Goal: Task Accomplishment & Management: Manage account settings

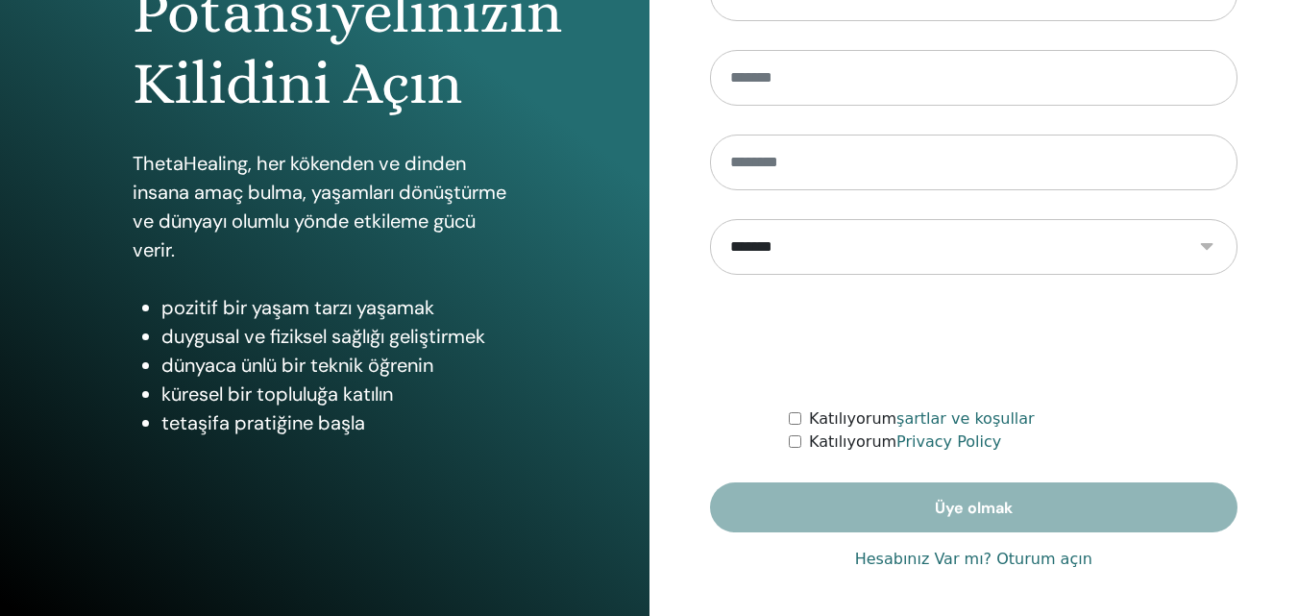
scroll to position [306, 0]
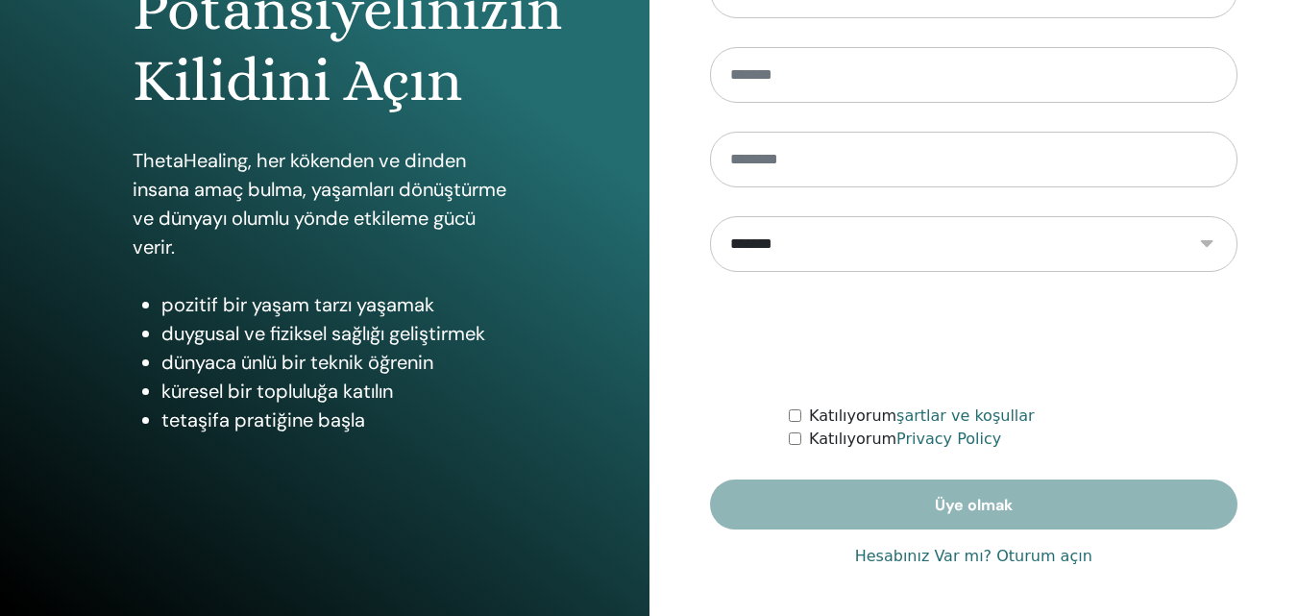
type input "**********"
click at [934, 556] on link "Hesabınız Var mı? Oturum açın" at bounding box center [973, 556] width 237 height 23
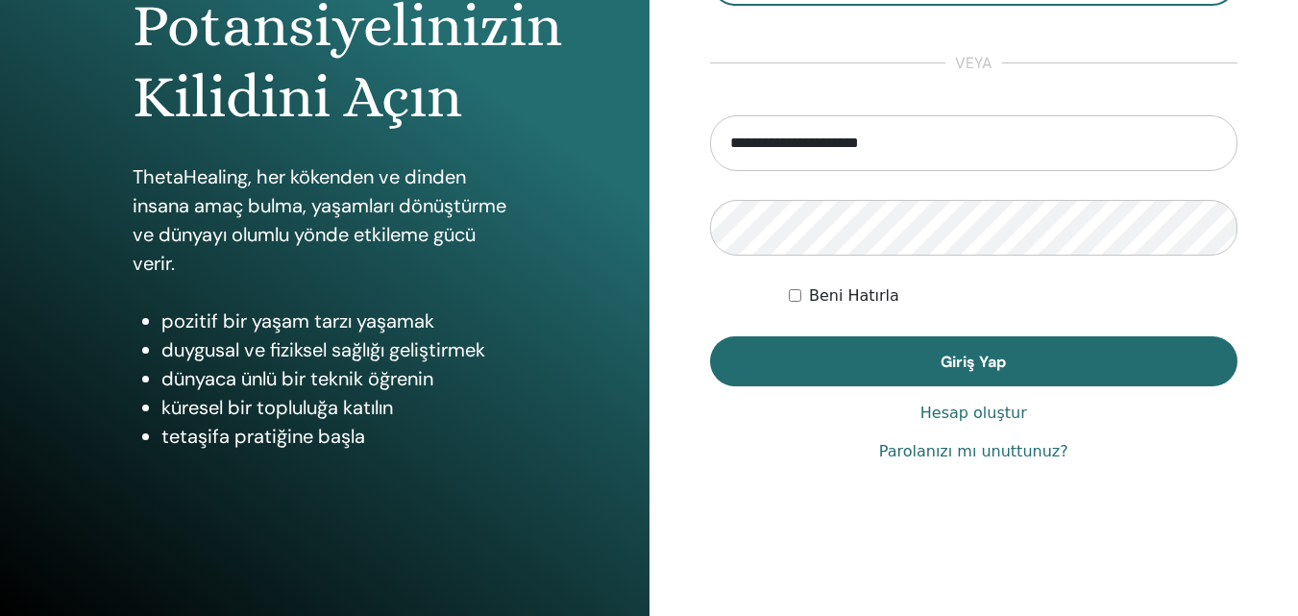
scroll to position [306, 0]
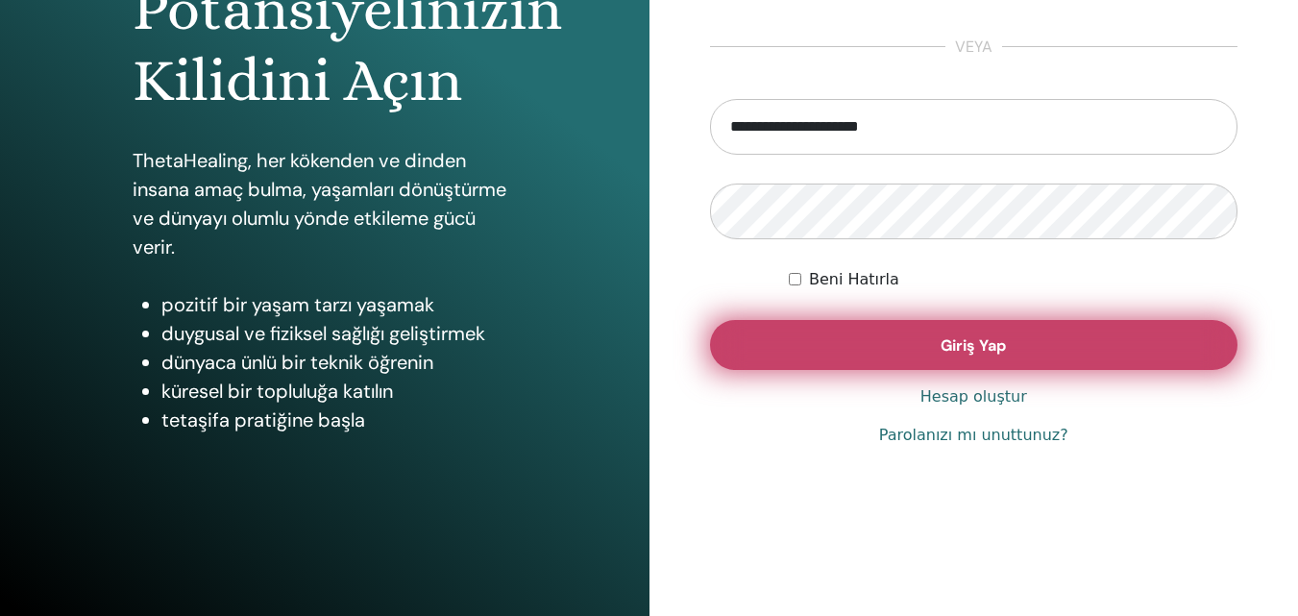
click at [950, 352] on span "Giriş Yap" at bounding box center [972, 345] width 65 height 20
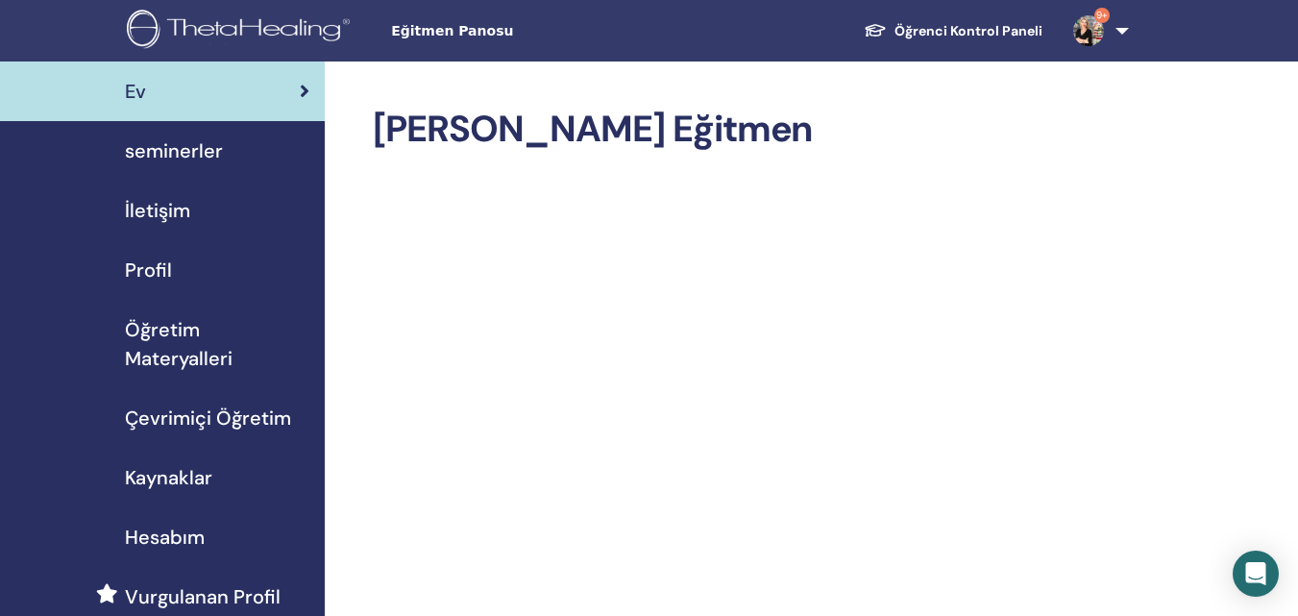
click at [176, 151] on span "seminerler" at bounding box center [174, 150] width 98 height 29
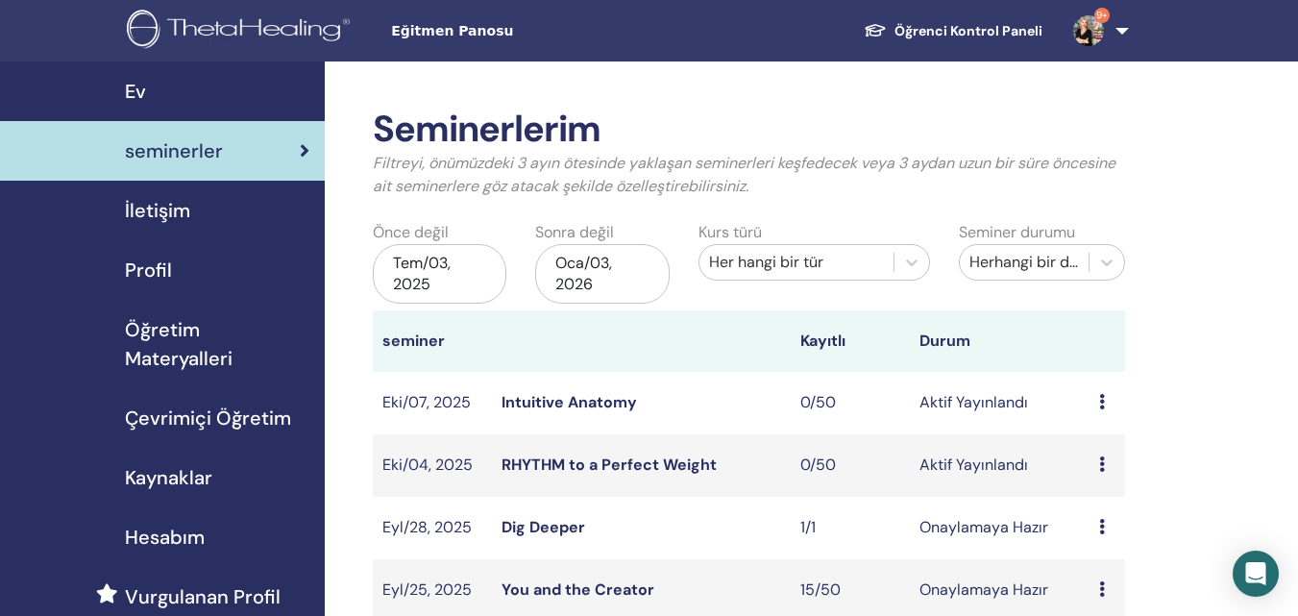
click at [434, 276] on div "Tem/03, 2025" at bounding box center [440, 274] width 134 height 60
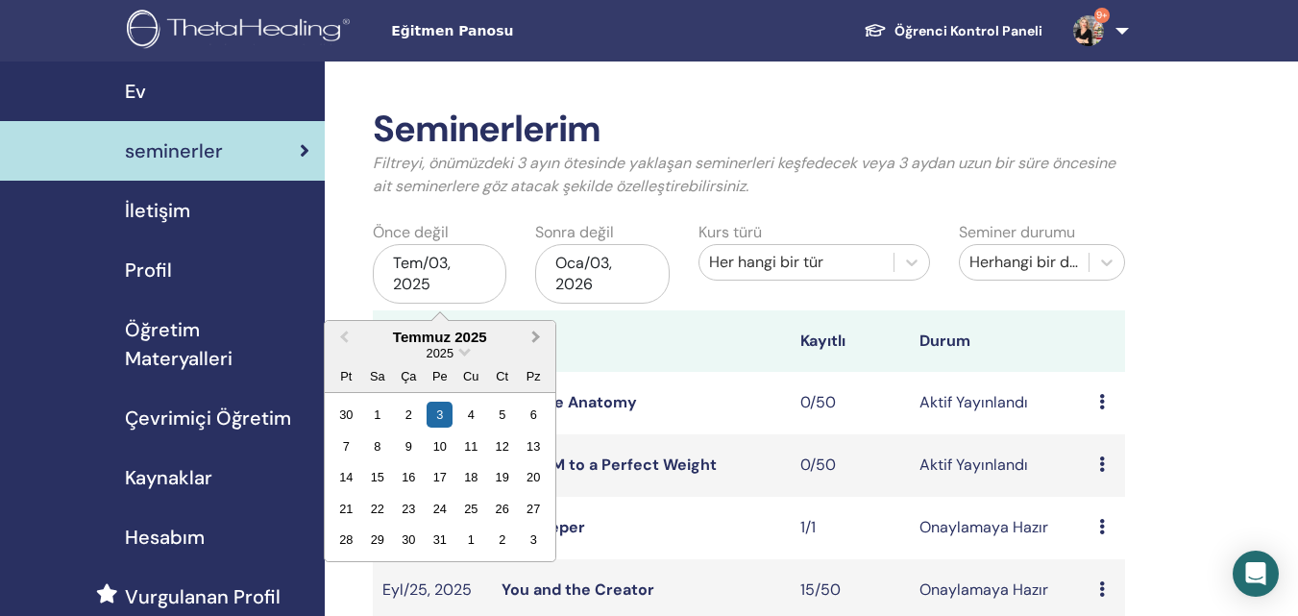
click at [536, 337] on span "Next Month" at bounding box center [536, 337] width 0 height 20
click at [463, 353] on span "Choose Date" at bounding box center [464, 350] width 12 height 12
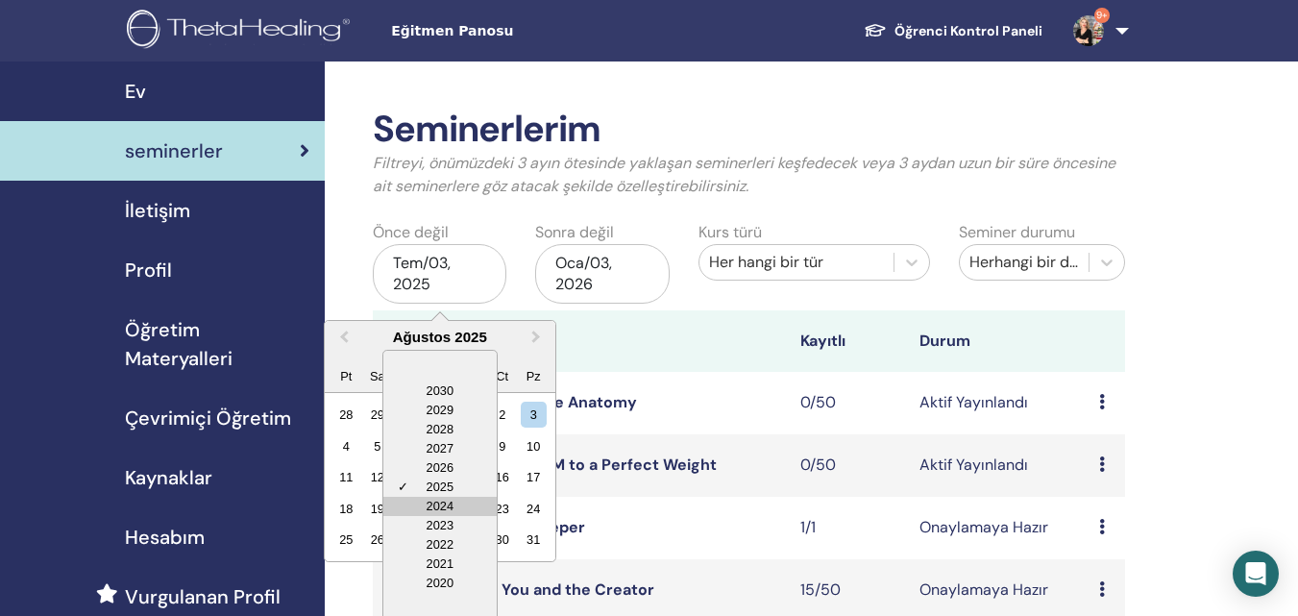
click at [432, 506] on div "2024" at bounding box center [439, 506] width 113 height 19
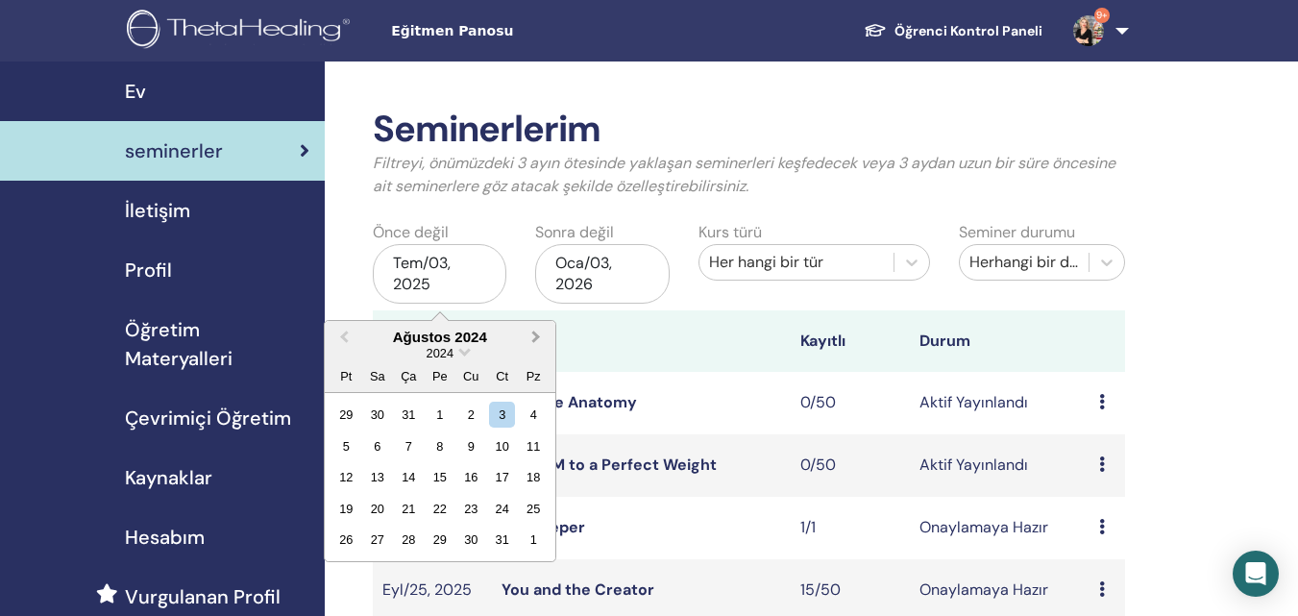
click at [536, 335] on span "Next Month" at bounding box center [536, 337] width 0 height 20
click at [340, 332] on button "Previous Month" at bounding box center [342, 338] width 31 height 31
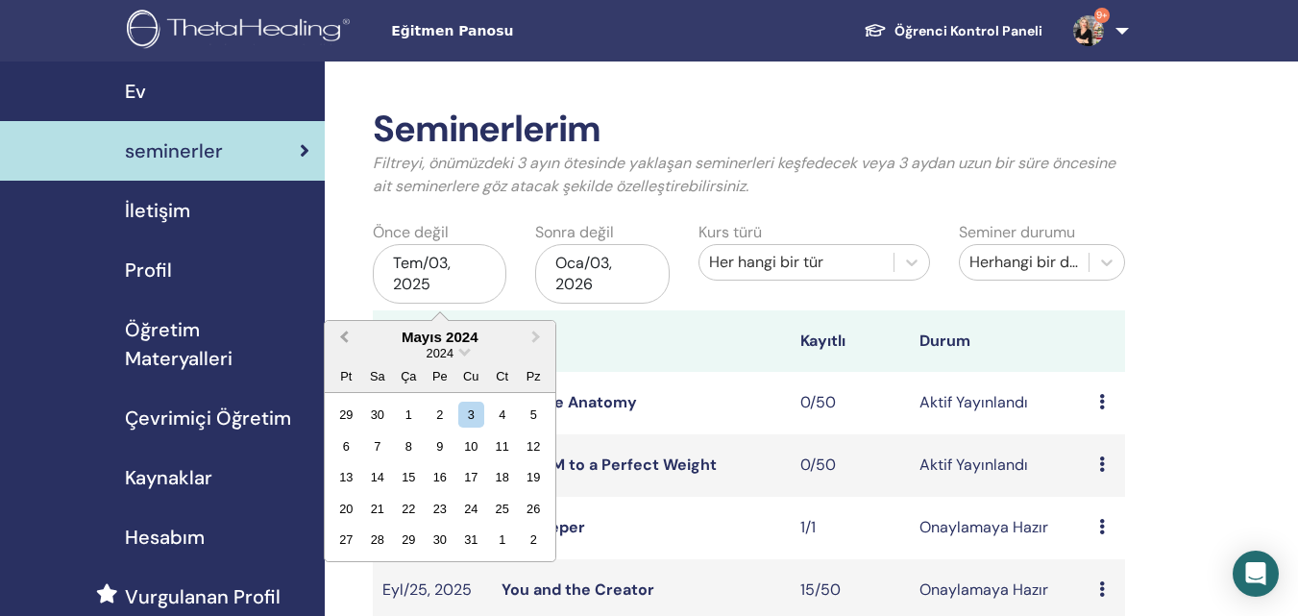
click at [340, 332] on button "Previous Month" at bounding box center [342, 338] width 31 height 31
click at [437, 343] on div "Ocak 2024" at bounding box center [440, 337] width 231 height 16
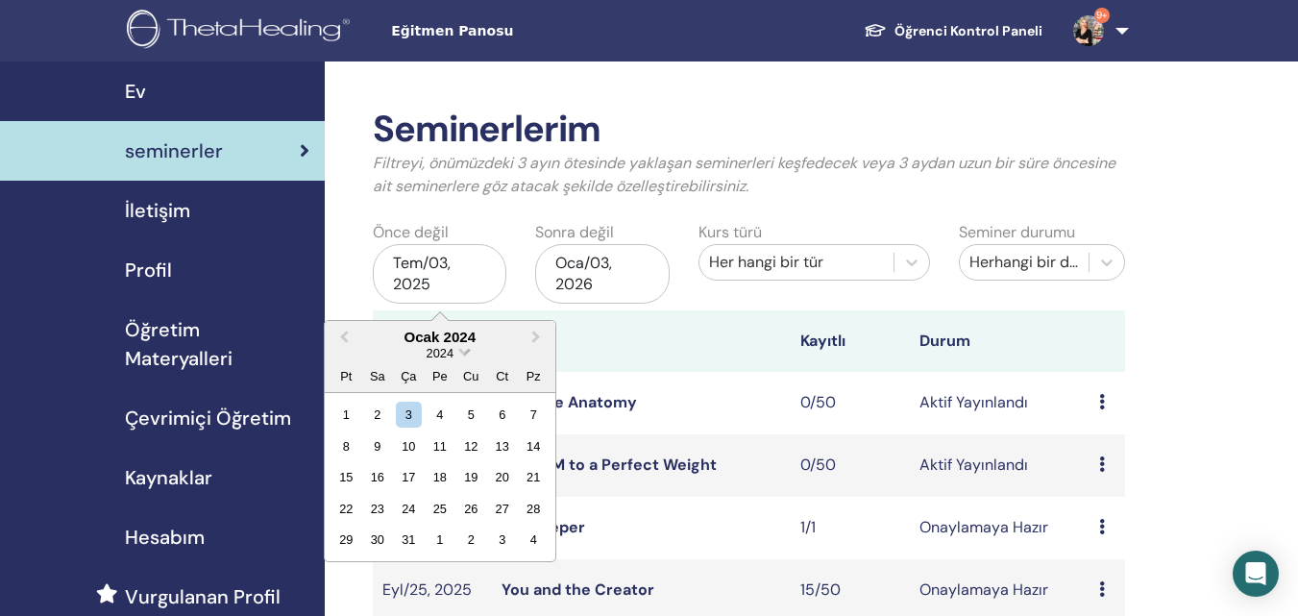
click at [460, 353] on span "Choose Date" at bounding box center [464, 350] width 12 height 12
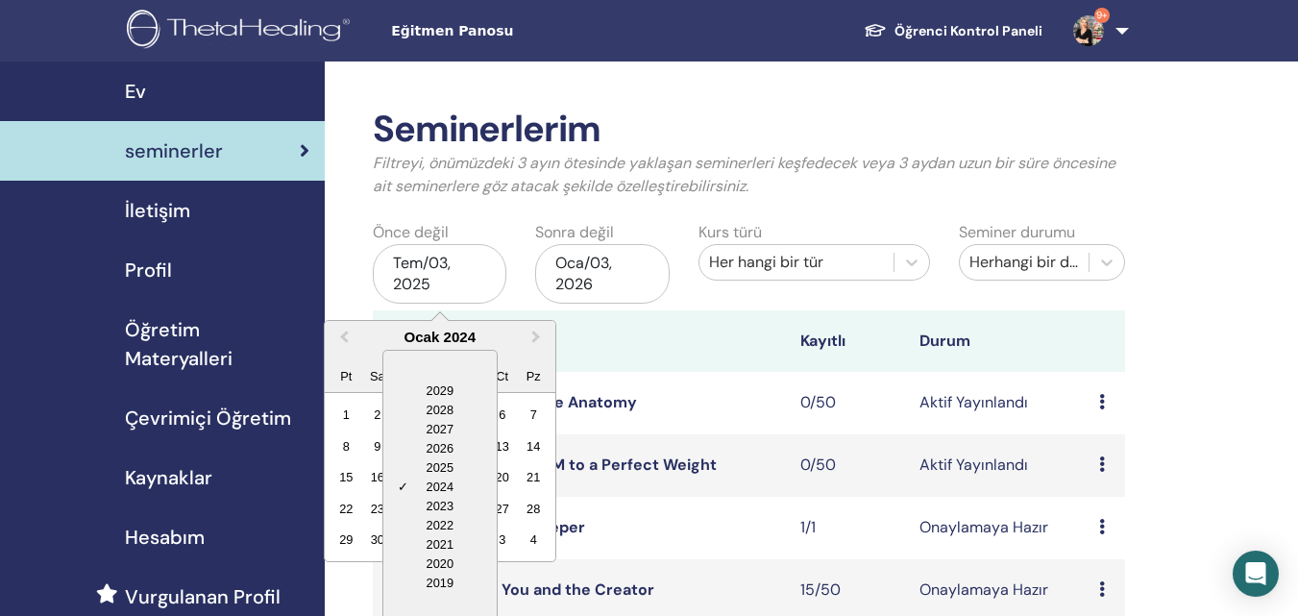
click at [443, 480] on div "✓ 2024" at bounding box center [439, 486] width 113 height 19
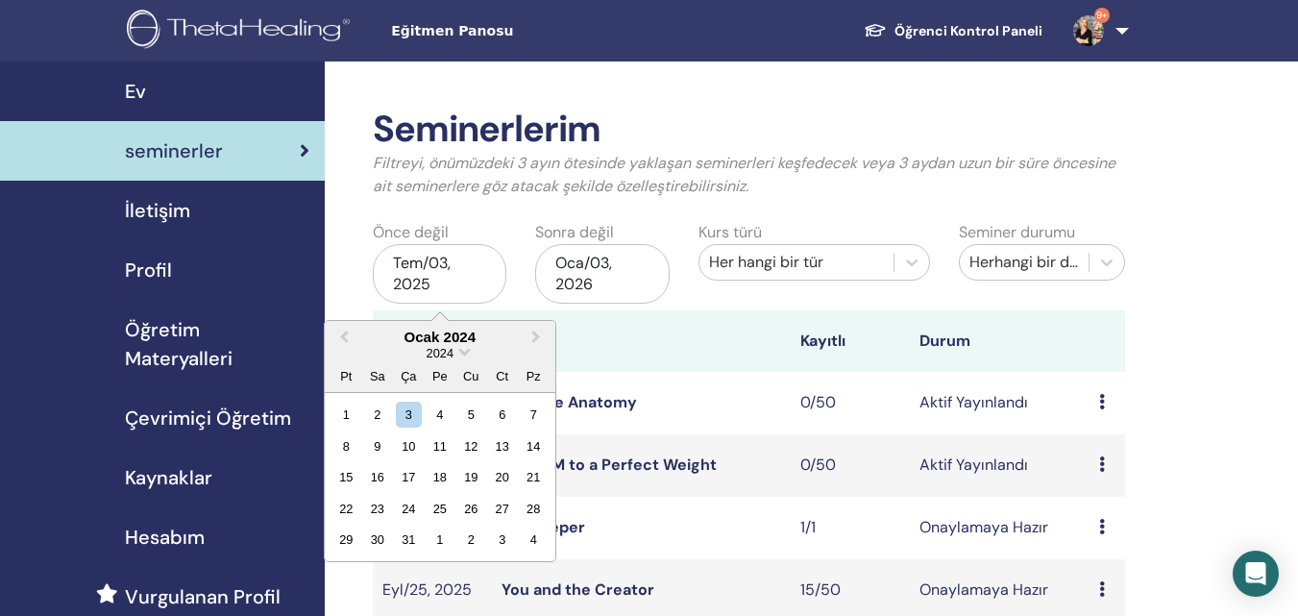
click at [457, 354] on div "2024" at bounding box center [440, 353] width 231 height 16
click at [437, 276] on div "Tem/03, 2025" at bounding box center [440, 274] width 134 height 60
click at [544, 342] on button "Next Month" at bounding box center [538, 338] width 31 height 31
click at [447, 282] on div "Tem/03, 2025" at bounding box center [440, 274] width 134 height 60
click at [462, 351] on span "Choose Date" at bounding box center [464, 350] width 12 height 12
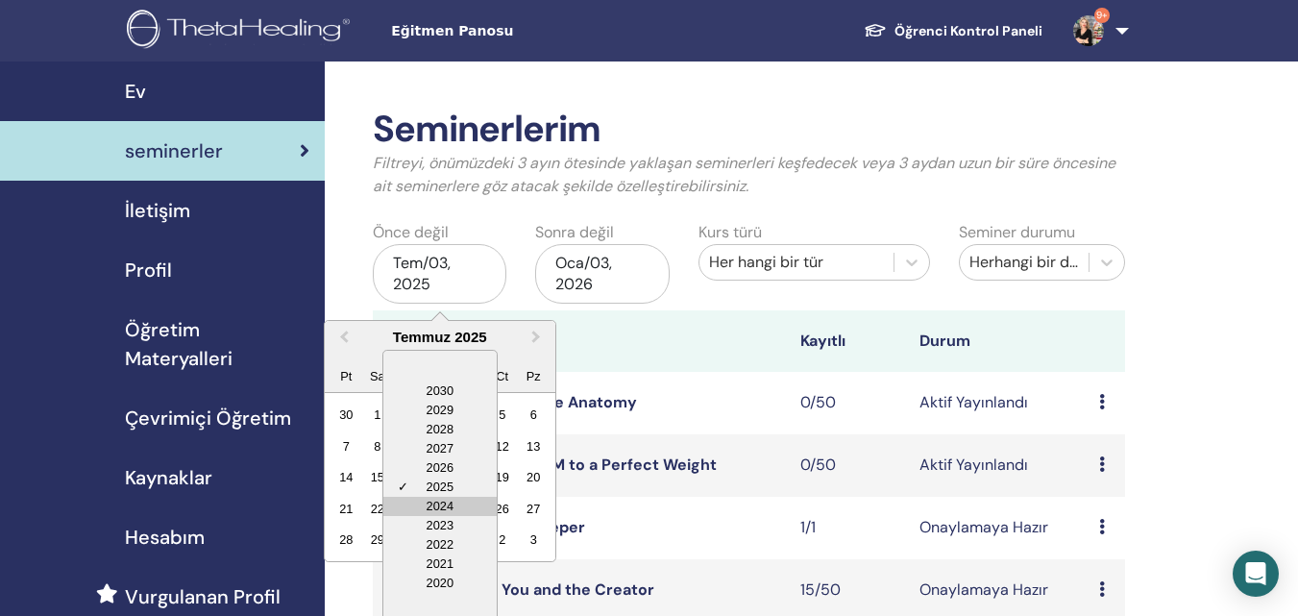
click at [444, 501] on div "2024" at bounding box center [439, 506] width 113 height 19
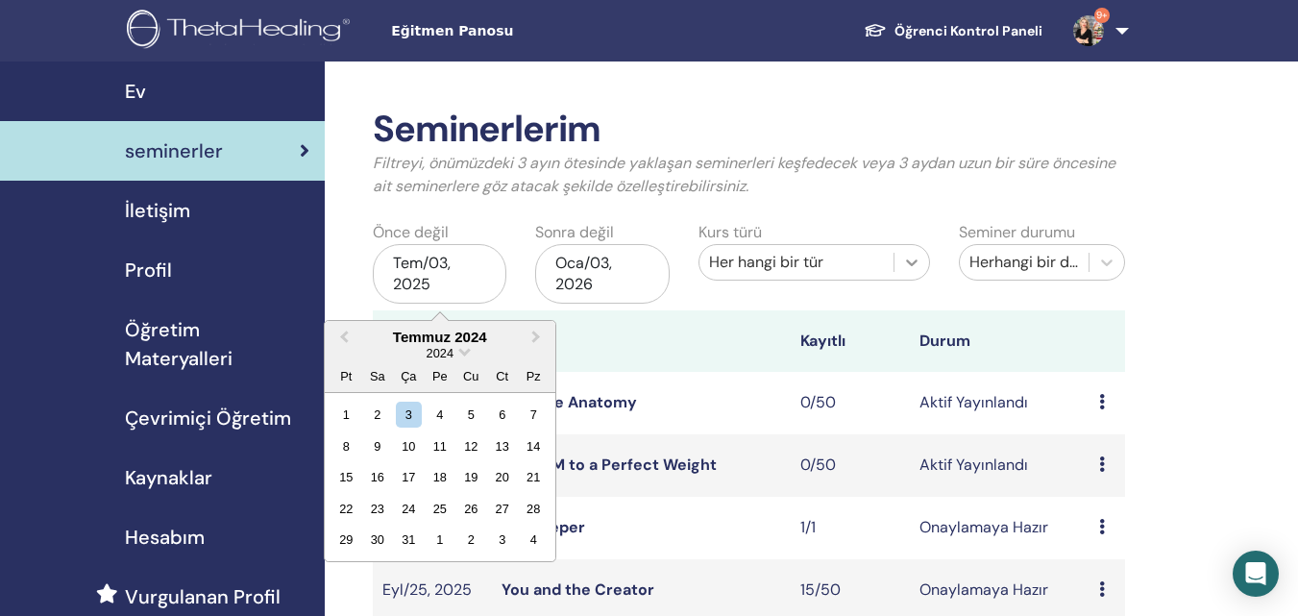
click at [907, 260] on icon at bounding box center [912, 262] width 12 height 7
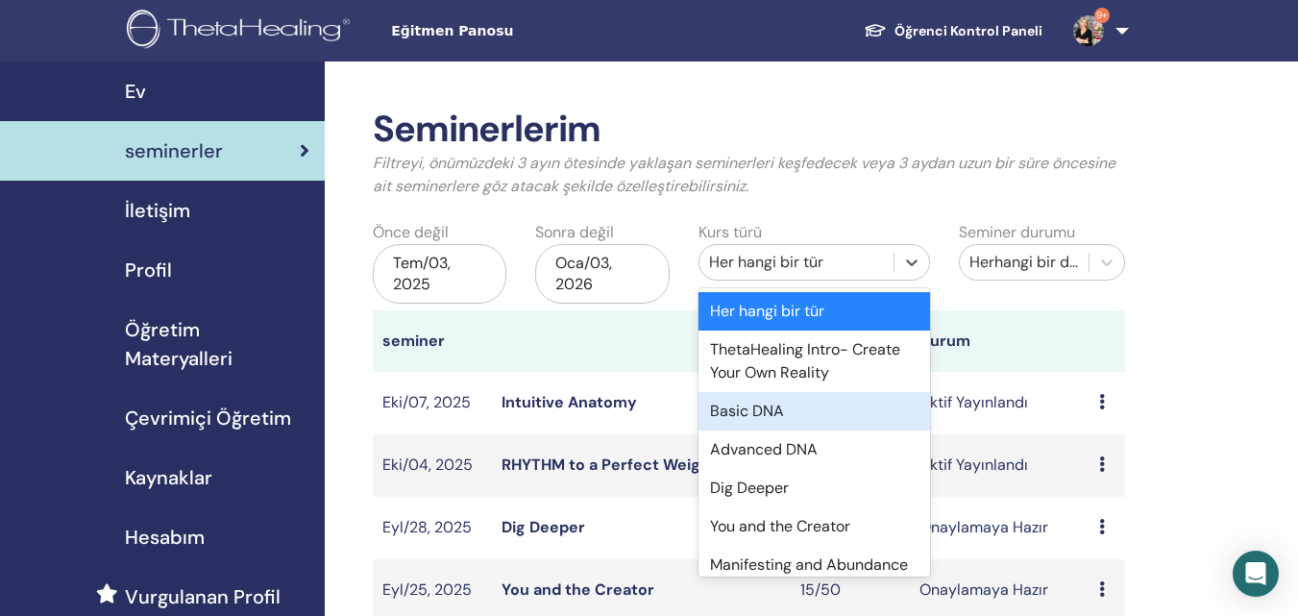
click at [827, 400] on div "Basic DNA" at bounding box center [813, 411] width 231 height 38
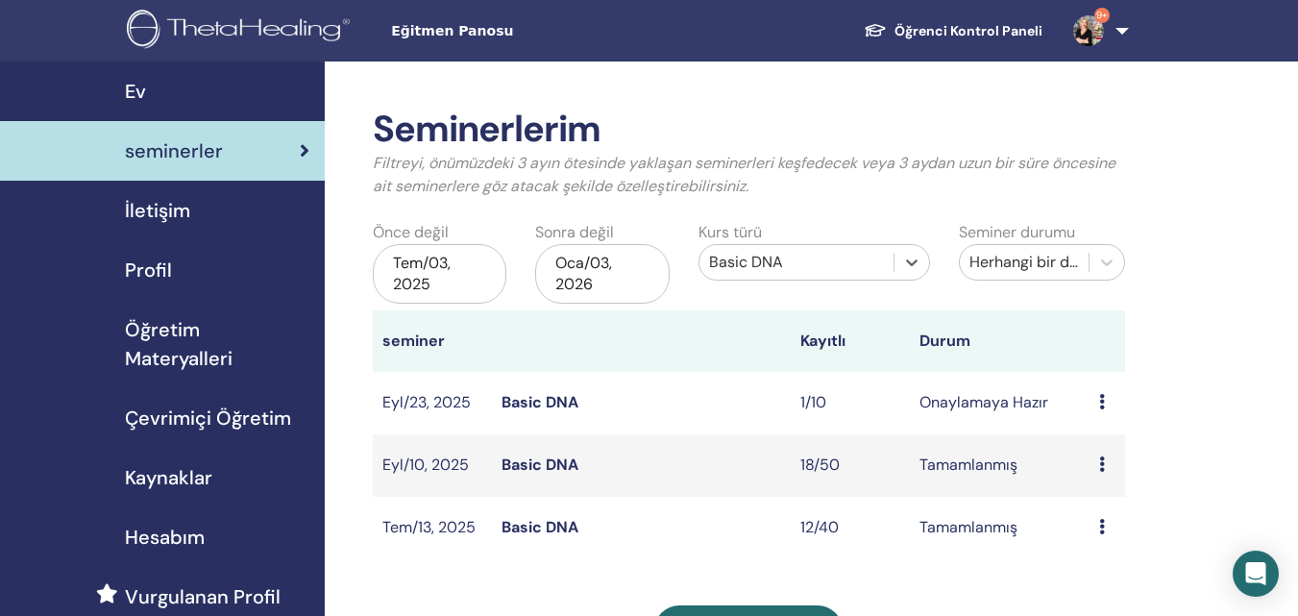
click at [441, 284] on div "Tem/03, 2025" at bounding box center [440, 274] width 134 height 60
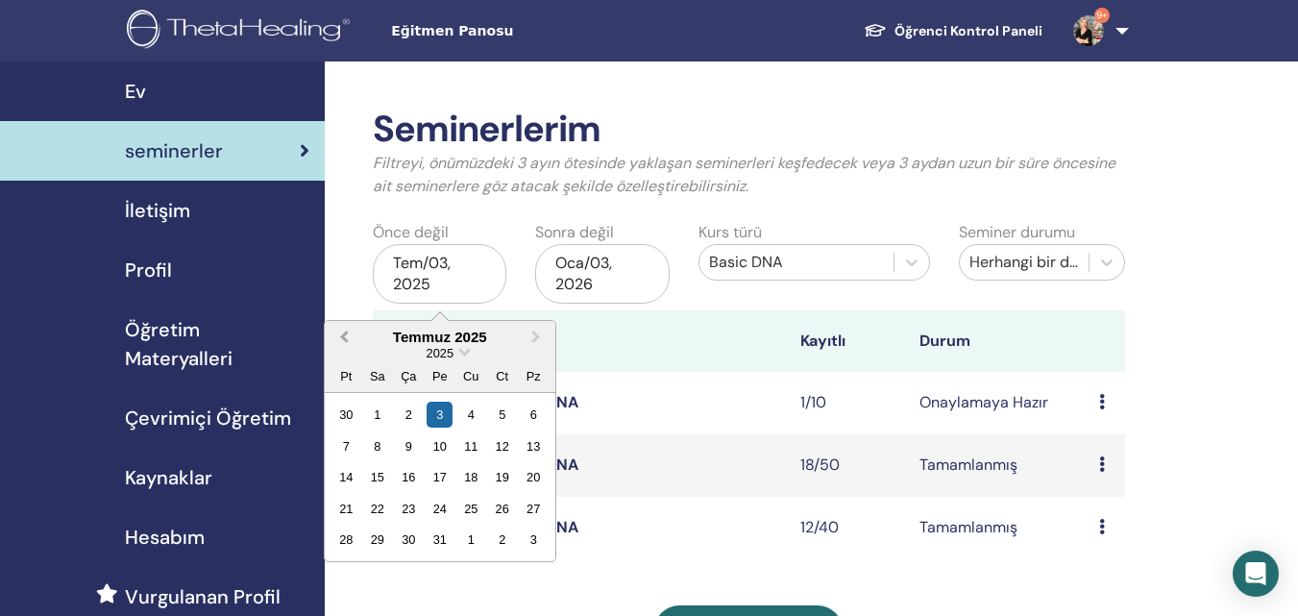
click at [344, 336] on span "Previous Month" at bounding box center [344, 337] width 0 height 20
click at [461, 351] on span "Choose Date" at bounding box center [464, 350] width 12 height 12
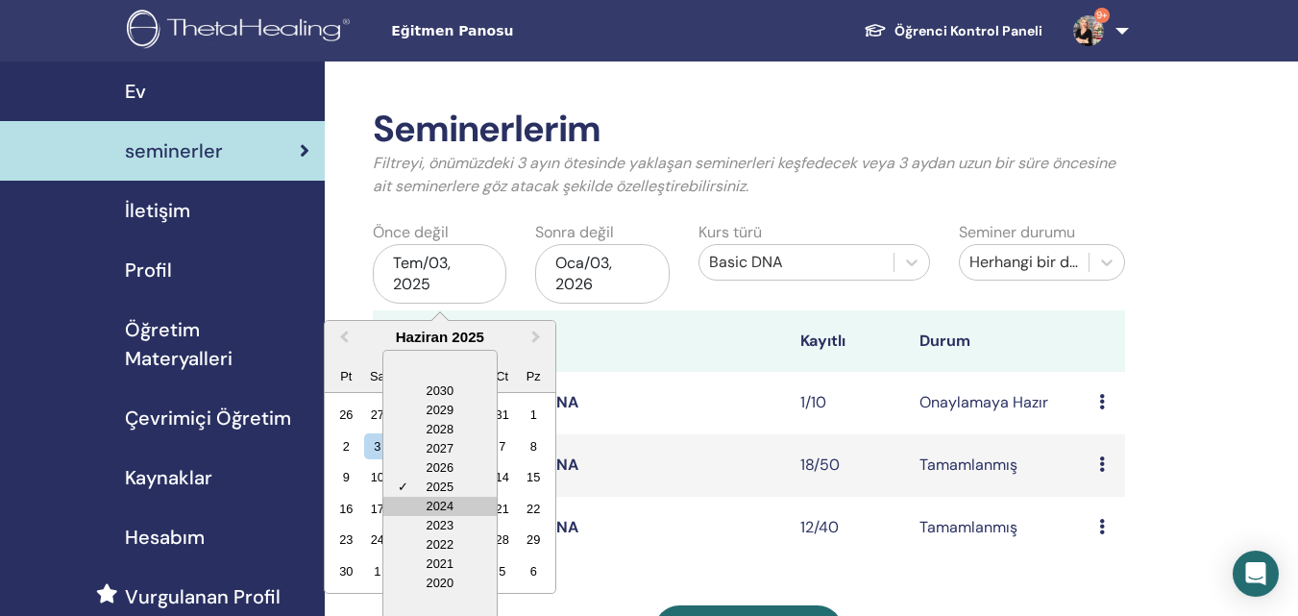
click at [430, 502] on div "2024" at bounding box center [439, 506] width 113 height 19
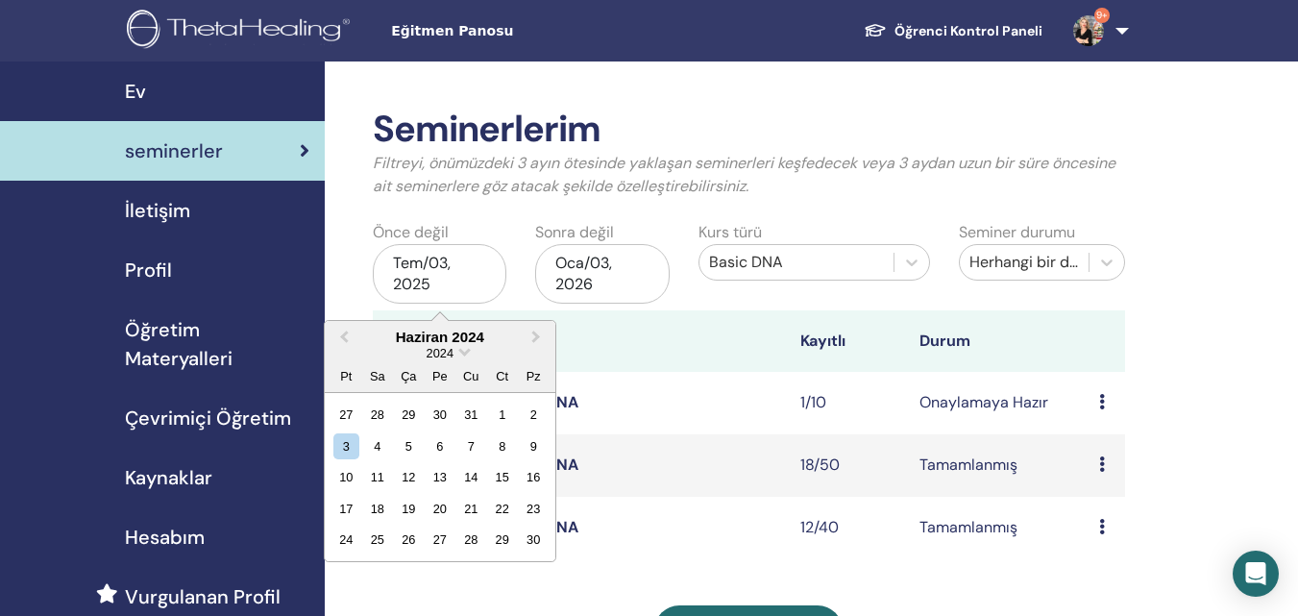
click at [459, 357] on div "2024" at bounding box center [440, 353] width 231 height 16
click at [460, 357] on div "2024" at bounding box center [440, 353] width 231 height 16
click at [344, 444] on div "3" at bounding box center [346, 446] width 26 height 26
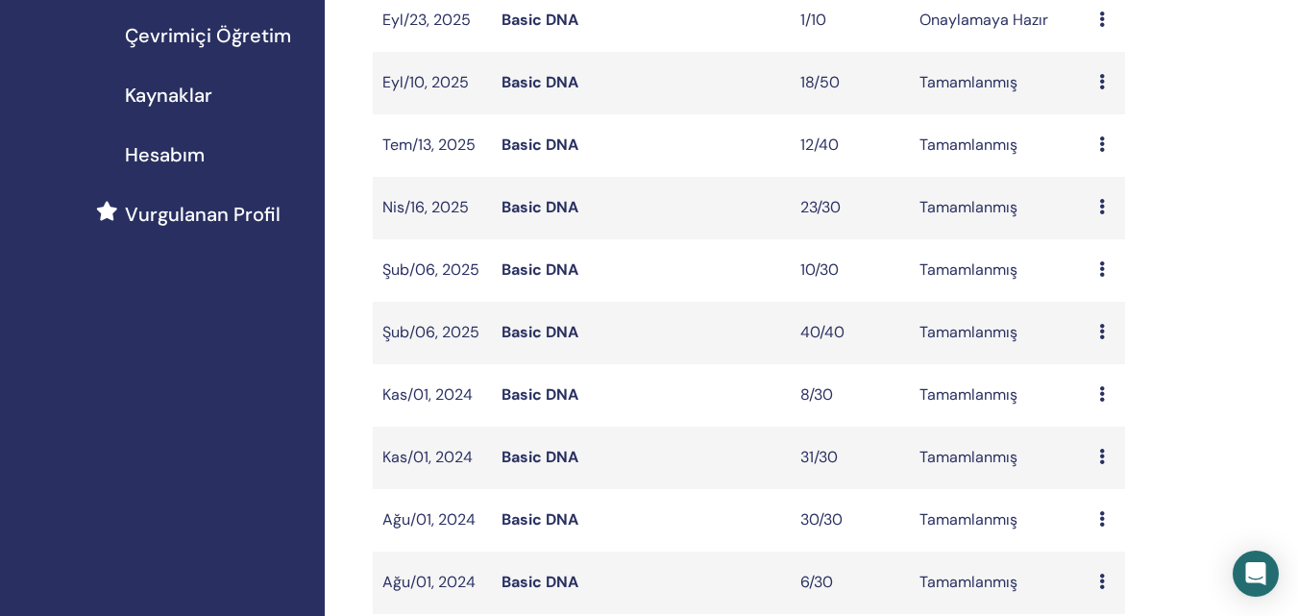
scroll to position [384, 0]
click at [547, 393] on link "Basic DNA" at bounding box center [539, 392] width 77 height 20
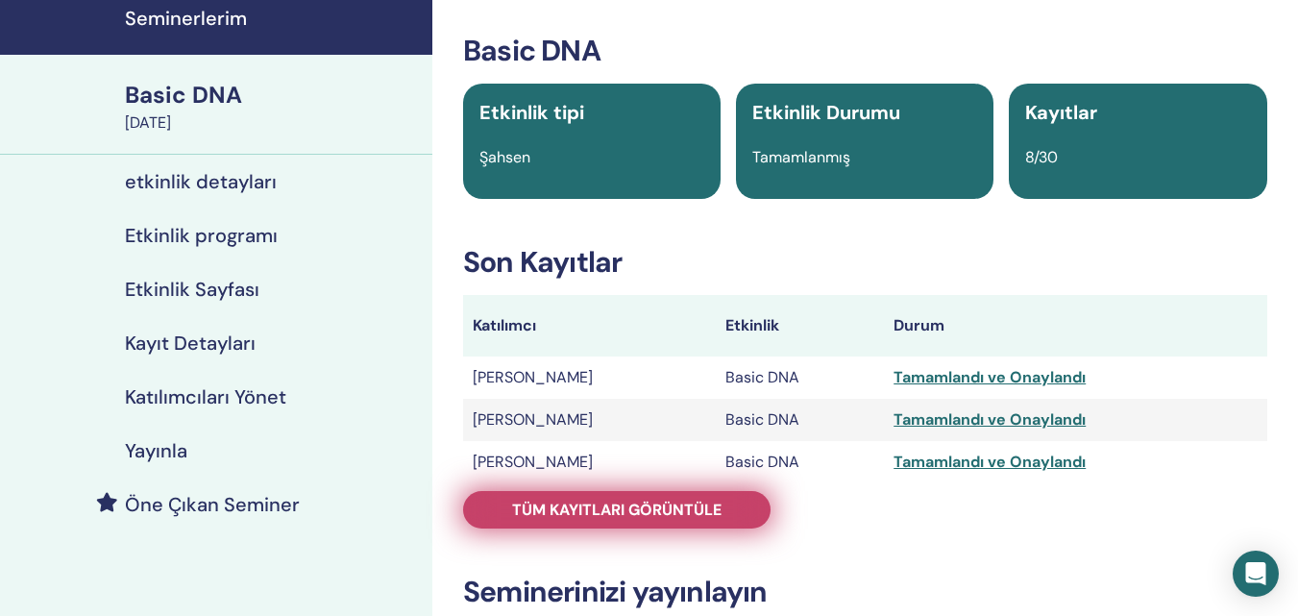
scroll to position [192, 0]
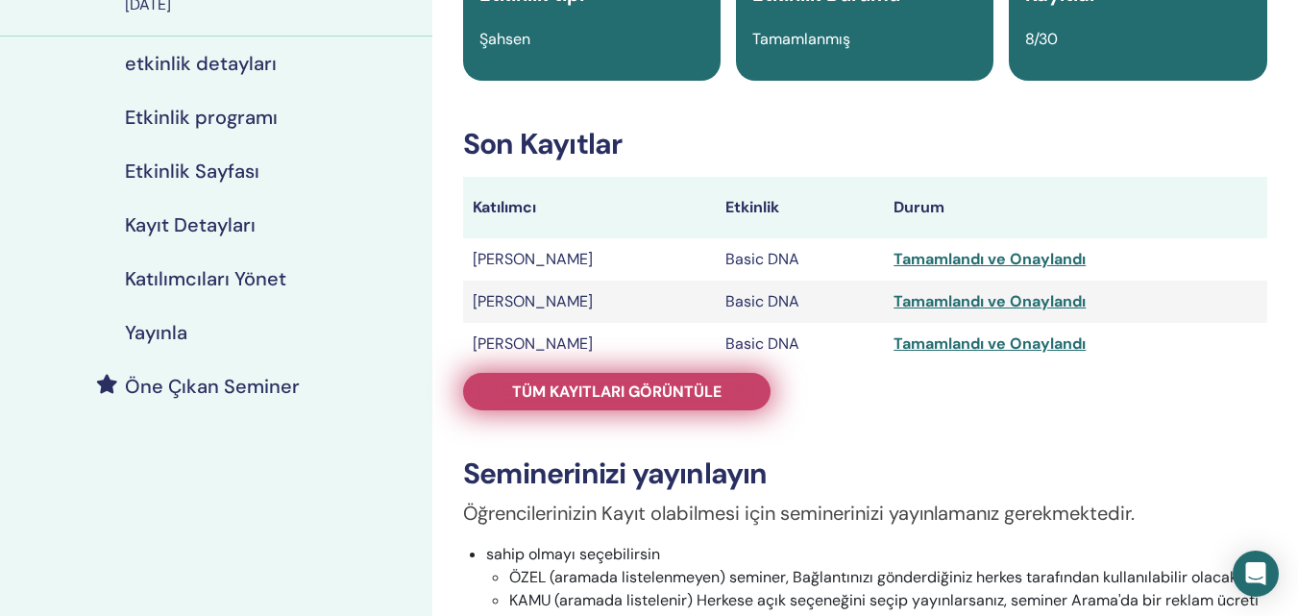
click at [653, 384] on span "Tüm kayıtları görüntüle" at bounding box center [616, 391] width 209 height 20
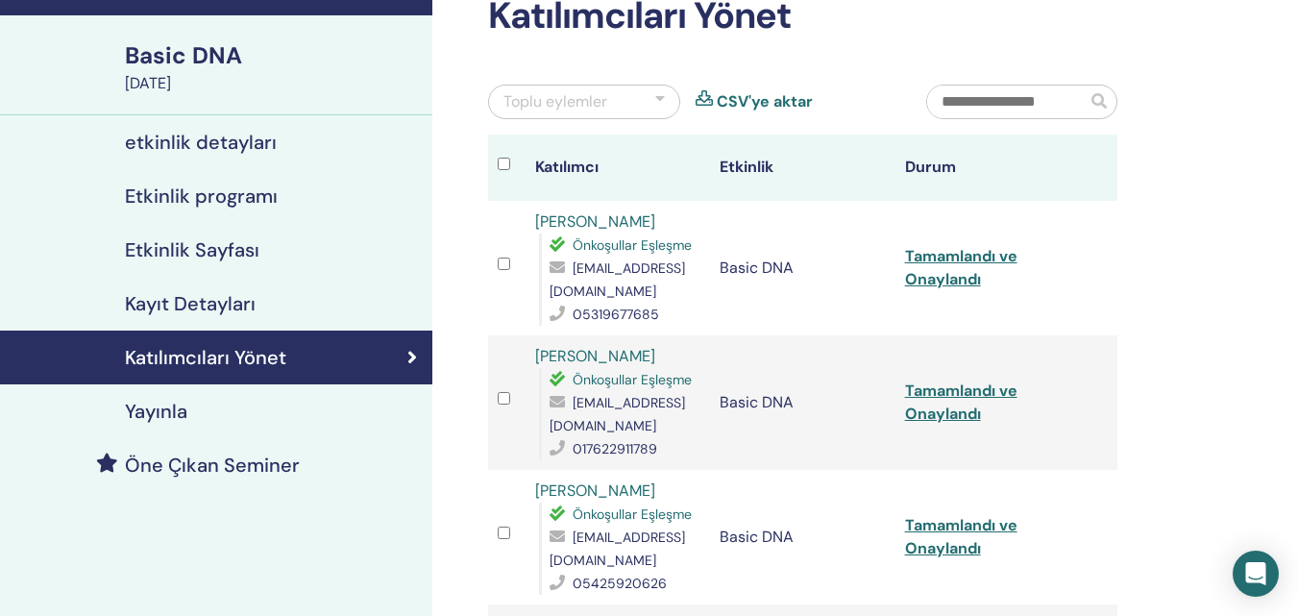
scroll to position [96, 0]
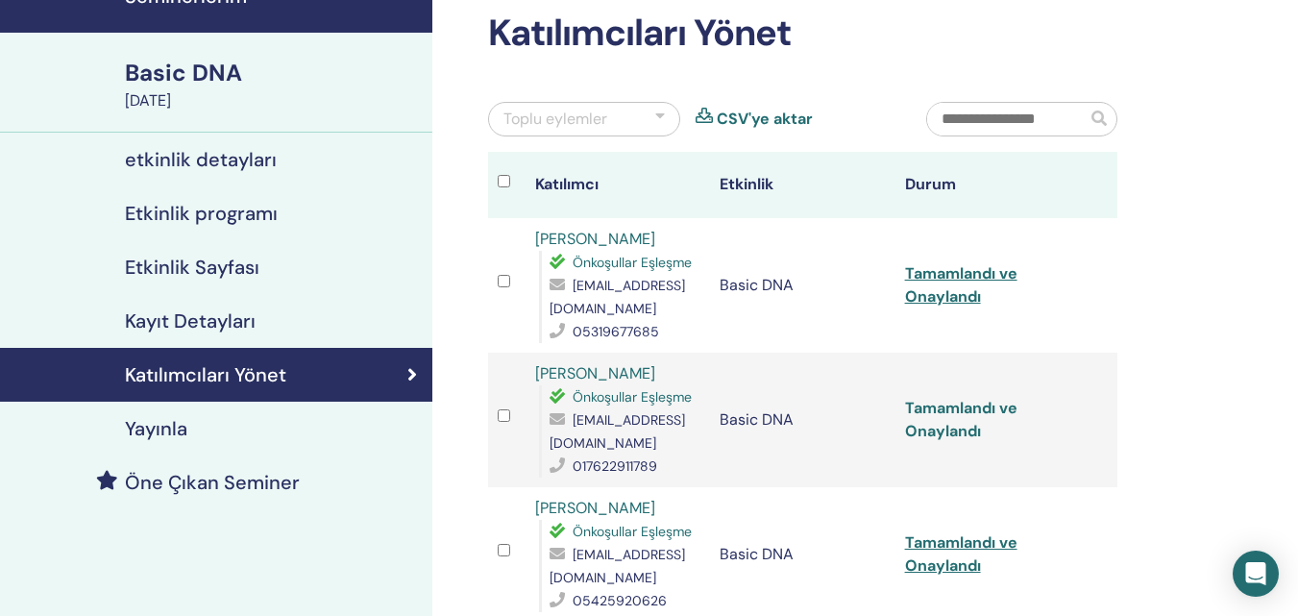
click at [911, 416] on link "Tamamlandı ve Onaylandı" at bounding box center [961, 419] width 112 height 43
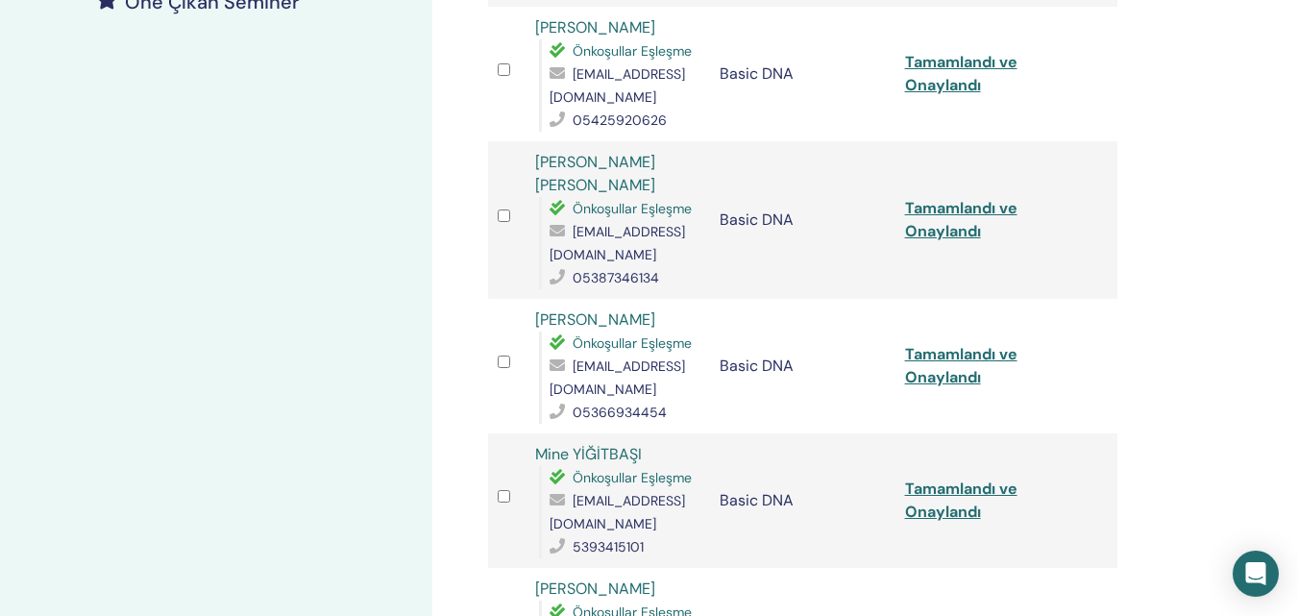
scroll to position [192, 0]
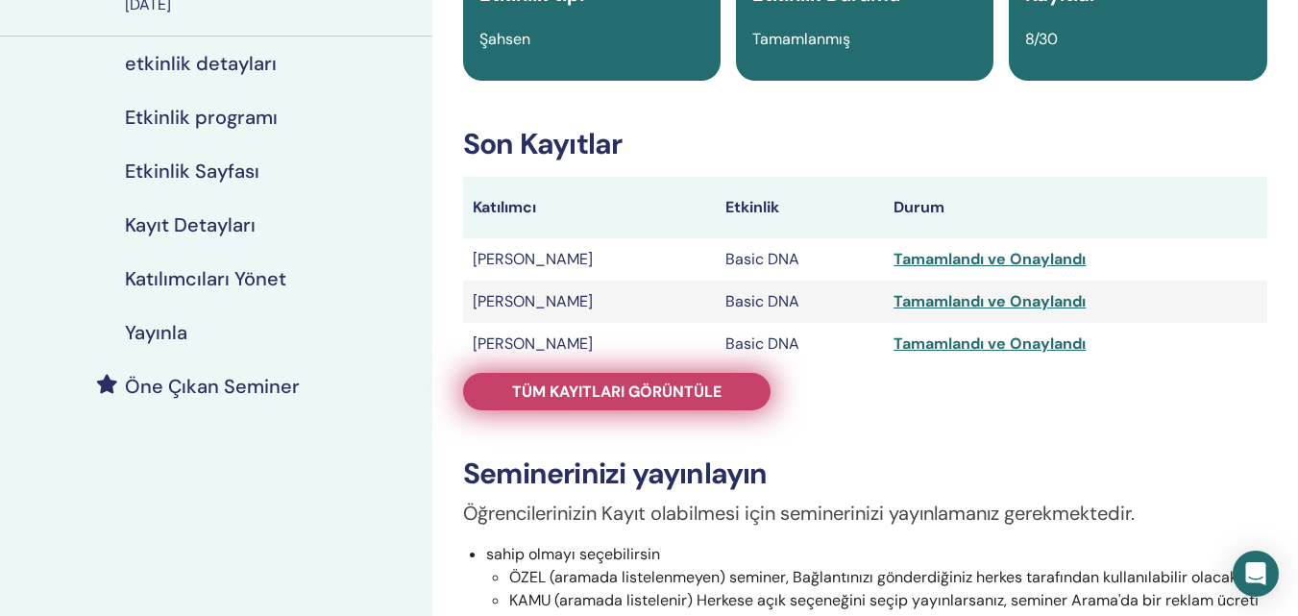
click at [619, 388] on span "Tüm kayıtları görüntüle" at bounding box center [616, 391] width 209 height 20
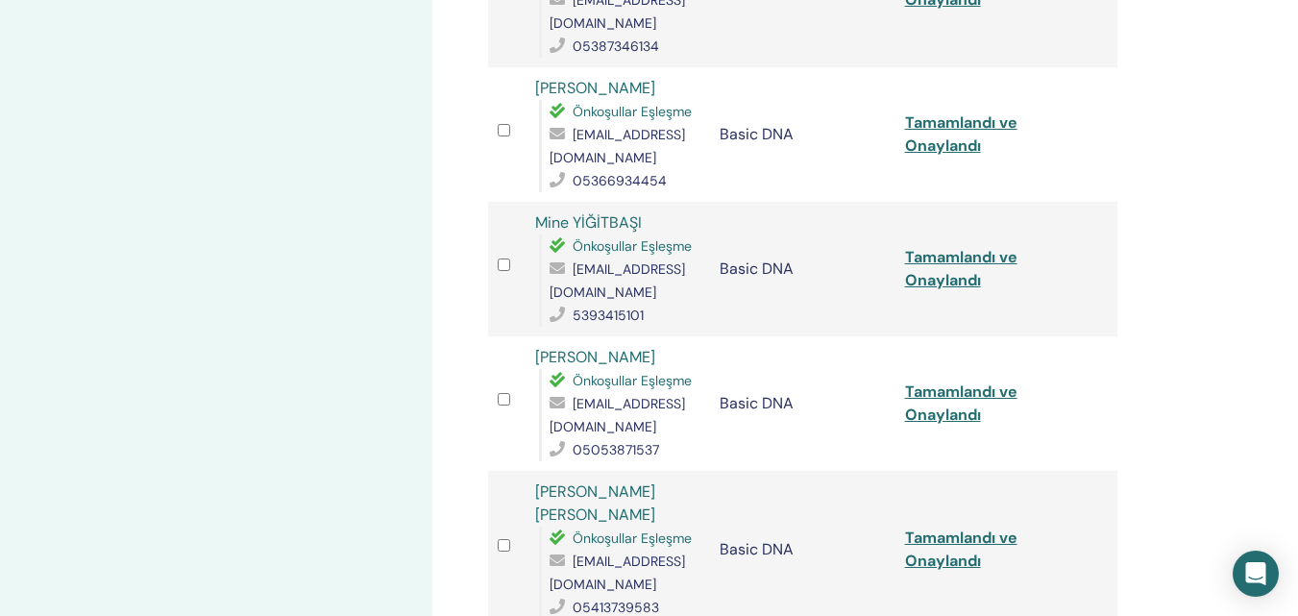
scroll to position [672, 0]
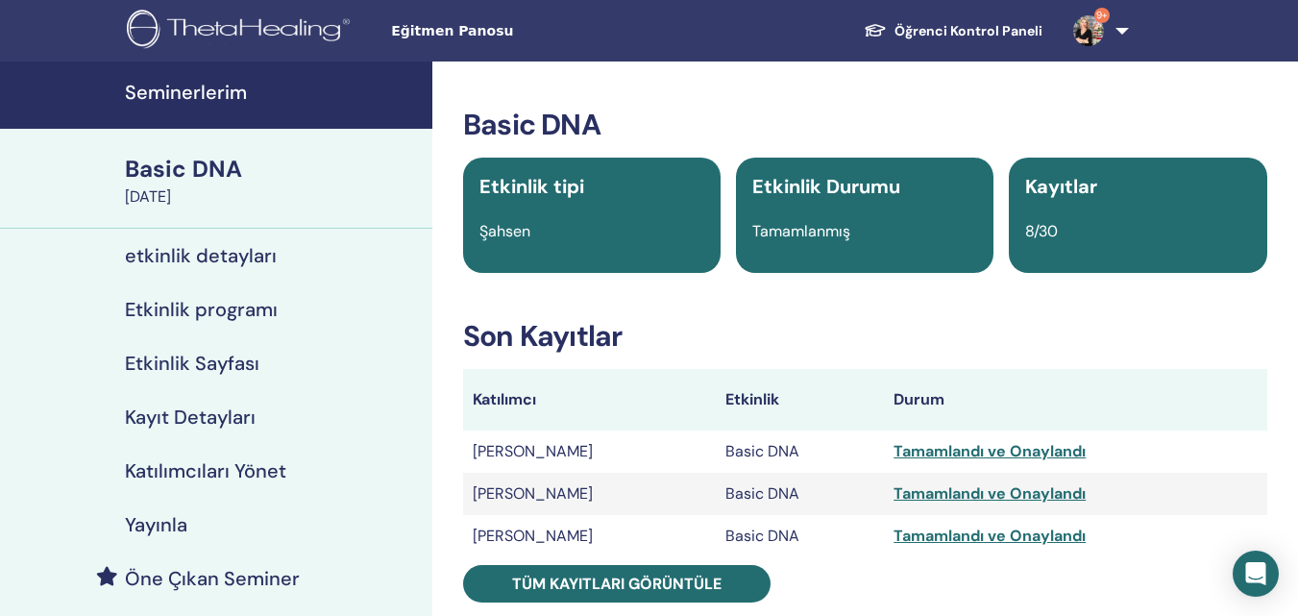
click at [196, 182] on div "Basic DNA" at bounding box center [273, 169] width 296 height 33
click at [206, 184] on div "Basic DNA" at bounding box center [273, 169] width 296 height 33
click at [177, 98] on h4 "Seminerlerim" at bounding box center [273, 92] width 296 height 23
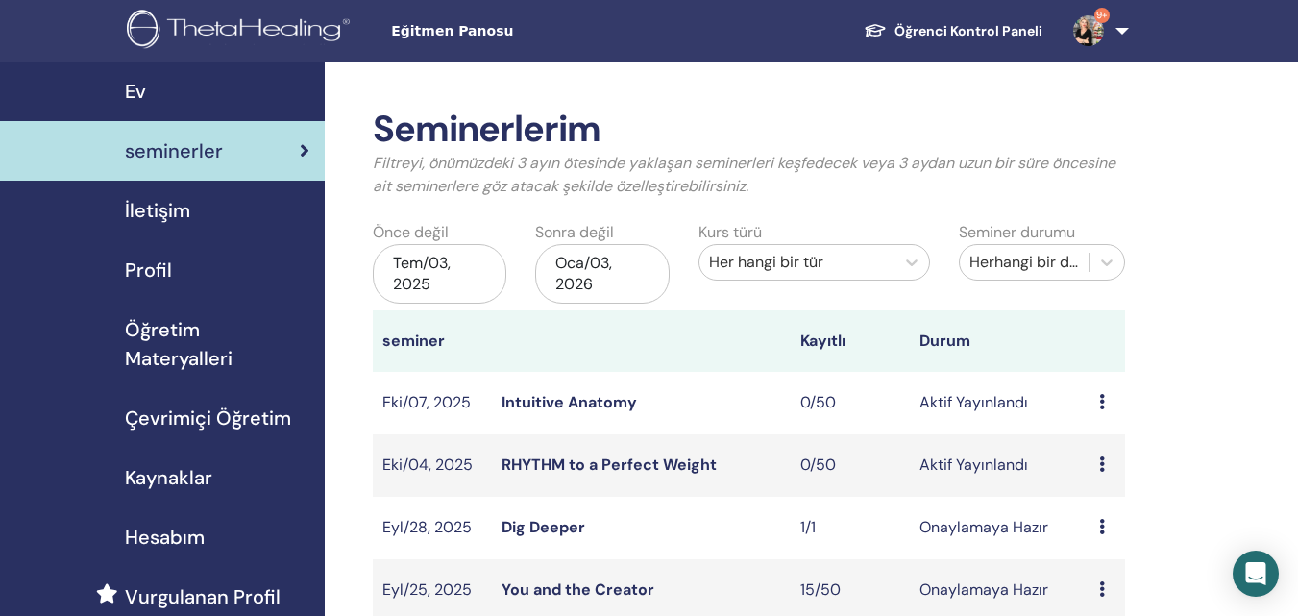
click at [436, 280] on div "Tem/03, 2025" at bounding box center [440, 274] width 134 height 60
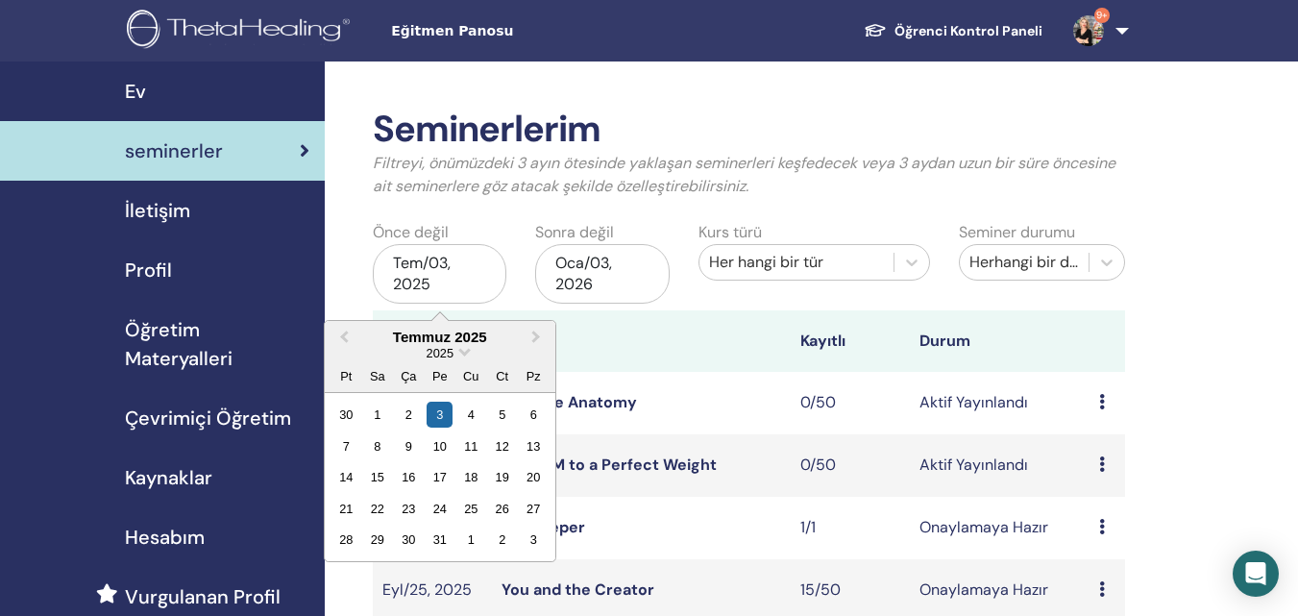
click at [456, 351] on div "2025" at bounding box center [440, 353] width 231 height 16
click at [536, 340] on span "Next Month" at bounding box center [536, 337] width 0 height 20
click at [339, 335] on button "Previous Month" at bounding box center [342, 338] width 31 height 31
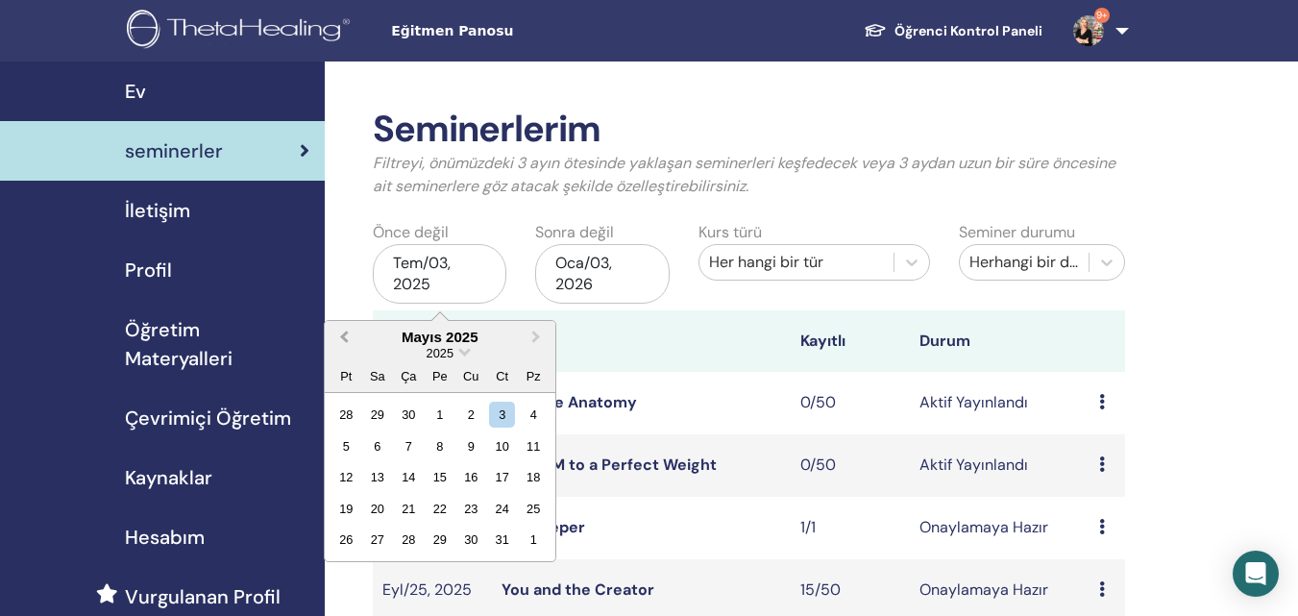
click at [339, 335] on button "Previous Month" at bounding box center [342, 338] width 31 height 31
click at [462, 353] on span "Choose Date" at bounding box center [464, 350] width 12 height 12
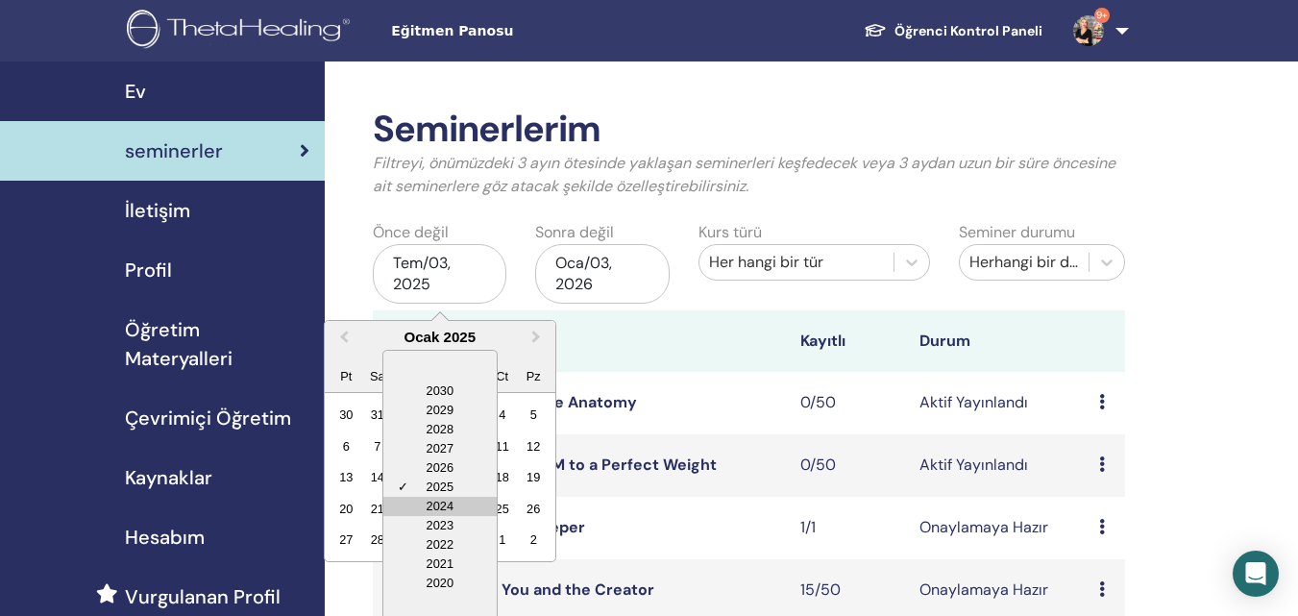
click at [435, 508] on div "2024" at bounding box center [439, 506] width 113 height 19
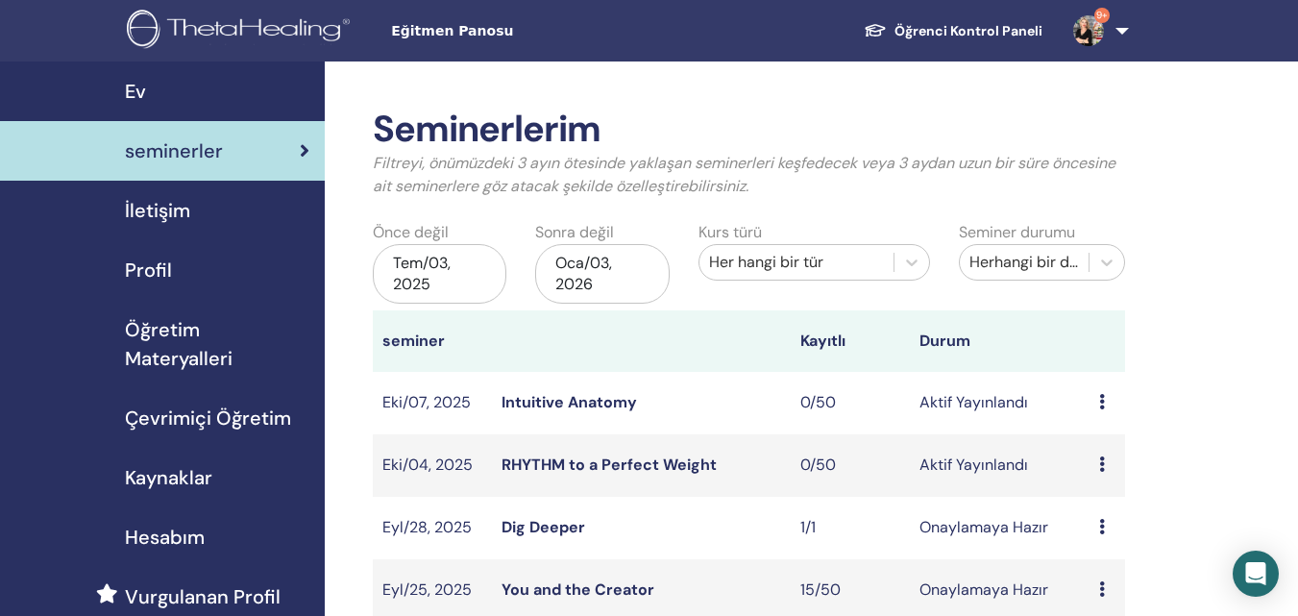
click at [499, 284] on div "Tem/03, 2025" at bounding box center [440, 274] width 134 height 60
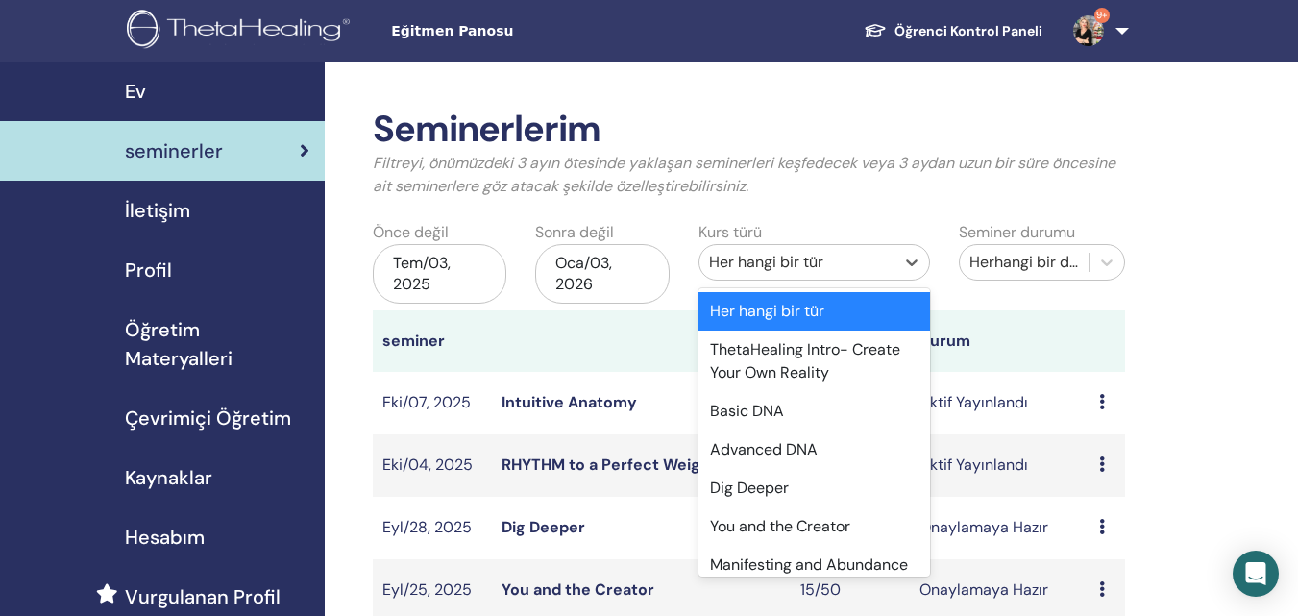
click at [844, 268] on div "Her hangi bir tür" at bounding box center [796, 262] width 175 height 23
click at [781, 402] on div "Basic DNA" at bounding box center [813, 411] width 231 height 38
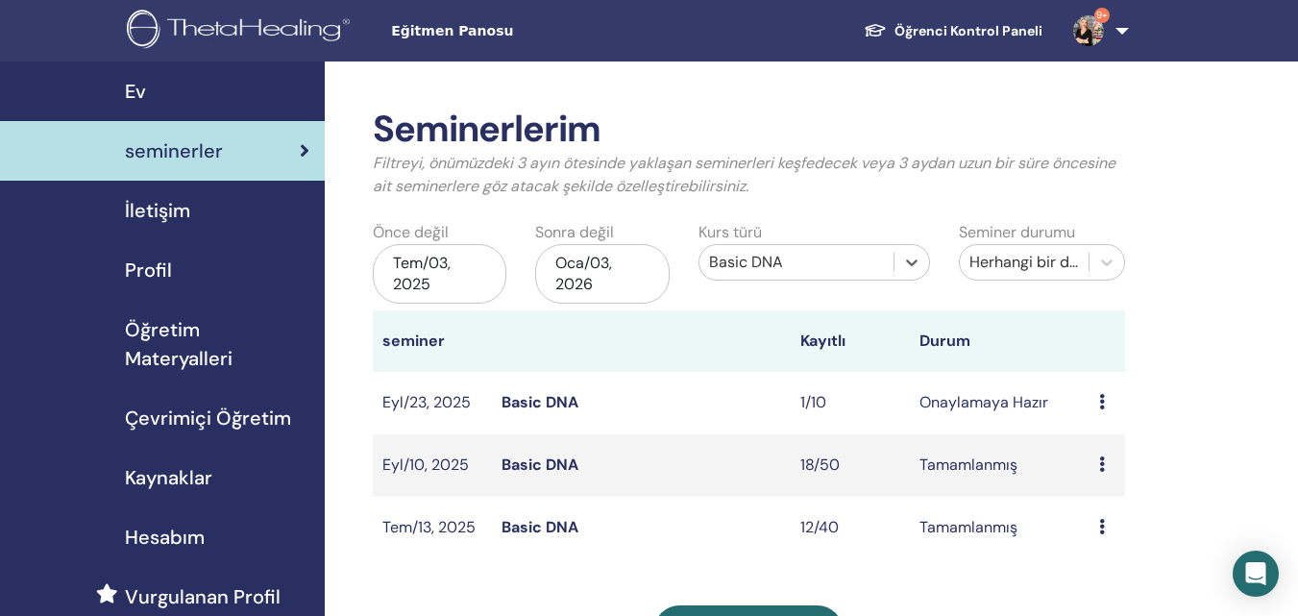
click at [474, 280] on div "Tem/03, 2025" at bounding box center [440, 274] width 134 height 60
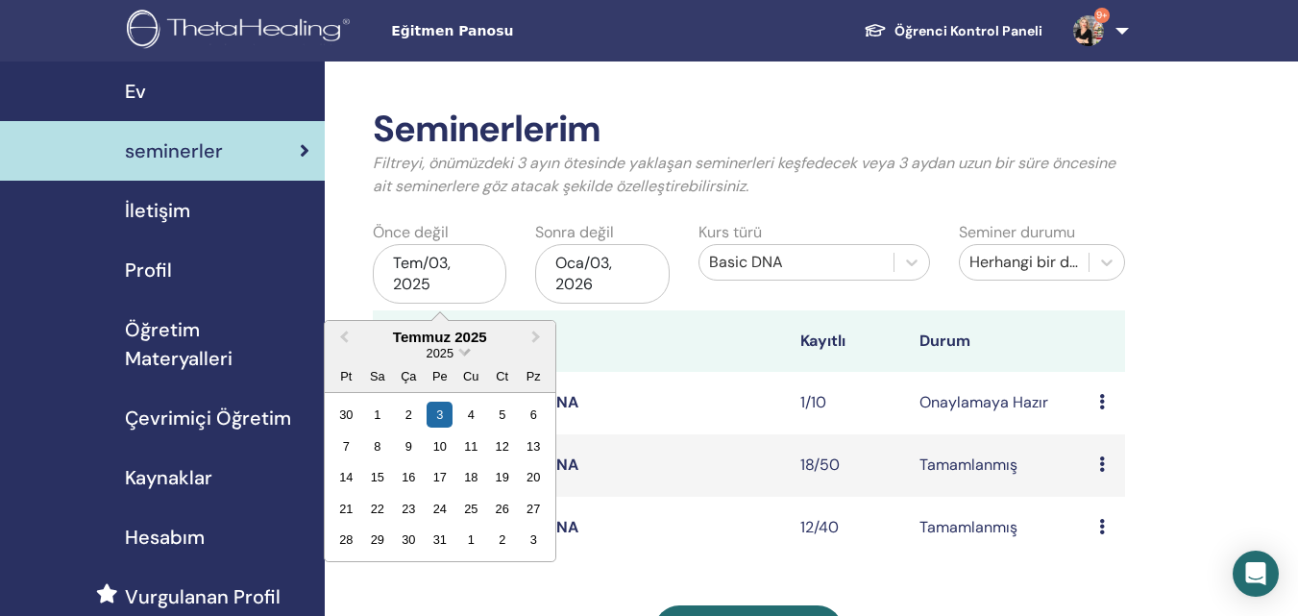
click at [463, 352] on span "Choose Date" at bounding box center [464, 350] width 12 height 12
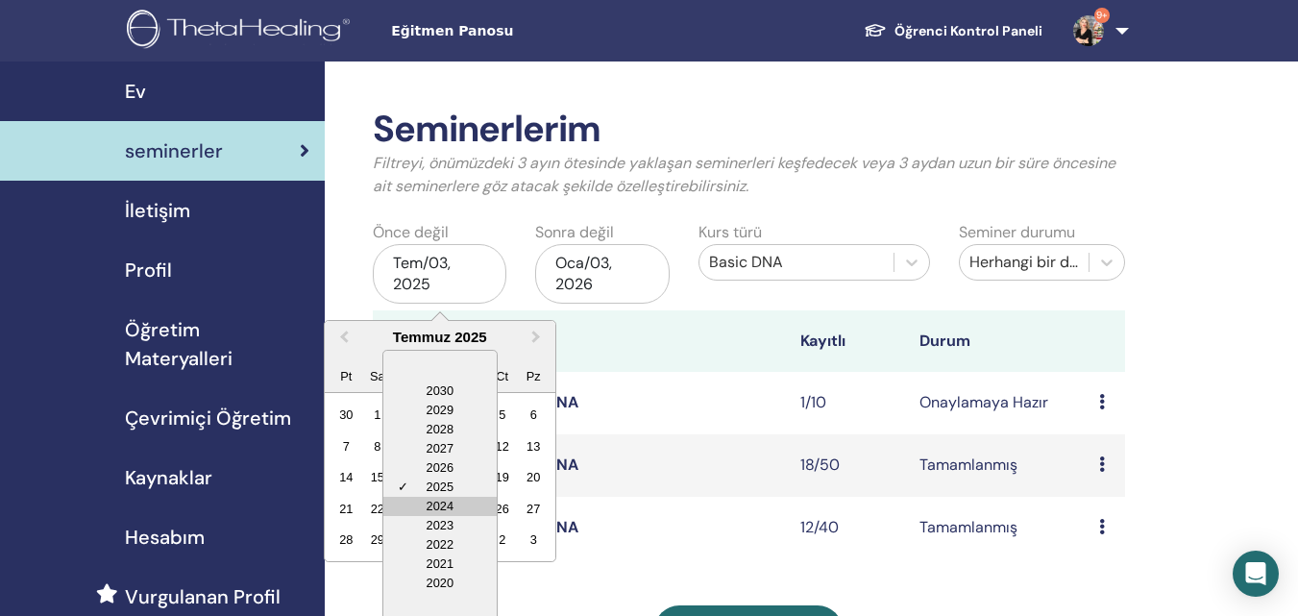
click at [433, 499] on div "2024" at bounding box center [439, 506] width 113 height 19
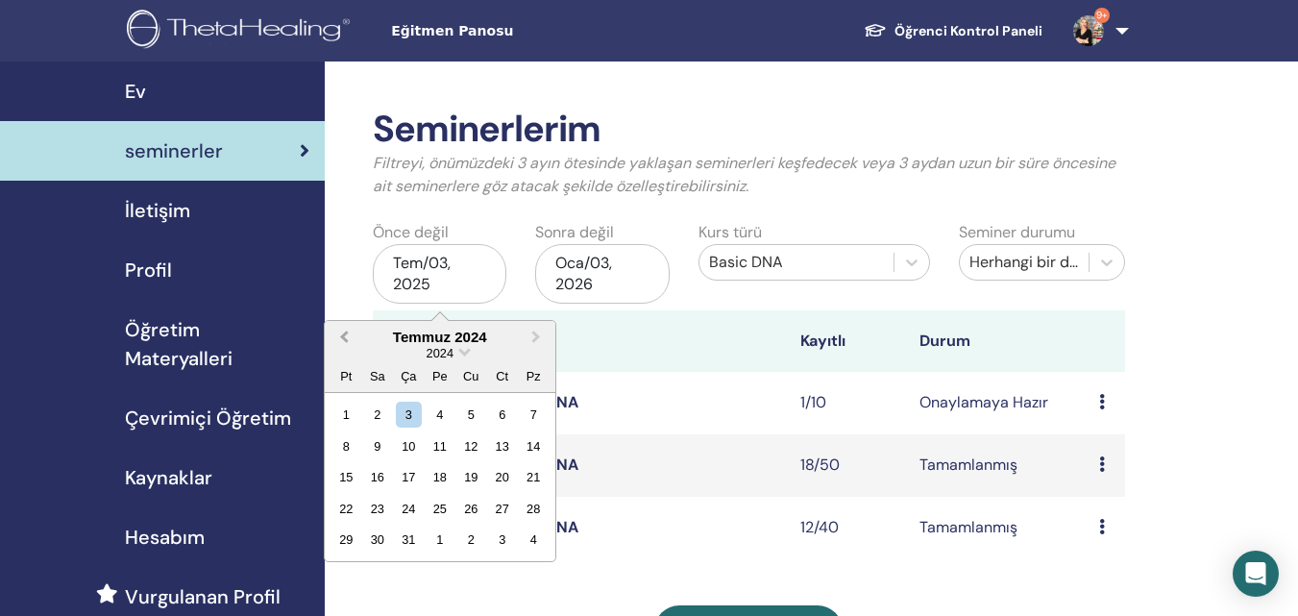
click at [344, 343] on span "Previous Month" at bounding box center [344, 337] width 0 height 20
click at [346, 344] on button "Previous Month" at bounding box center [342, 338] width 31 height 31
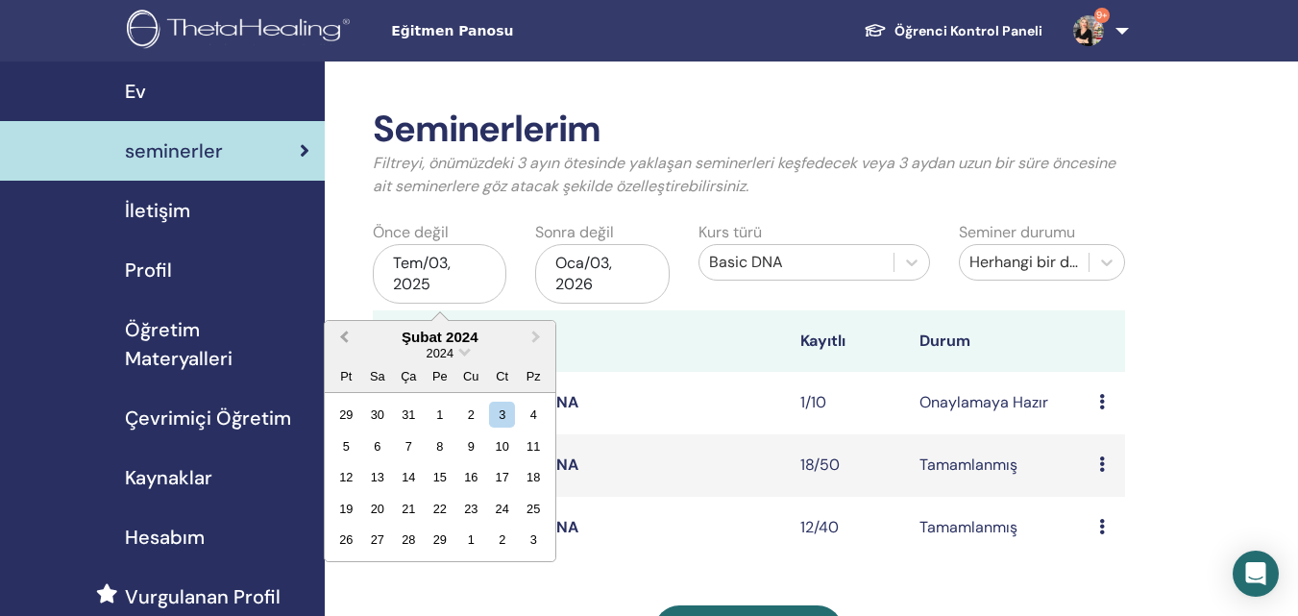
click at [347, 345] on button "Previous Month" at bounding box center [342, 338] width 31 height 31
click at [343, 413] on div "1" at bounding box center [346, 415] width 26 height 26
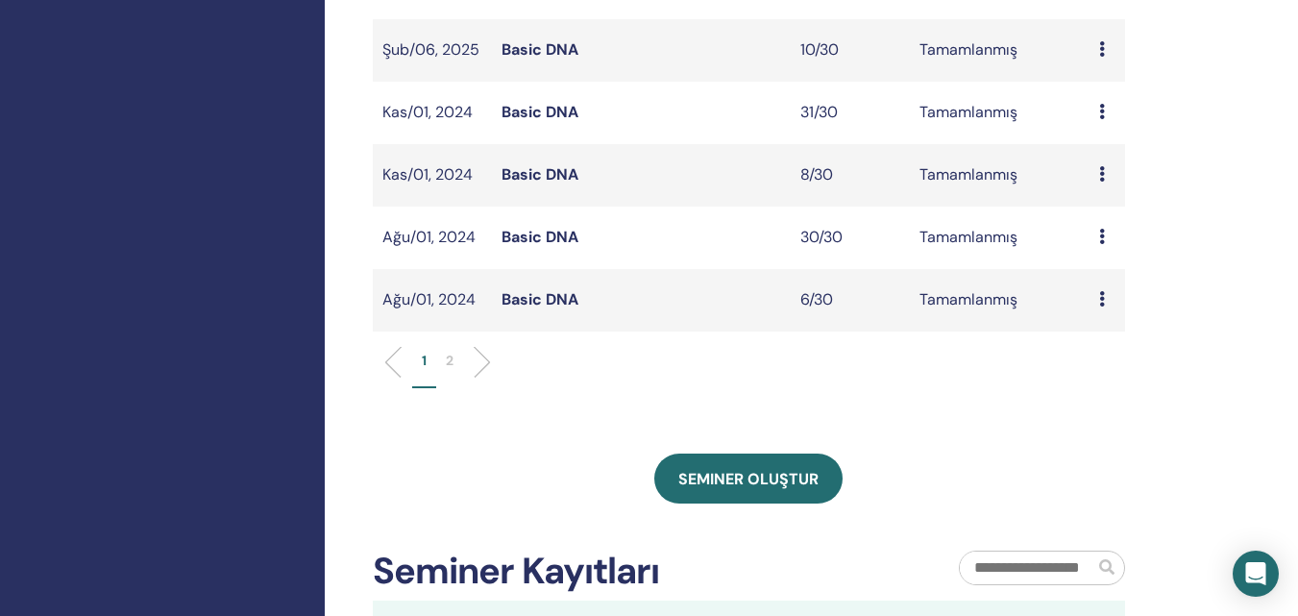
scroll to position [672, 0]
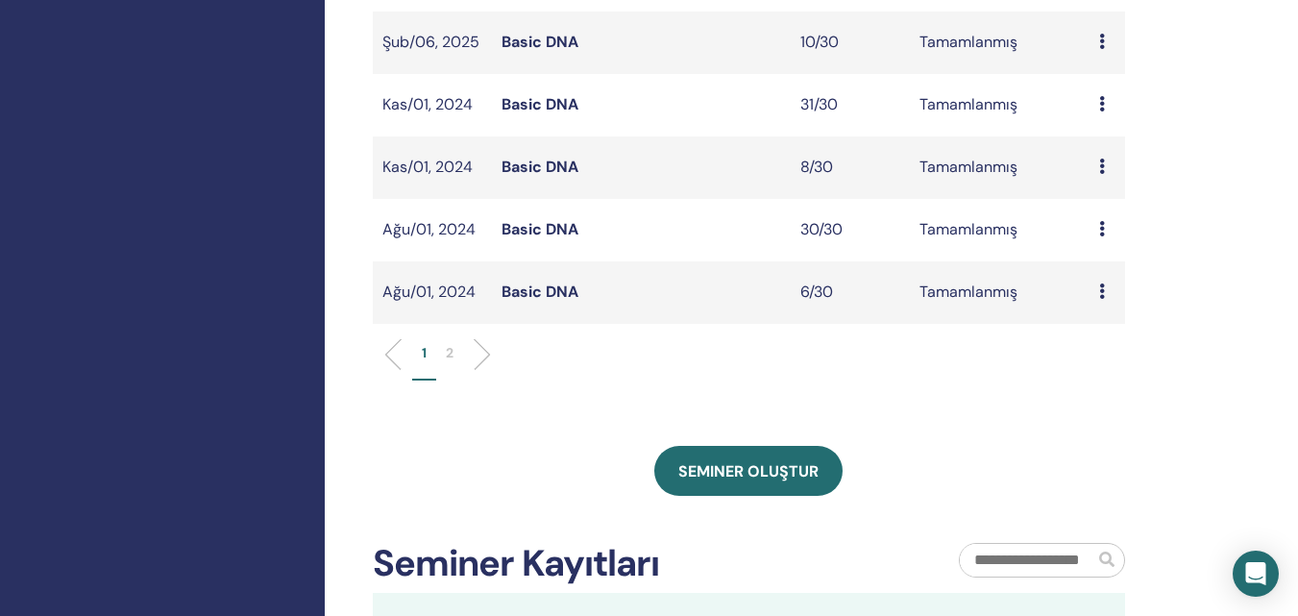
click at [545, 104] on link "Basic DNA" at bounding box center [539, 104] width 77 height 20
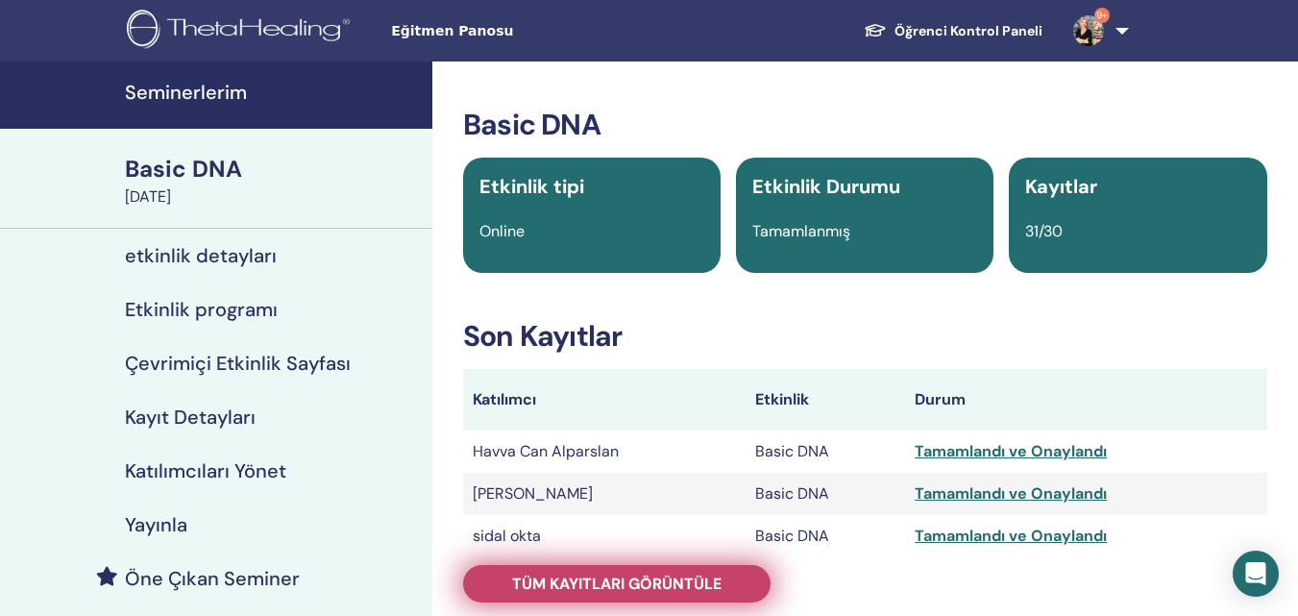
click at [587, 579] on span "Tüm kayıtları görüntüle" at bounding box center [616, 583] width 209 height 20
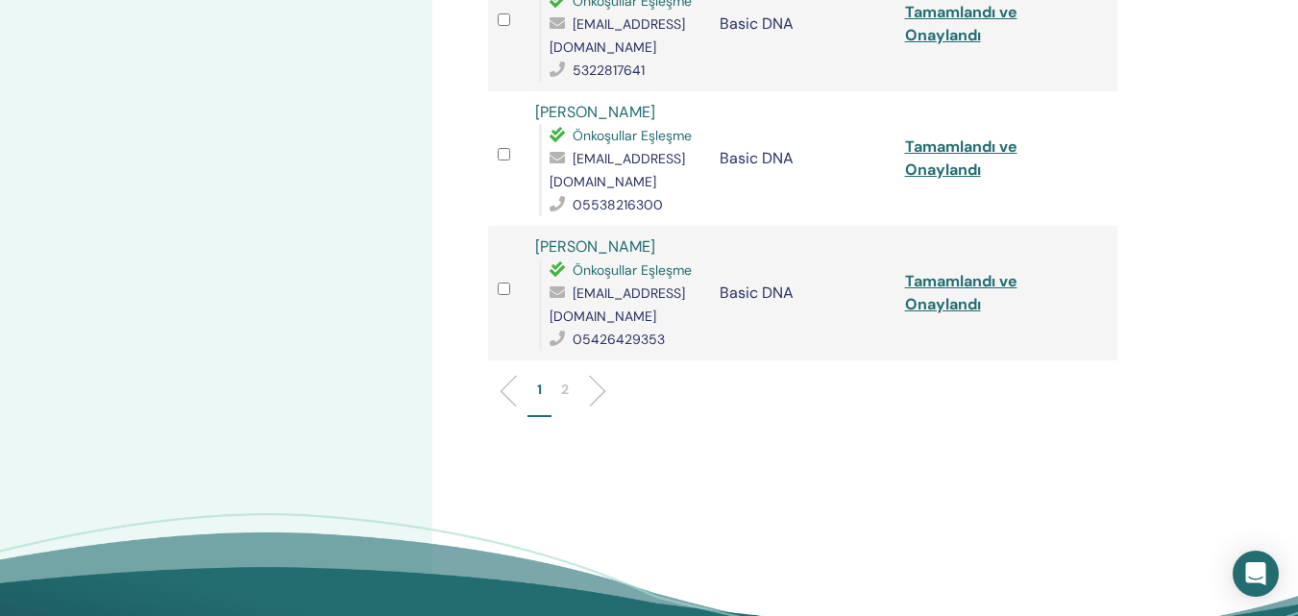
click at [565, 379] on p "2" at bounding box center [565, 389] width 8 height 20
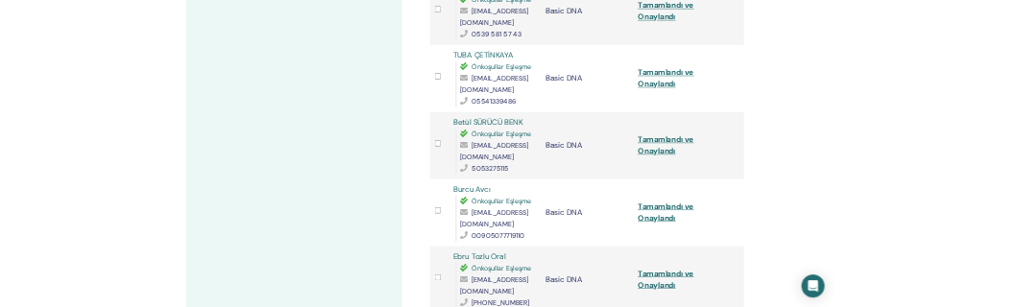
scroll to position [717, 0]
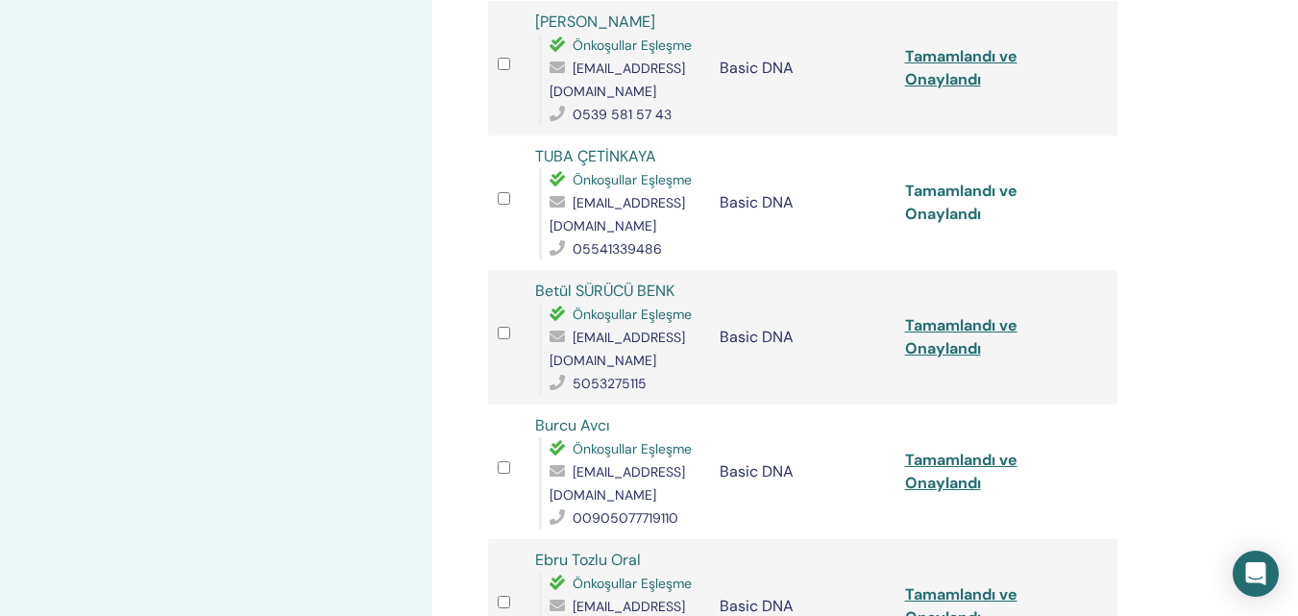
click at [961, 195] on link "Tamamlandı ve Onaylandı" at bounding box center [961, 202] width 112 height 43
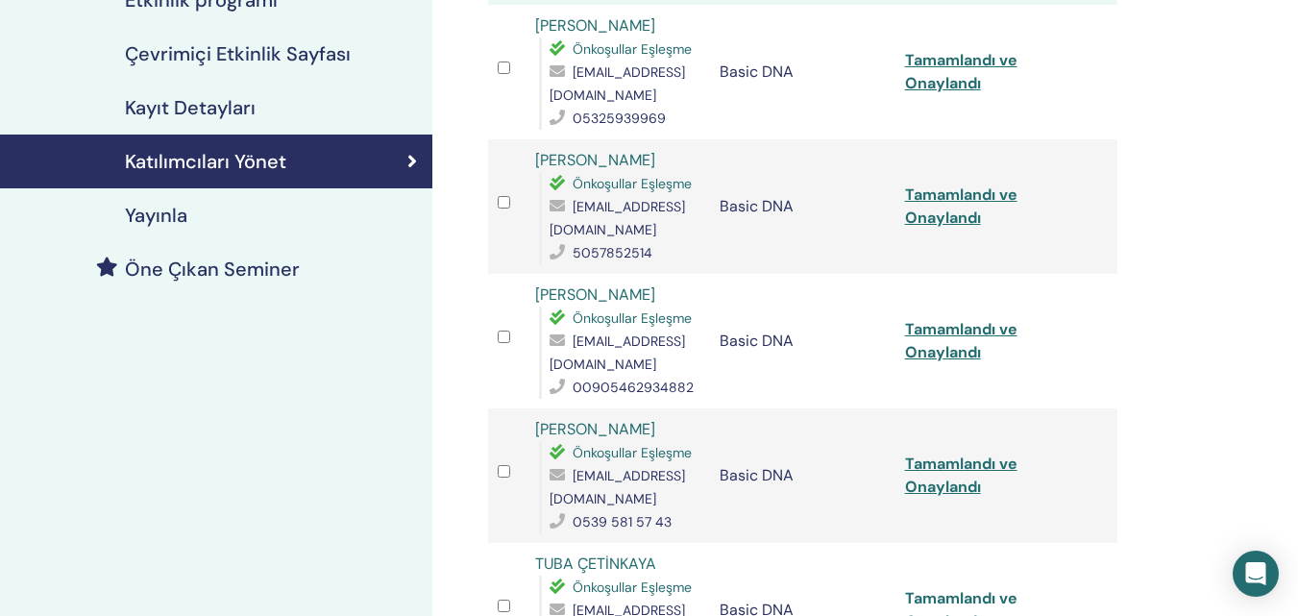
scroll to position [44, 0]
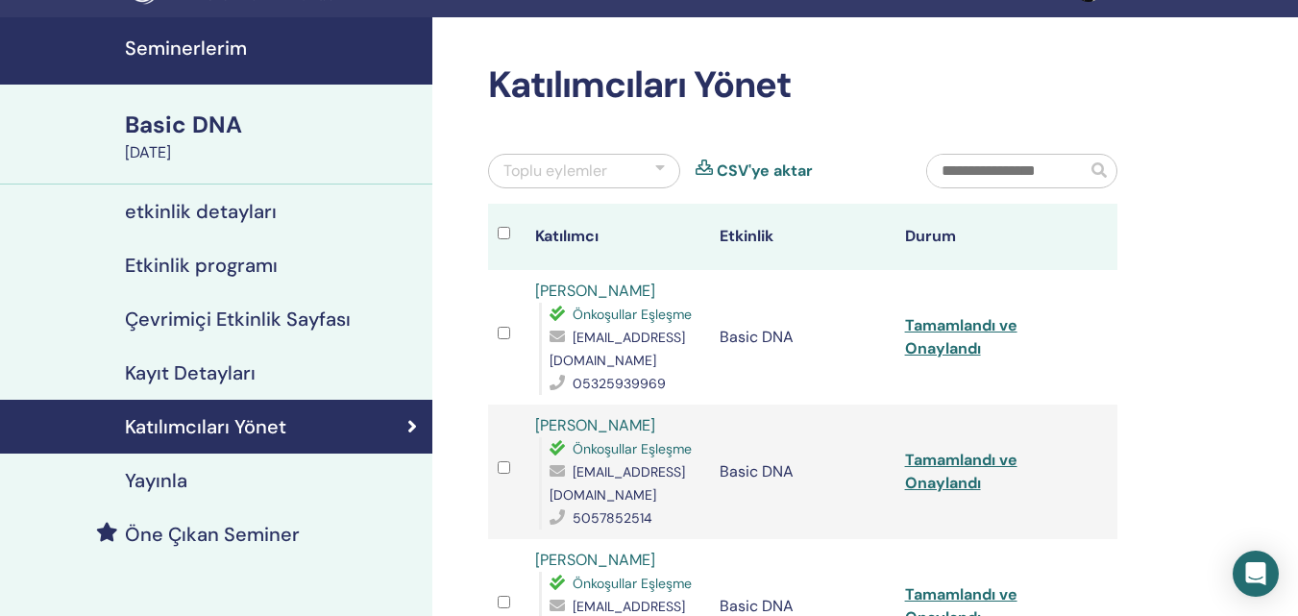
click at [177, 48] on h4 "Seminerlerim" at bounding box center [273, 48] width 296 height 23
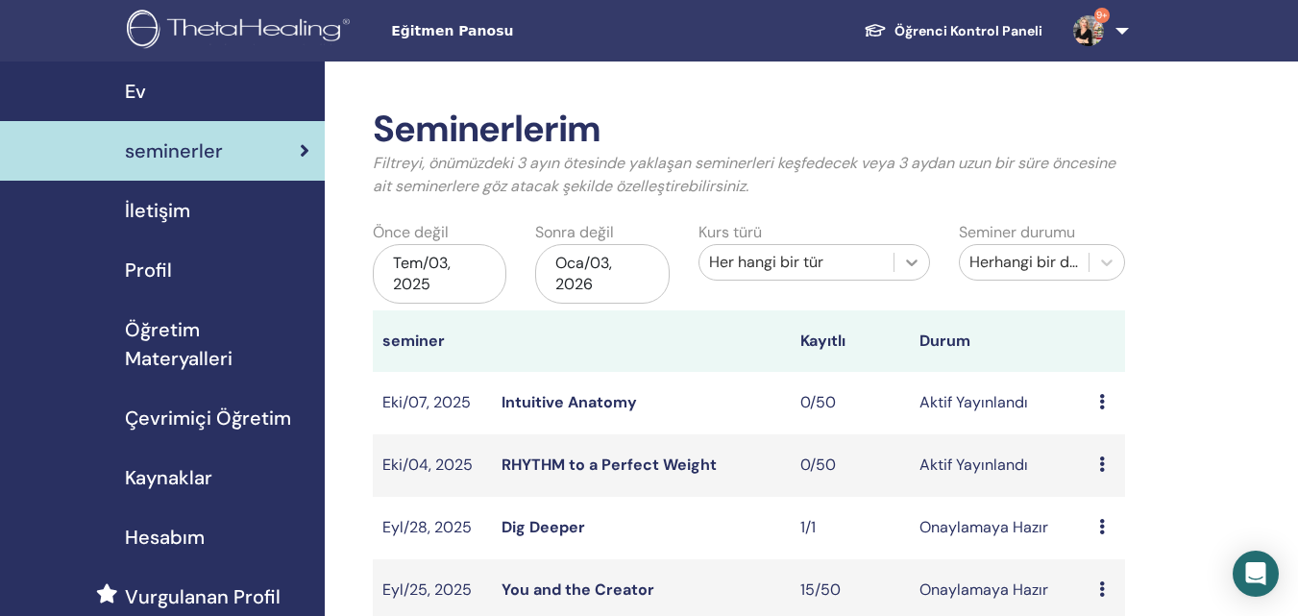
click at [902, 260] on icon at bounding box center [911, 262] width 19 height 19
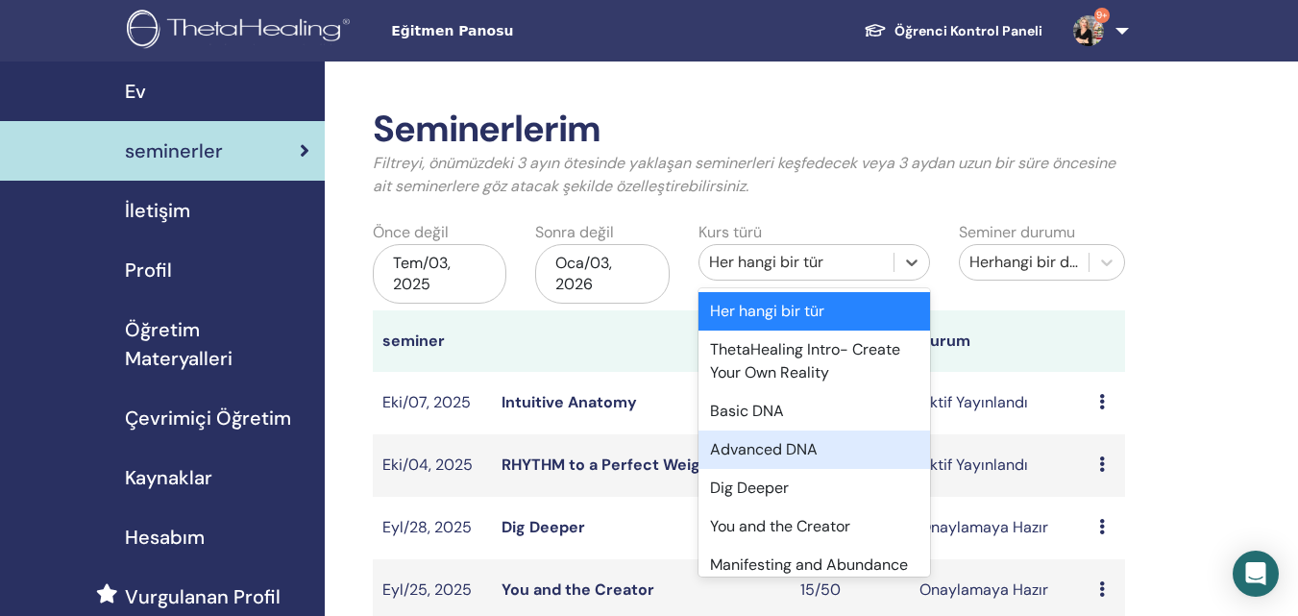
click at [765, 446] on div "Advanced DNA" at bounding box center [813, 449] width 231 height 38
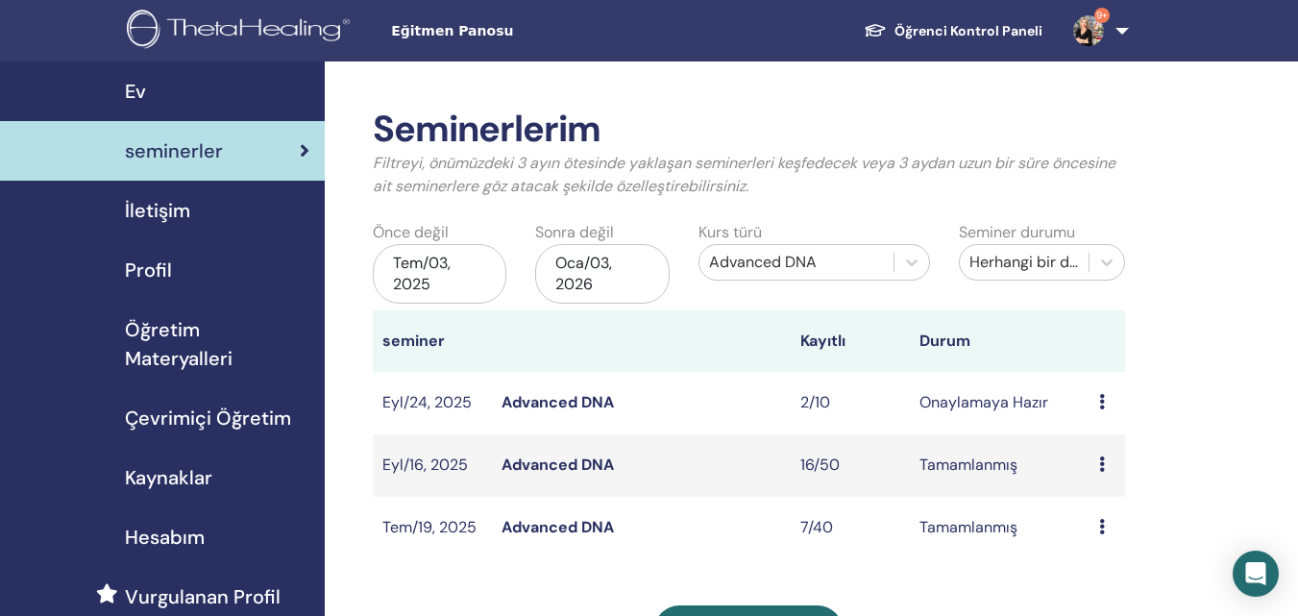
click at [433, 279] on div "Tem/03, 2025" at bounding box center [440, 274] width 134 height 60
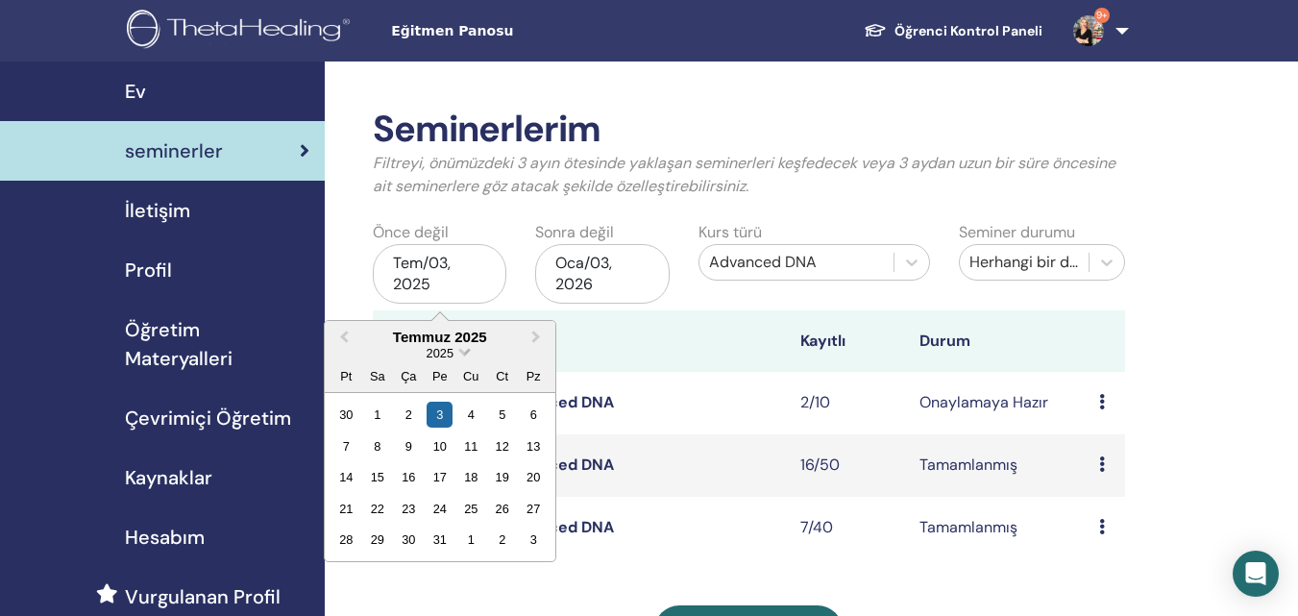
click at [463, 353] on span "Choose Date" at bounding box center [464, 350] width 12 height 12
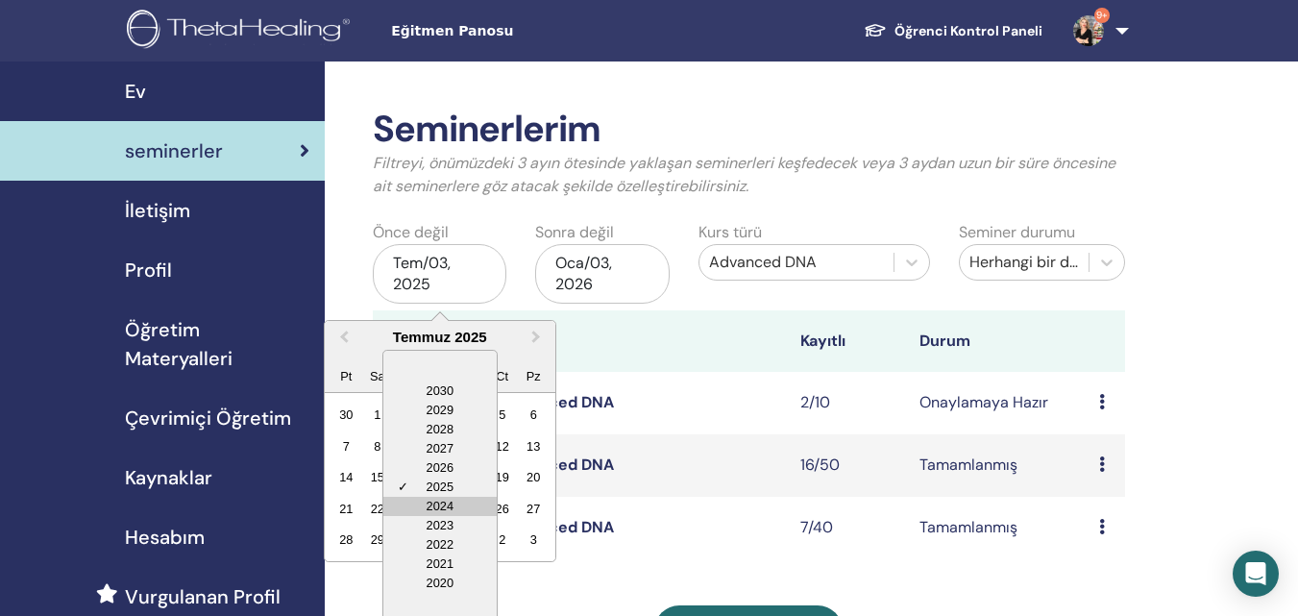
click at [434, 504] on div "2024" at bounding box center [439, 506] width 113 height 19
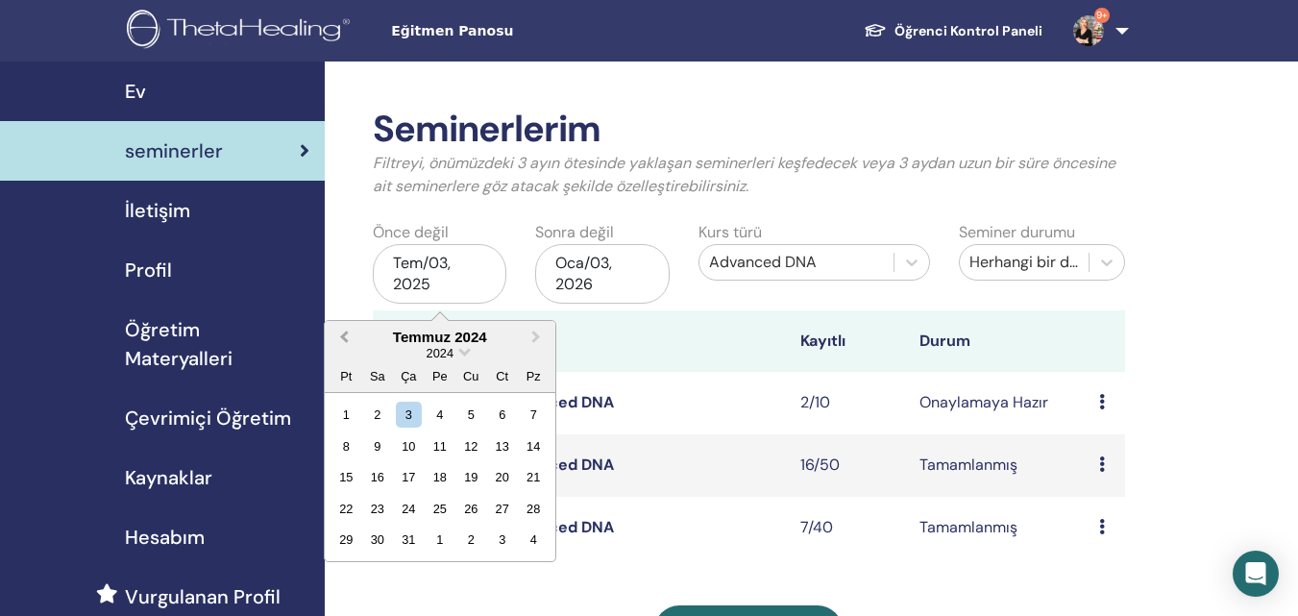
click at [344, 331] on span "Previous Month" at bounding box center [344, 337] width 0 height 20
click at [344, 334] on span "Previous Month" at bounding box center [344, 337] width 0 height 20
click at [344, 336] on span "Previous Month" at bounding box center [344, 337] width 0 height 20
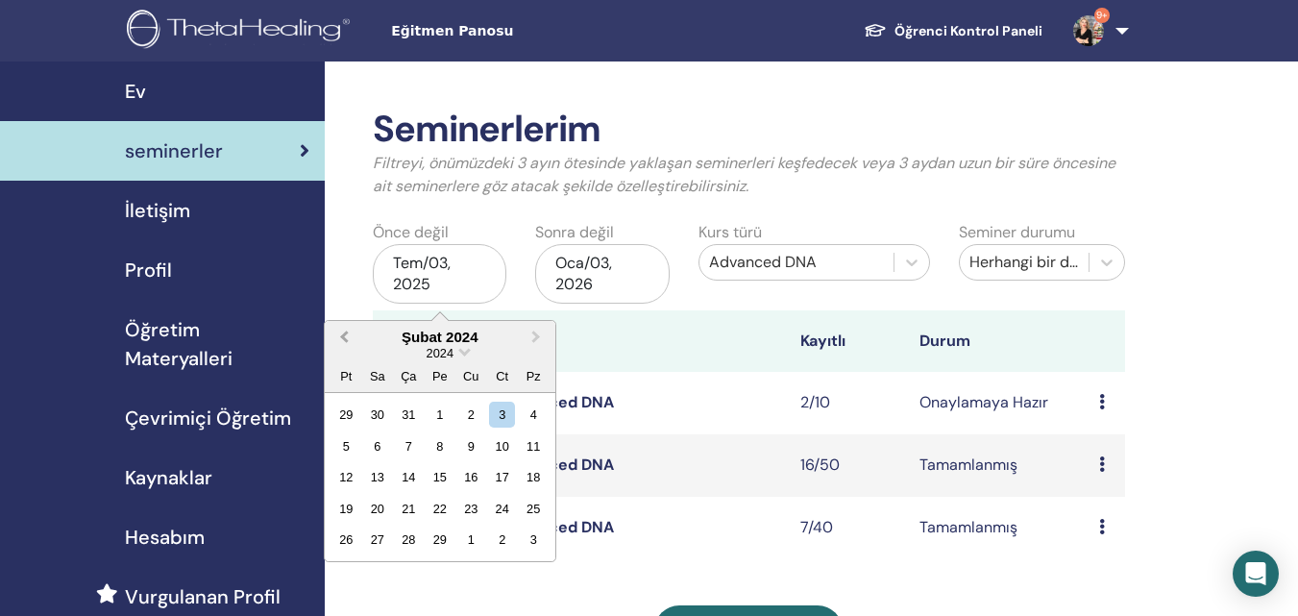
click at [344, 336] on span "Previous Month" at bounding box center [344, 337] width 0 height 20
click at [344, 337] on span "Previous Month" at bounding box center [344, 337] width 0 height 20
click at [353, 337] on button "Previous Month" at bounding box center [342, 338] width 31 height 31
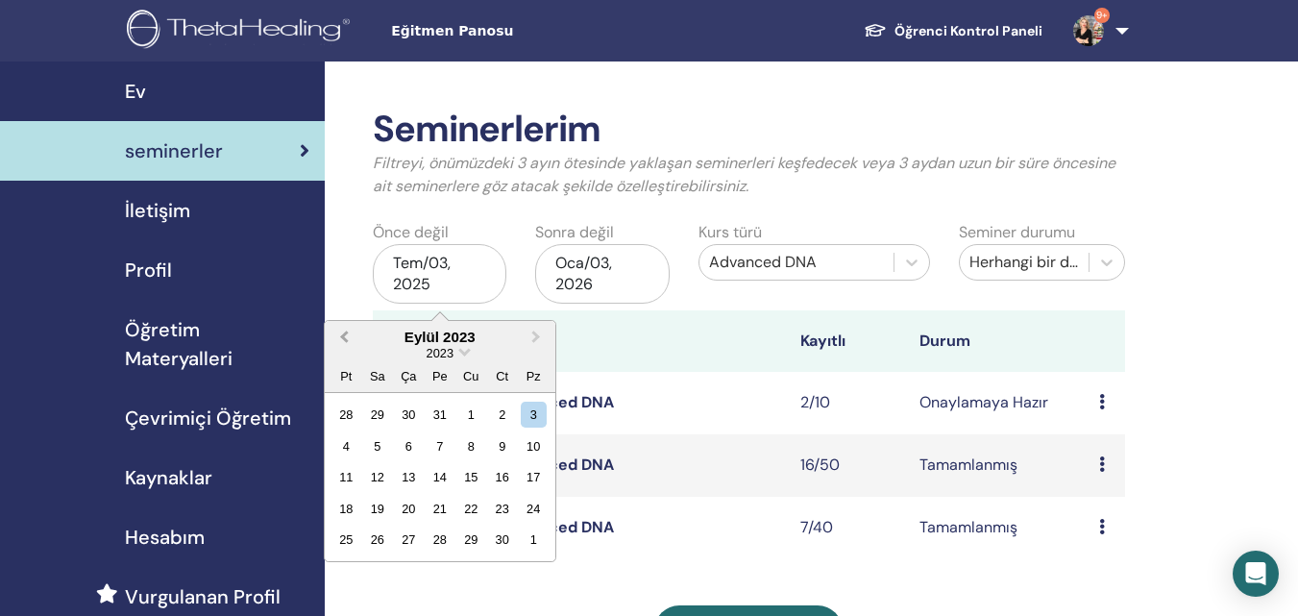
click at [353, 337] on button "Previous Month" at bounding box center [342, 338] width 31 height 31
click at [355, 338] on button "Previous Month" at bounding box center [342, 338] width 31 height 31
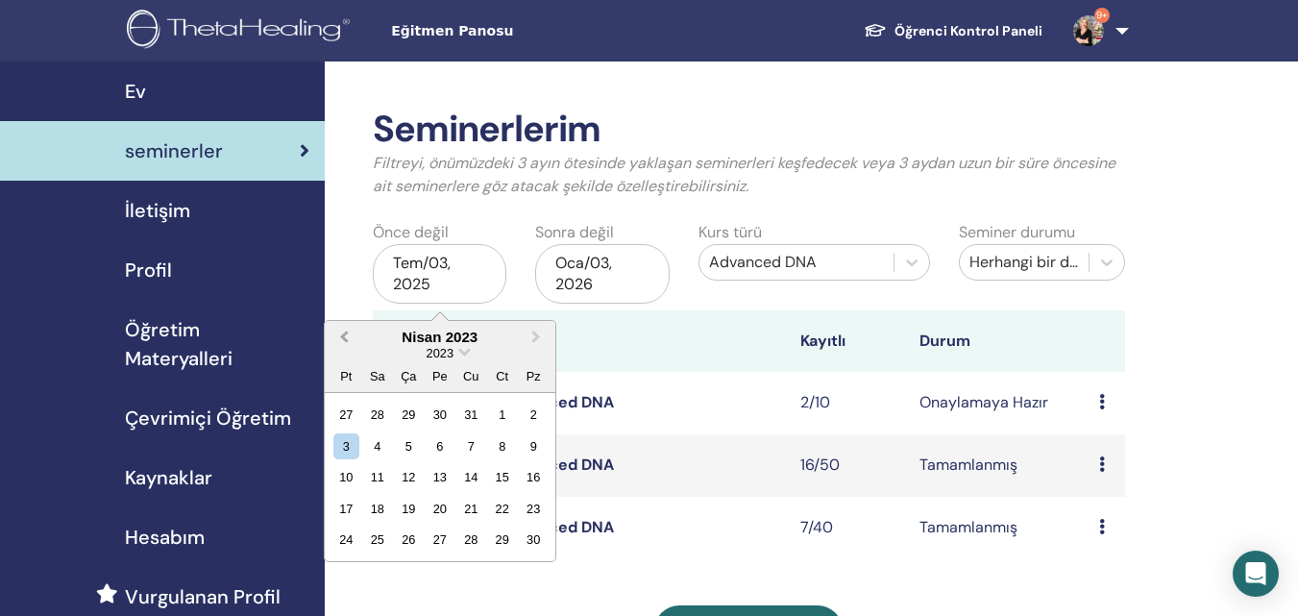
click at [356, 338] on button "Previous Month" at bounding box center [342, 338] width 31 height 31
click at [357, 338] on div "Mart 2023" at bounding box center [440, 337] width 231 height 16
click at [354, 338] on button "Previous Month" at bounding box center [342, 338] width 31 height 31
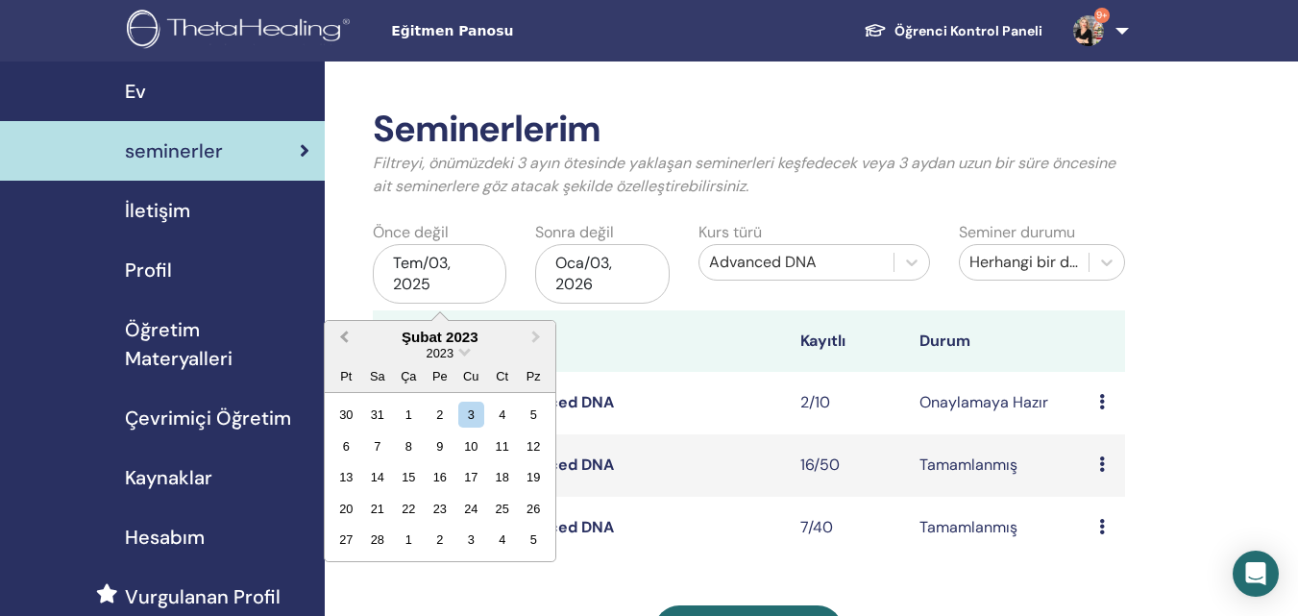
click at [353, 337] on button "Previous Month" at bounding box center [342, 338] width 31 height 31
click at [538, 414] on div "1" at bounding box center [534, 415] width 26 height 26
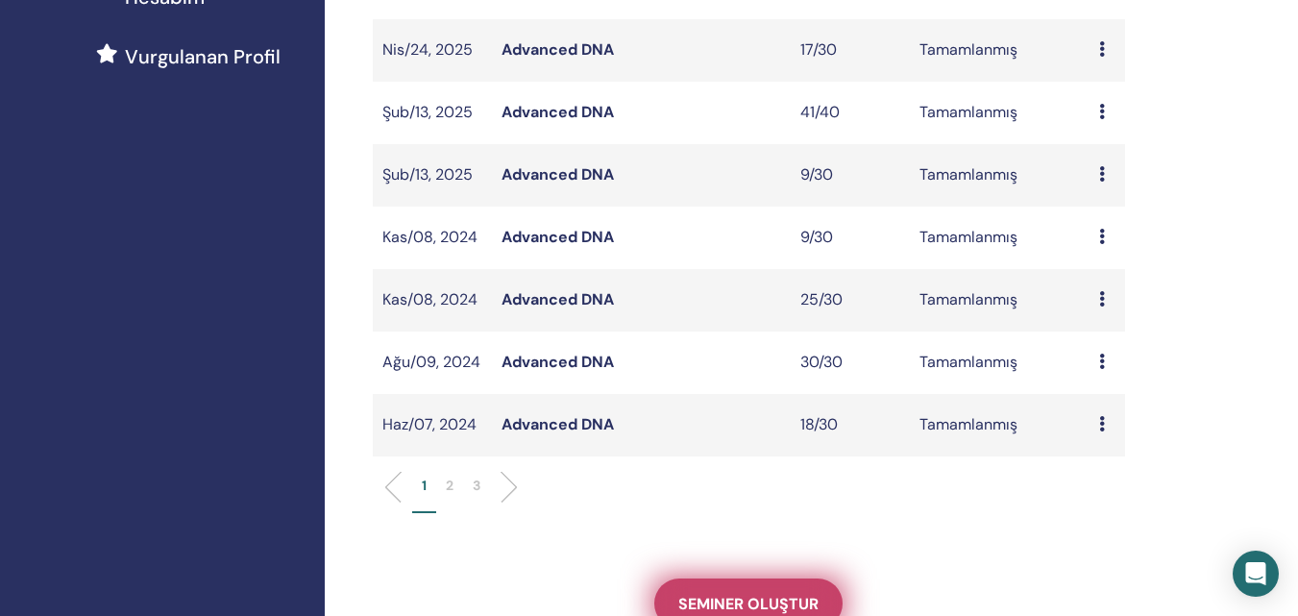
scroll to position [768, 0]
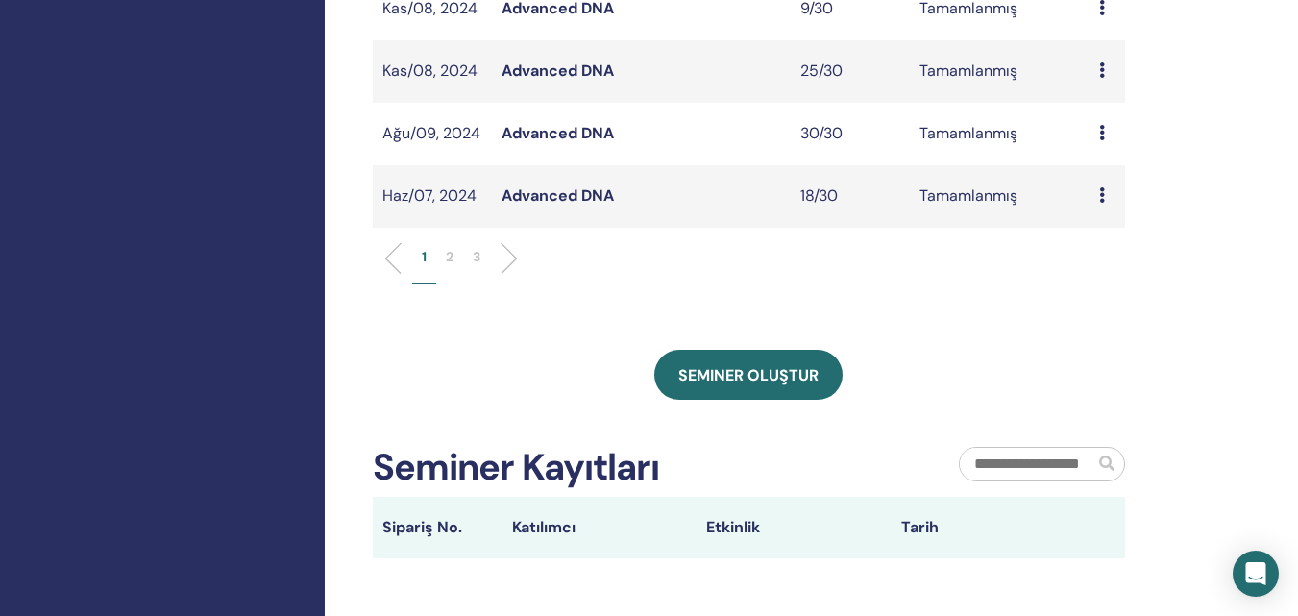
click at [449, 259] on p "2" at bounding box center [450, 257] width 8 height 20
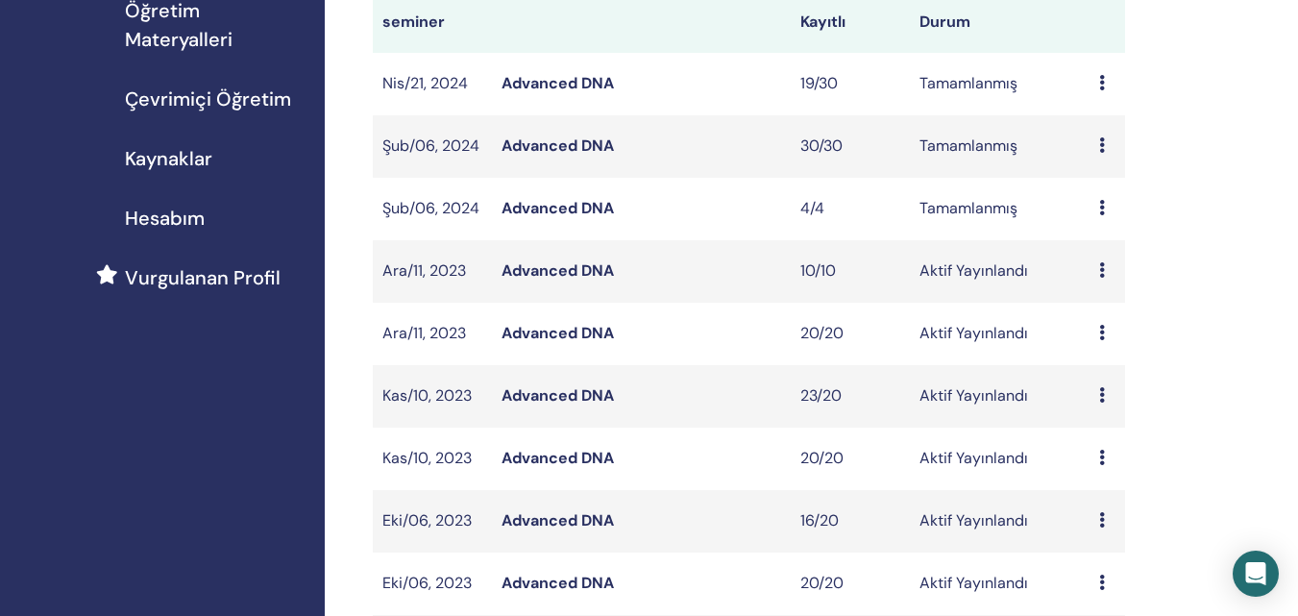
scroll to position [288, 0]
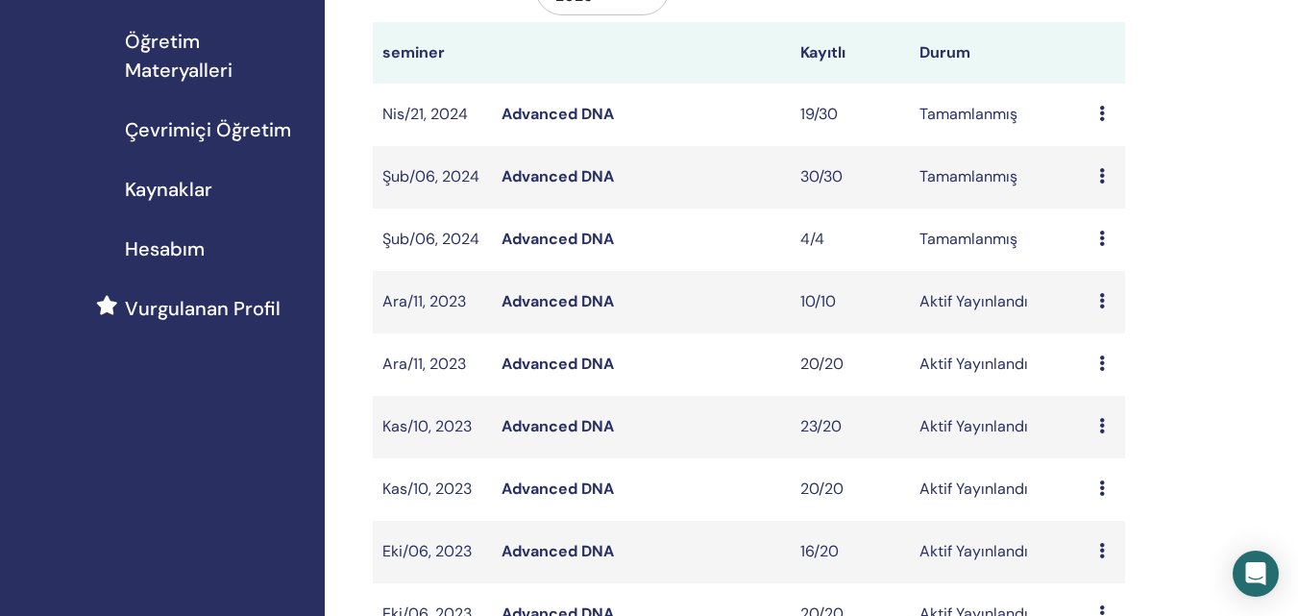
click at [586, 175] on link "Advanced DNA" at bounding box center [557, 176] width 112 height 20
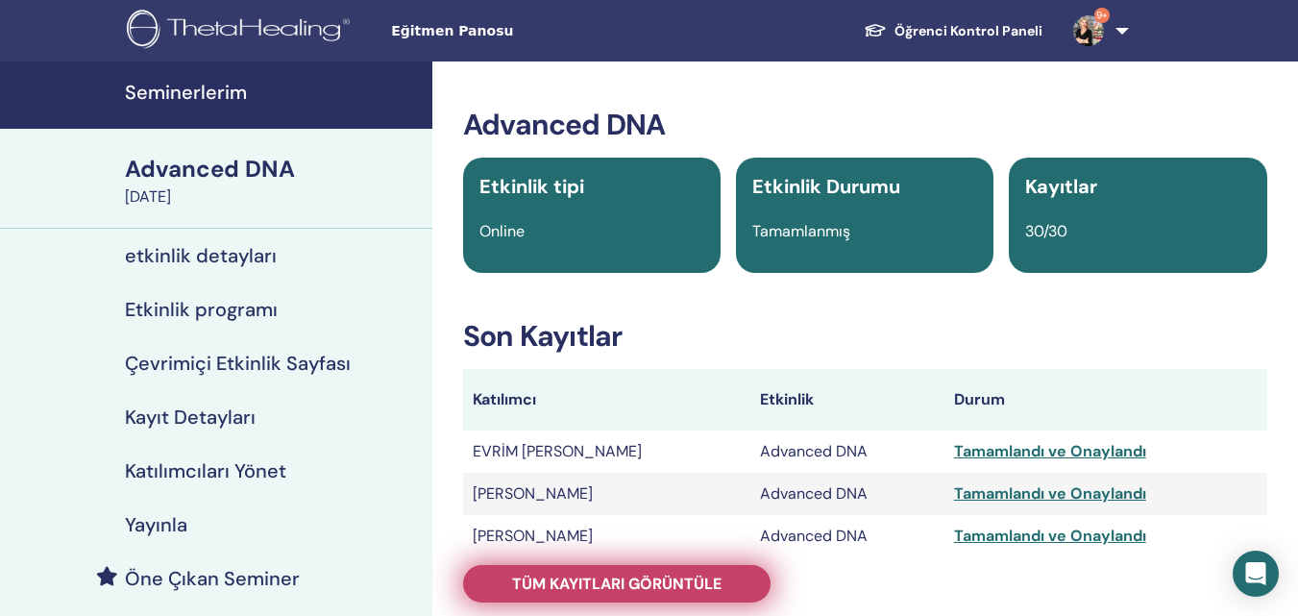
click at [643, 568] on link "Tüm kayıtları görüntüle" at bounding box center [616, 583] width 307 height 37
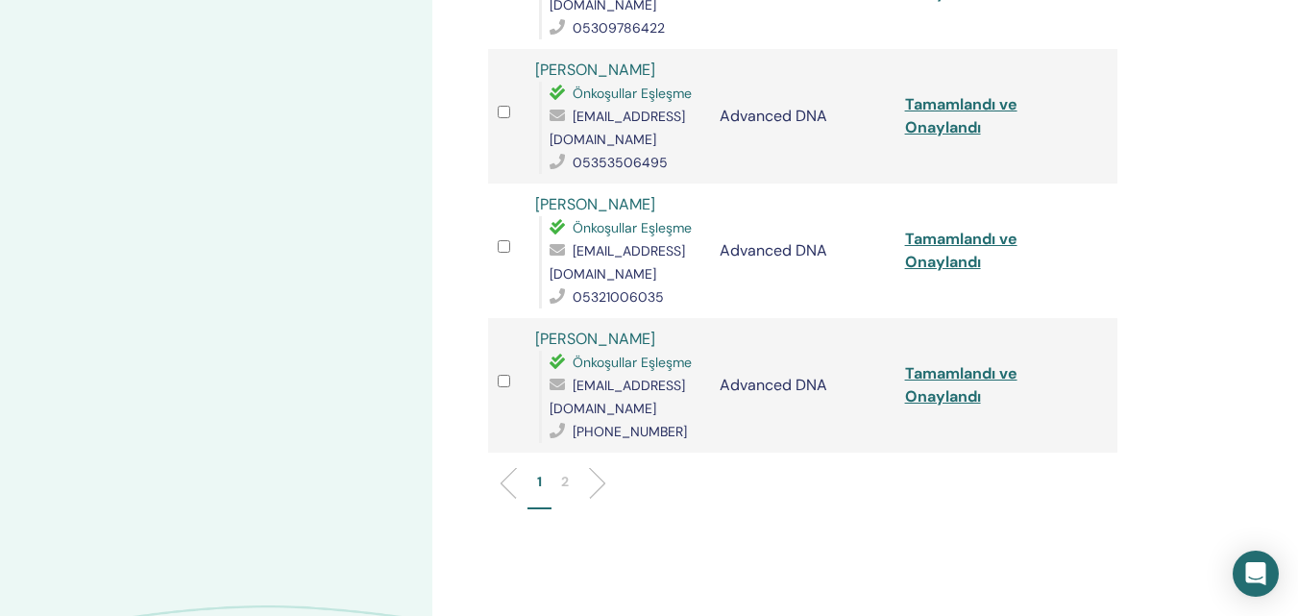
click at [566, 472] on p "2" at bounding box center [565, 482] width 8 height 20
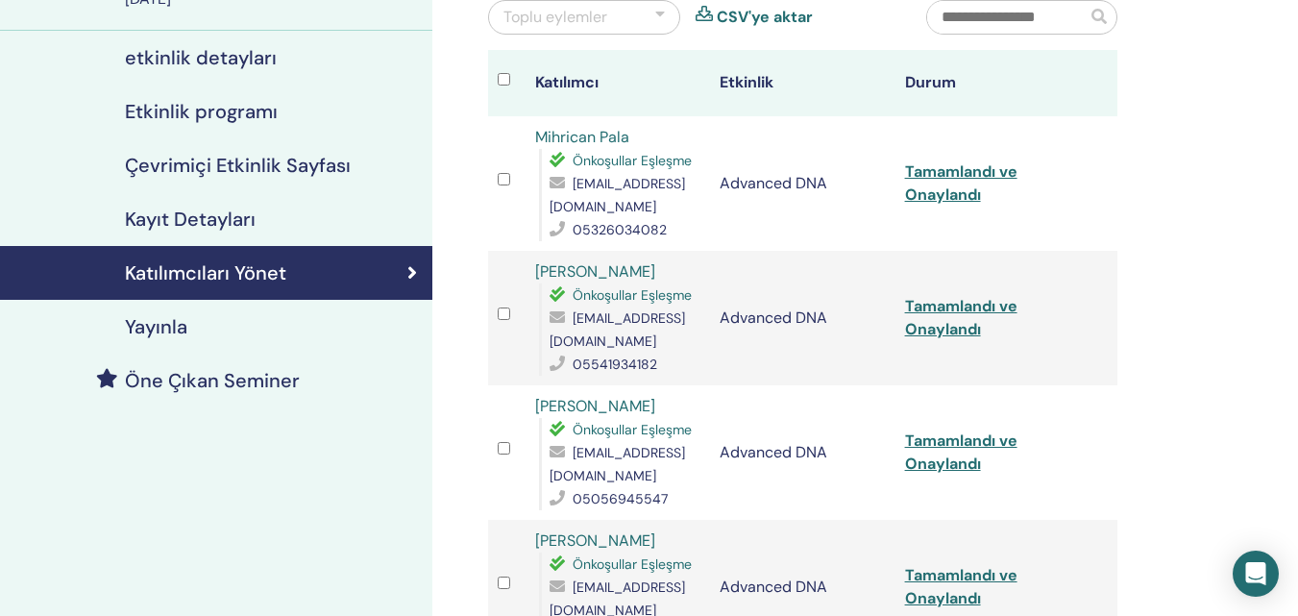
scroll to position [102, 0]
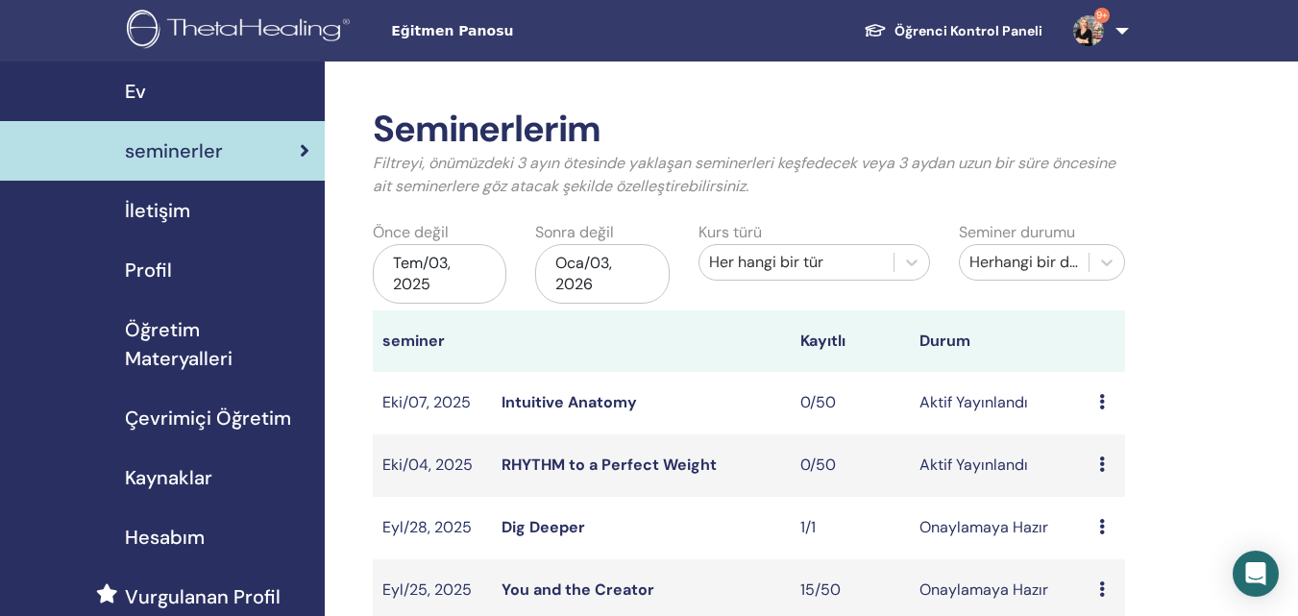
click at [889, 247] on div "Her hangi bir tür" at bounding box center [796, 262] width 194 height 31
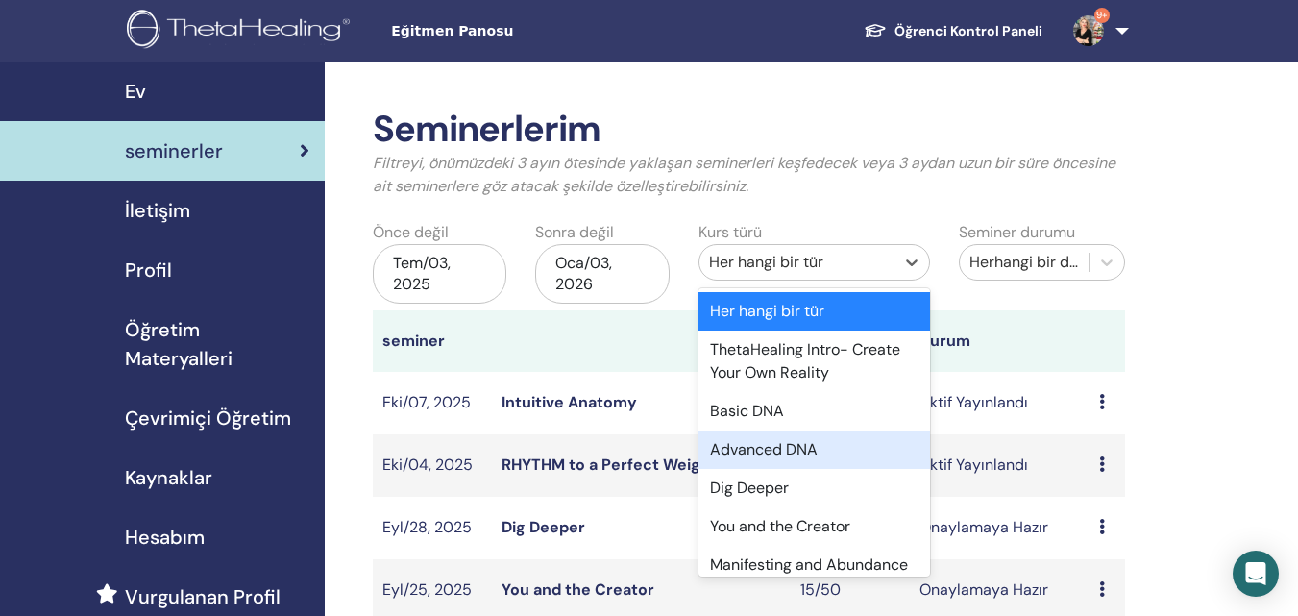
click at [762, 450] on div "Advanced DNA" at bounding box center [813, 449] width 231 height 38
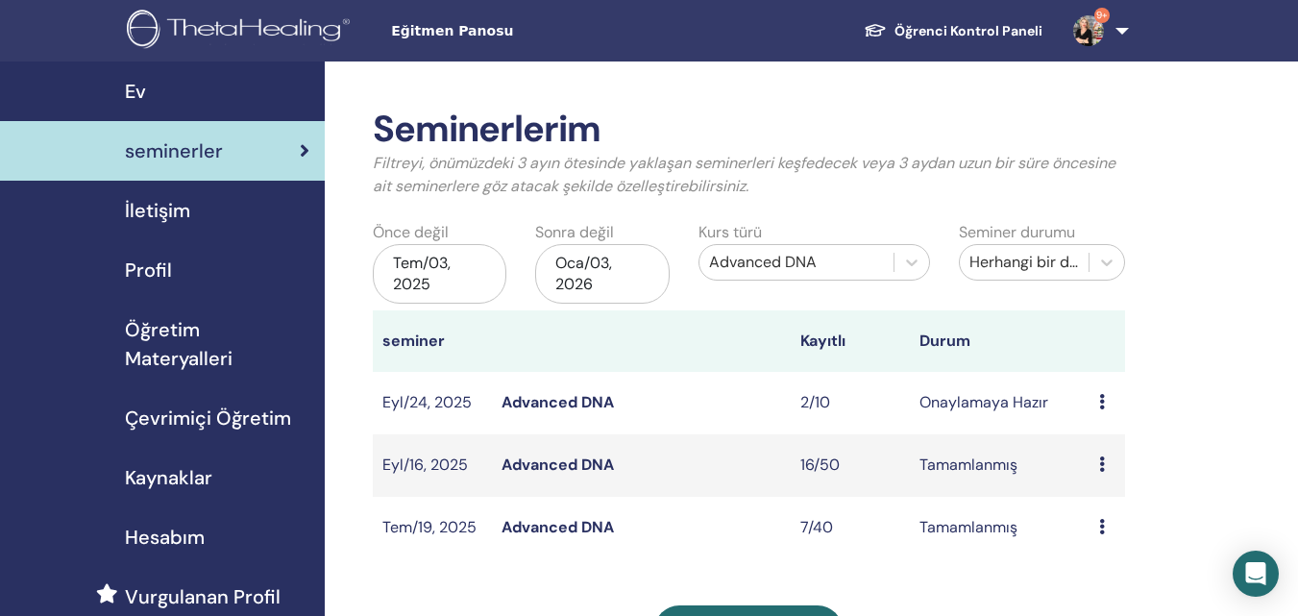
click at [451, 280] on div "Tem/03, 2025" at bounding box center [440, 274] width 134 height 60
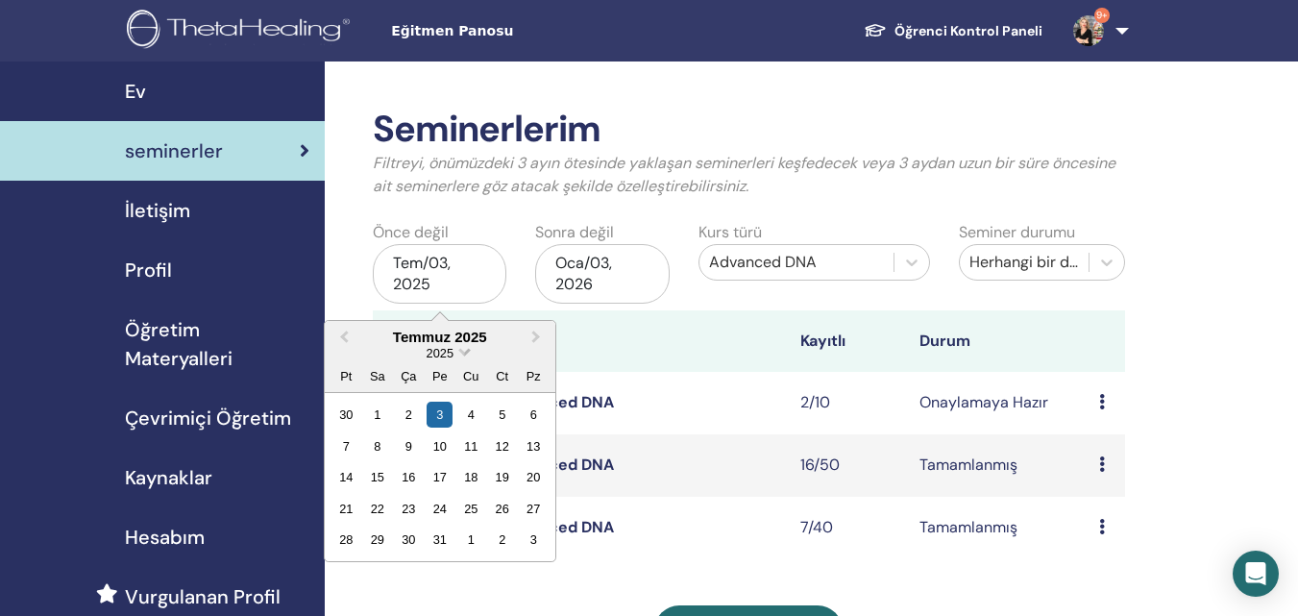
click at [467, 353] on span "Choose Date" at bounding box center [464, 350] width 12 height 12
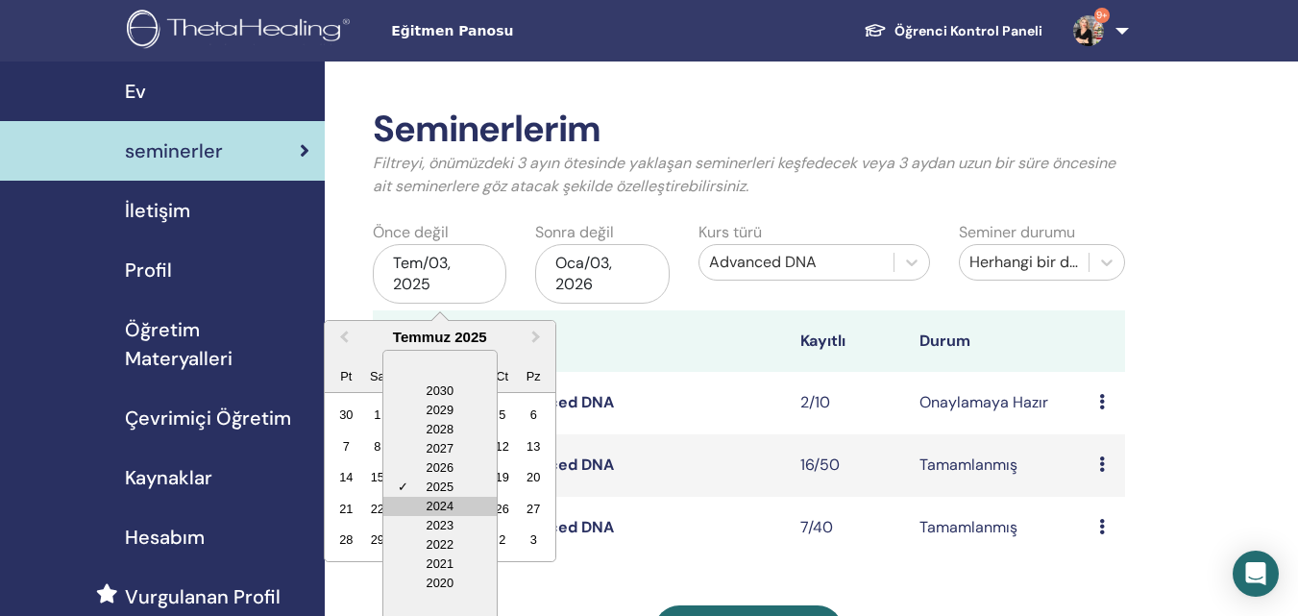
click at [444, 501] on div "2024" at bounding box center [439, 506] width 113 height 19
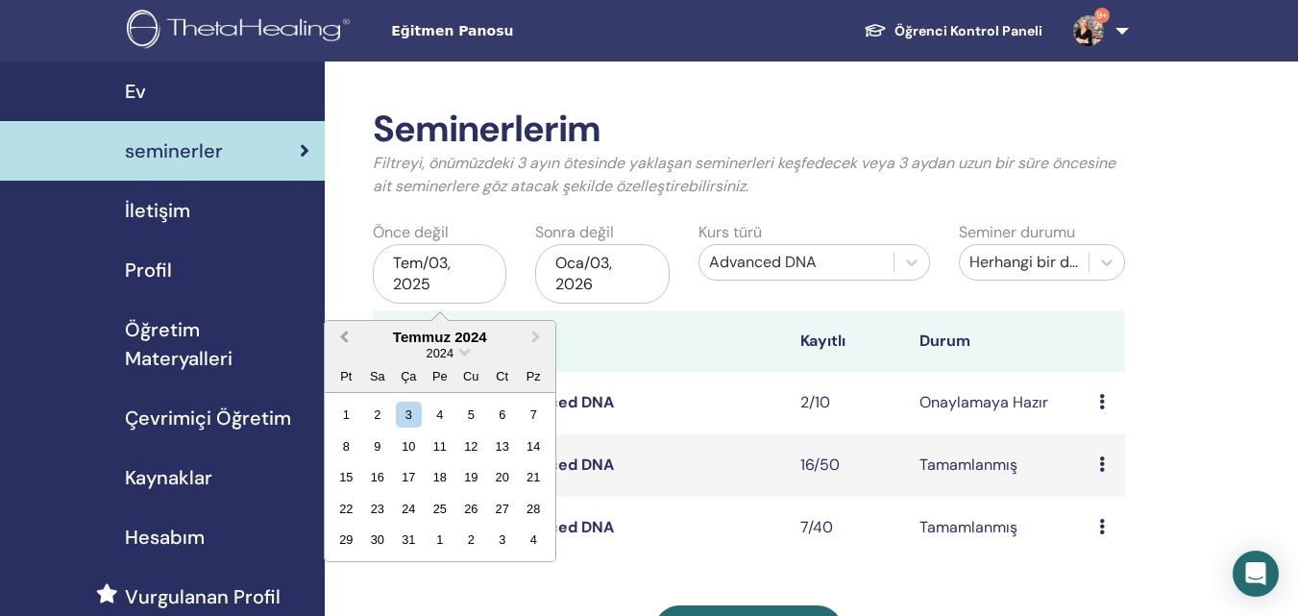
click at [344, 336] on span "Previous Month" at bounding box center [344, 337] width 0 height 20
click at [344, 335] on span "Previous Month" at bounding box center [344, 337] width 0 height 20
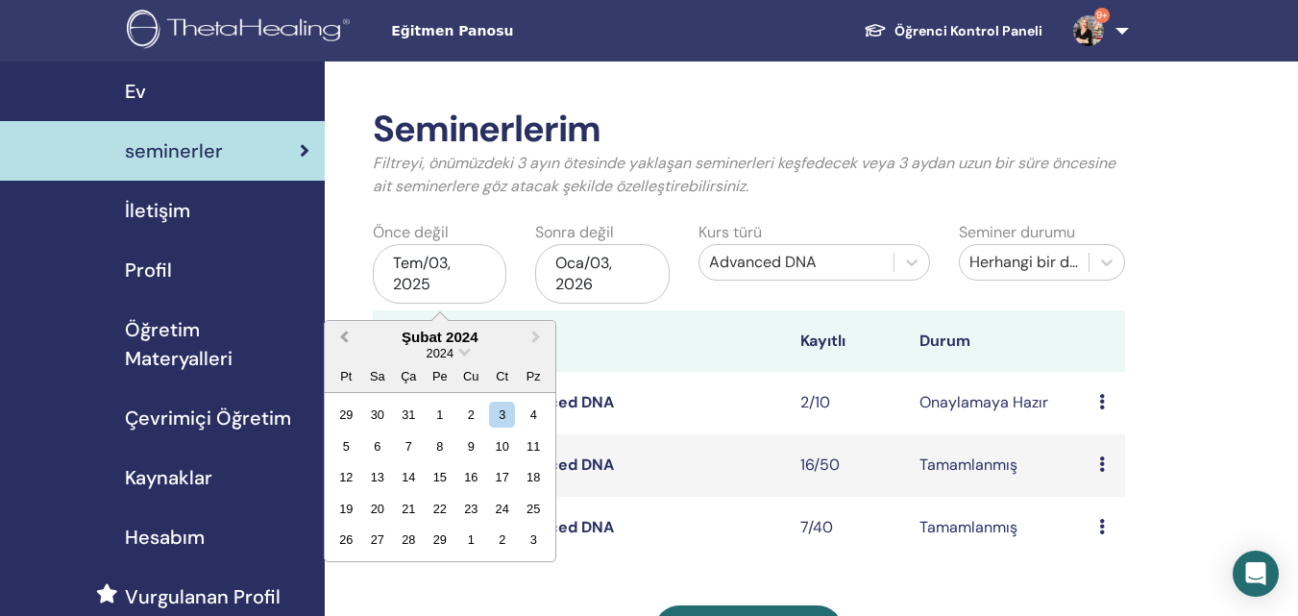
click at [344, 335] on span "Previous Month" at bounding box center [344, 337] width 0 height 20
click at [347, 407] on div "1" at bounding box center [346, 415] width 26 height 26
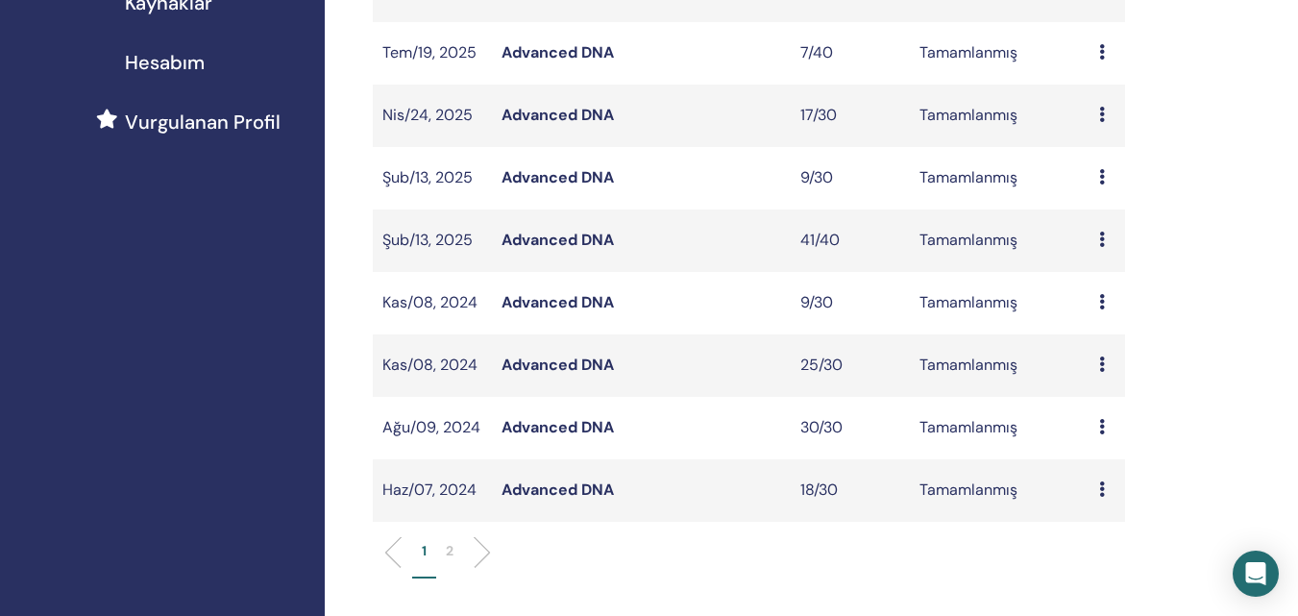
scroll to position [768, 0]
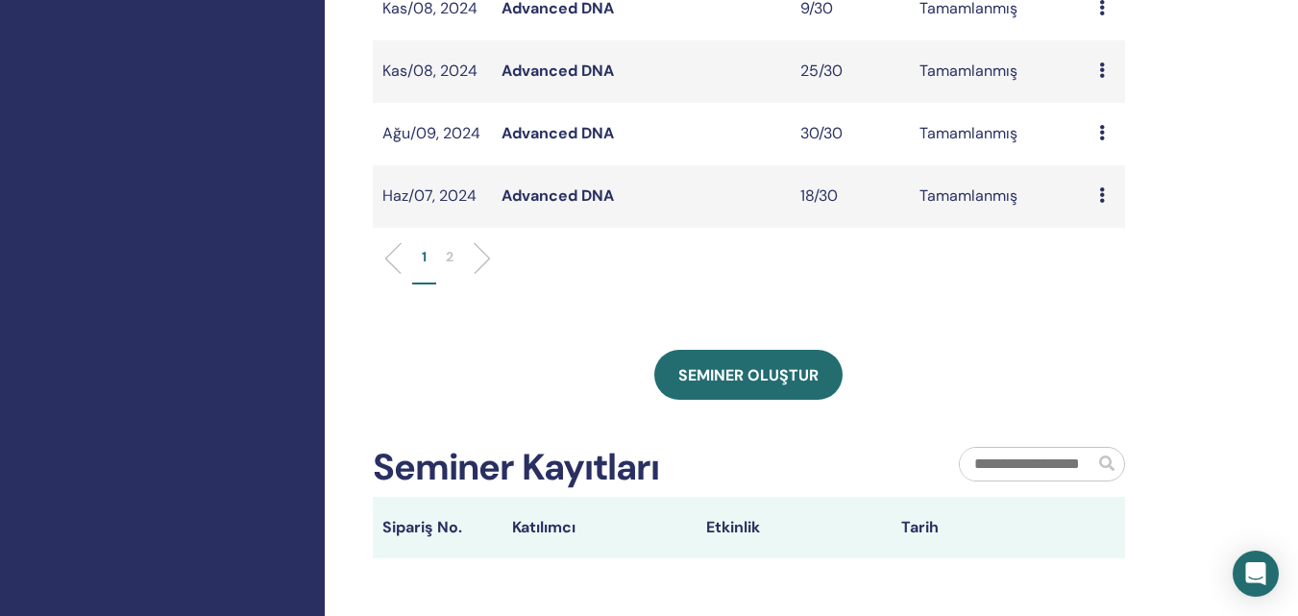
click at [451, 258] on p "2" at bounding box center [450, 257] width 8 height 20
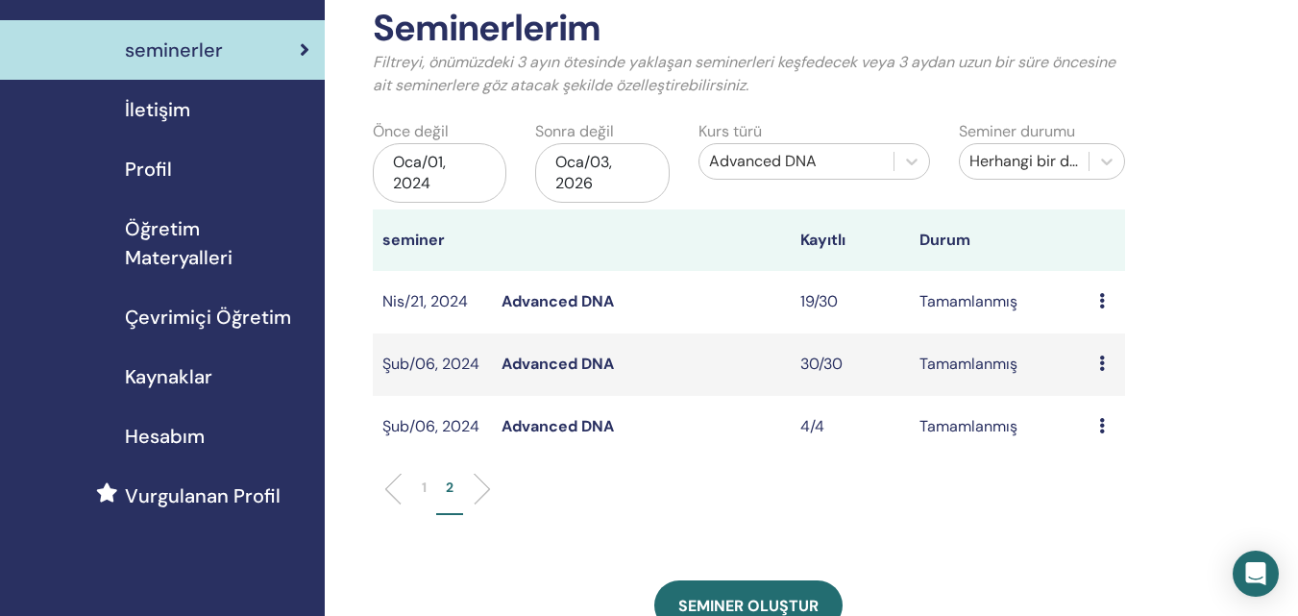
scroll to position [96, 0]
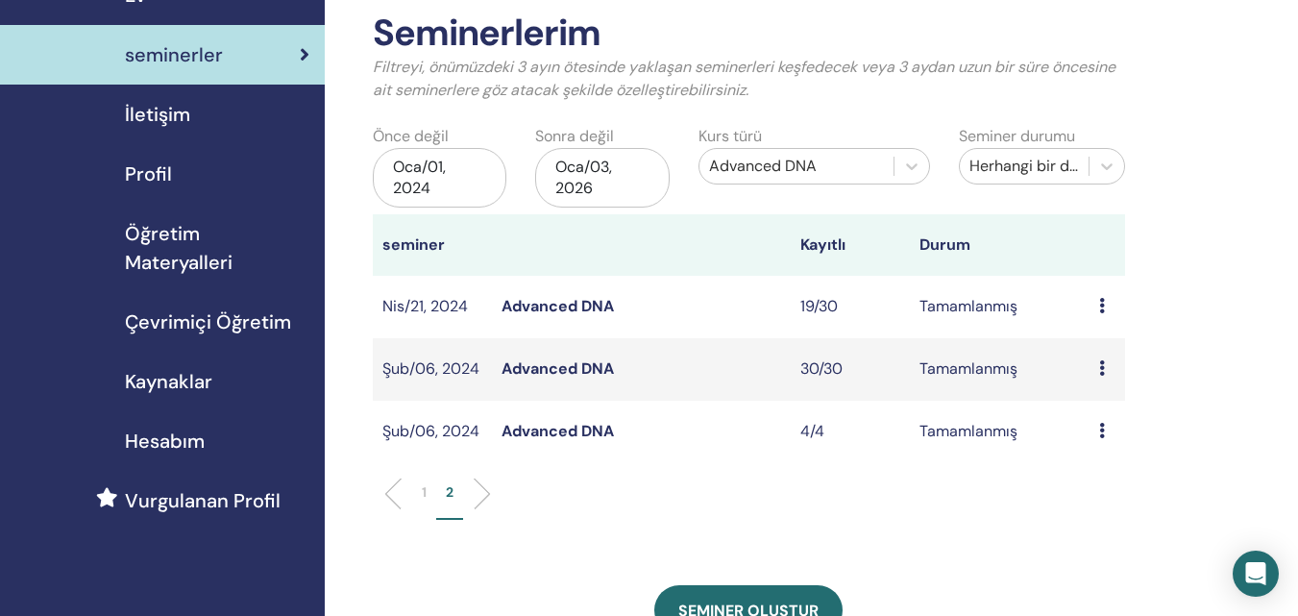
click at [514, 302] on link "Advanced DNA" at bounding box center [557, 306] width 112 height 20
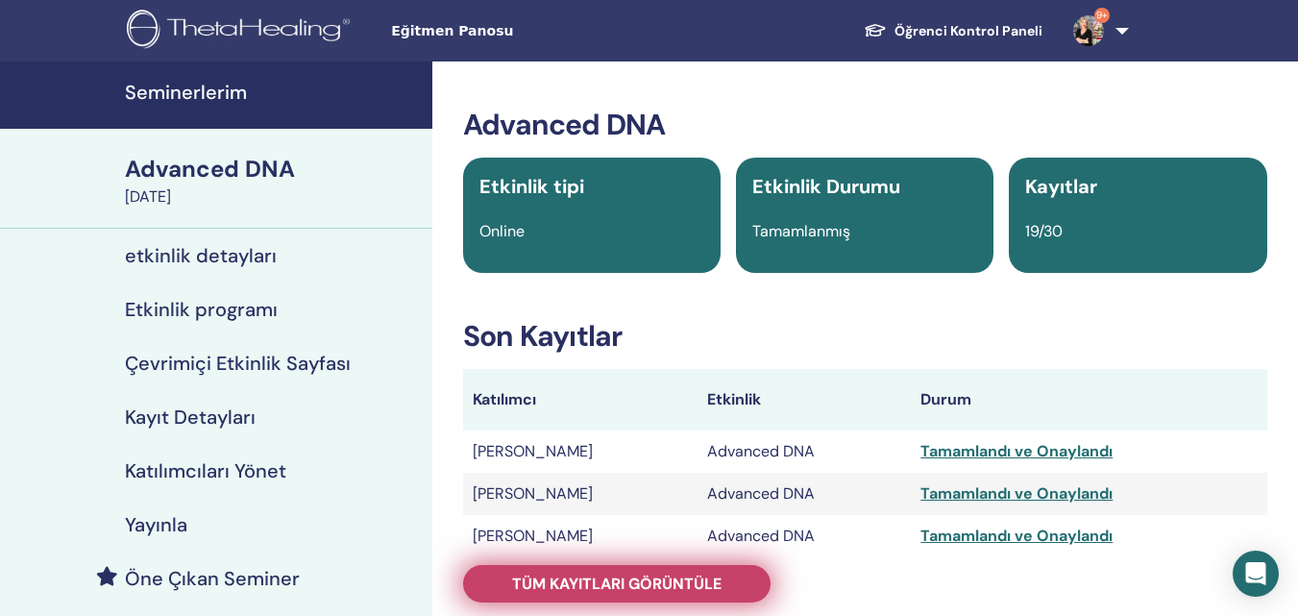
click at [625, 575] on span "Tüm kayıtları görüntüle" at bounding box center [616, 583] width 209 height 20
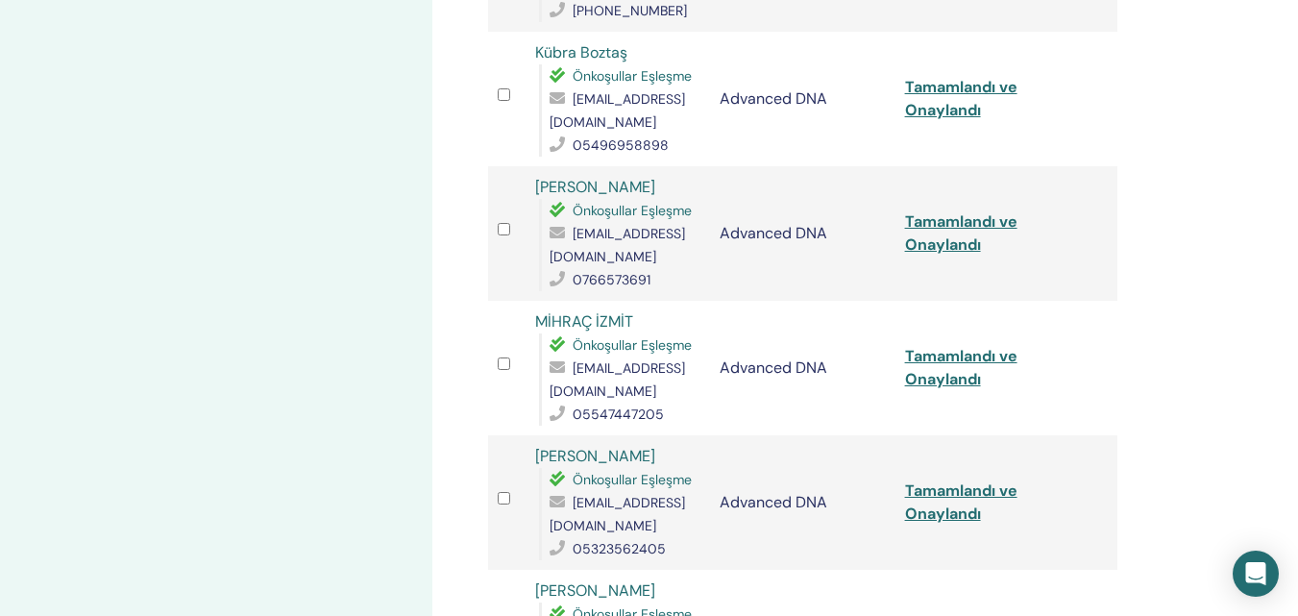
scroll to position [2017, 0]
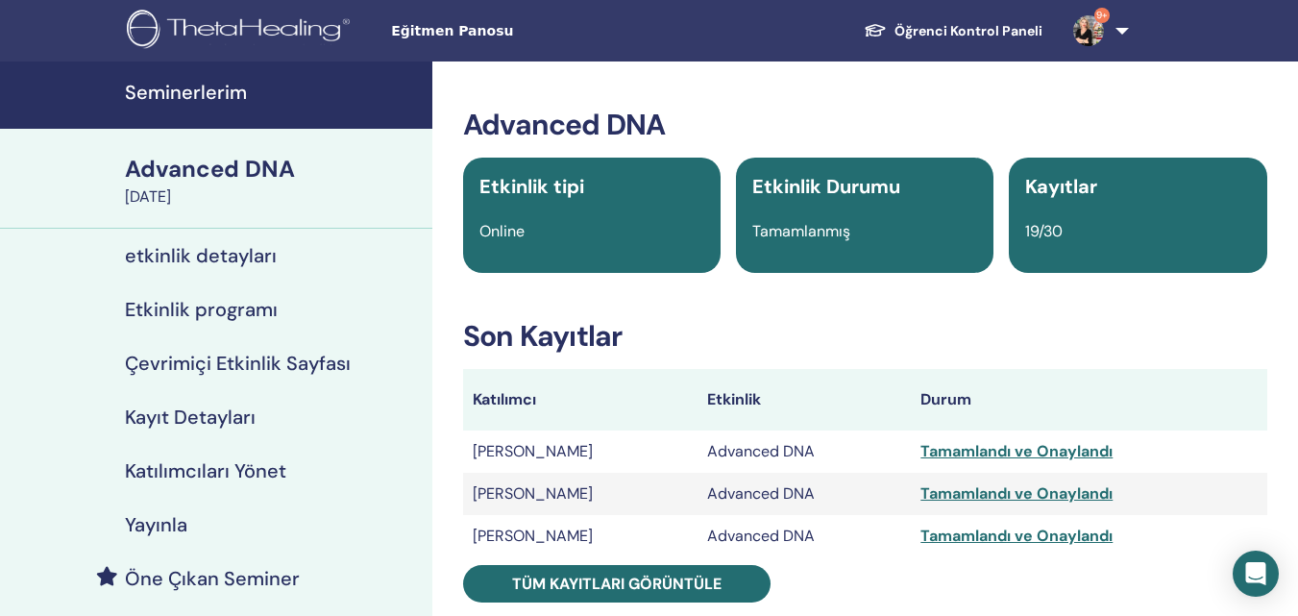
click at [199, 163] on div "Advanced DNA" at bounding box center [273, 169] width 296 height 33
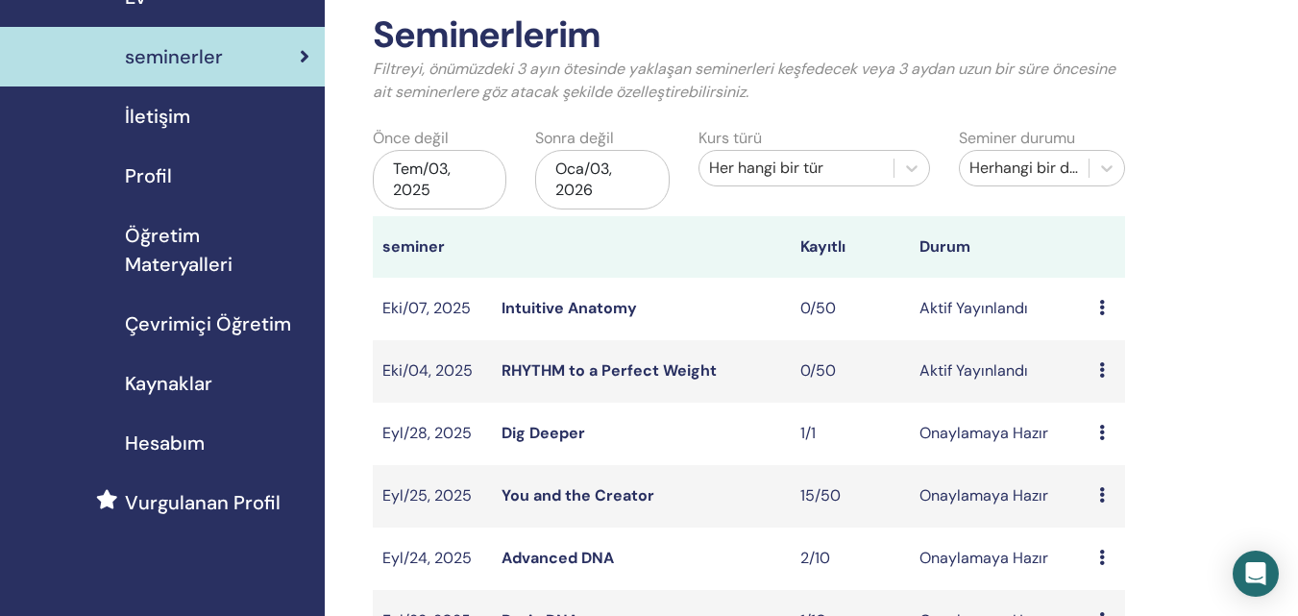
scroll to position [94, 0]
click at [431, 170] on div "Tem/03, 2025" at bounding box center [440, 180] width 134 height 60
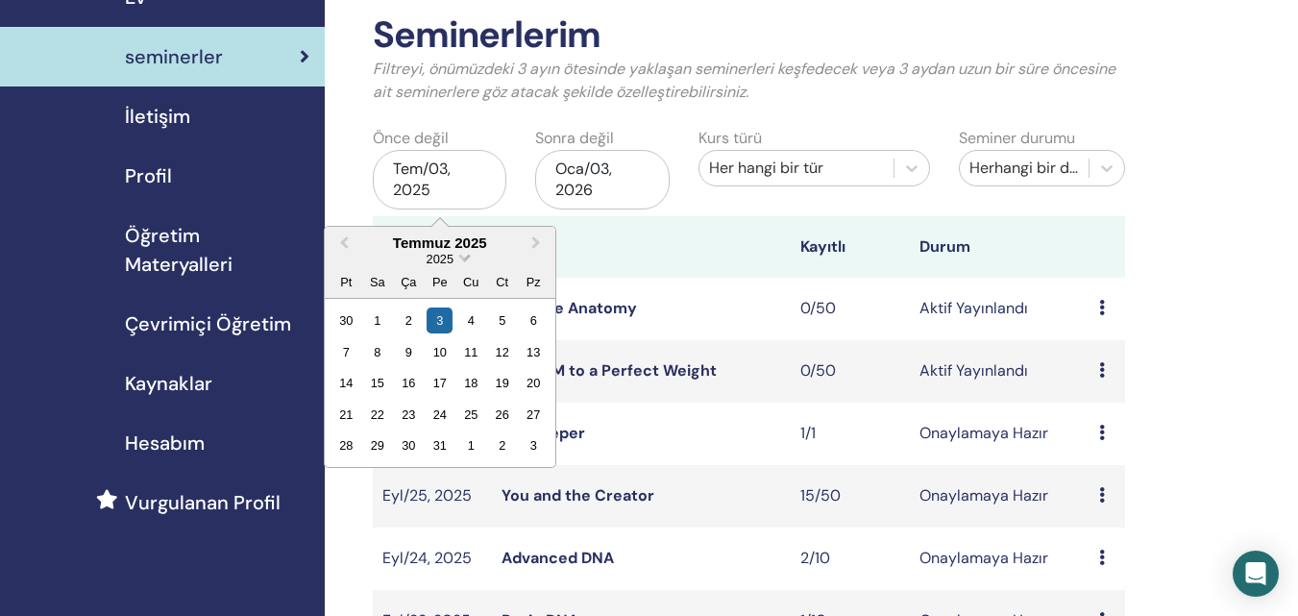
click at [464, 256] on span "Choose Date" at bounding box center [464, 256] width 12 height 12
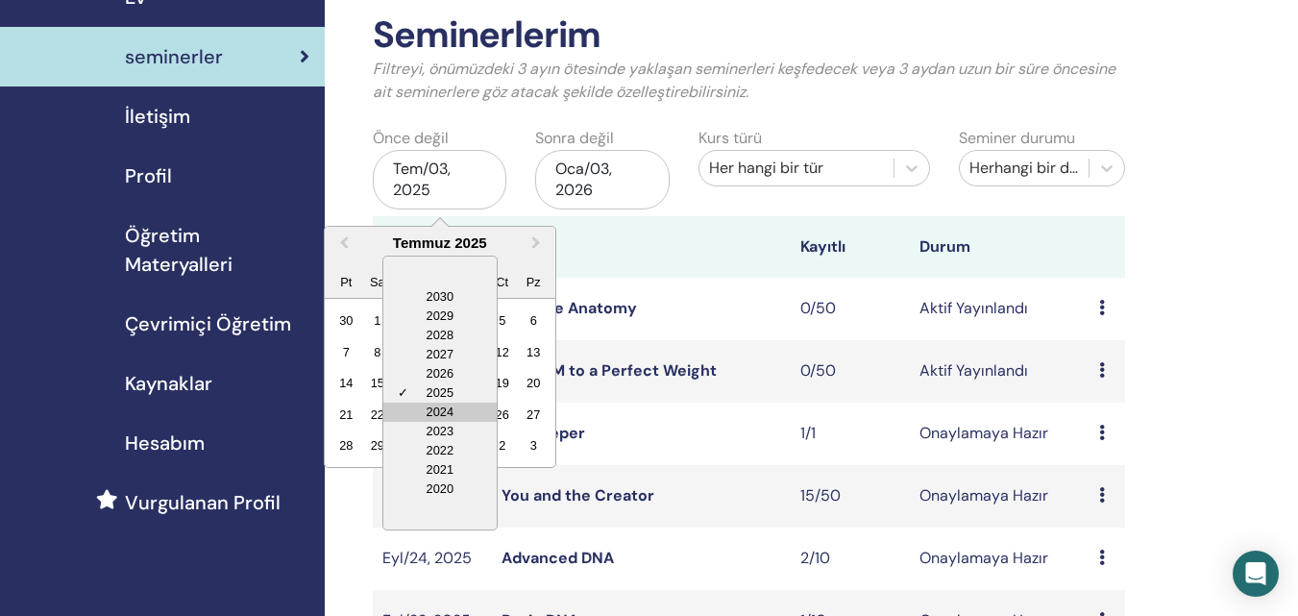
click at [440, 414] on div "2024" at bounding box center [439, 411] width 113 height 19
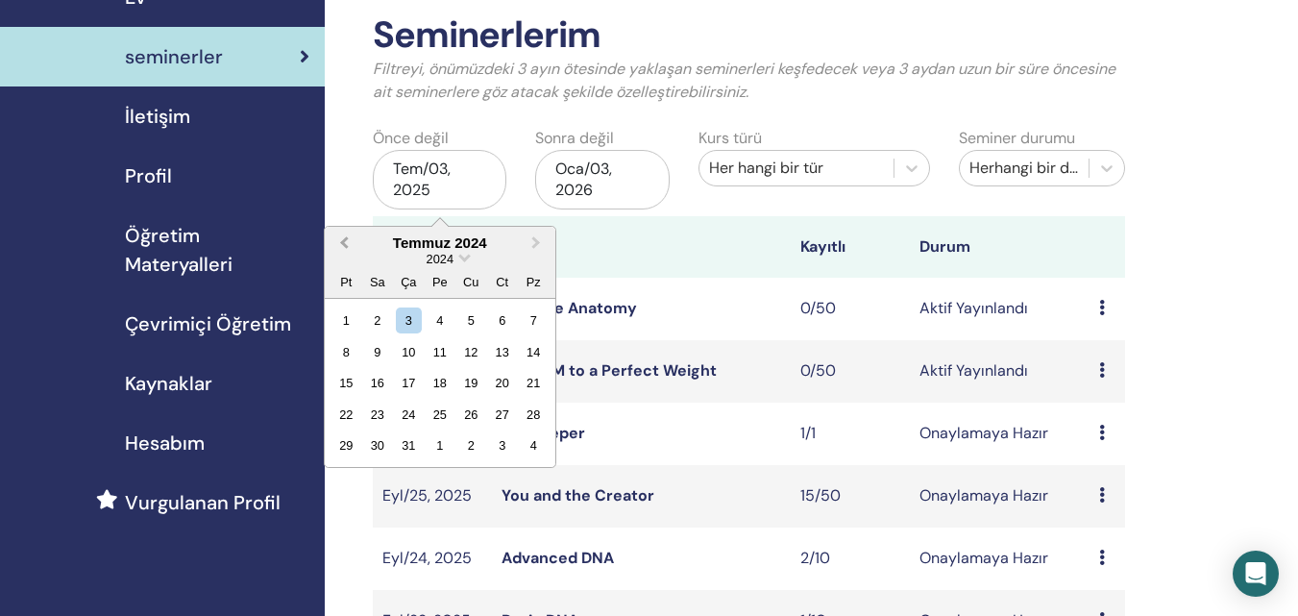
click at [339, 239] on button "Previous Month" at bounding box center [342, 244] width 31 height 31
click at [340, 239] on button "Previous Month" at bounding box center [342, 244] width 31 height 31
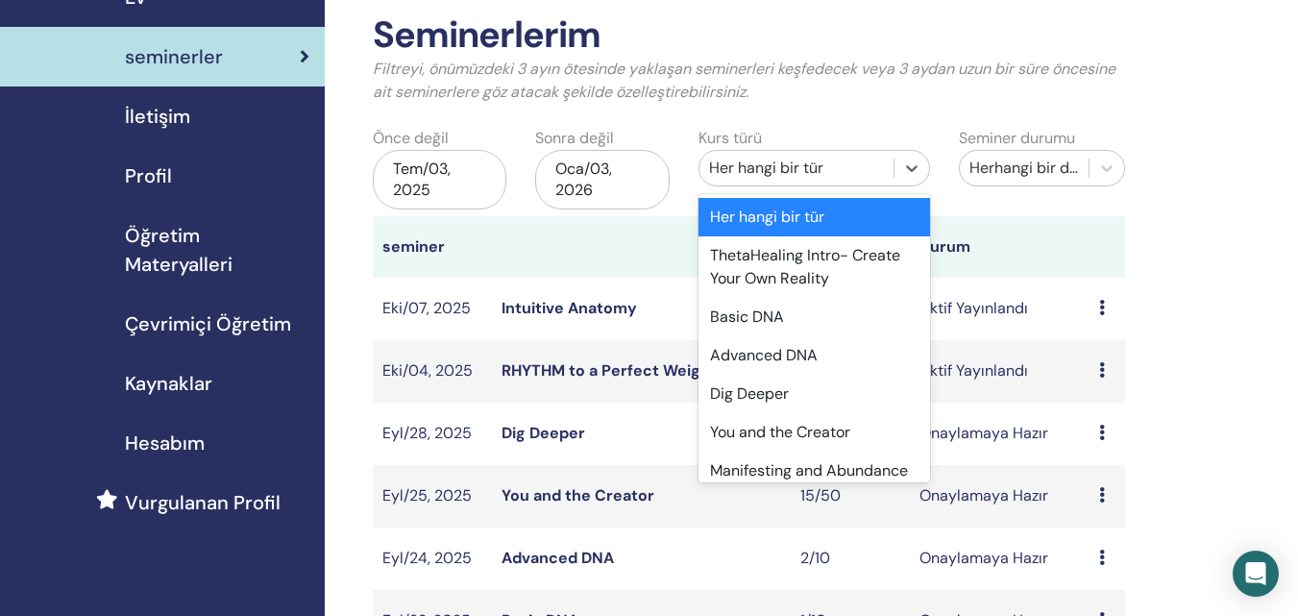
click at [828, 169] on div "Her hangi bir tür" at bounding box center [796, 168] width 175 height 23
click at [758, 350] on div "Advanced DNA" at bounding box center [813, 355] width 231 height 38
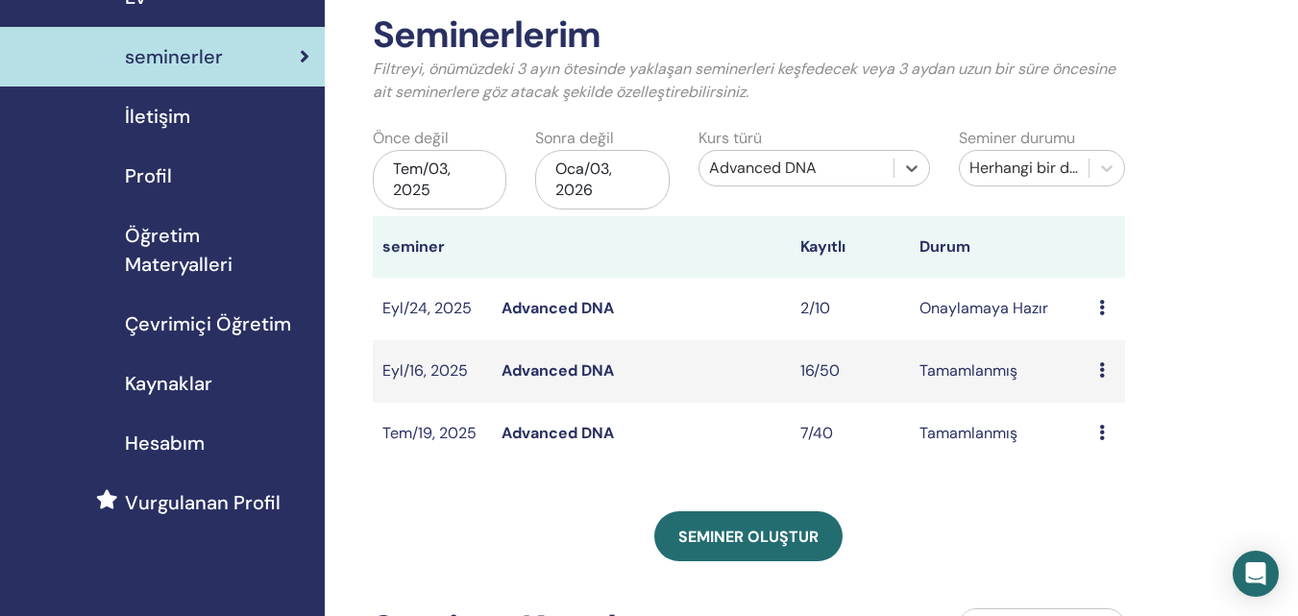
click at [411, 179] on div "Tem/03, 2025" at bounding box center [440, 180] width 134 height 60
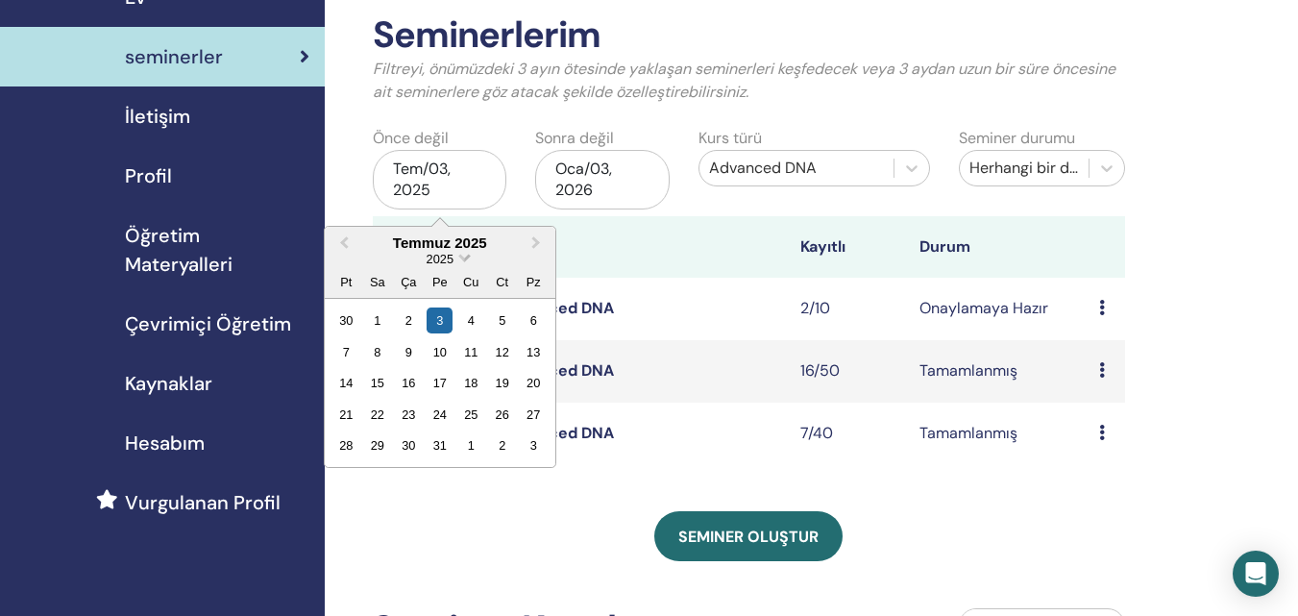
click at [461, 258] on span "Choose Date" at bounding box center [464, 256] width 12 height 12
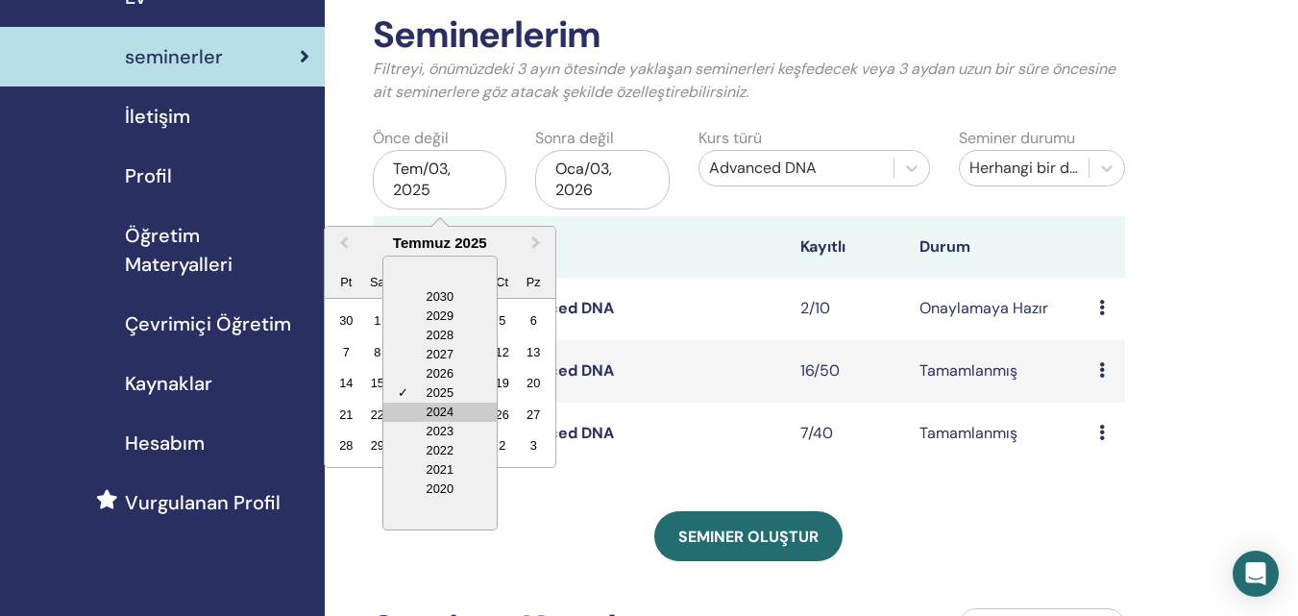
click at [435, 413] on div "2024" at bounding box center [439, 411] width 113 height 19
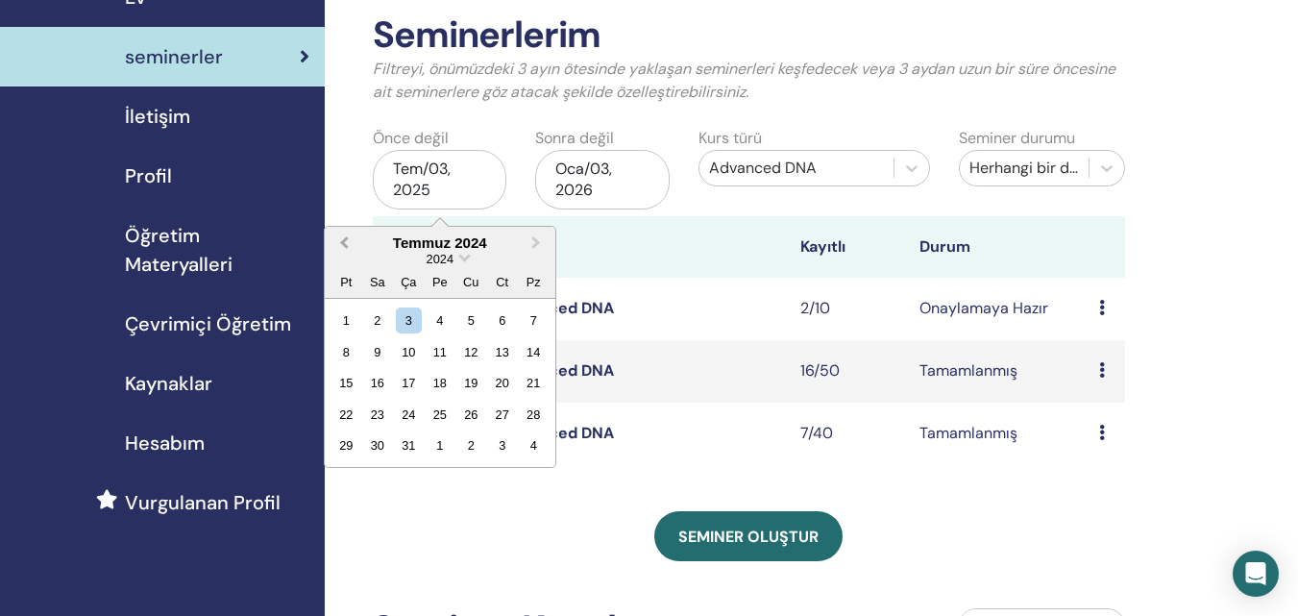
click at [344, 245] on span "Previous Month" at bounding box center [344, 242] width 0 height 20
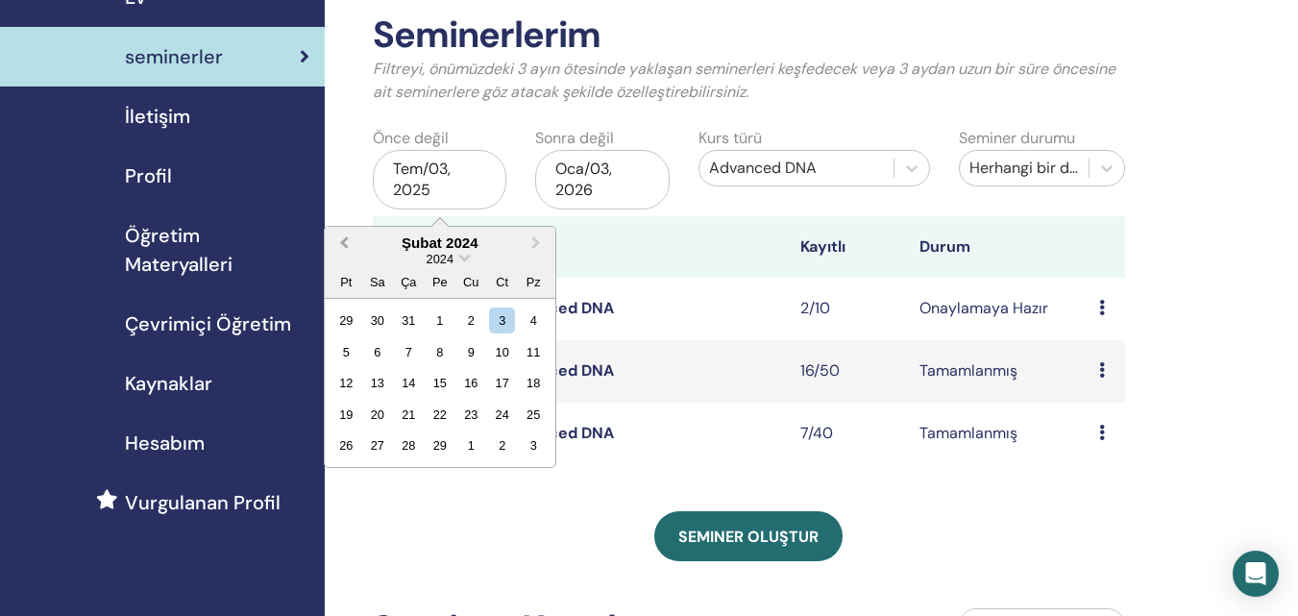
click at [344, 245] on span "Previous Month" at bounding box center [344, 242] width 0 height 20
click at [348, 315] on div "1" at bounding box center [346, 320] width 26 height 26
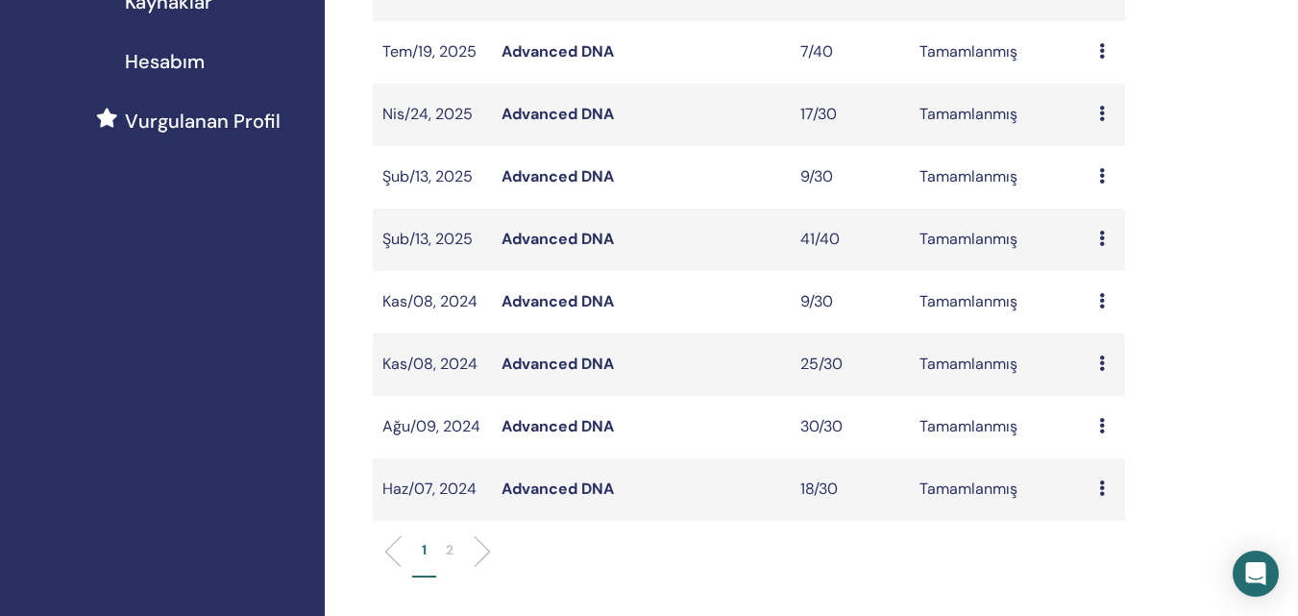
scroll to position [478, 0]
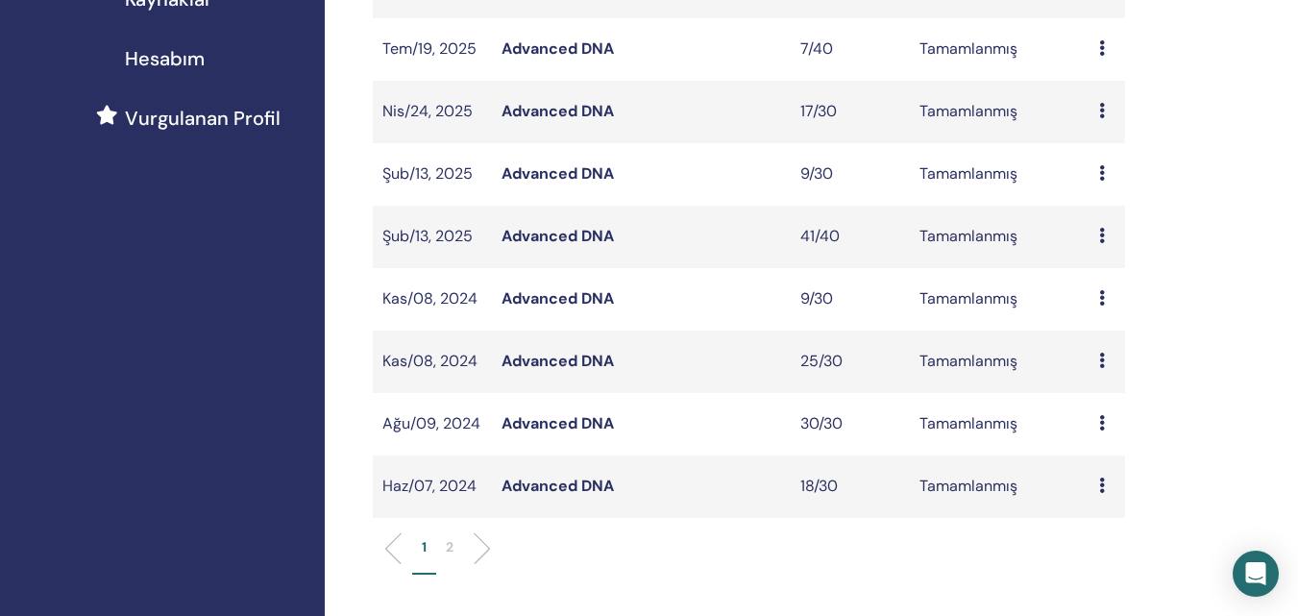
click at [451, 548] on p "2" at bounding box center [450, 547] width 8 height 20
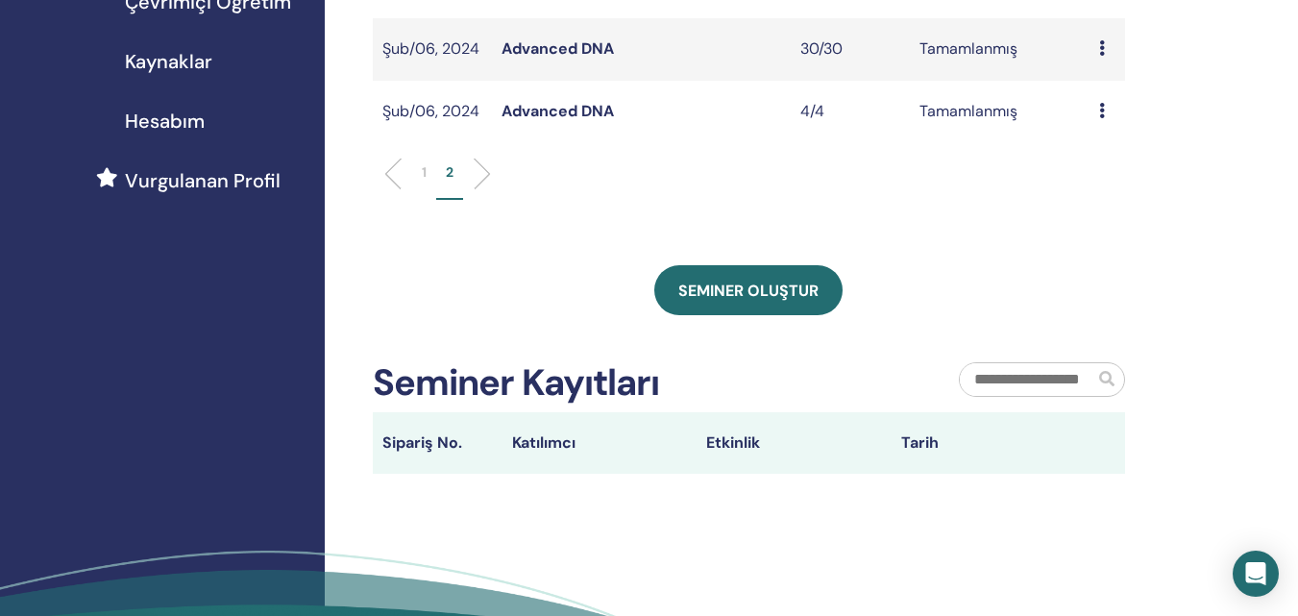
scroll to position [286, 0]
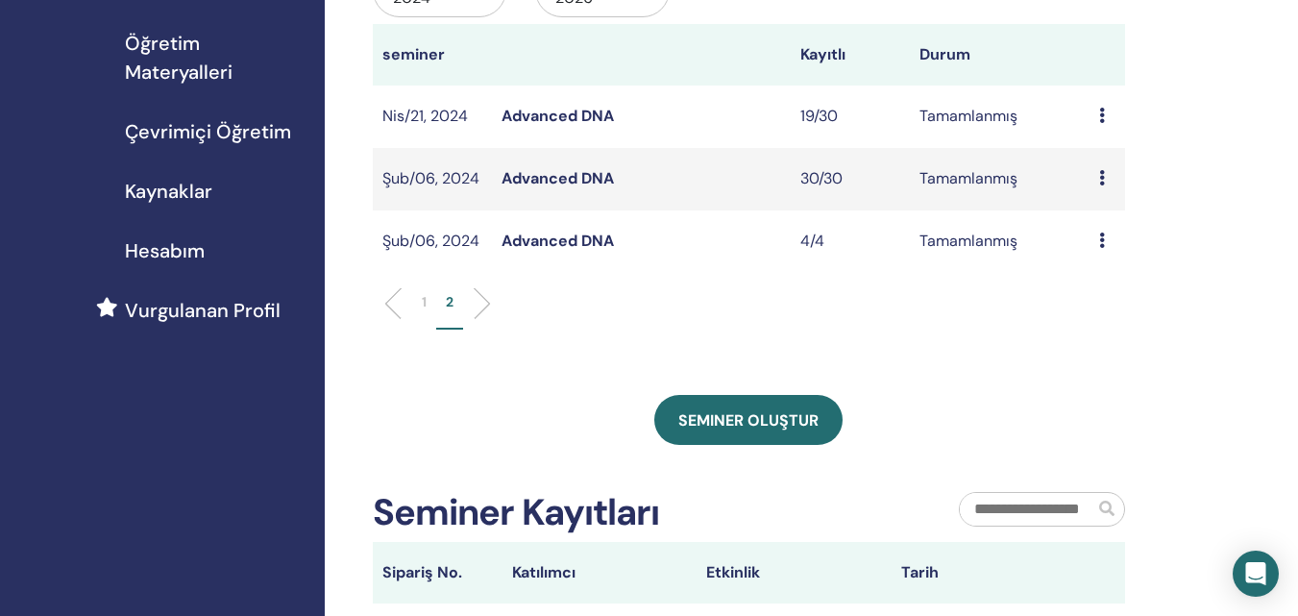
click at [565, 237] on link "Advanced DNA" at bounding box center [557, 241] width 112 height 20
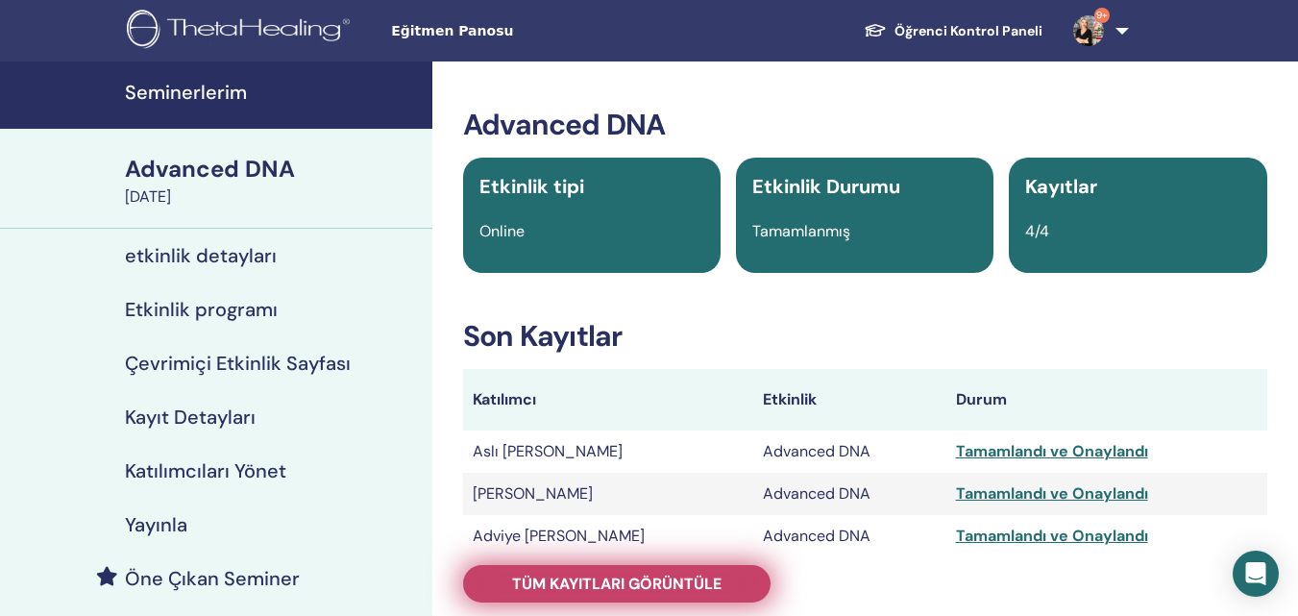
click at [690, 592] on span "Tüm kayıtları görüntüle" at bounding box center [616, 583] width 209 height 20
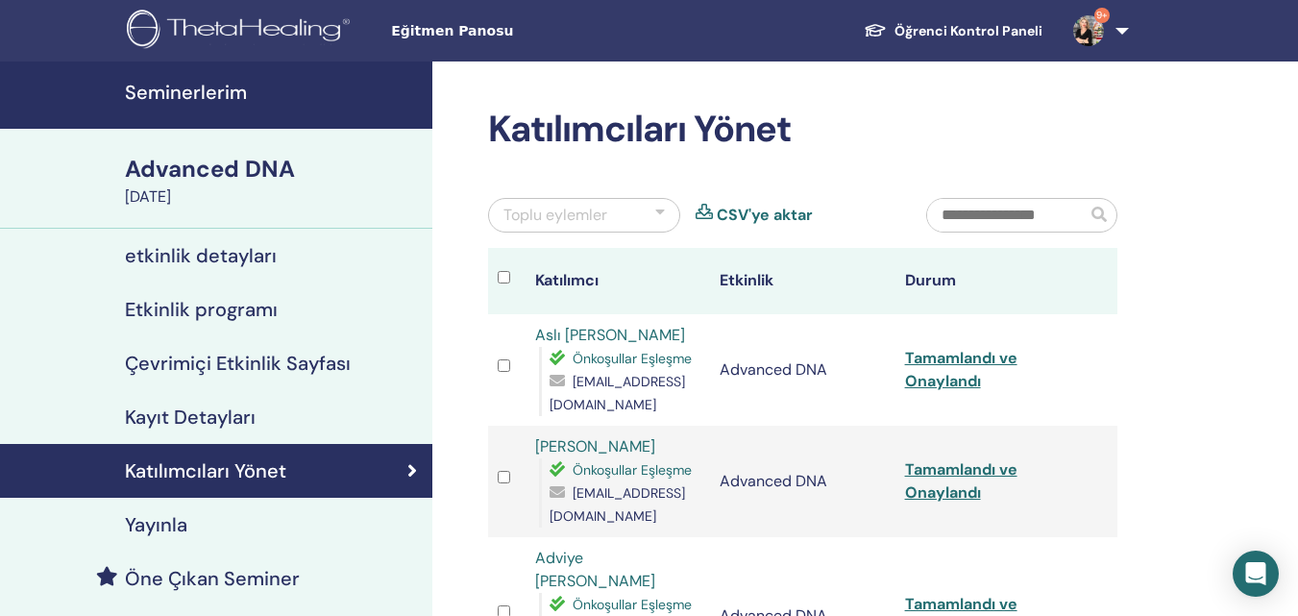
click at [155, 90] on h4 "Seminerlerim" at bounding box center [273, 92] width 296 height 23
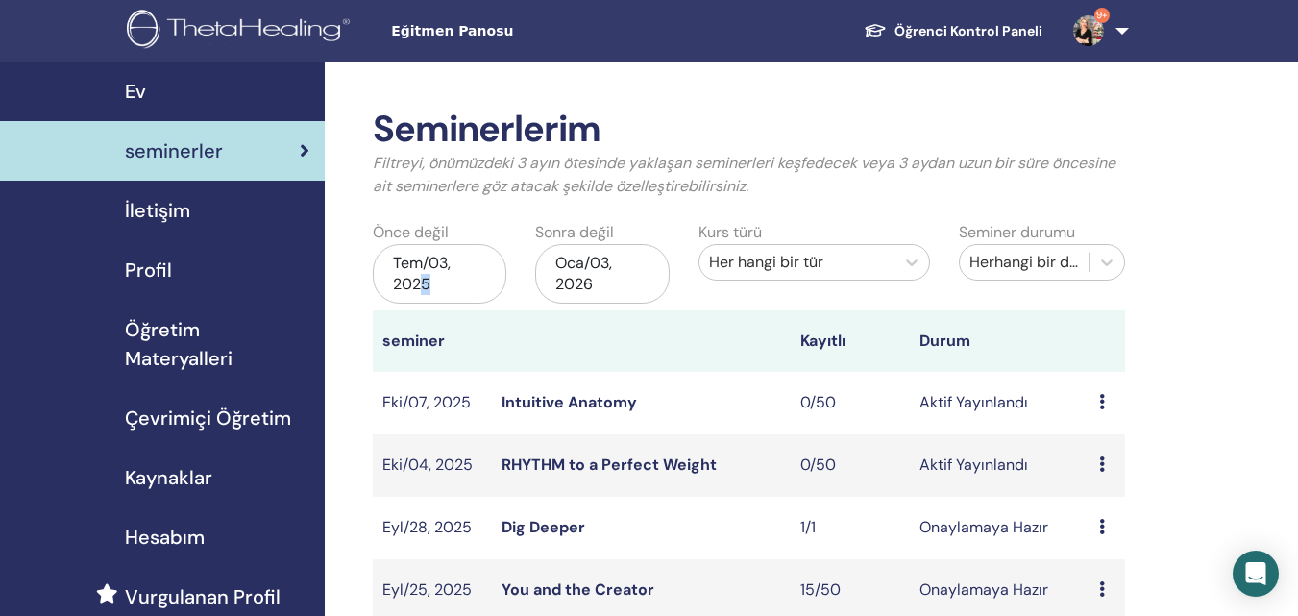
click at [425, 280] on div "Tem/03, 2025" at bounding box center [440, 274] width 134 height 60
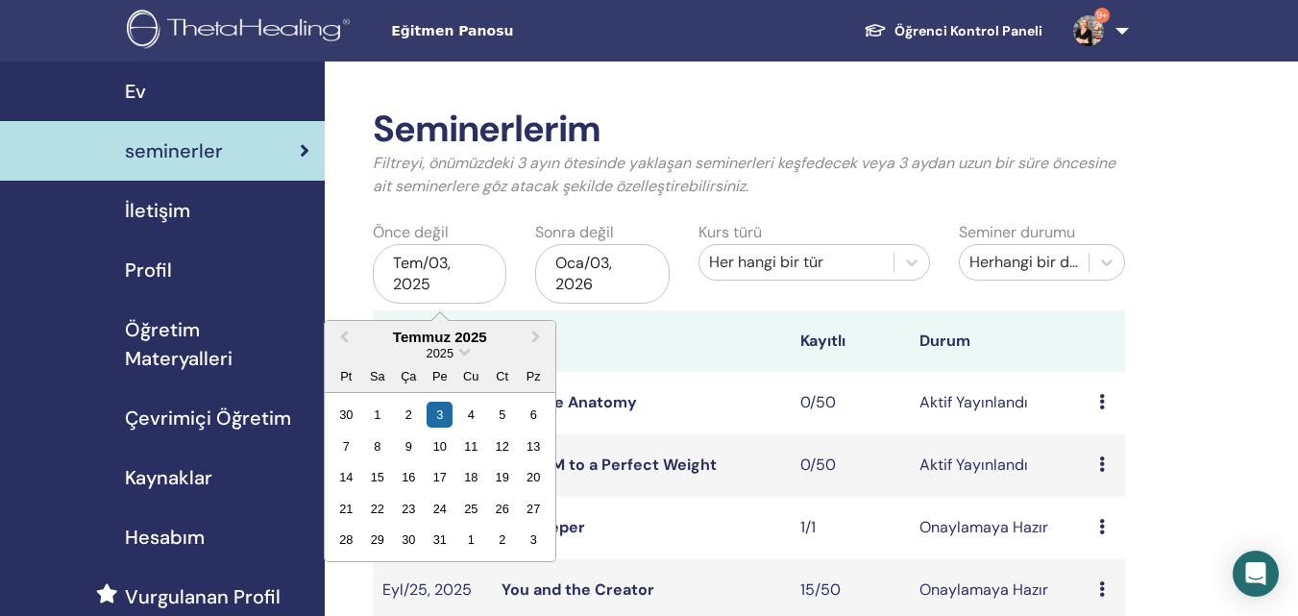
click at [837, 281] on div "Kurs türü Her hangi bir tür" at bounding box center [814, 256] width 260 height 71
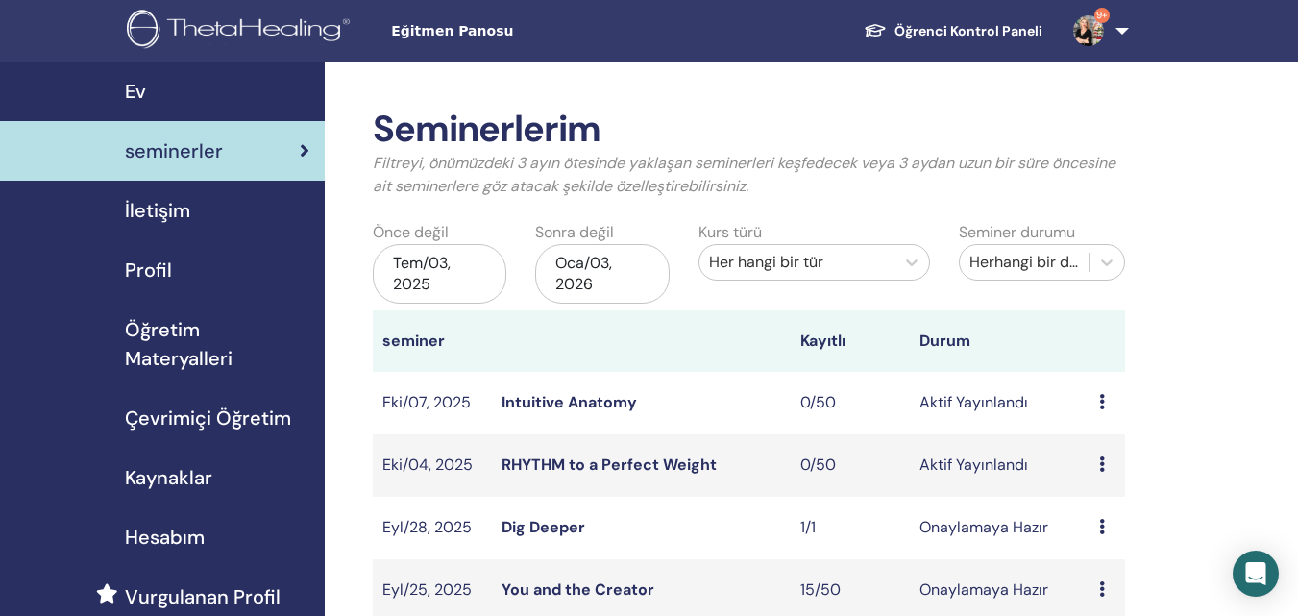
click at [837, 275] on div "Her hangi bir tür" at bounding box center [796, 262] width 194 height 31
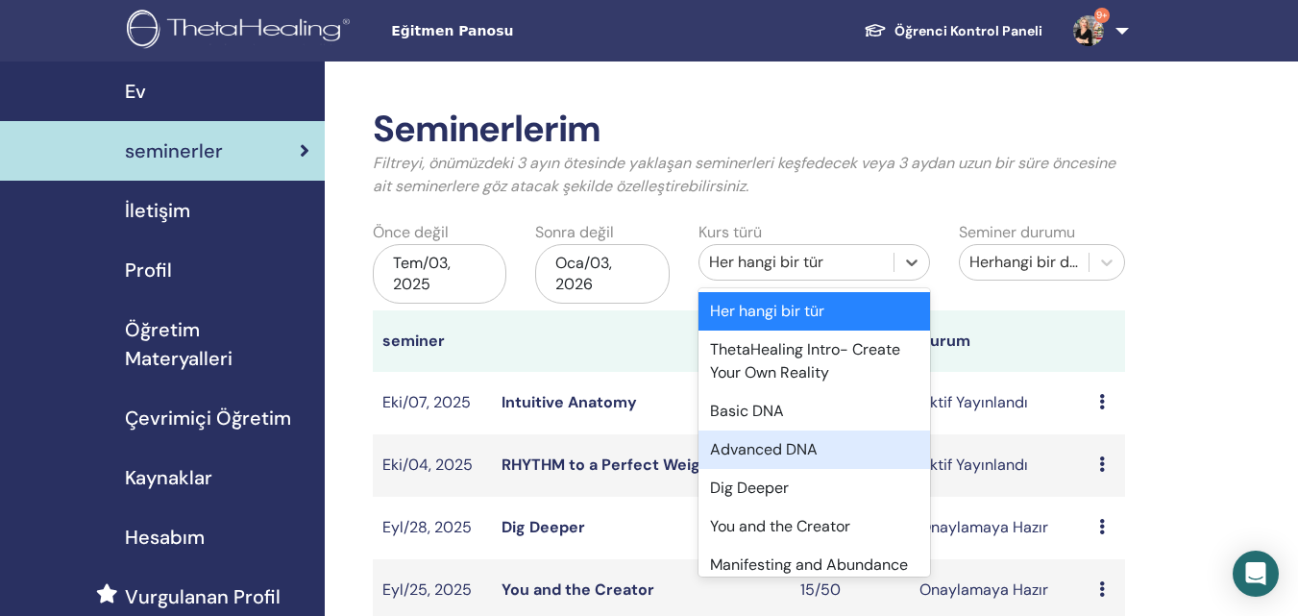
click at [789, 457] on div "Advanced DNA" at bounding box center [813, 449] width 231 height 38
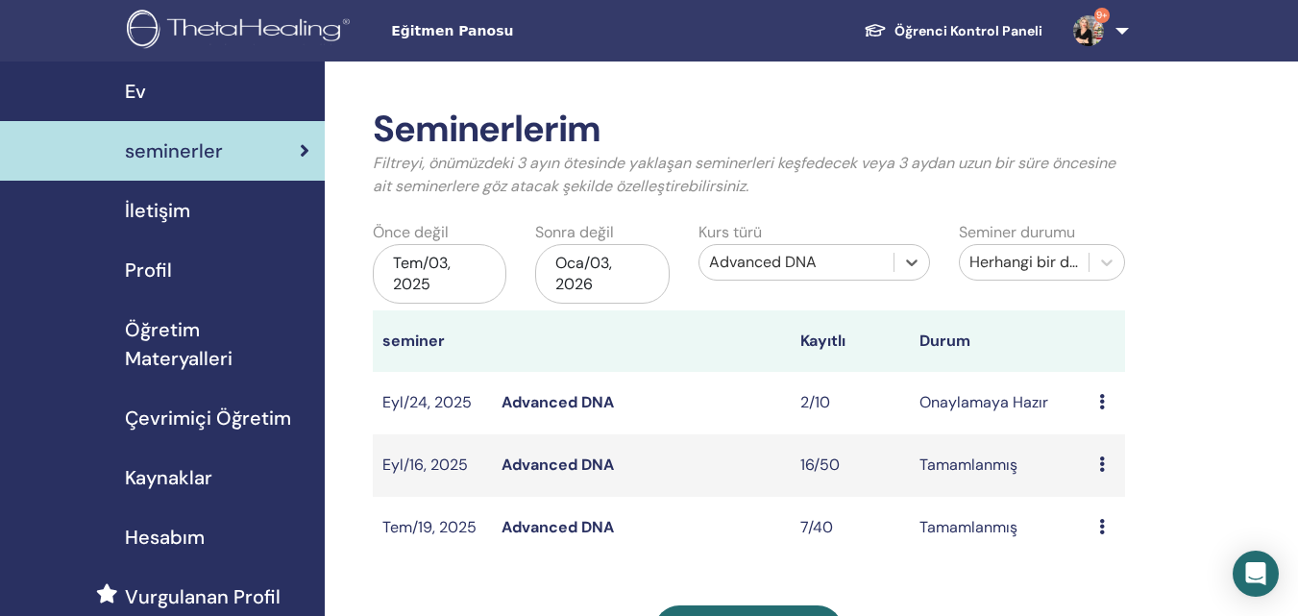
click at [431, 282] on div "Tem/03, 2025" at bounding box center [440, 274] width 134 height 60
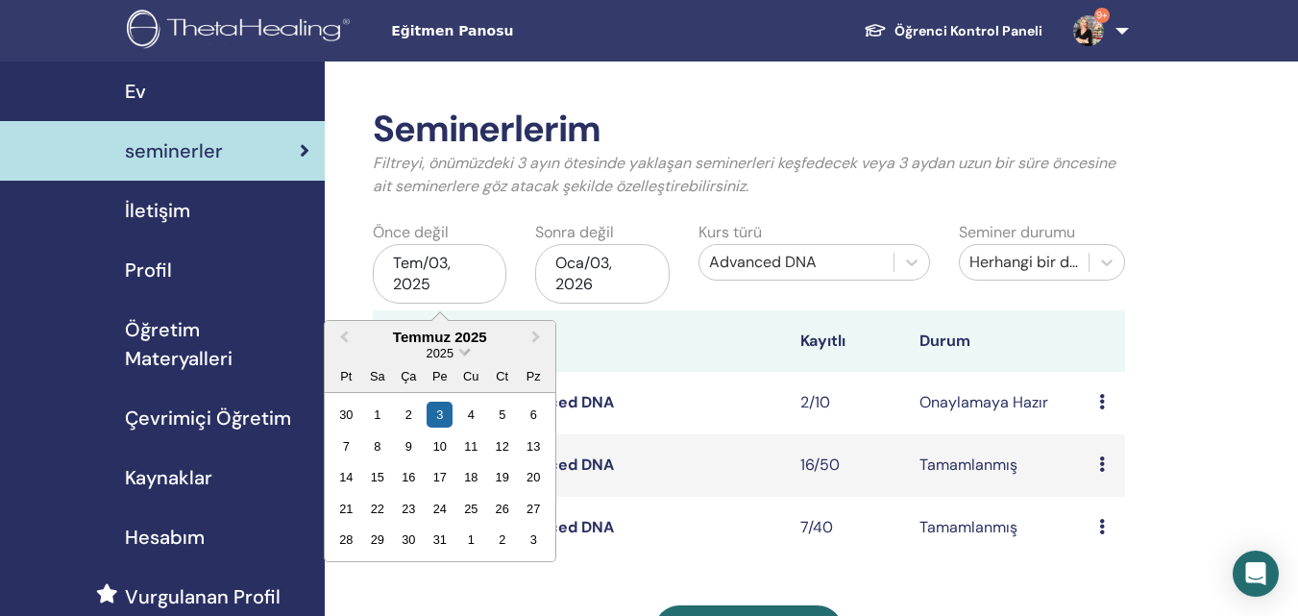
click at [464, 354] on span "Choose Date" at bounding box center [464, 350] width 12 height 12
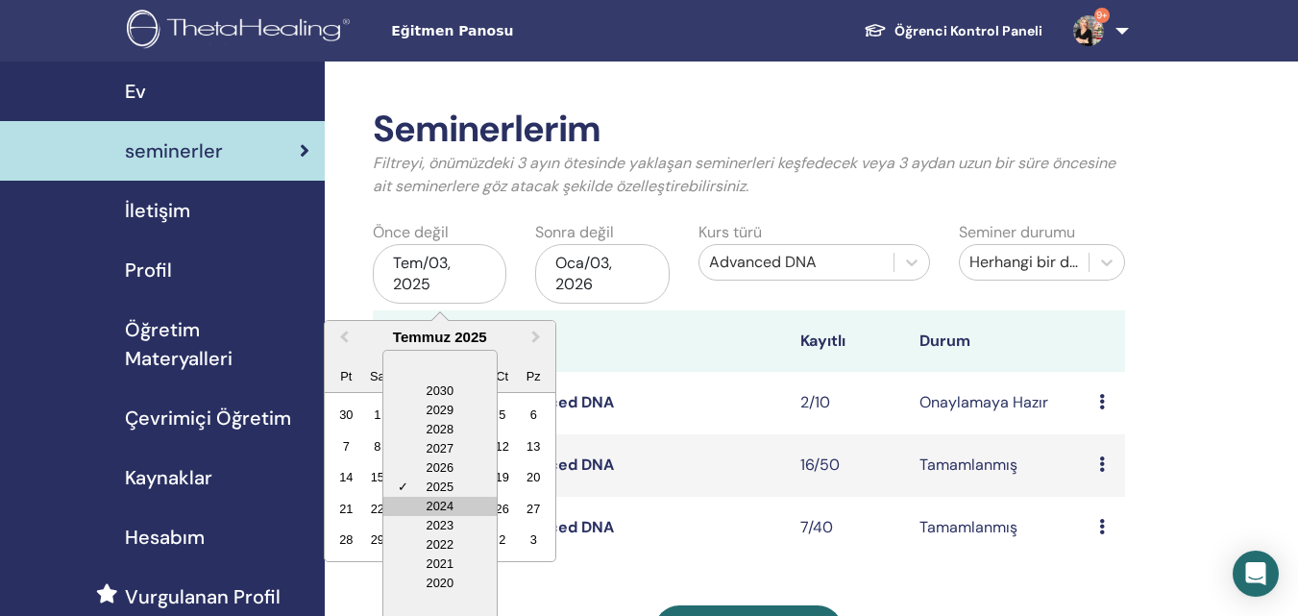
click at [442, 505] on div "2024" at bounding box center [439, 506] width 113 height 19
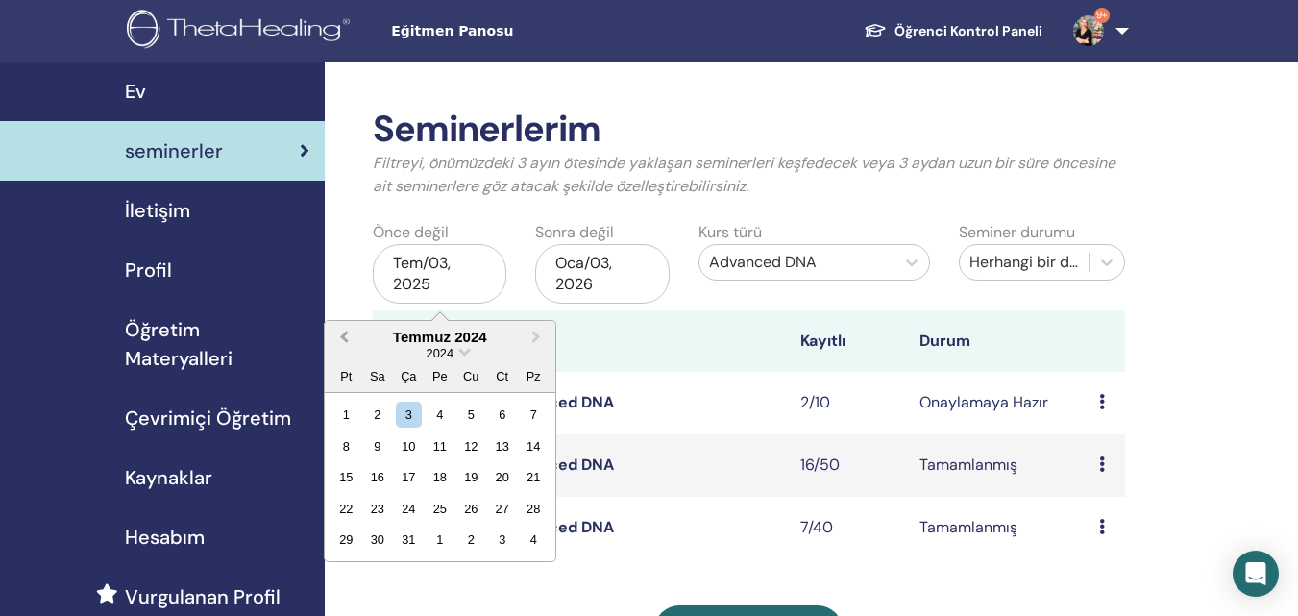
click at [344, 336] on span "Previous Month" at bounding box center [344, 337] width 0 height 20
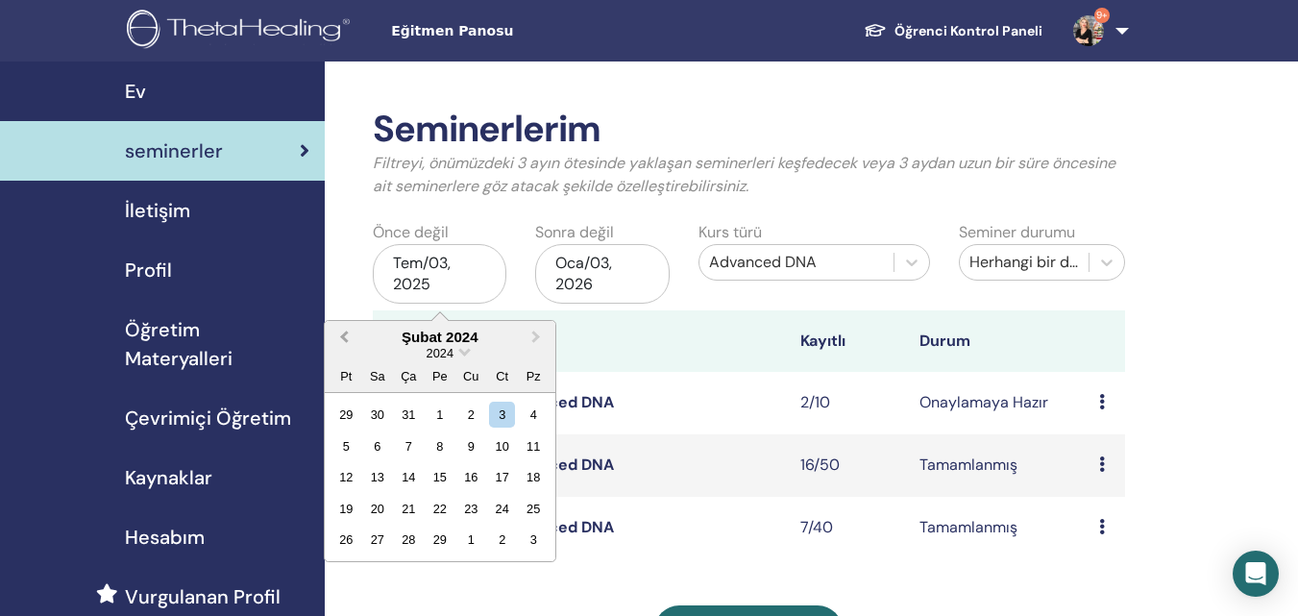
click at [344, 336] on span "Previous Month" at bounding box center [344, 337] width 0 height 20
click at [352, 413] on div "1" at bounding box center [346, 415] width 26 height 26
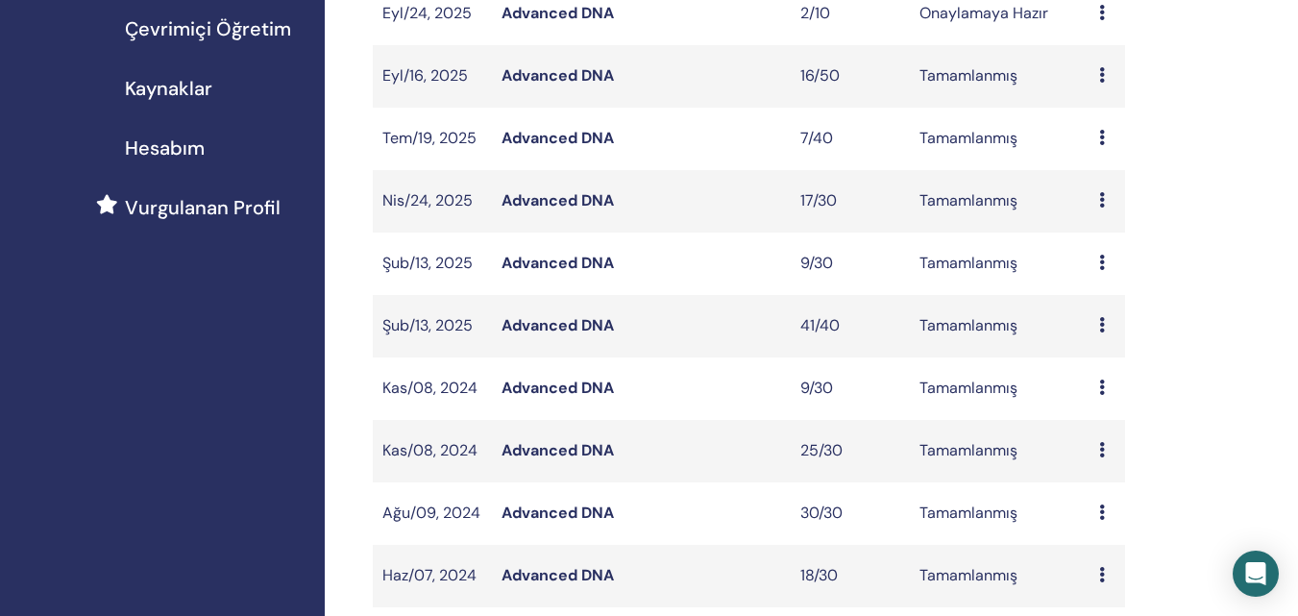
scroll to position [480, 0]
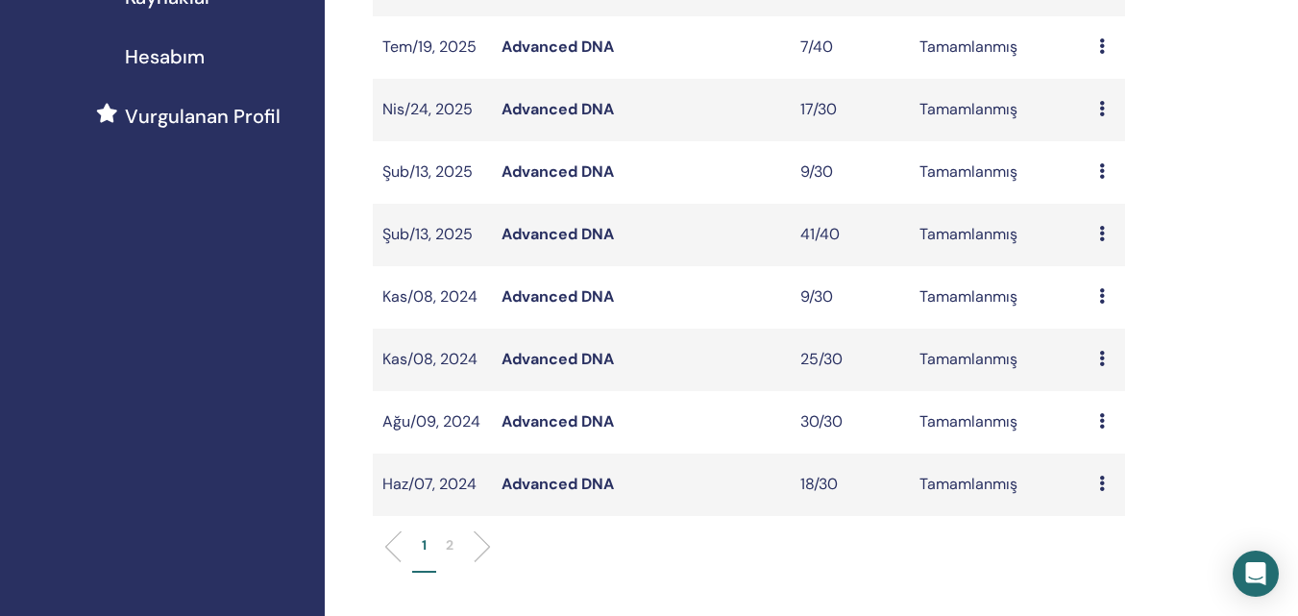
click at [696, 561] on ul "1 2" at bounding box center [748, 553] width 719 height 37
click at [549, 356] on link "Advanced DNA" at bounding box center [557, 359] width 112 height 20
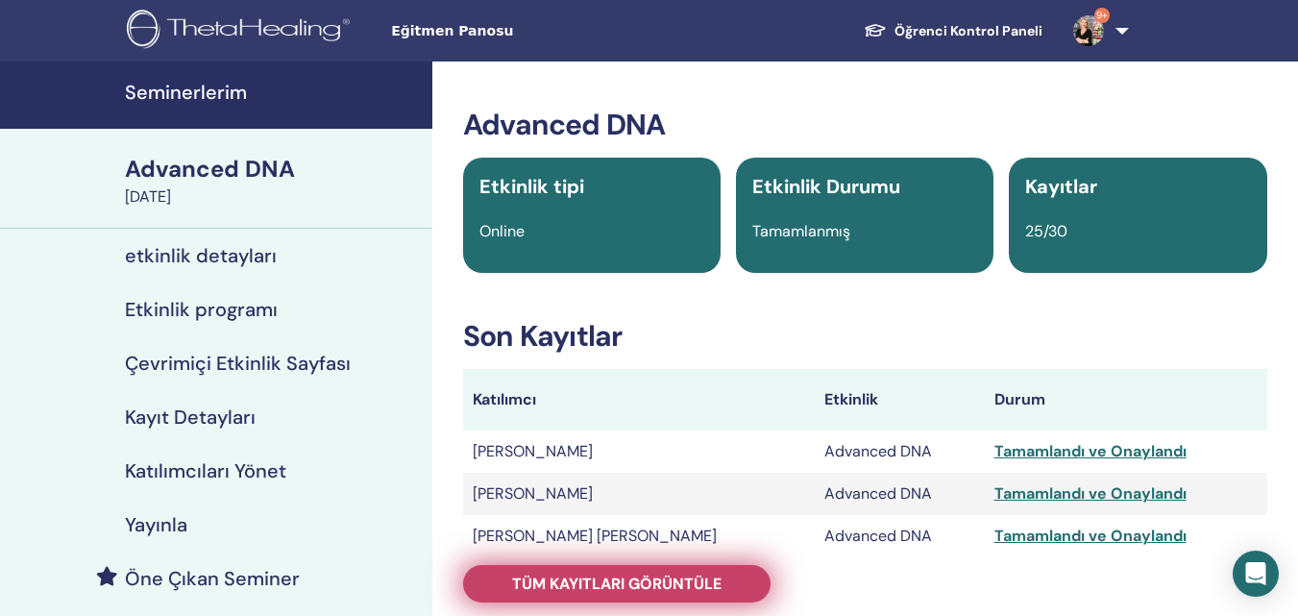
click at [650, 590] on span "Tüm kayıtları görüntüle" at bounding box center [616, 583] width 209 height 20
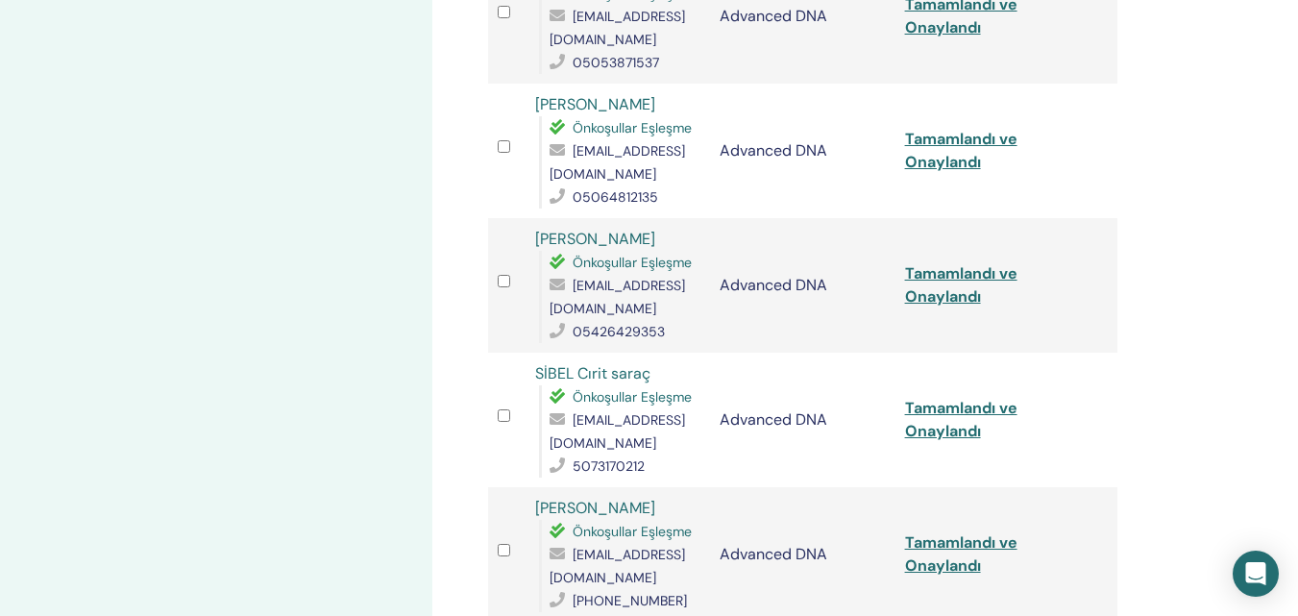
scroll to position [2593, 0]
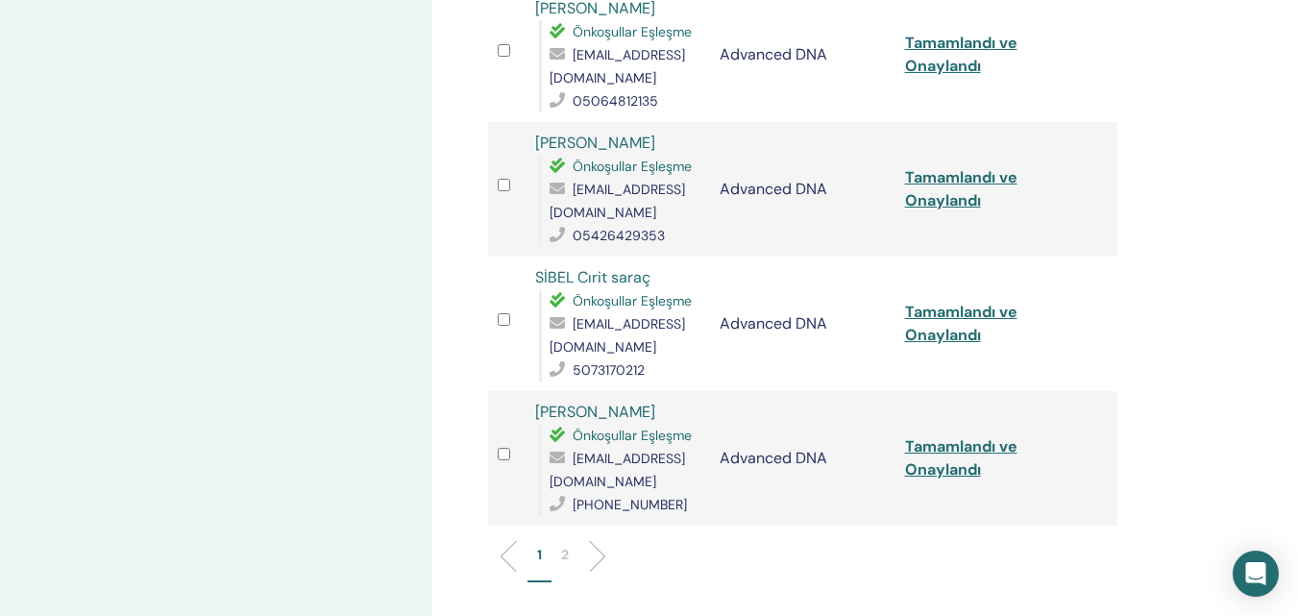
click at [564, 545] on p "2" at bounding box center [565, 555] width 8 height 20
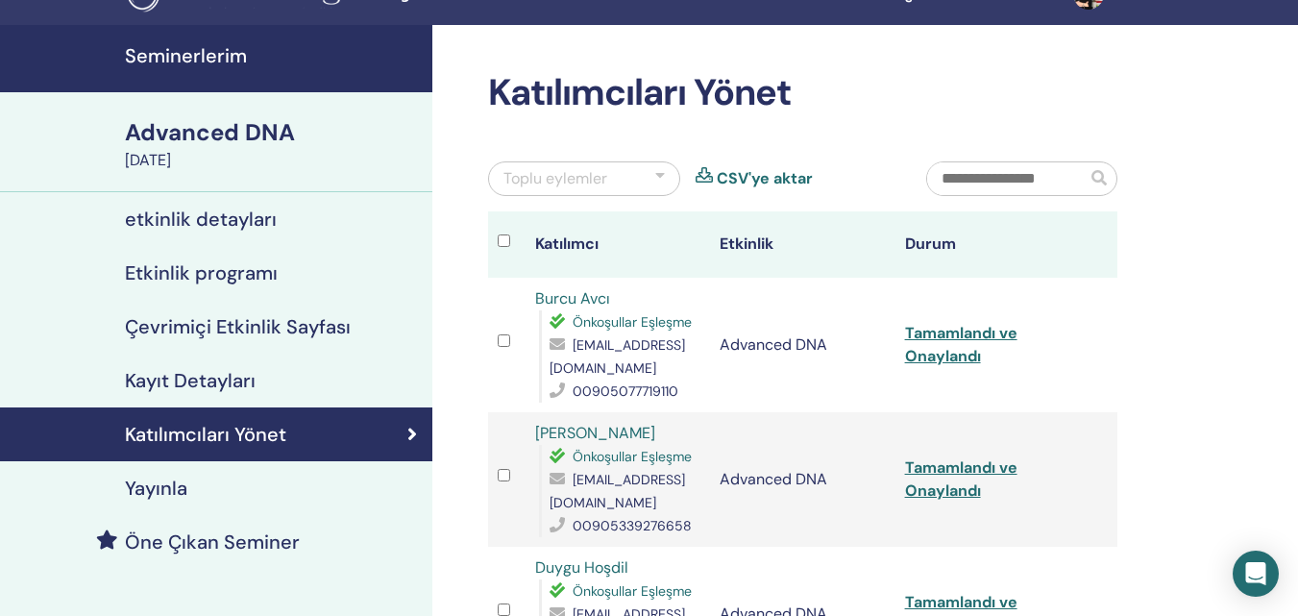
scroll to position [0, 0]
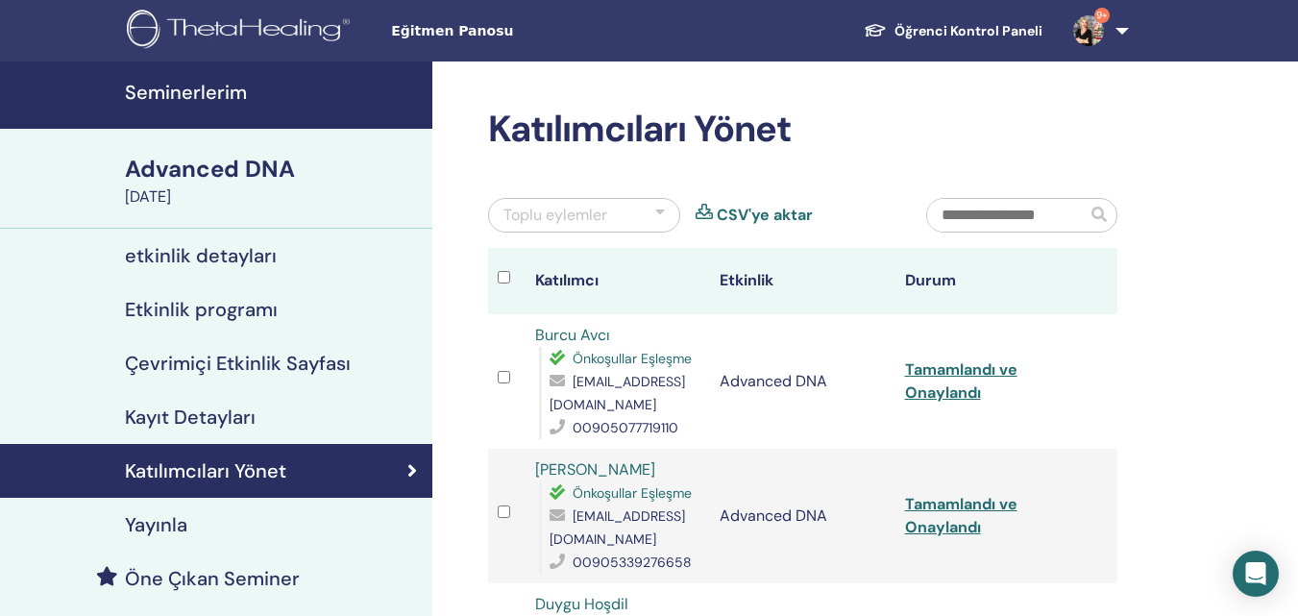
click at [193, 83] on h4 "Seminerlerim" at bounding box center [273, 92] width 296 height 23
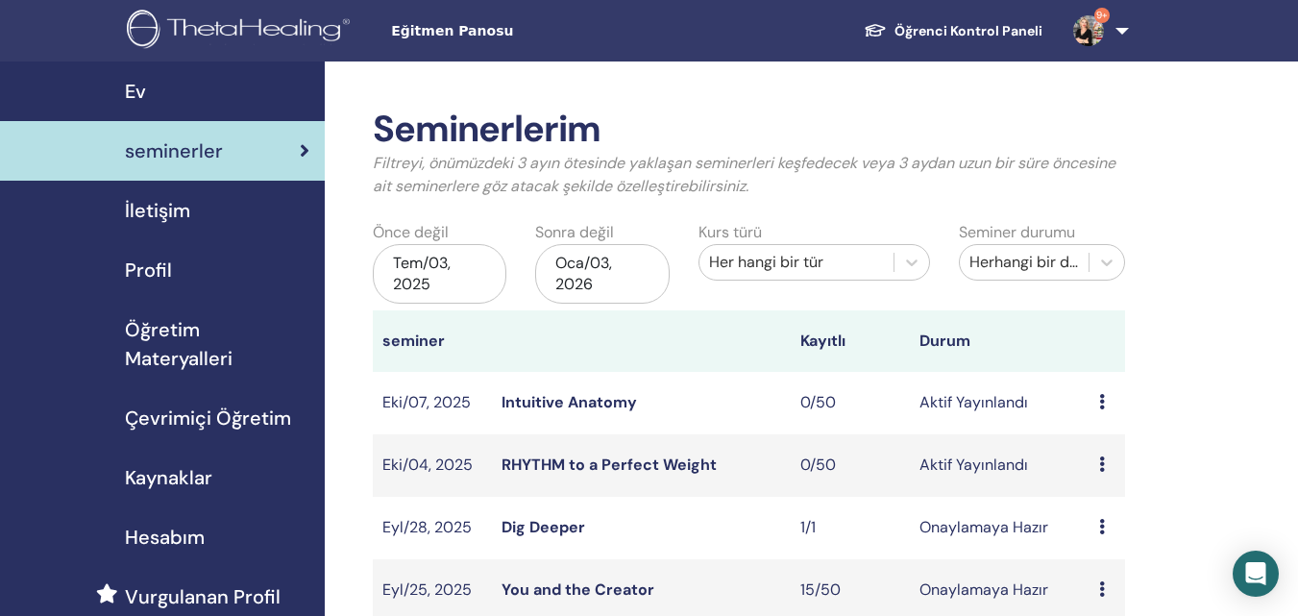
click at [418, 277] on div "Tem/03, 2025" at bounding box center [440, 274] width 134 height 60
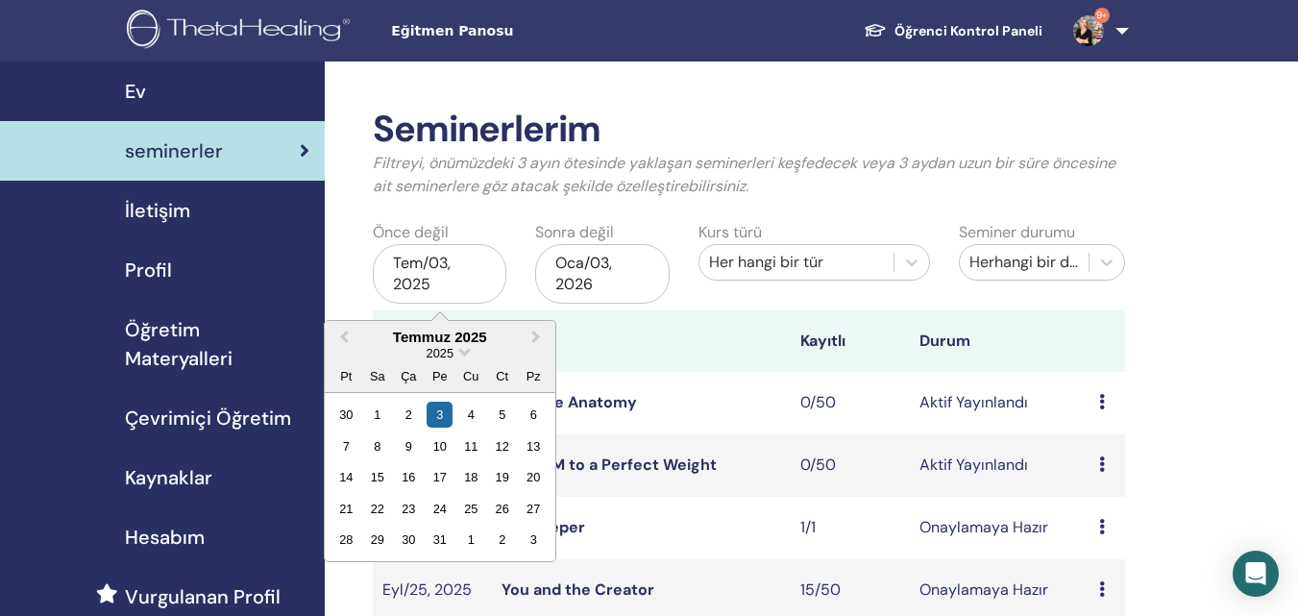
click at [817, 259] on div "Her hangi bir tür" at bounding box center [796, 262] width 175 height 23
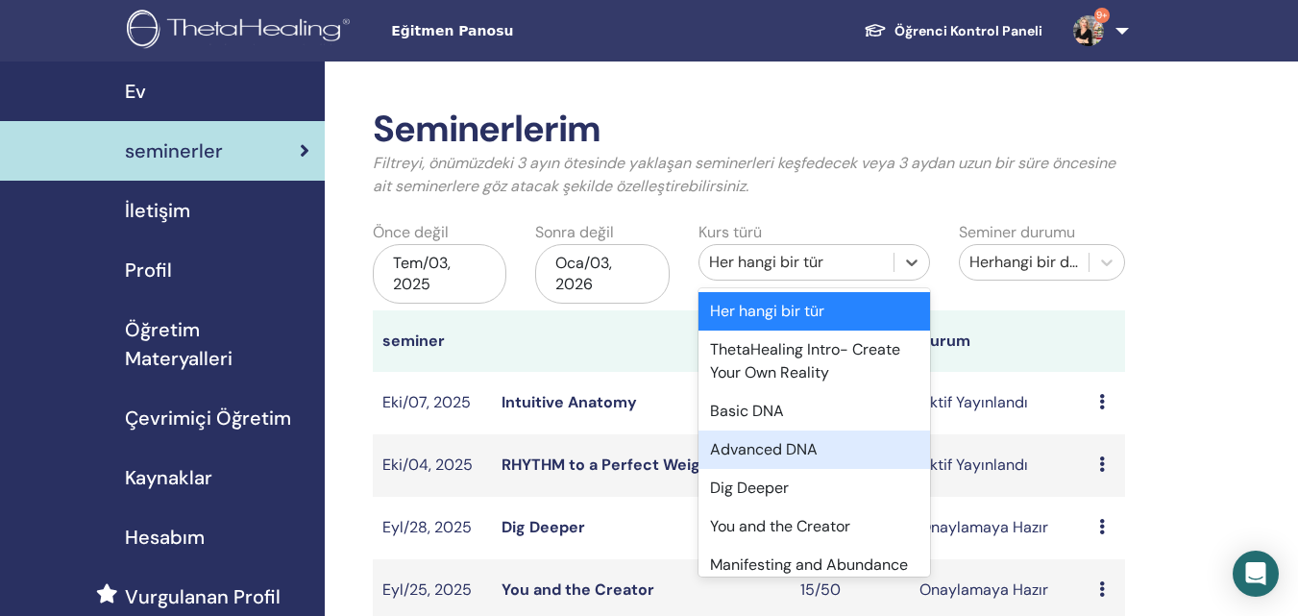
click at [747, 449] on div "Advanced DNA" at bounding box center [813, 449] width 231 height 38
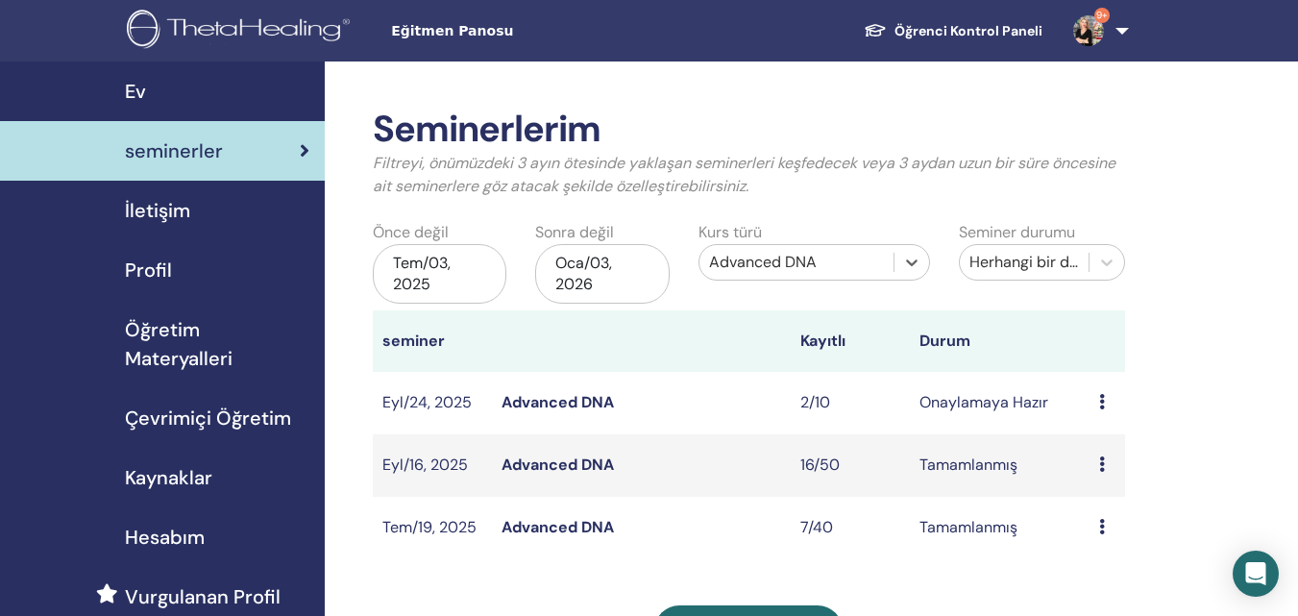
click at [436, 277] on div "Tem/03, 2025" at bounding box center [440, 274] width 134 height 60
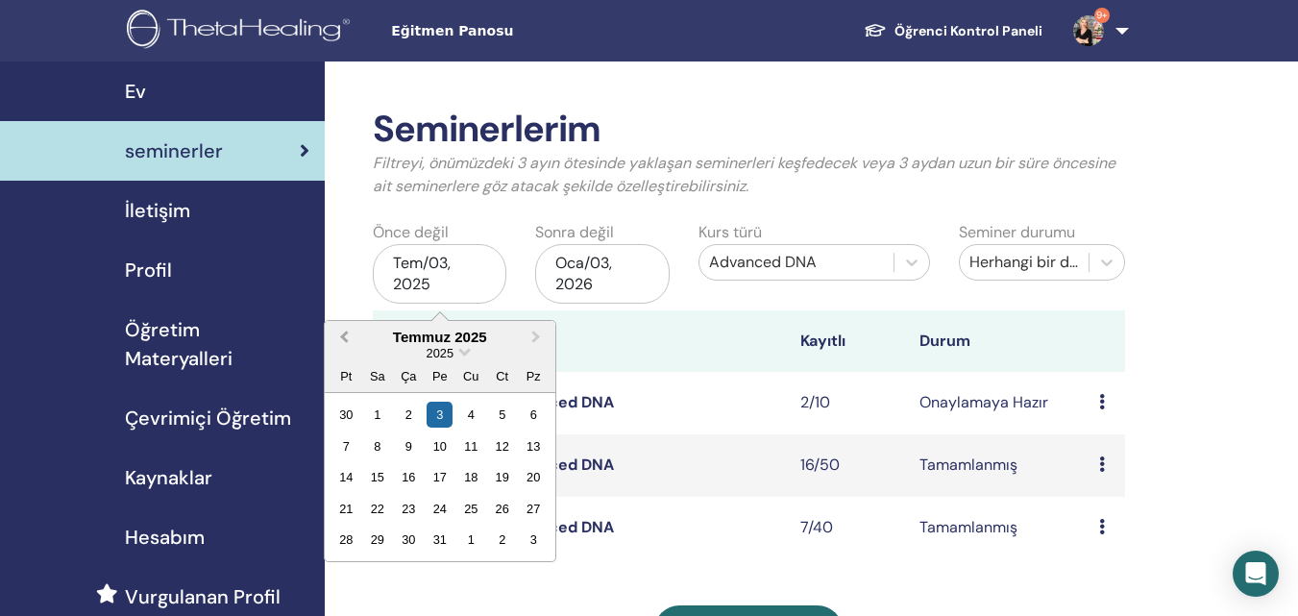
click at [344, 333] on span "Previous Month" at bounding box center [344, 337] width 0 height 20
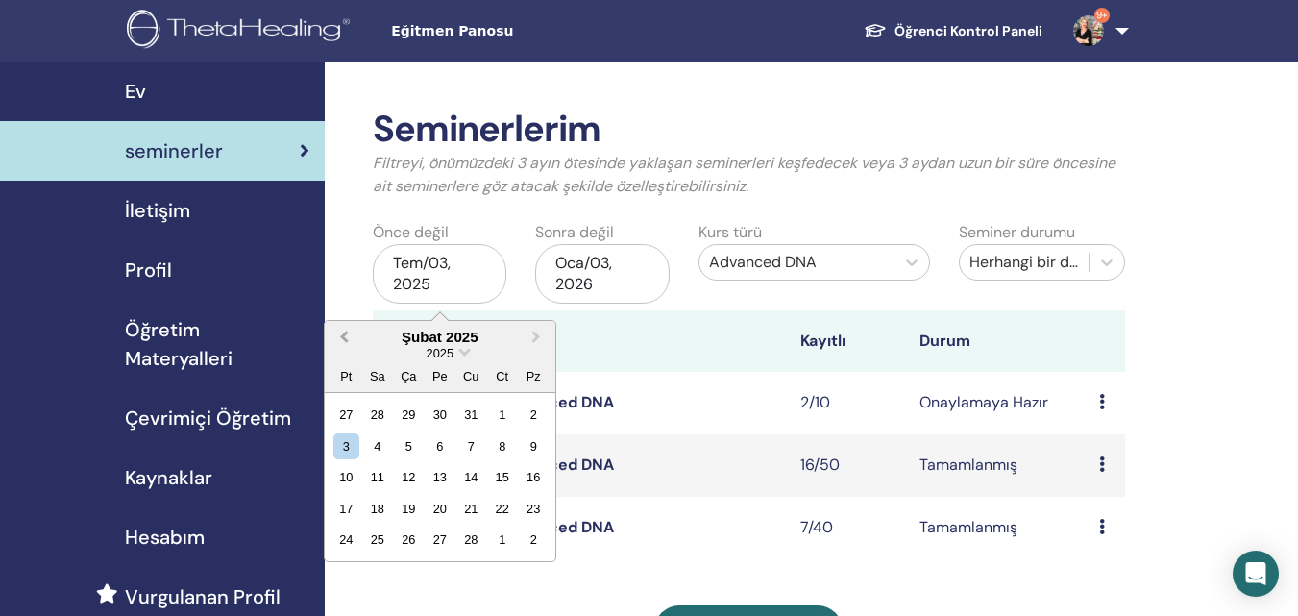
click at [344, 333] on span "Previous Month" at bounding box center [344, 337] width 0 height 20
click at [457, 351] on div "2025" at bounding box center [440, 353] width 231 height 16
click at [463, 354] on span "Choose Date" at bounding box center [464, 350] width 12 height 12
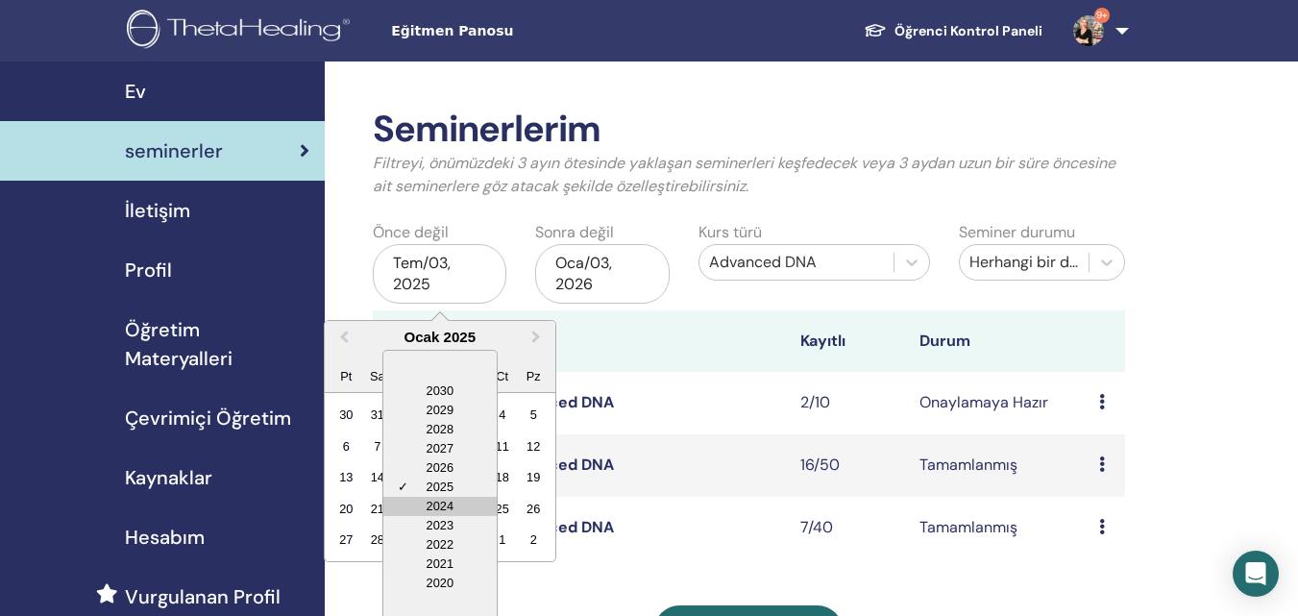
click at [448, 499] on div "2024" at bounding box center [439, 506] width 113 height 19
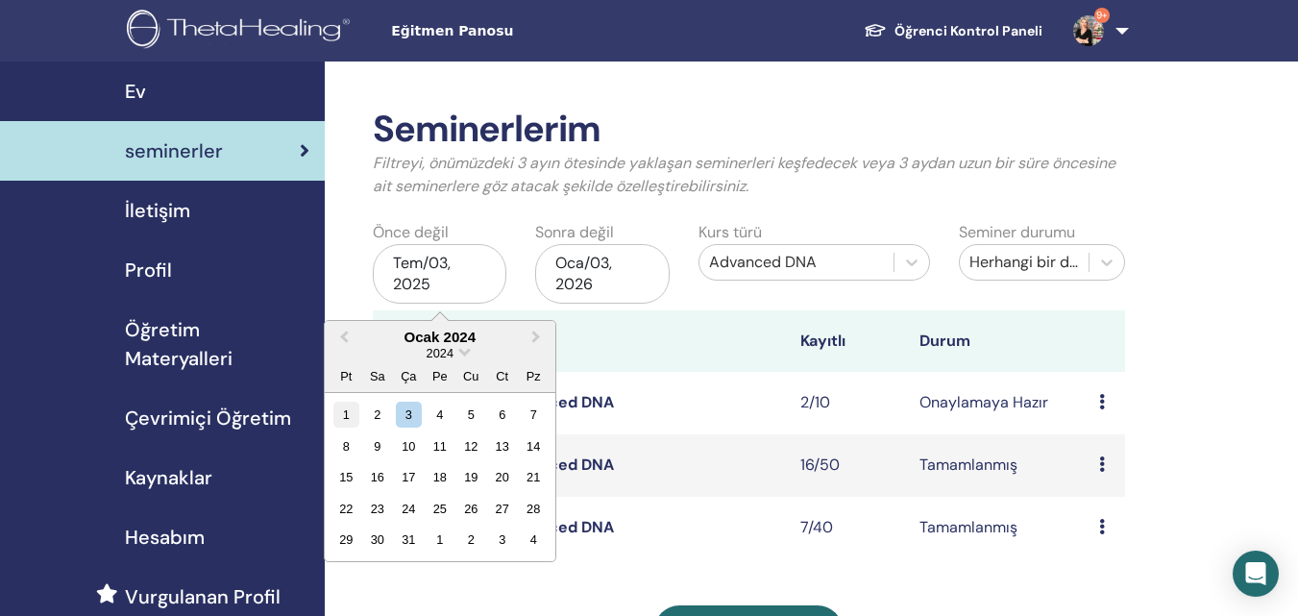
click at [349, 411] on div "1" at bounding box center [346, 415] width 26 height 26
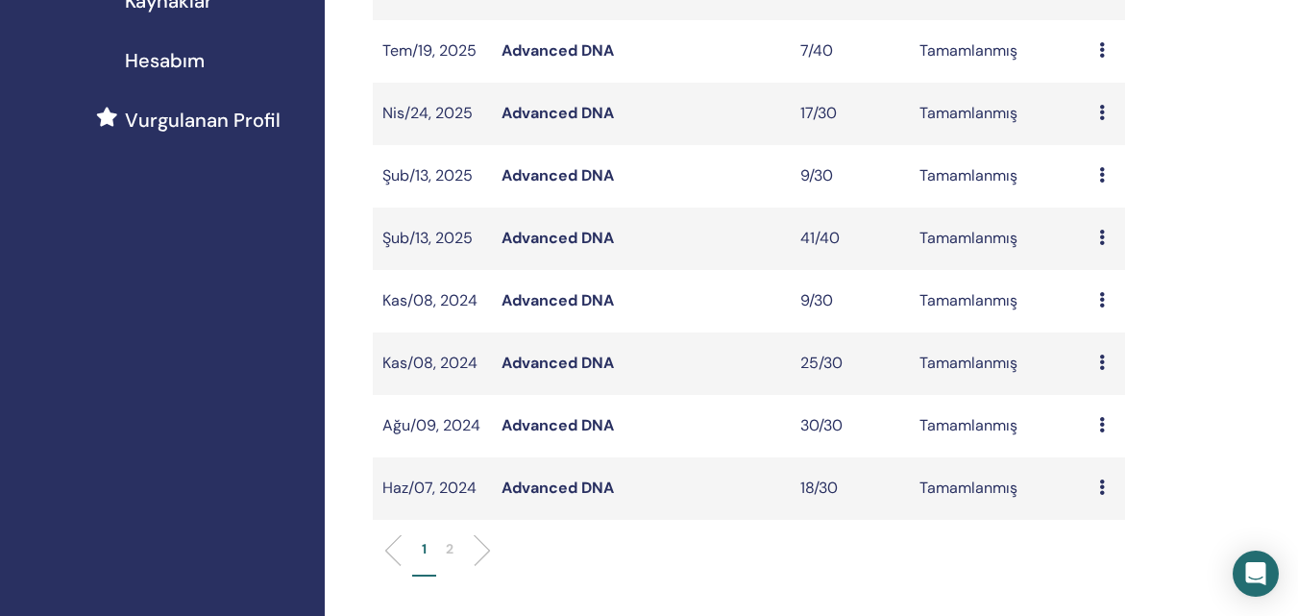
scroll to position [480, 0]
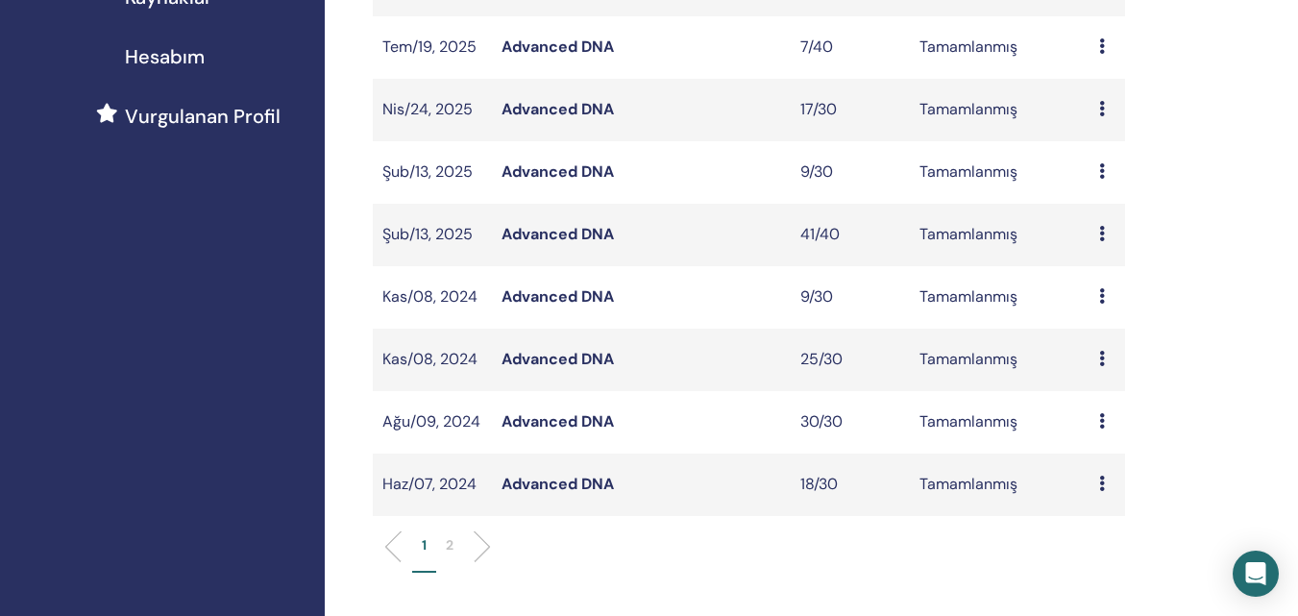
click at [566, 298] on link "Advanced DNA" at bounding box center [557, 296] width 112 height 20
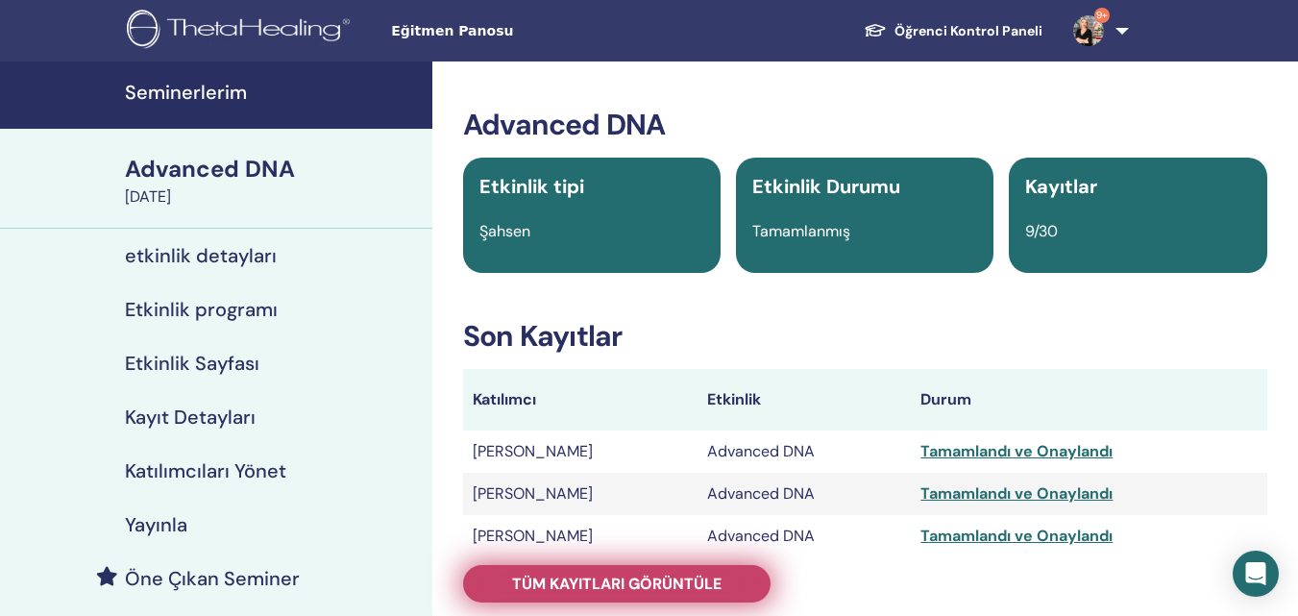
click at [589, 567] on link "Tüm kayıtları görüntüle" at bounding box center [616, 583] width 307 height 37
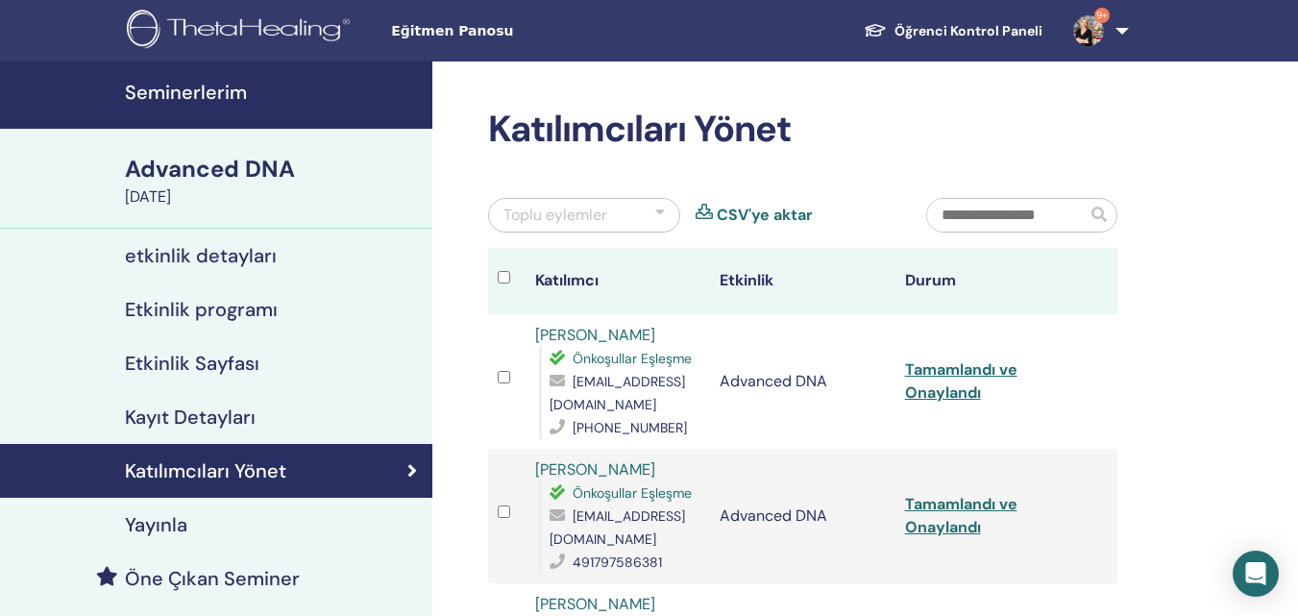
click at [178, 86] on h4 "Seminerlerim" at bounding box center [273, 92] width 296 height 23
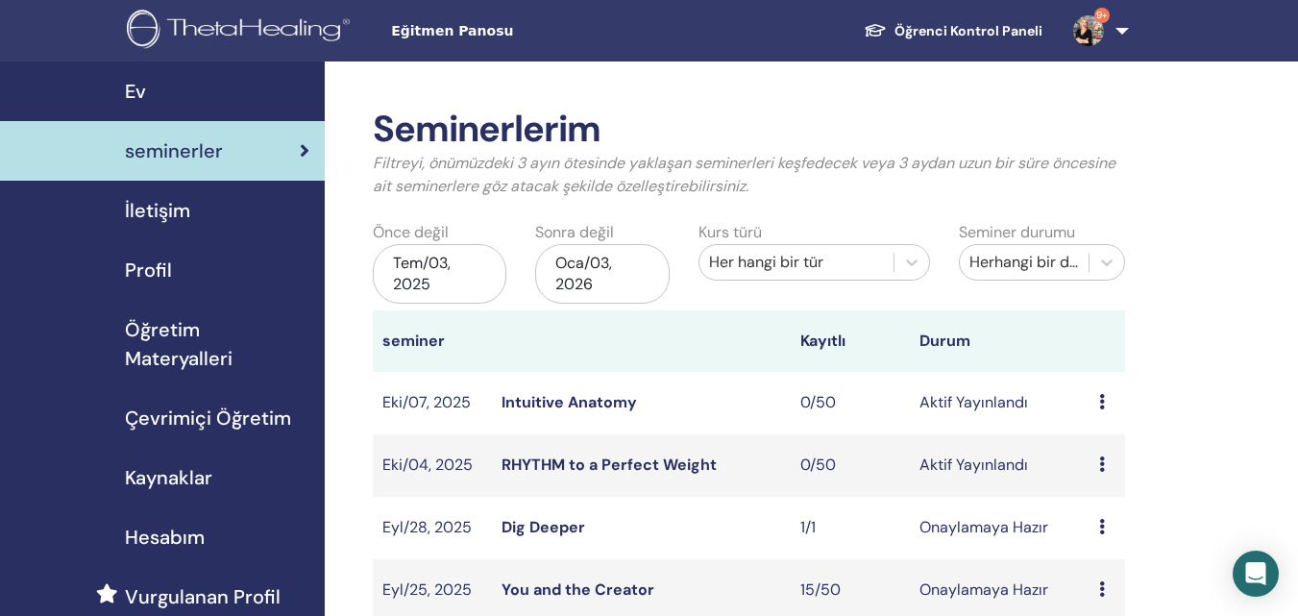
click at [800, 258] on div "Her hangi bir tür" at bounding box center [796, 262] width 175 height 23
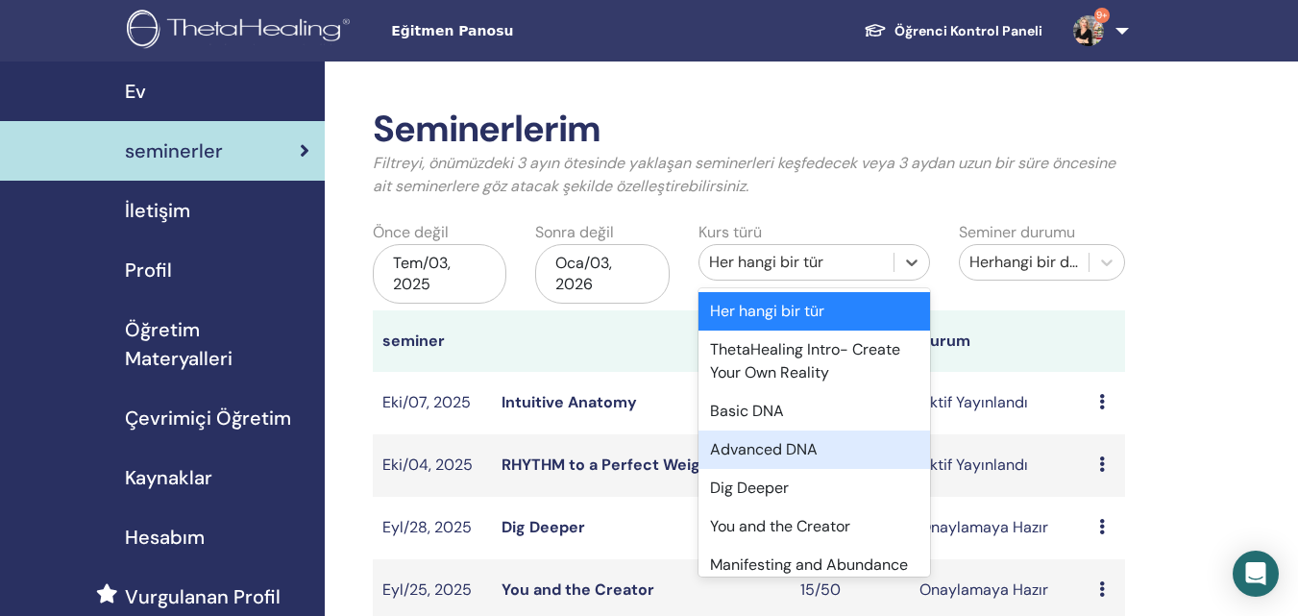
click at [763, 453] on div "Advanced DNA" at bounding box center [813, 449] width 231 height 38
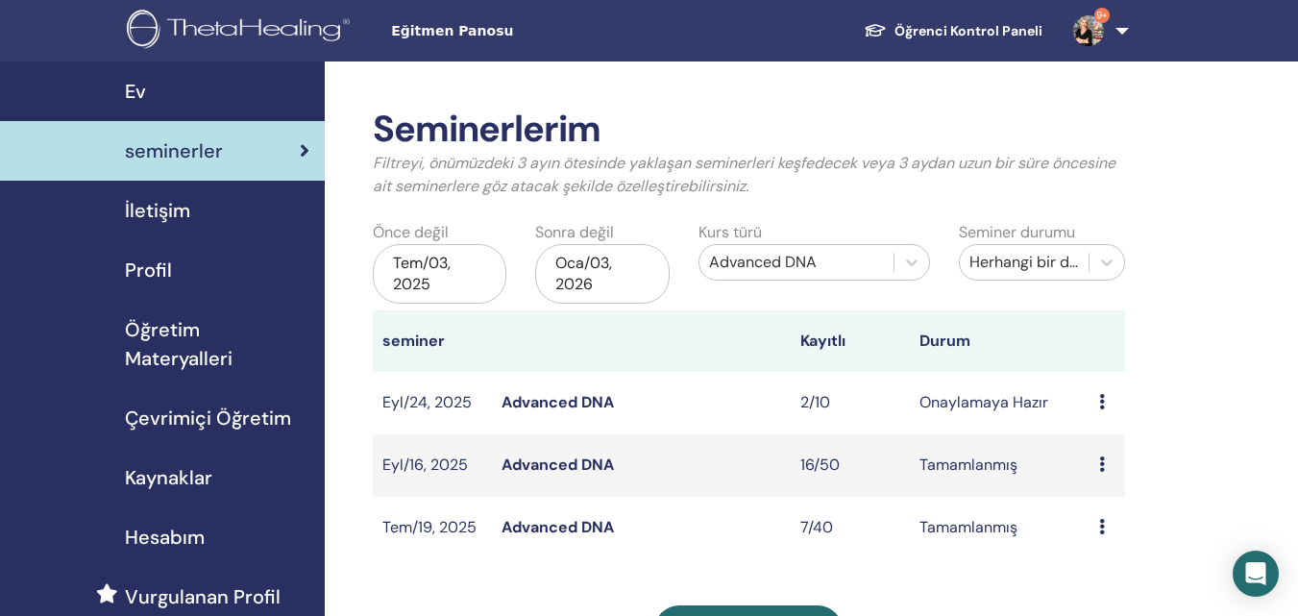
click at [445, 278] on div "Tem/03, 2025" at bounding box center [440, 274] width 134 height 60
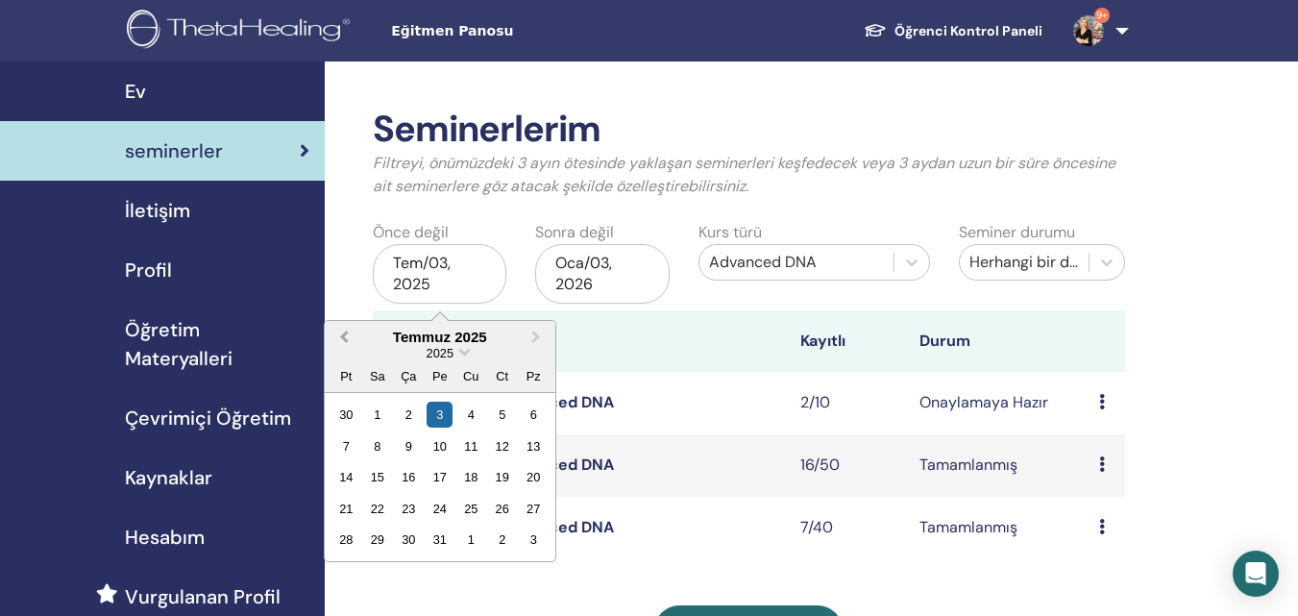
click at [344, 334] on span "Previous Month" at bounding box center [344, 337] width 0 height 20
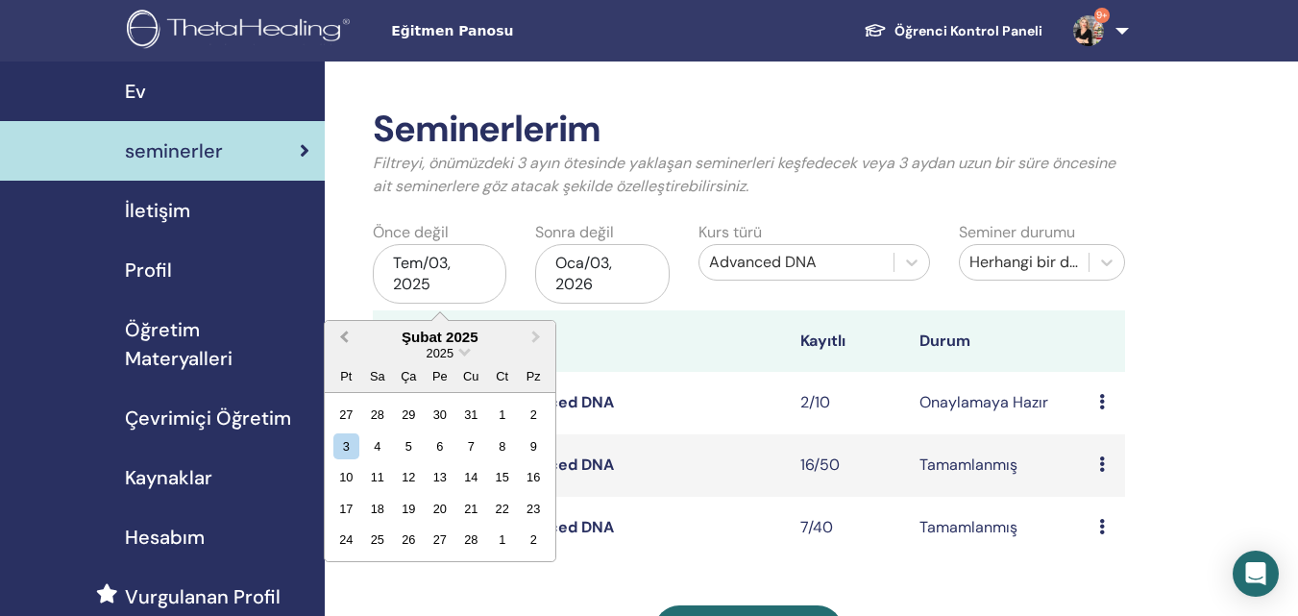
click at [344, 334] on span "Previous Month" at bounding box center [344, 337] width 0 height 20
click at [414, 407] on div "1" at bounding box center [409, 415] width 26 height 26
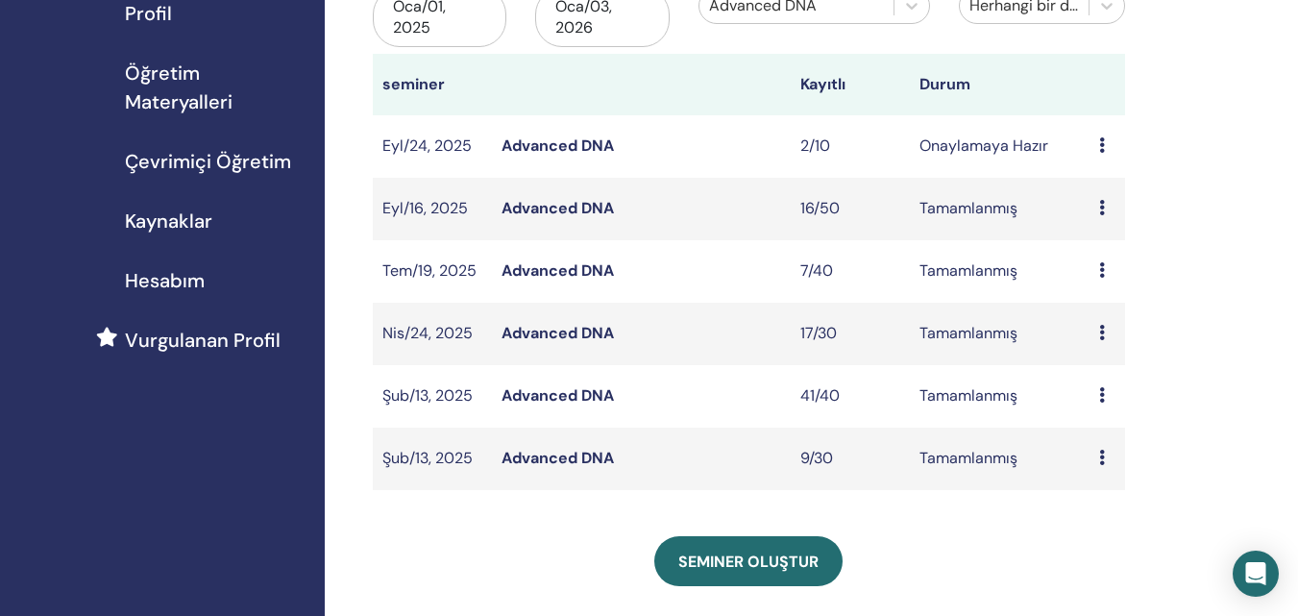
scroll to position [288, 0]
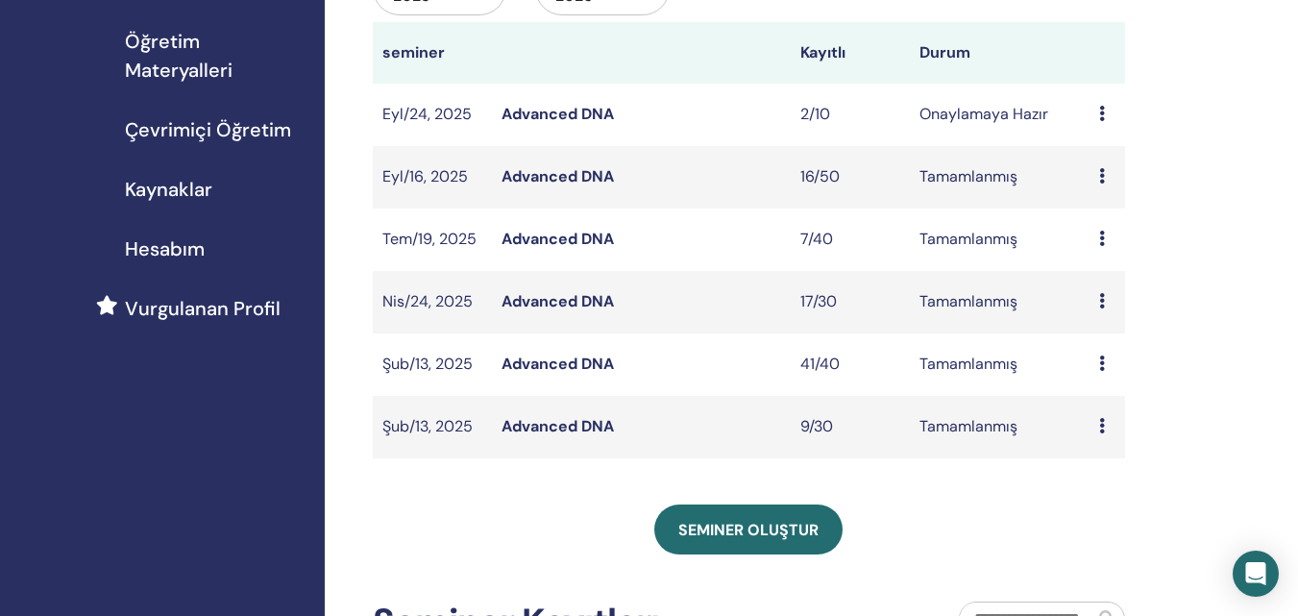
click at [534, 360] on link "Advanced DNA" at bounding box center [557, 363] width 112 height 20
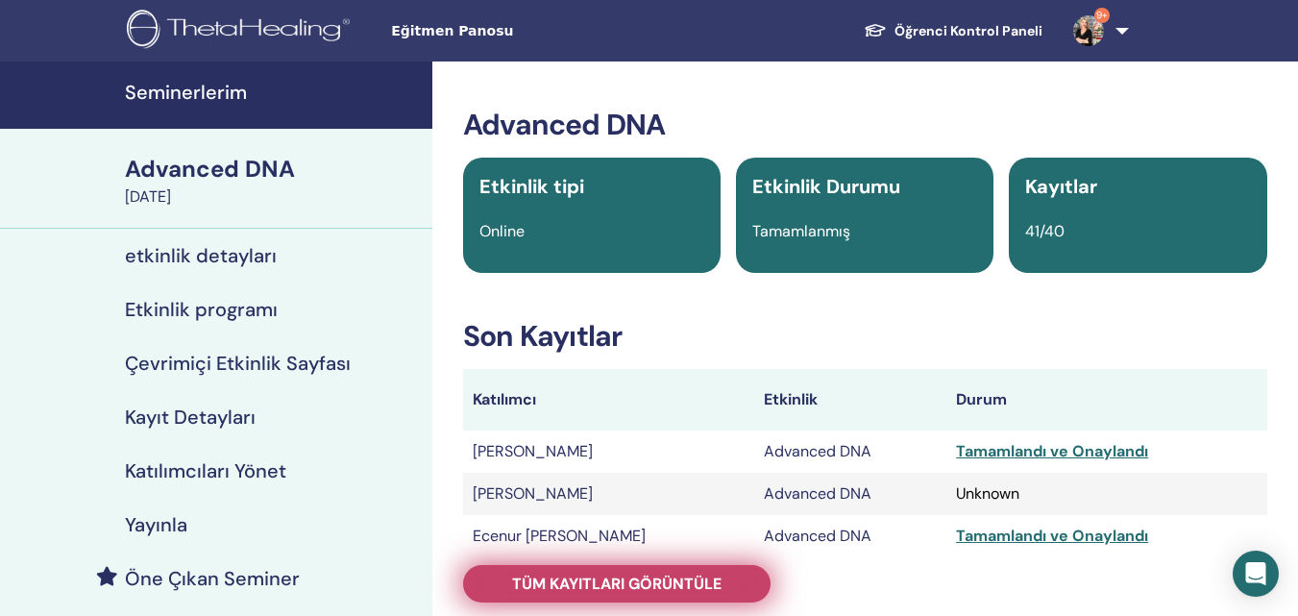
click at [618, 580] on span "Tüm kayıtları görüntüle" at bounding box center [616, 583] width 209 height 20
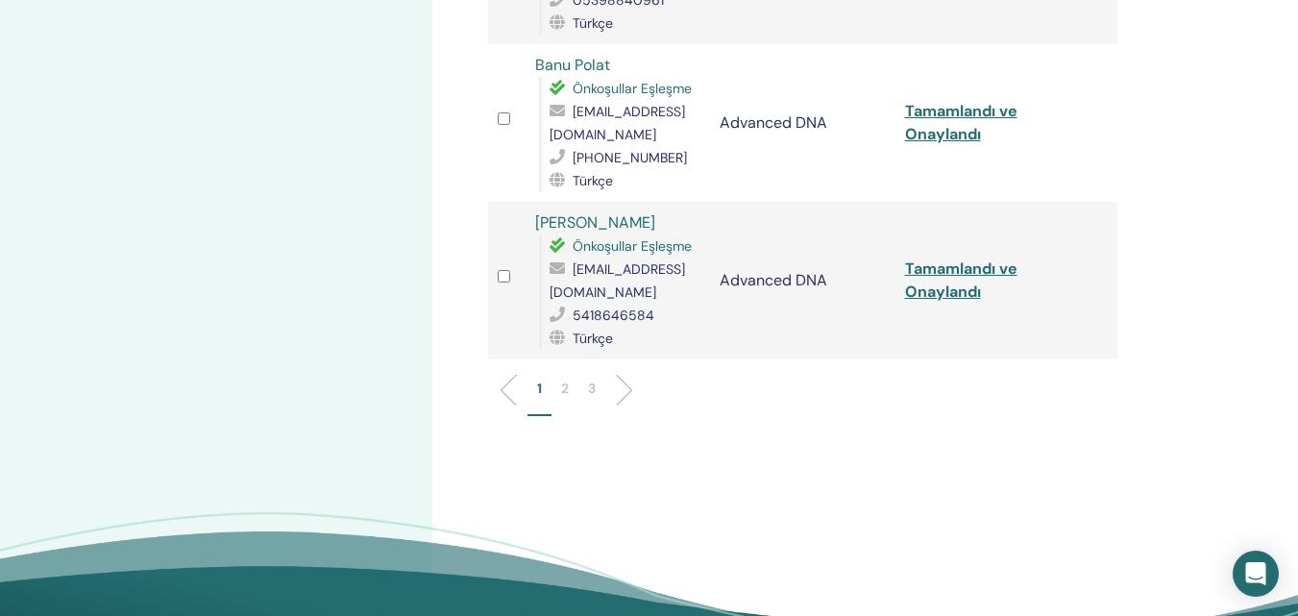
scroll to position [3170, 0]
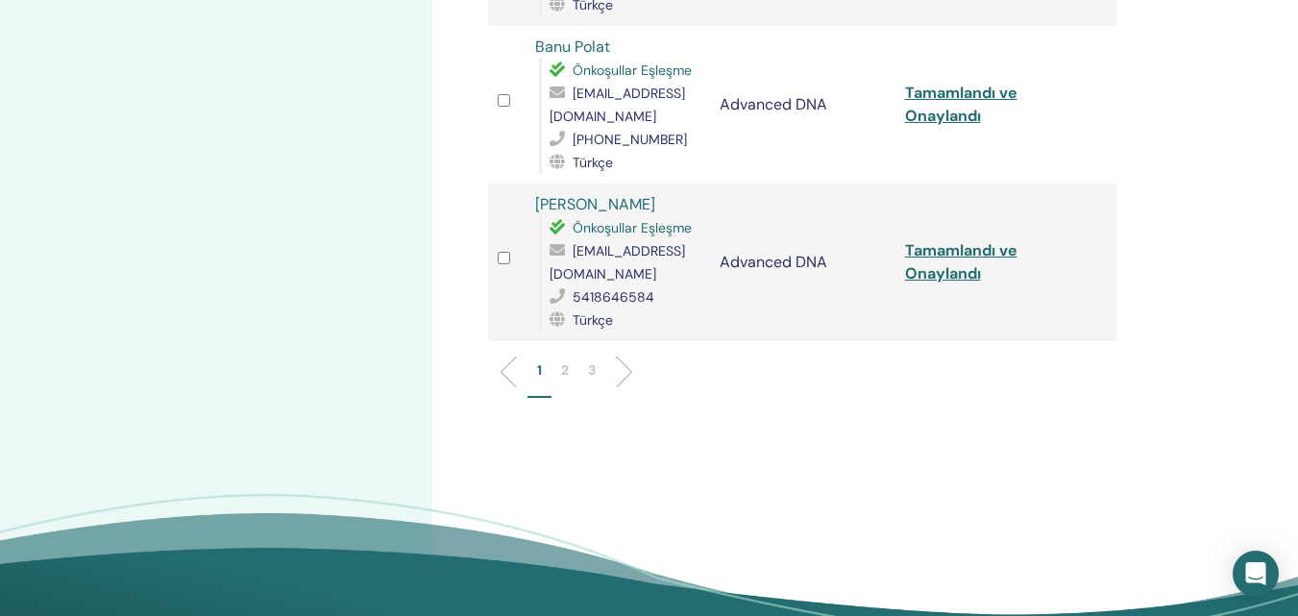
click at [563, 360] on p "2" at bounding box center [565, 370] width 8 height 20
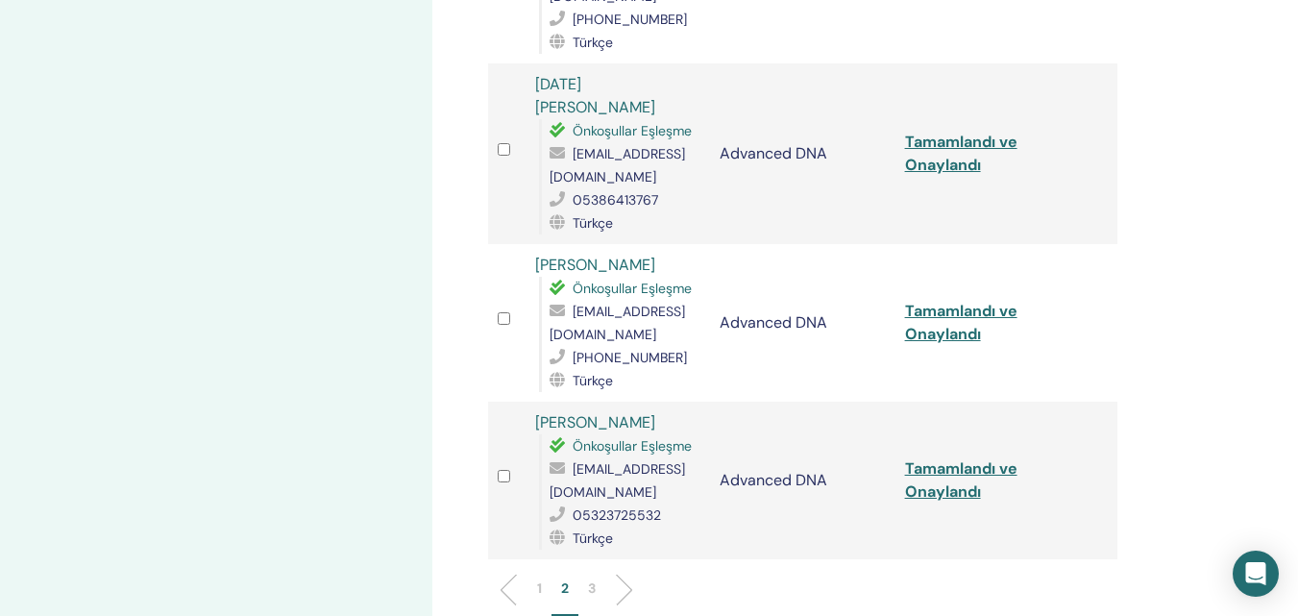
scroll to position [3074, 0]
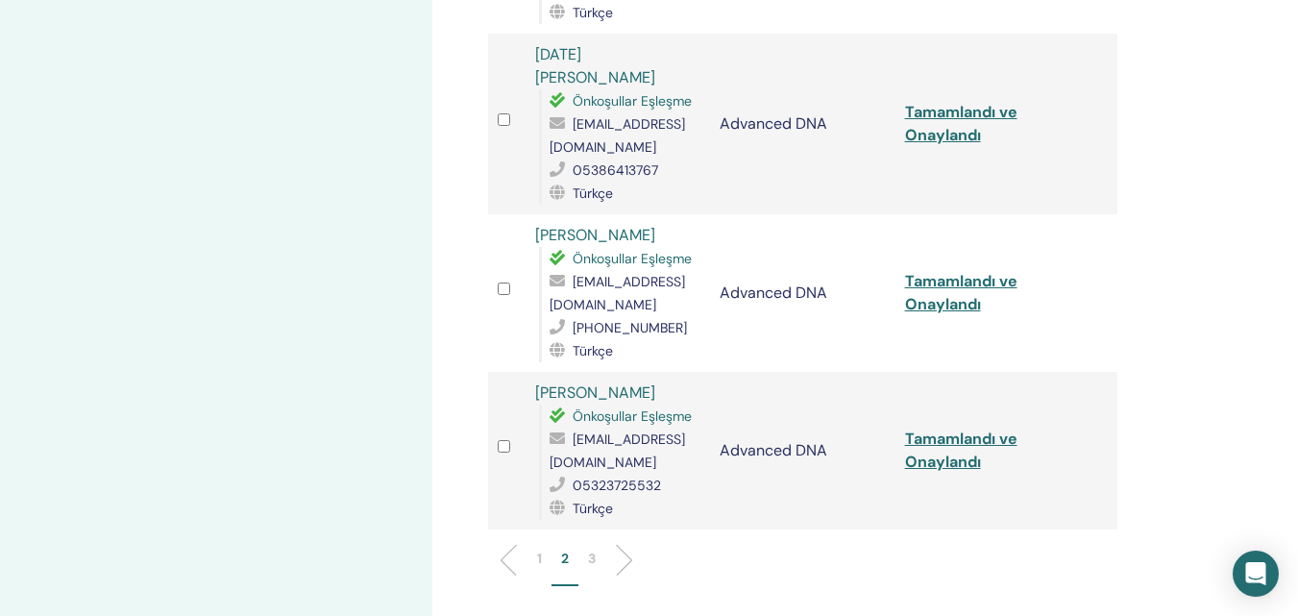
click at [589, 548] on p "3" at bounding box center [592, 558] width 8 height 20
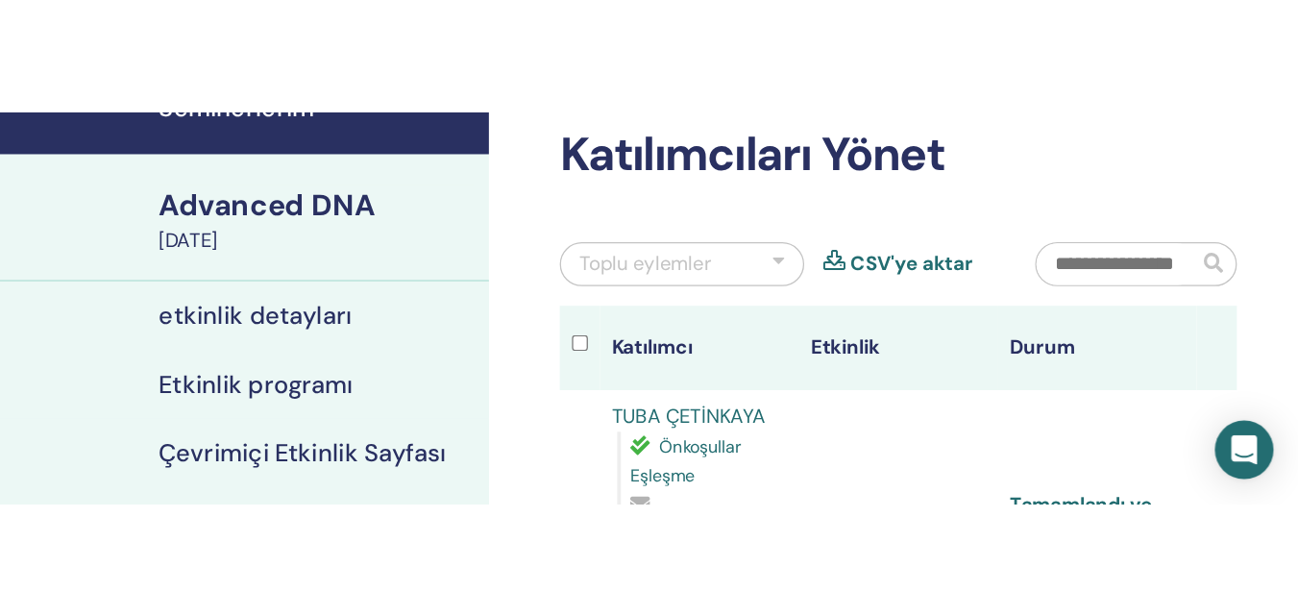
scroll to position [192, 0]
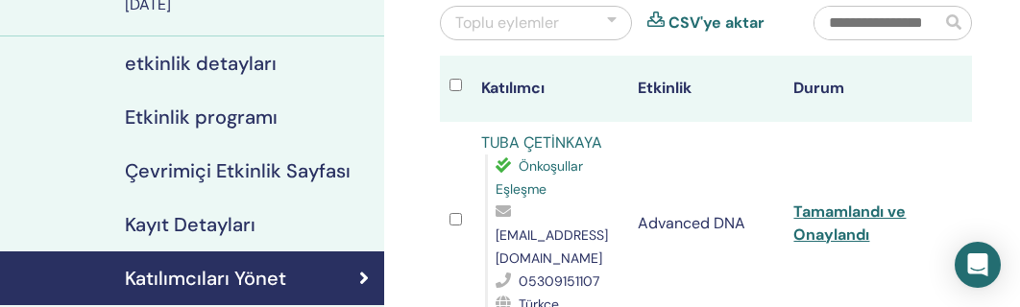
click at [825, 211] on td "Tamamlandı ve Onaylandı" at bounding box center [862, 224] width 157 height 204
click at [826, 203] on link "Tamamlandı ve Onaylandı" at bounding box center [849, 223] width 112 height 43
click at [891, 109] on th "Durum" at bounding box center [862, 89] width 157 height 66
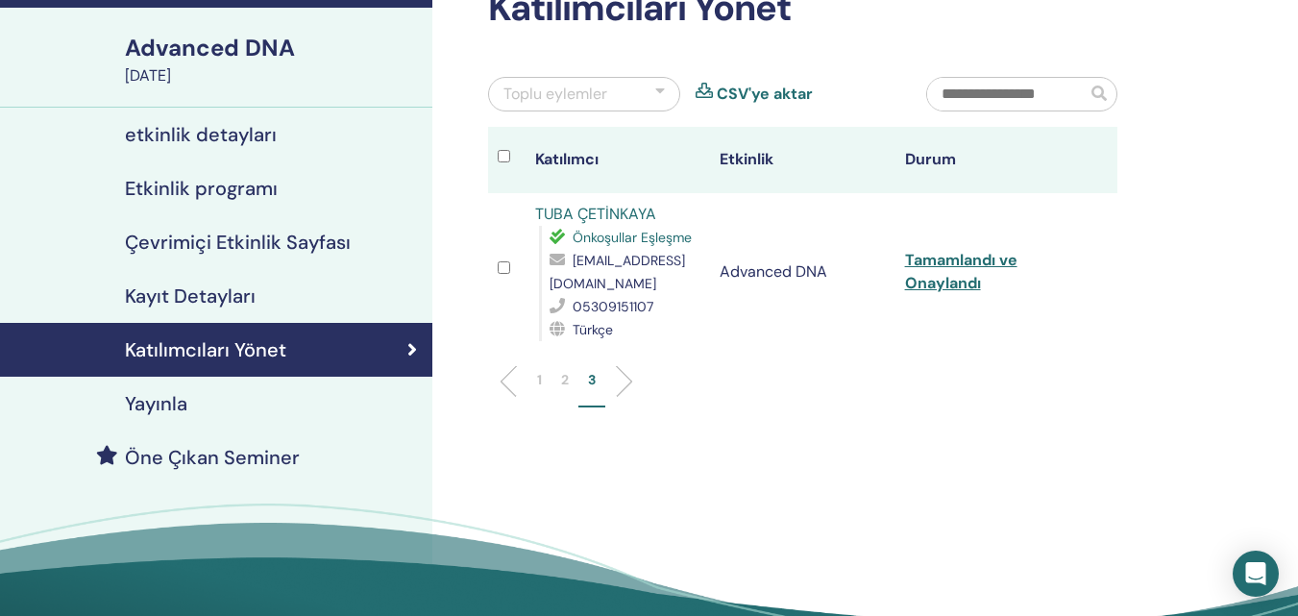
scroll to position [0, 0]
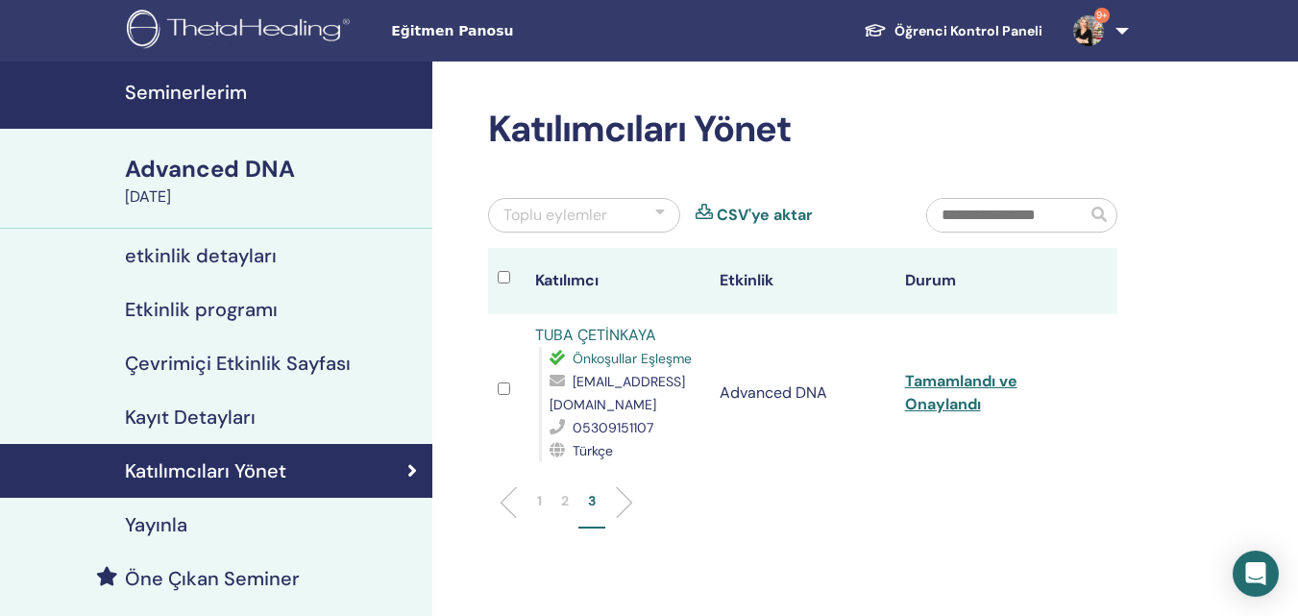
click at [220, 94] on h4 "Seminerlerim" at bounding box center [273, 92] width 296 height 23
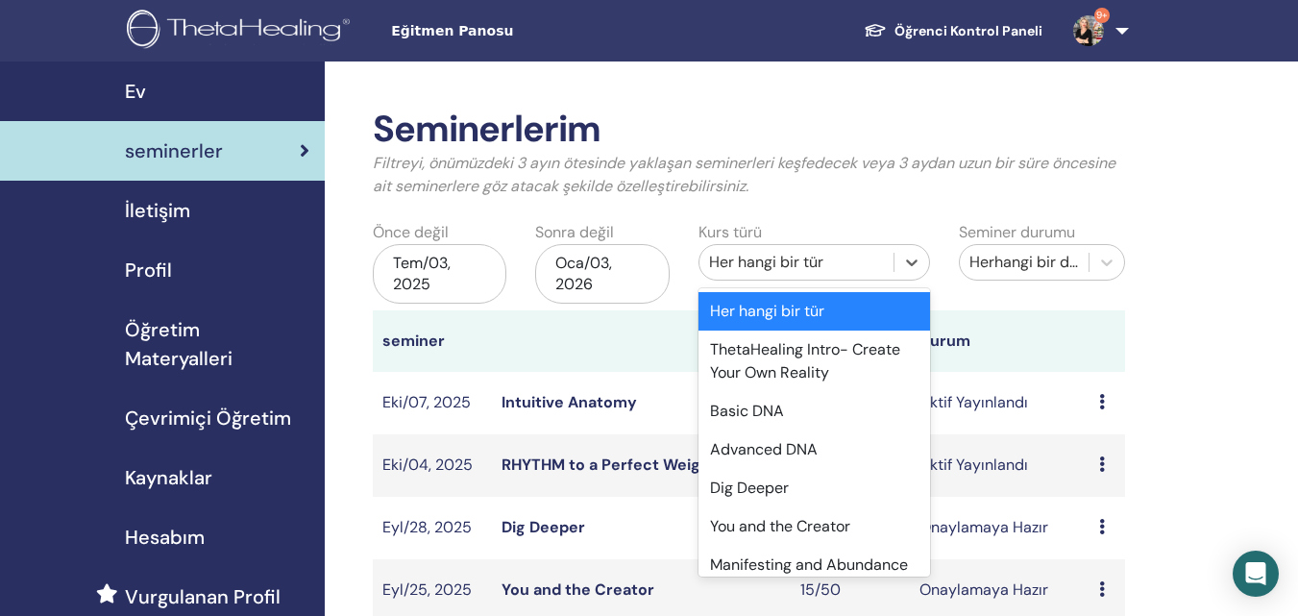
click at [887, 267] on div "Her hangi bir tür" at bounding box center [796, 262] width 194 height 31
click at [767, 493] on div "Dig Deeper" at bounding box center [813, 488] width 231 height 38
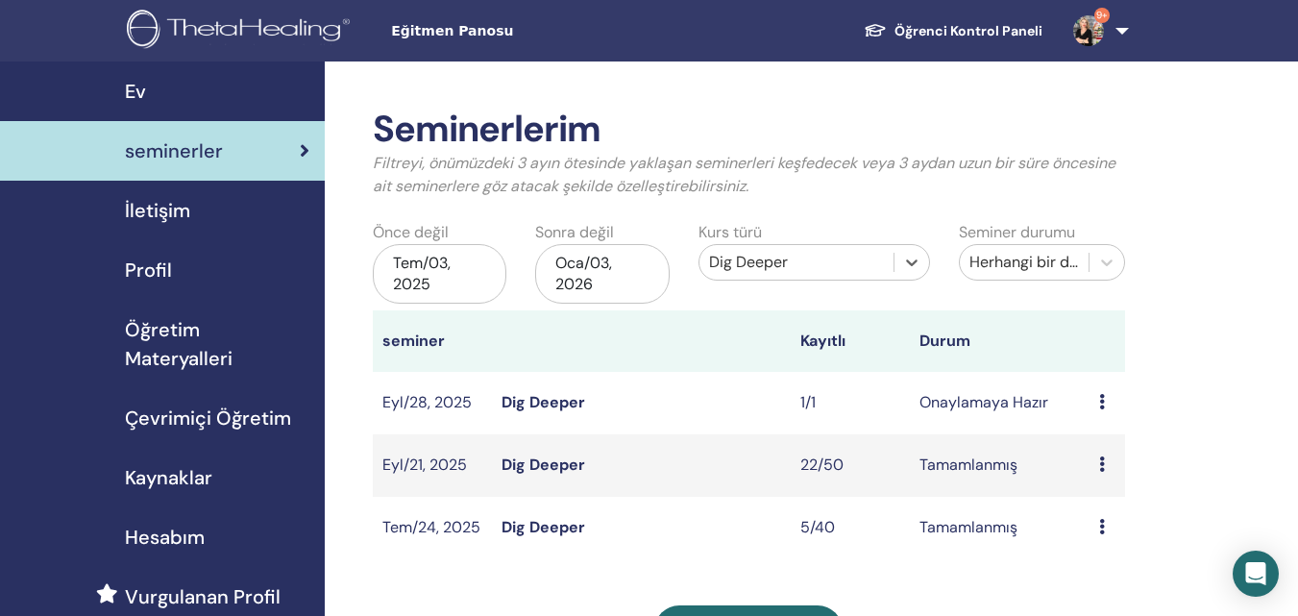
click at [418, 274] on div "Tem/03, 2025" at bounding box center [440, 274] width 134 height 60
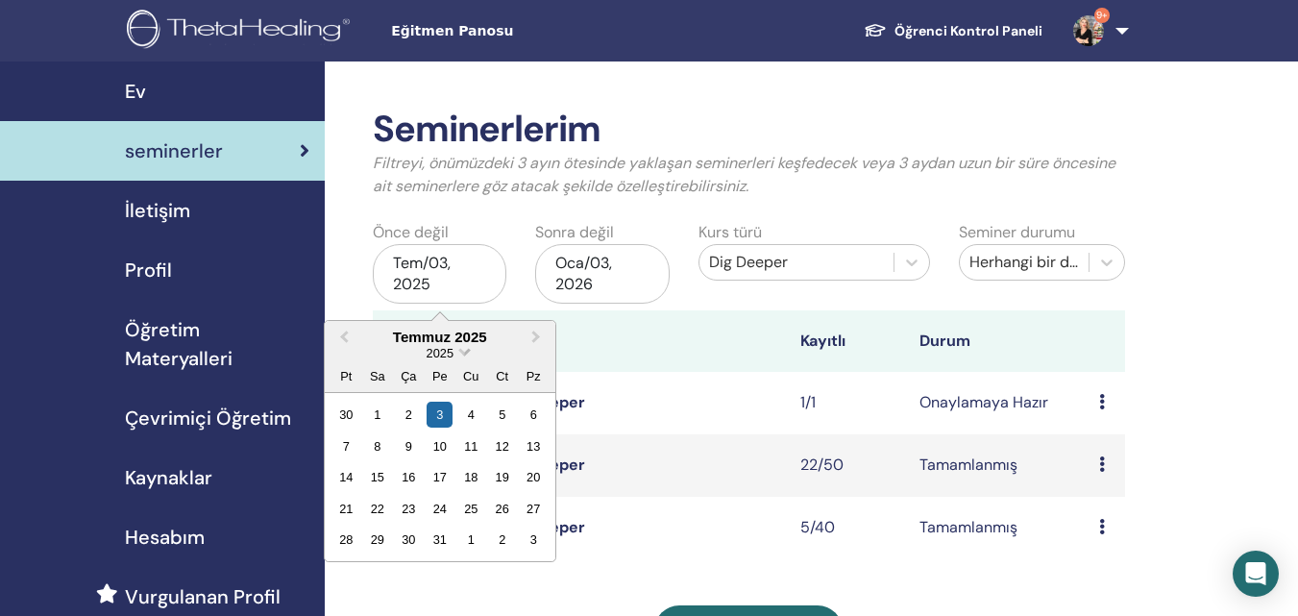
click at [461, 349] on span "Choose Date" at bounding box center [464, 350] width 12 height 12
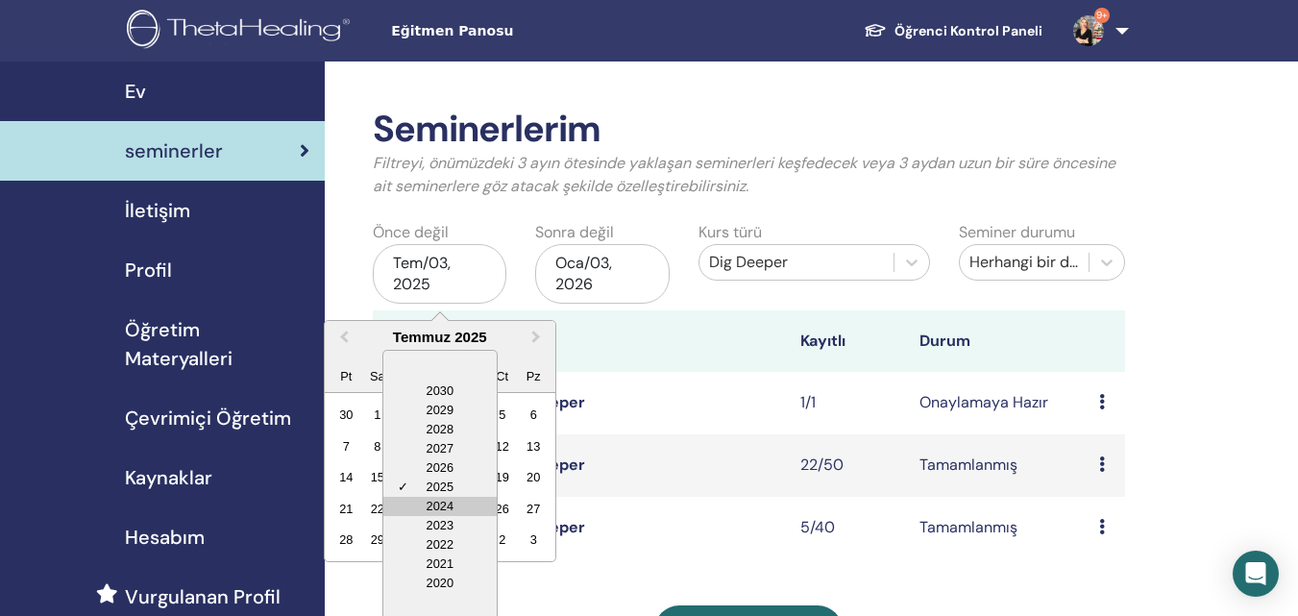
click at [447, 508] on div "2024" at bounding box center [439, 506] width 113 height 19
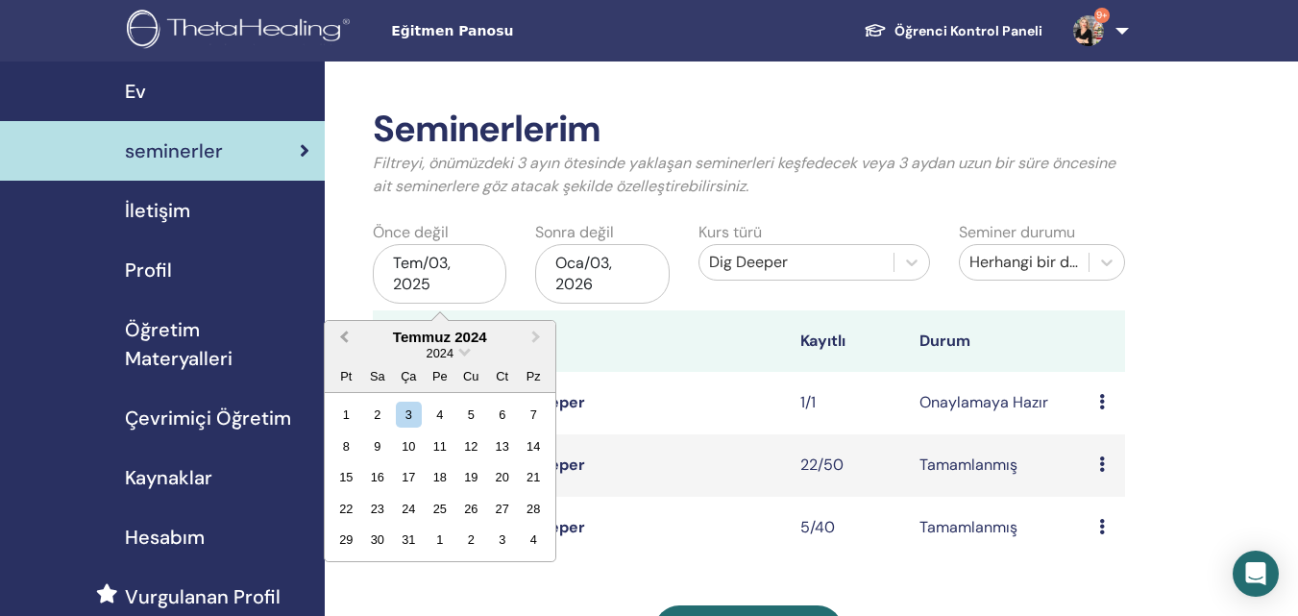
click at [344, 337] on span "Previous Month" at bounding box center [344, 337] width 0 height 20
click at [338, 333] on button "Previous Month" at bounding box center [342, 338] width 31 height 31
click at [338, 335] on button "Previous Month" at bounding box center [342, 338] width 31 height 31
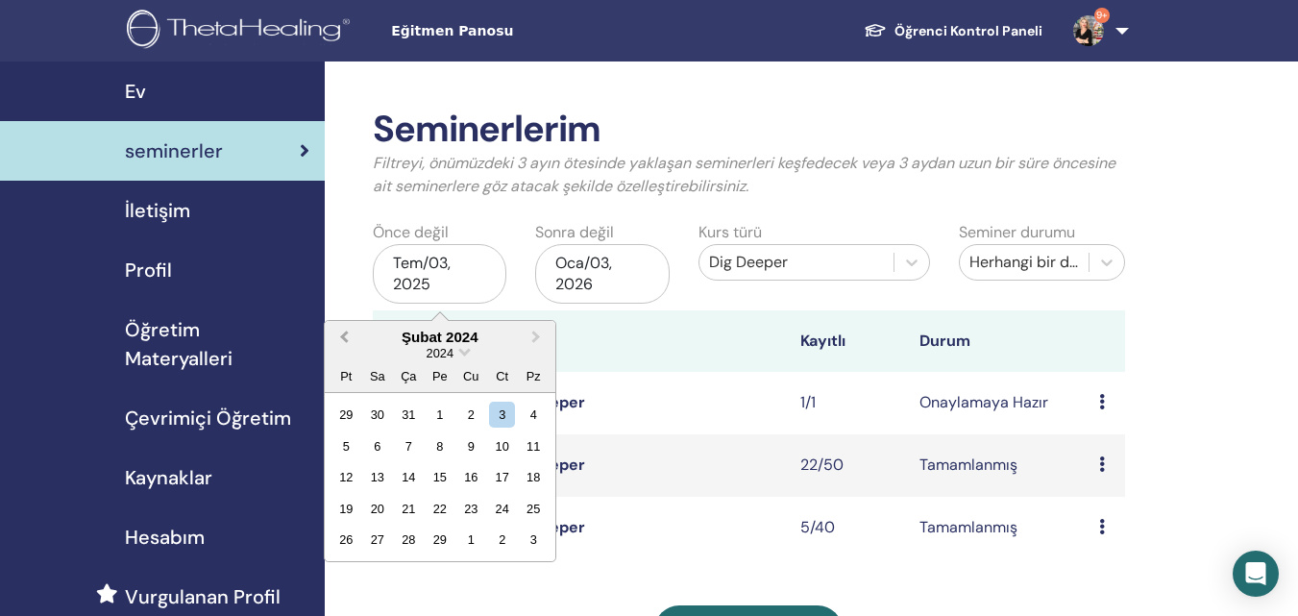
click at [342, 338] on button "Previous Month" at bounding box center [342, 338] width 31 height 31
click at [353, 414] on div "1" at bounding box center [346, 415] width 26 height 26
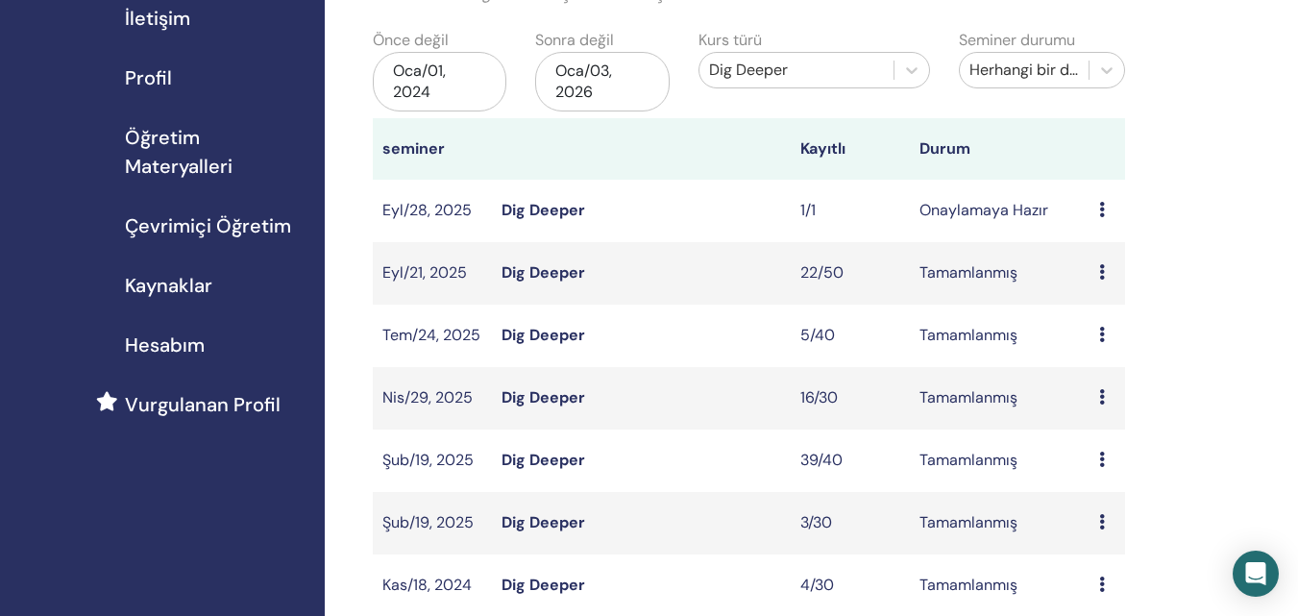
scroll to position [288, 0]
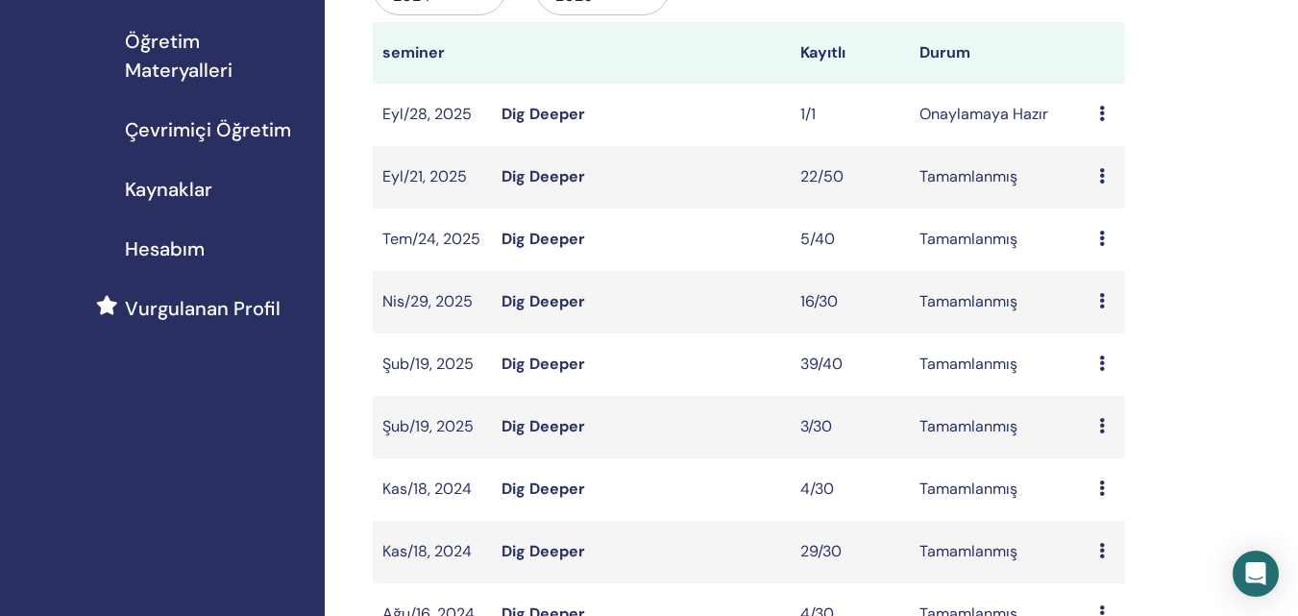
click at [553, 369] on link "Dig Deeper" at bounding box center [543, 363] width 84 height 20
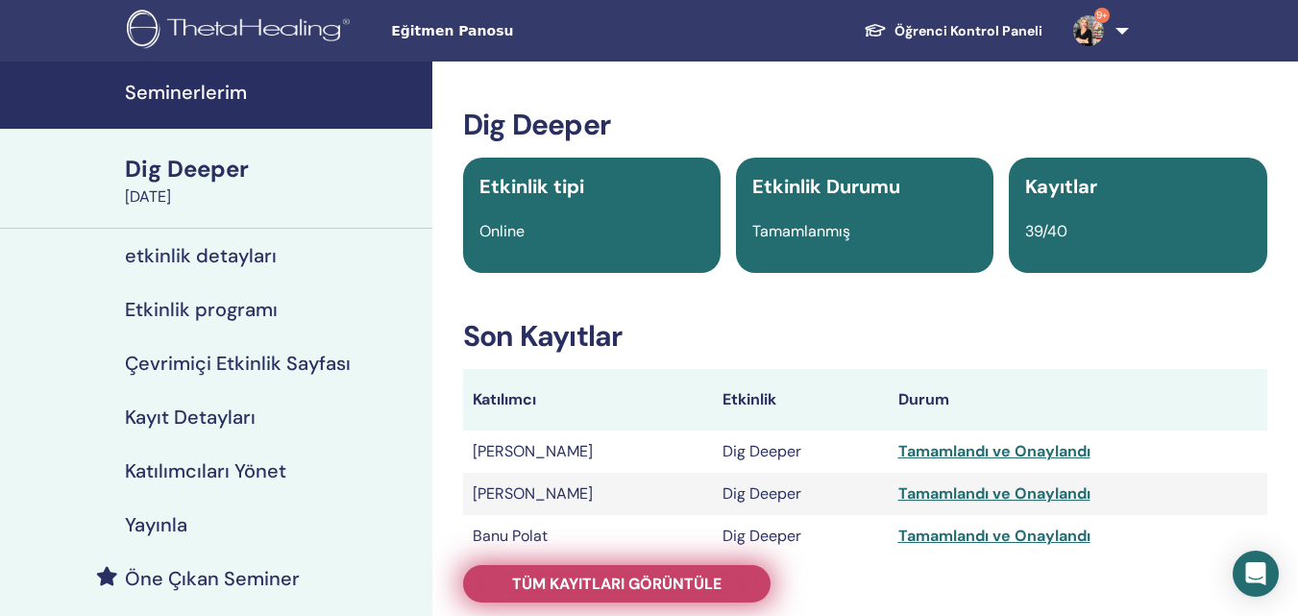
click at [639, 577] on span "Tüm kayıtları görüntüle" at bounding box center [616, 583] width 209 height 20
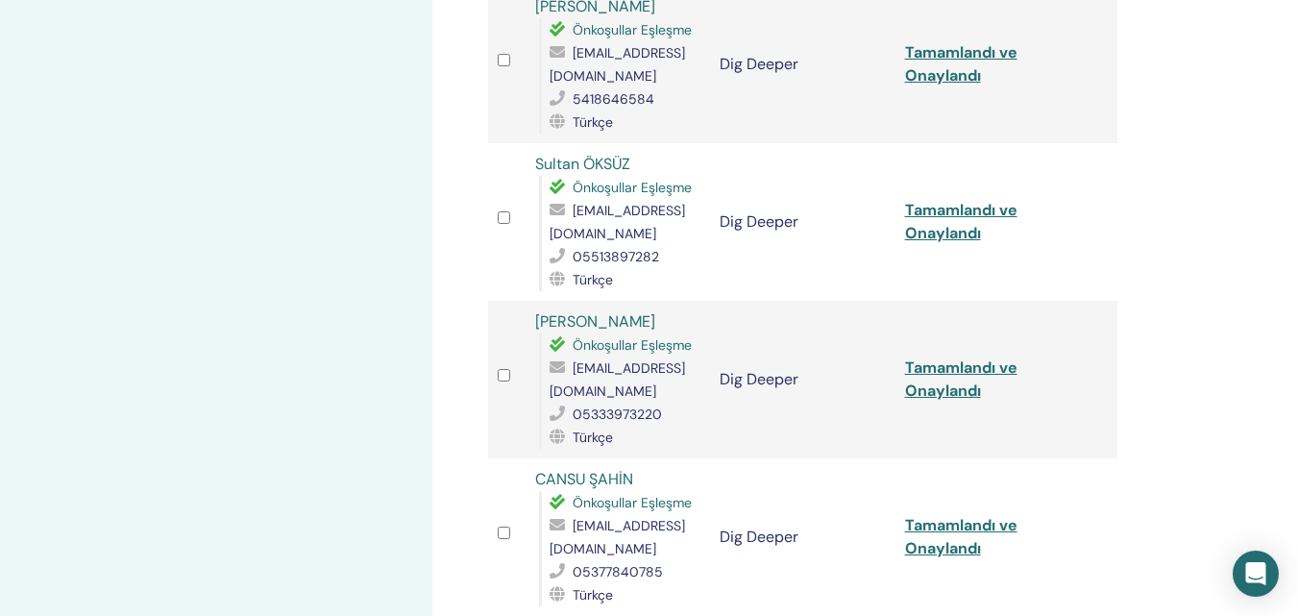
scroll to position [2978, 0]
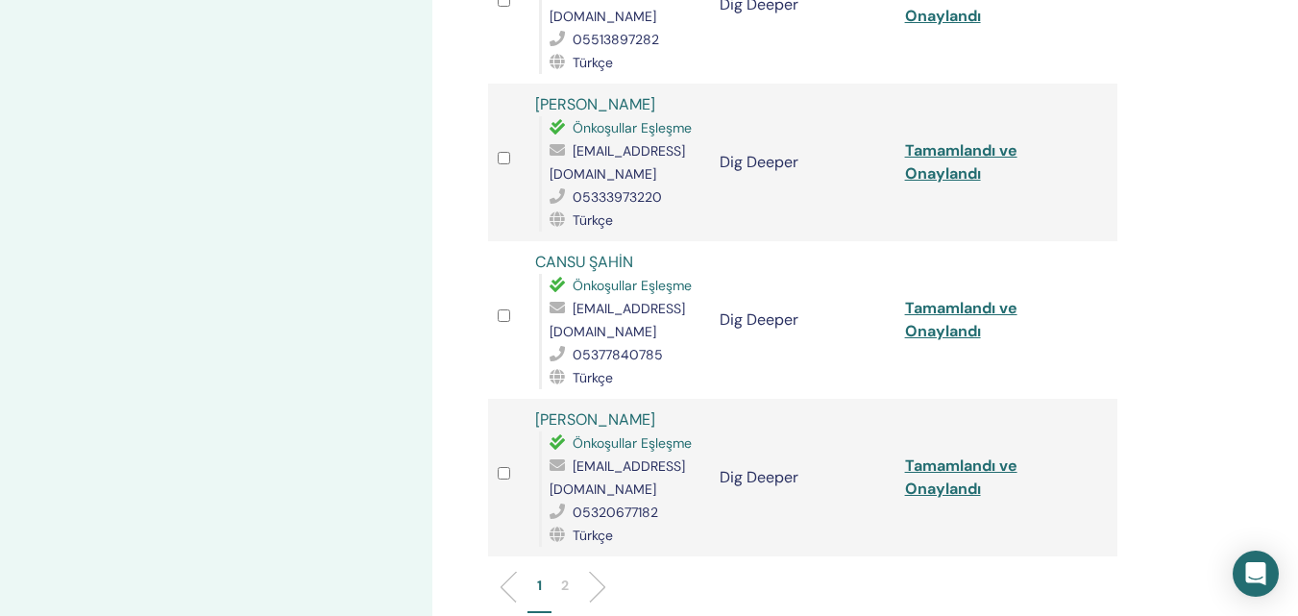
click at [559, 575] on li "2" at bounding box center [564, 593] width 27 height 37
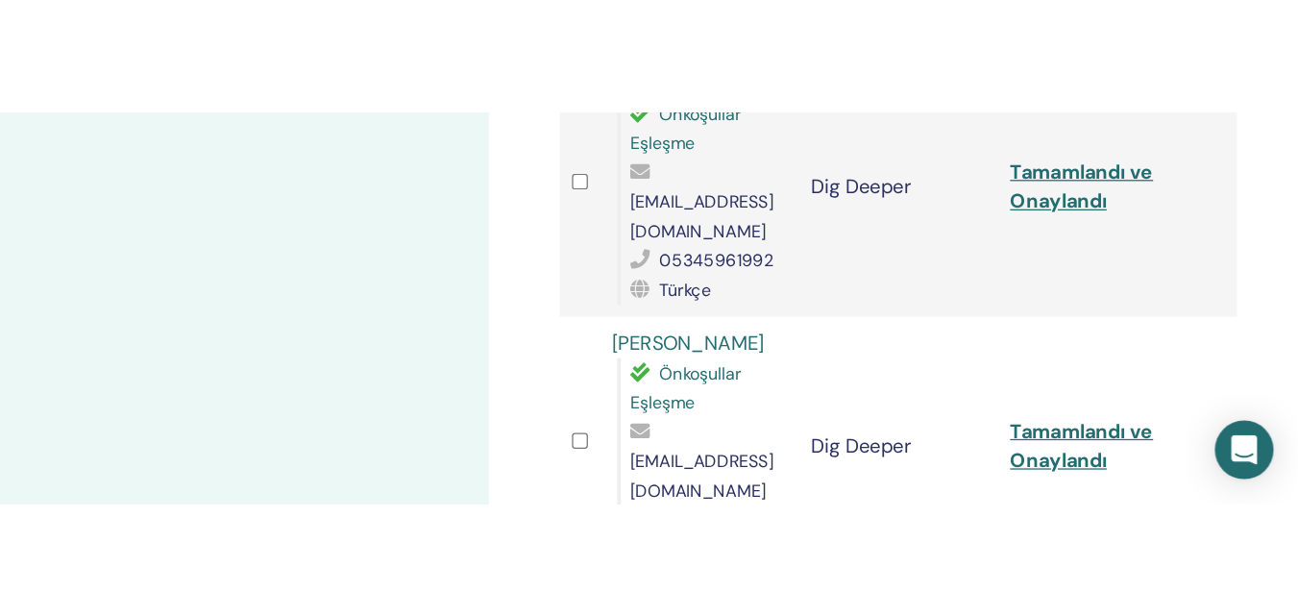
scroll to position [1921, 0]
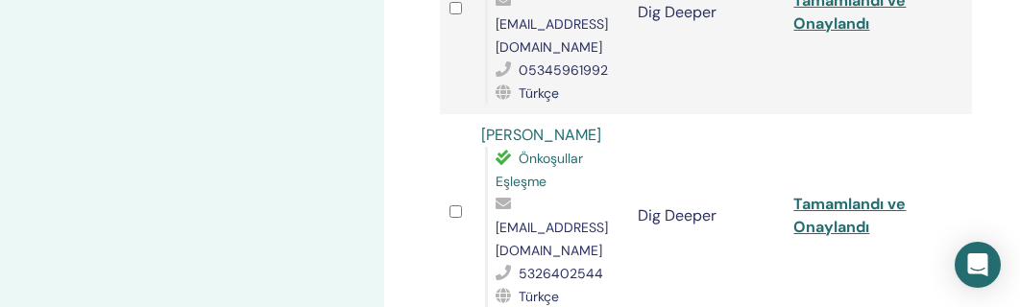
click at [895, 114] on td "Tamamlandı ve Onaylandı" at bounding box center [862, 216] width 157 height 204
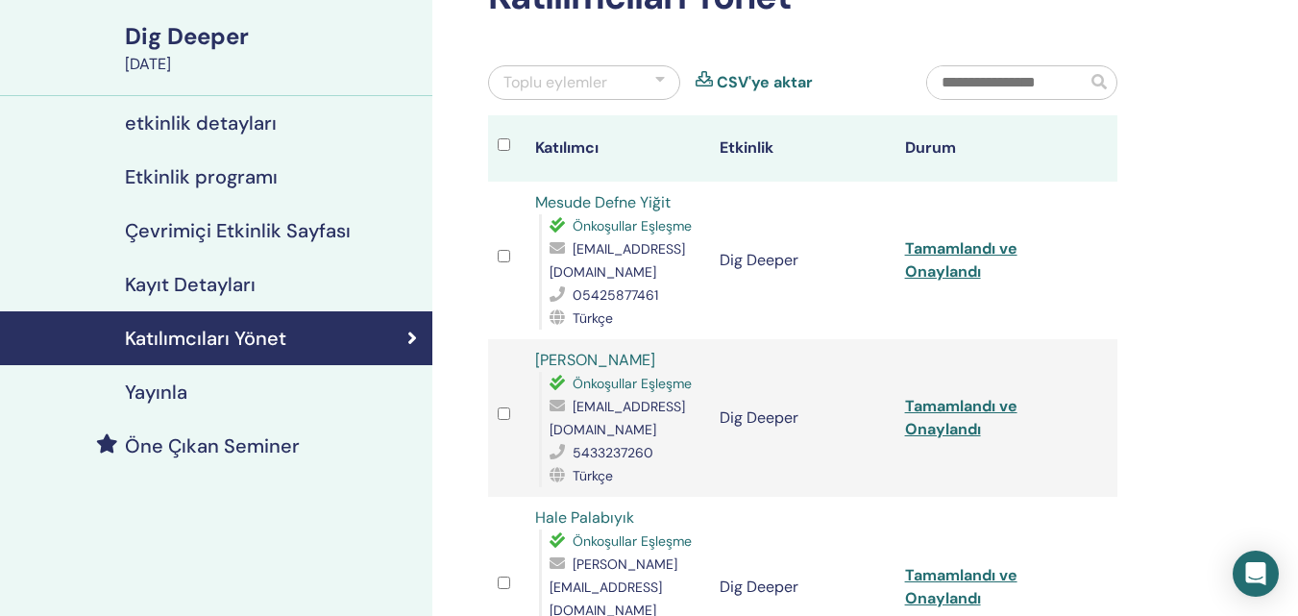
scroll to position [0, 0]
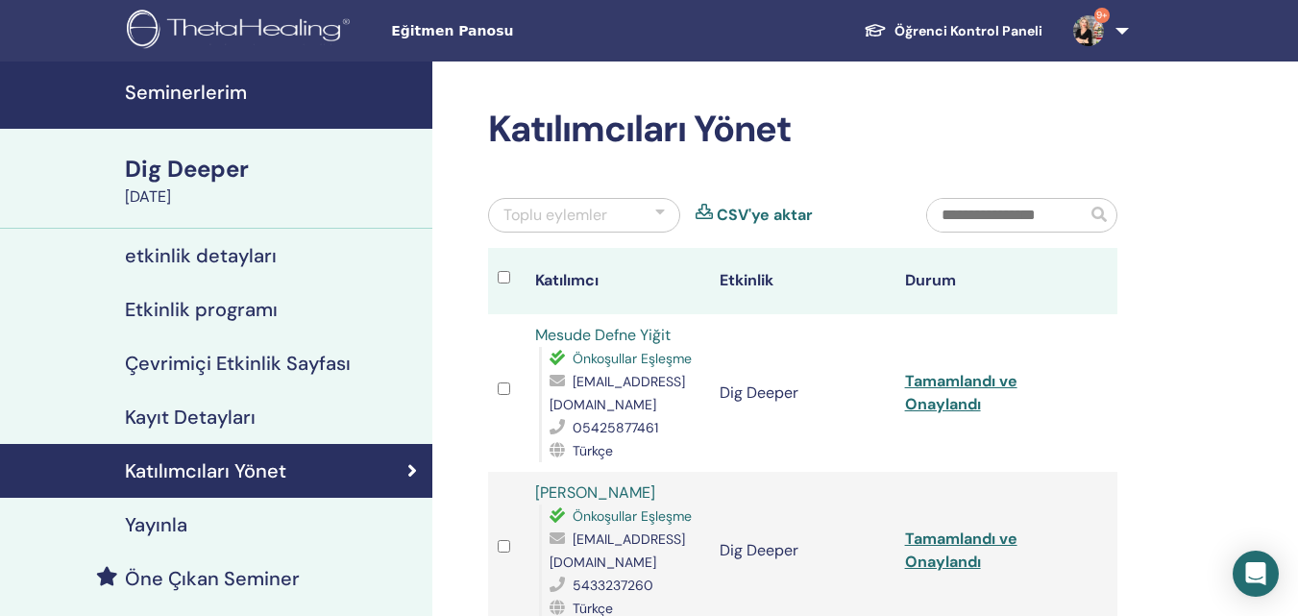
click at [191, 87] on h4 "Seminerlerim" at bounding box center [273, 92] width 296 height 23
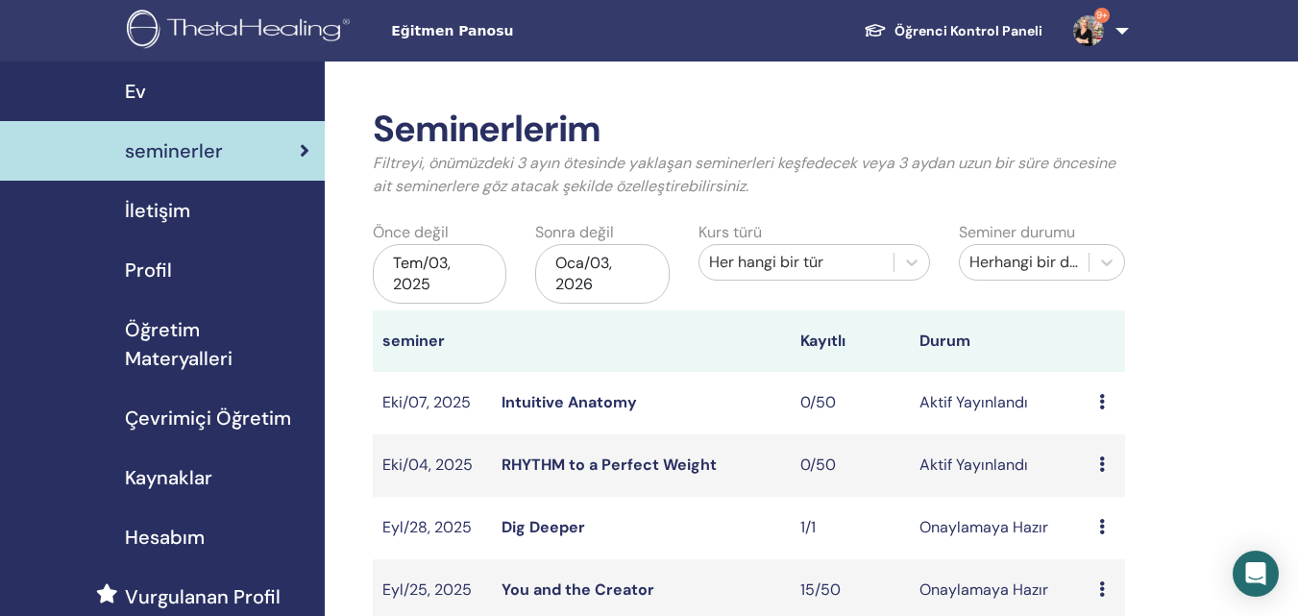
click at [803, 266] on div "Her hangi bir tür" at bounding box center [796, 262] width 175 height 23
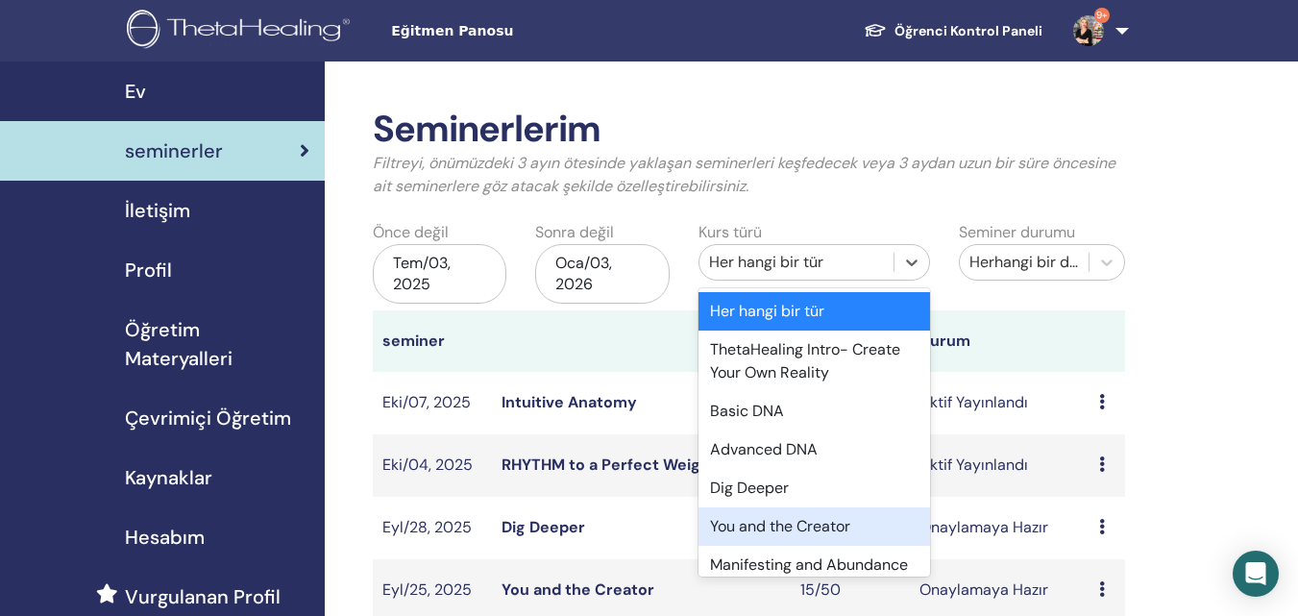
click at [796, 529] on div "You and the Creator" at bounding box center [813, 526] width 231 height 38
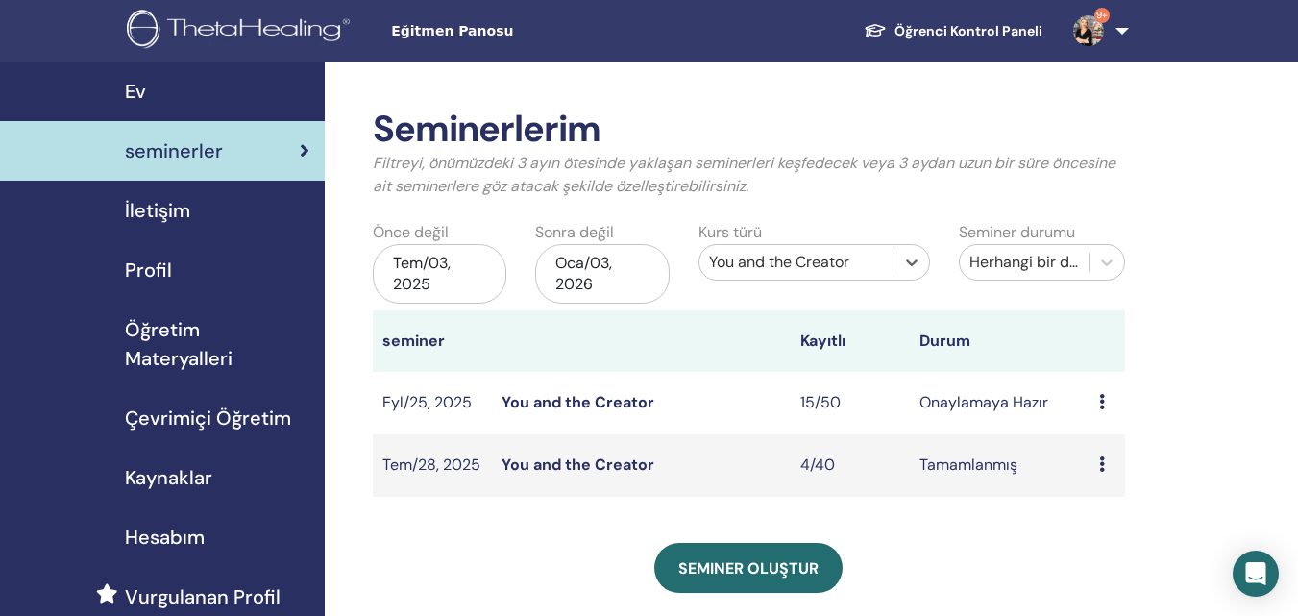
click at [439, 267] on div "Tem/03, 2025" at bounding box center [440, 274] width 134 height 60
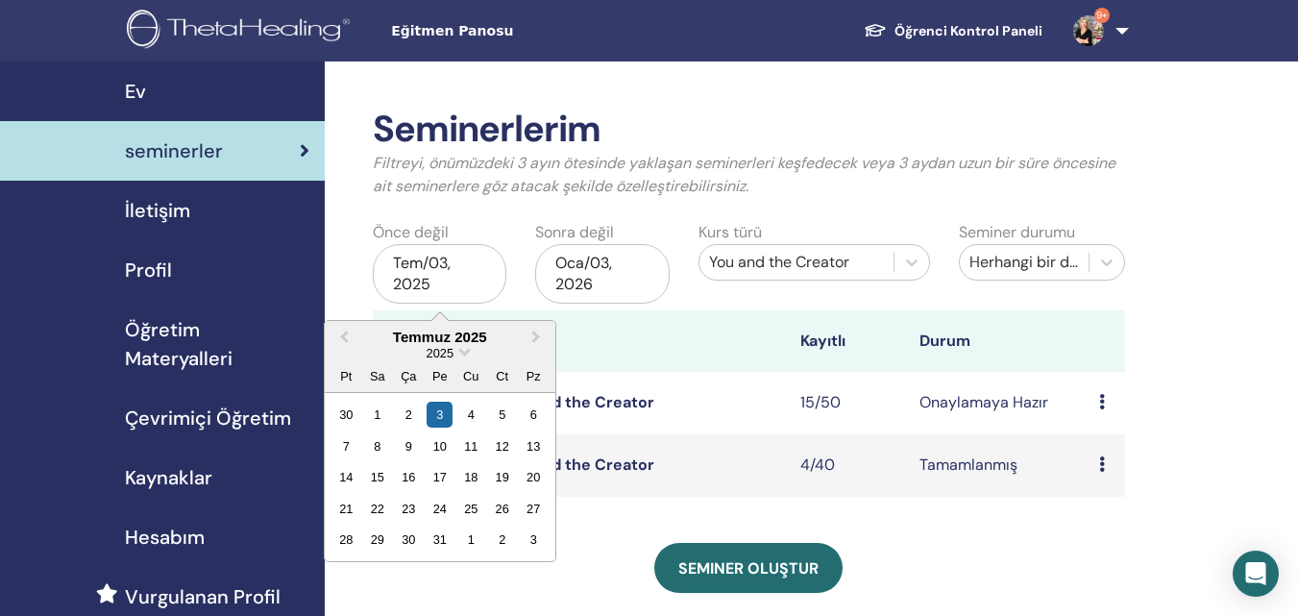
click at [456, 356] on div "2025" at bounding box center [440, 353] width 231 height 16
click at [462, 354] on span "Choose Date" at bounding box center [464, 350] width 12 height 12
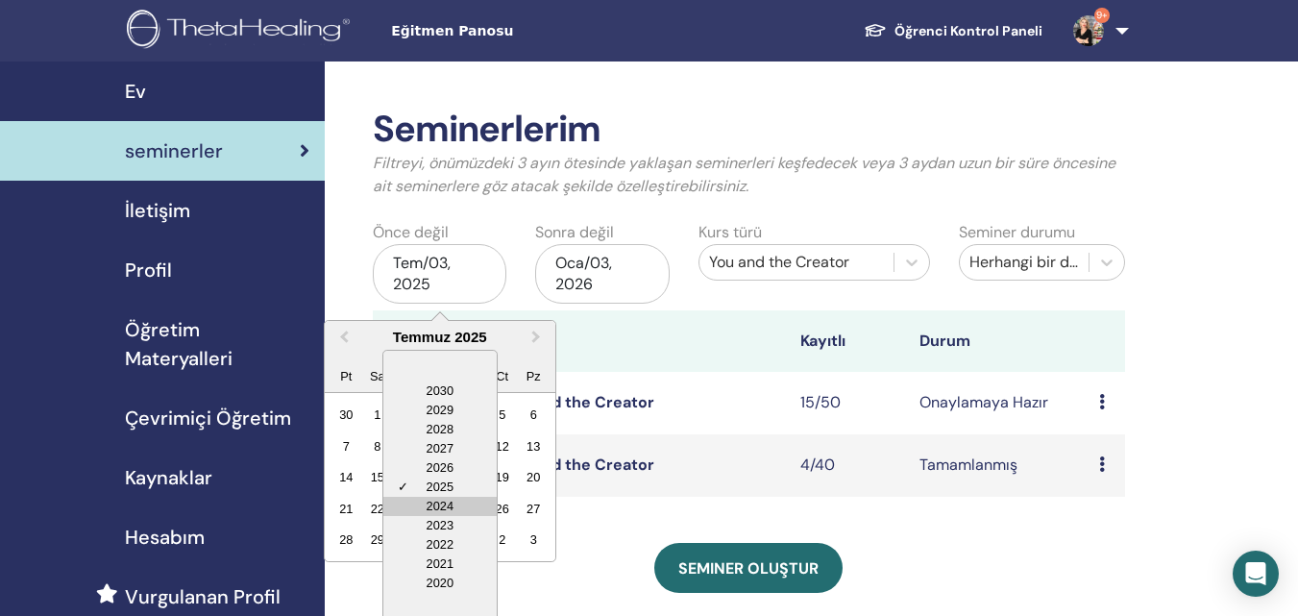
click at [434, 506] on div "2024" at bounding box center [439, 506] width 113 height 19
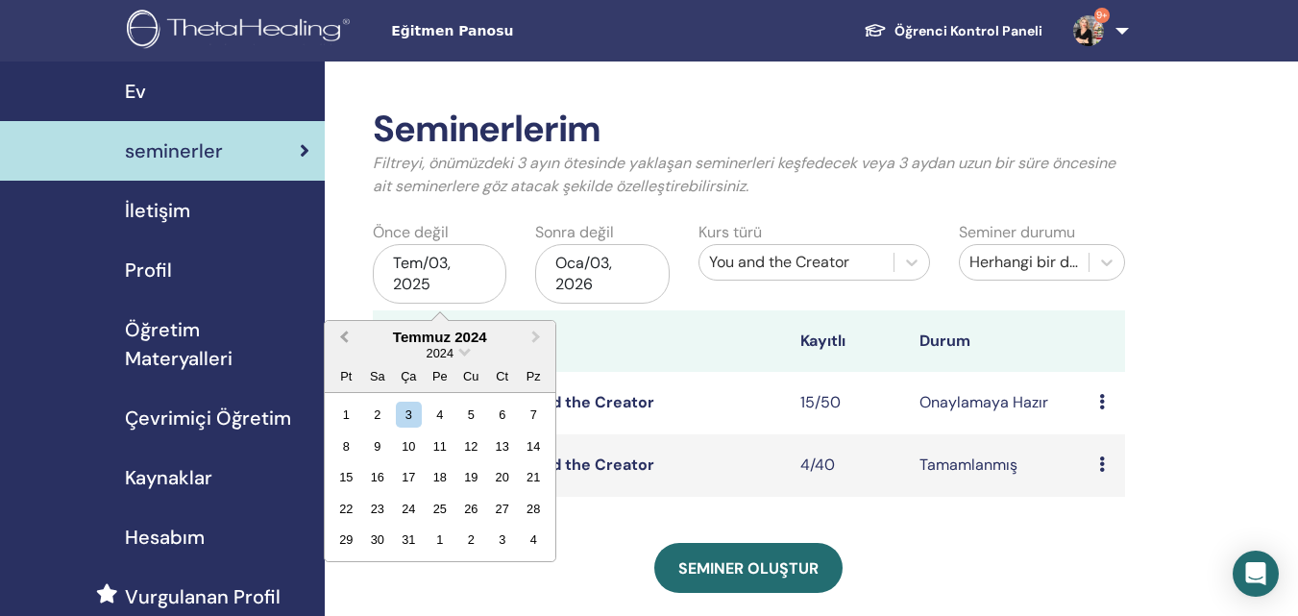
click at [344, 335] on span "Previous Month" at bounding box center [344, 337] width 0 height 20
click at [344, 334] on span "Previous Month" at bounding box center [344, 337] width 0 height 20
click at [344, 335] on span "Previous Month" at bounding box center [344, 337] width 0 height 20
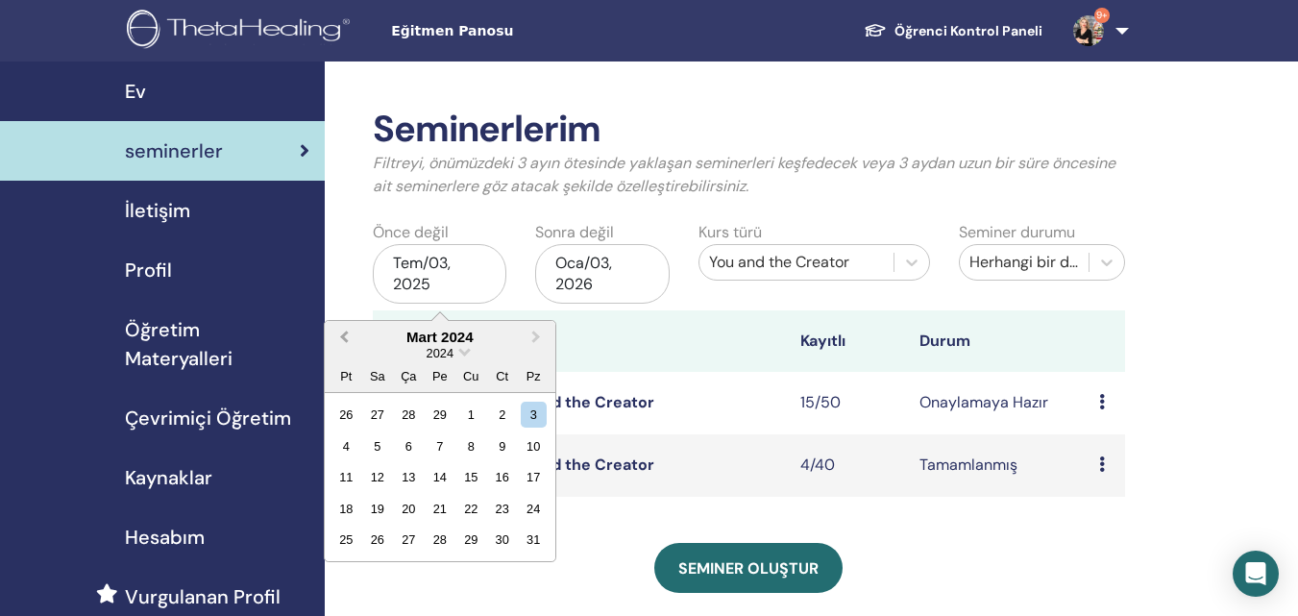
click at [344, 336] on span "Previous Month" at bounding box center [344, 337] width 0 height 20
click at [344, 337] on span "Previous Month" at bounding box center [344, 337] width 0 height 20
click at [536, 343] on button "Next Month" at bounding box center [538, 338] width 31 height 31
click at [536, 339] on span "Next Month" at bounding box center [536, 337] width 0 height 20
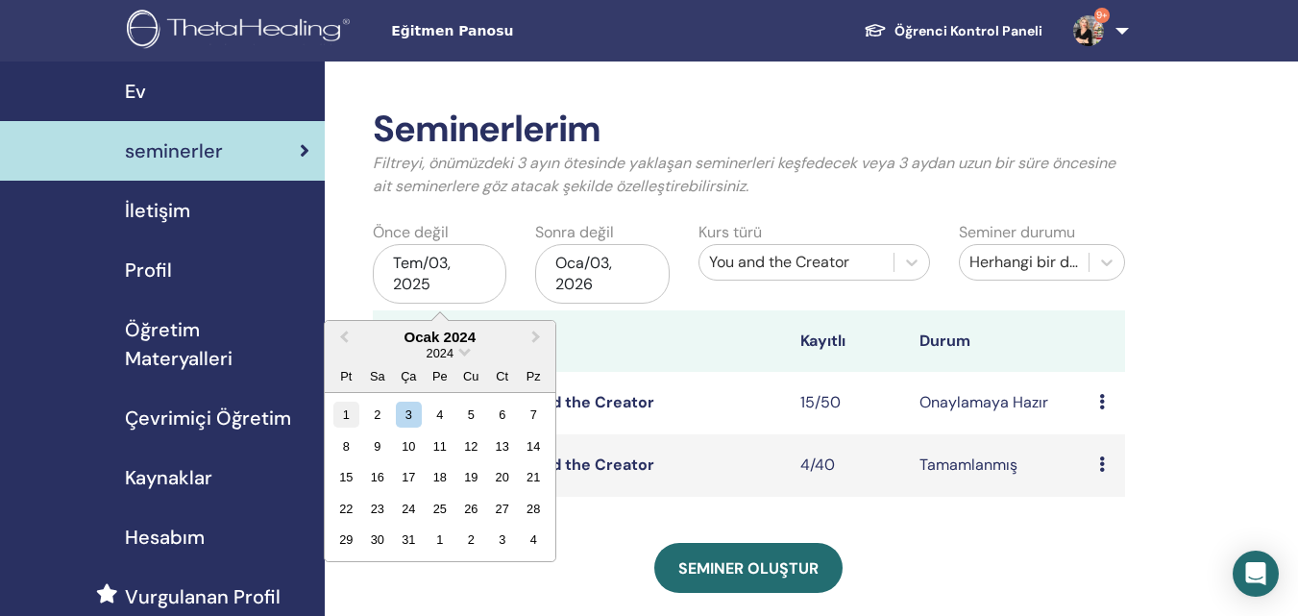
click at [347, 411] on div "1" at bounding box center [346, 415] width 26 height 26
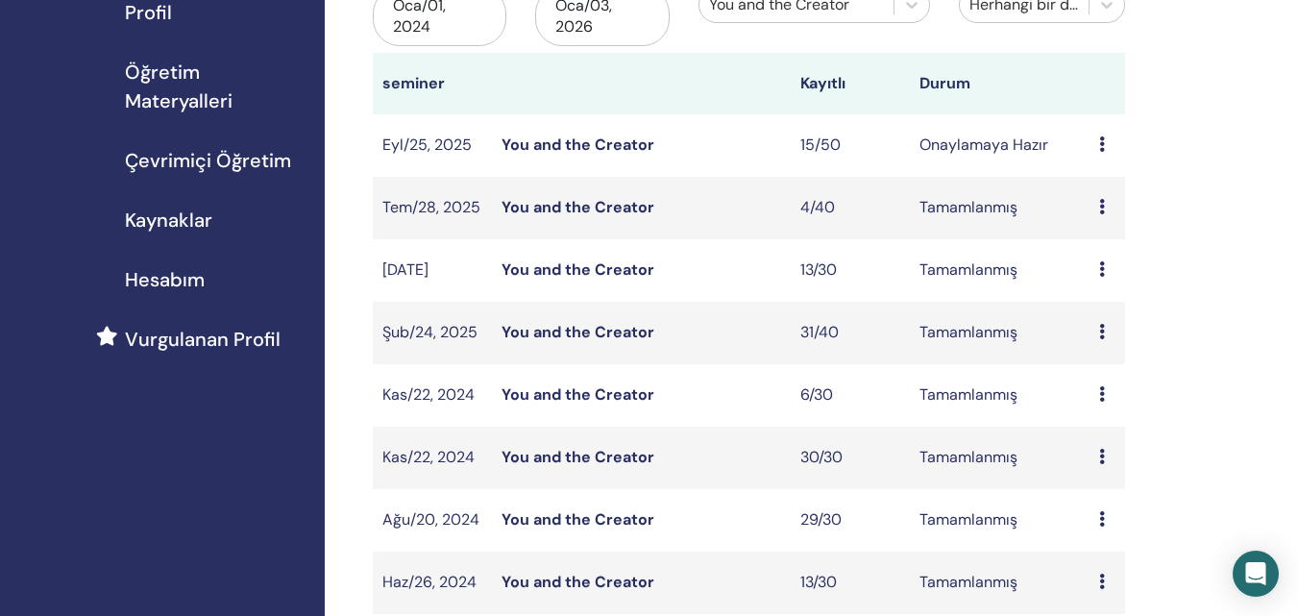
scroll to position [288, 0]
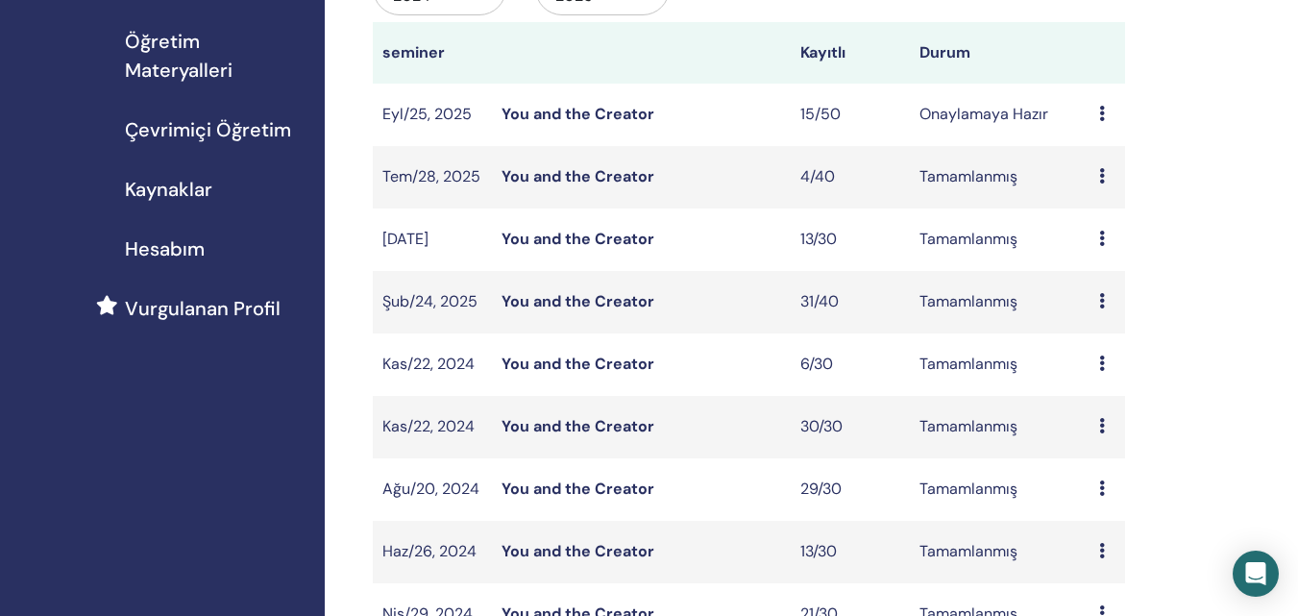
click at [592, 304] on link "You and the Creator" at bounding box center [577, 301] width 153 height 20
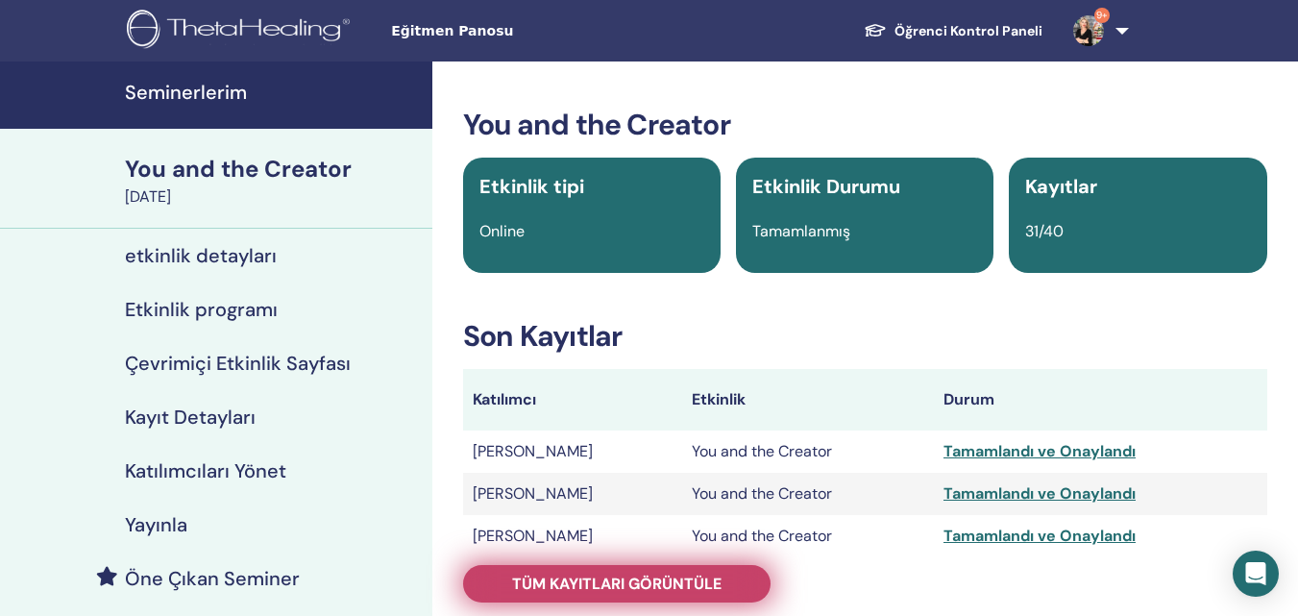
click at [608, 577] on span "Tüm kayıtları görüntüle" at bounding box center [616, 583] width 209 height 20
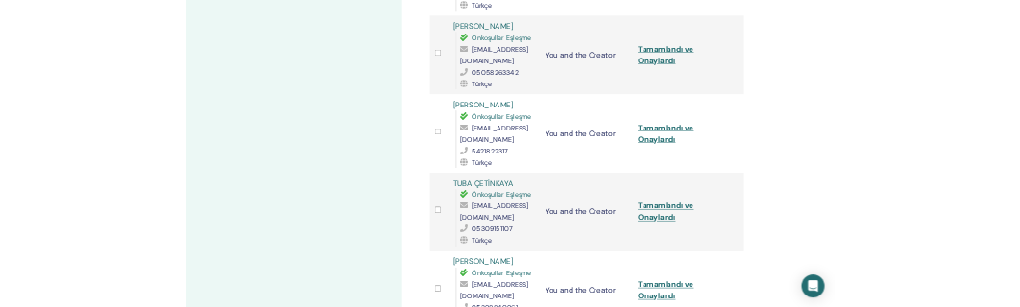
scroll to position [2786, 0]
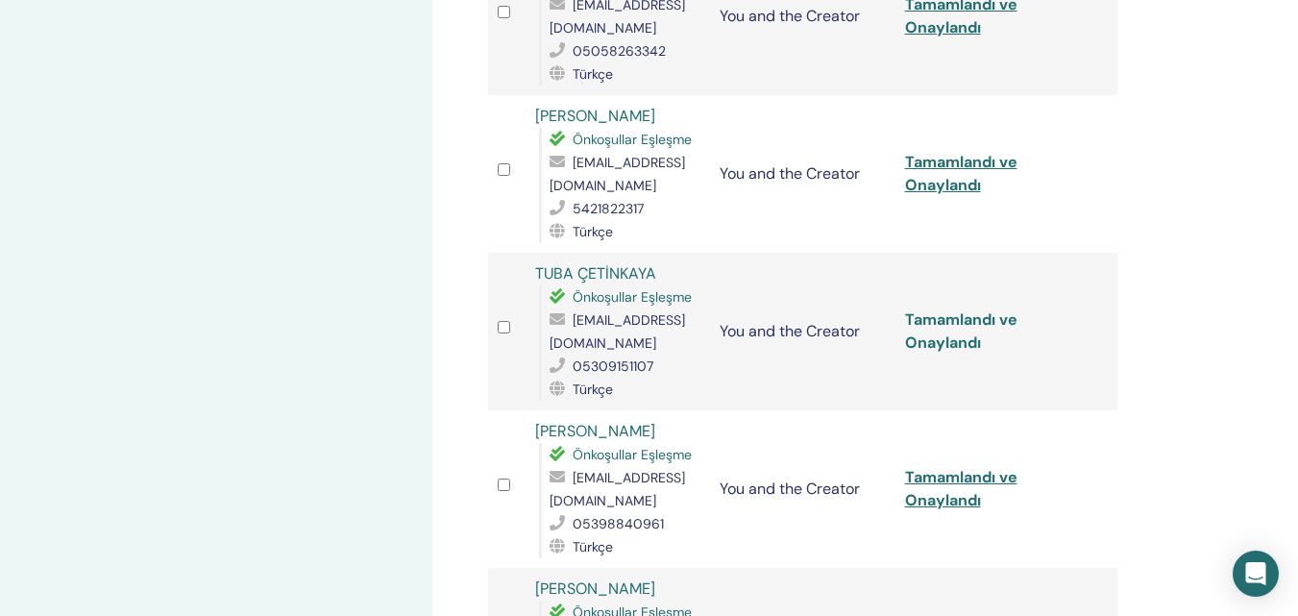
click at [959, 309] on link "Tamamlandı ve Onaylandı" at bounding box center [961, 330] width 112 height 43
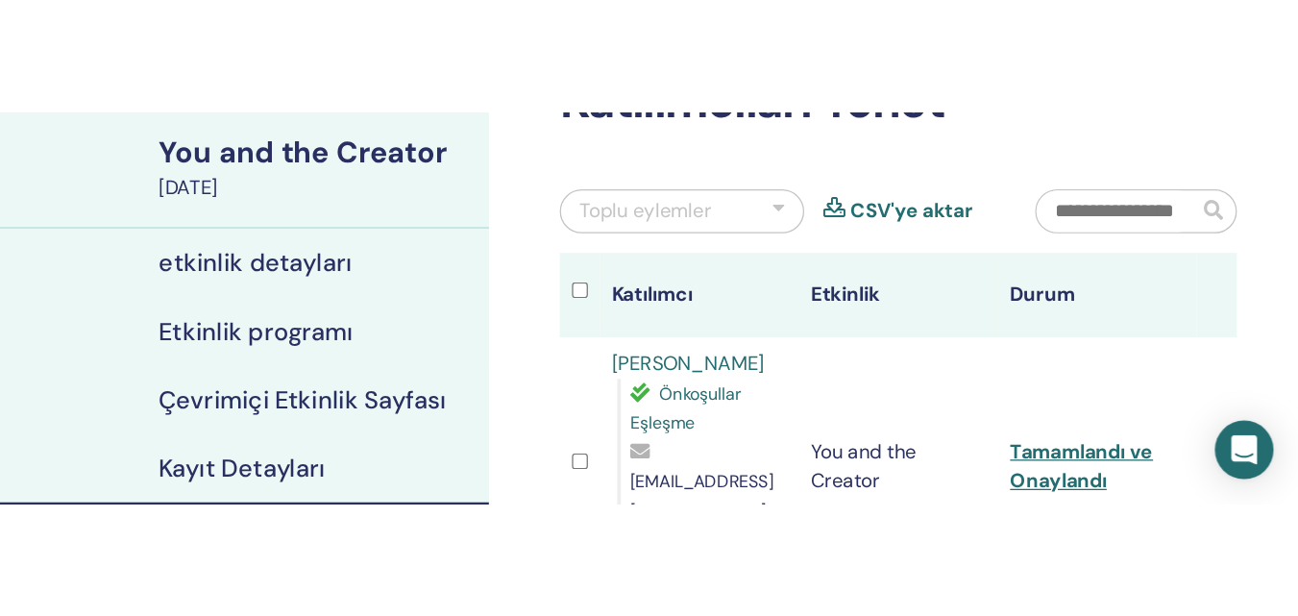
scroll to position [0, 0]
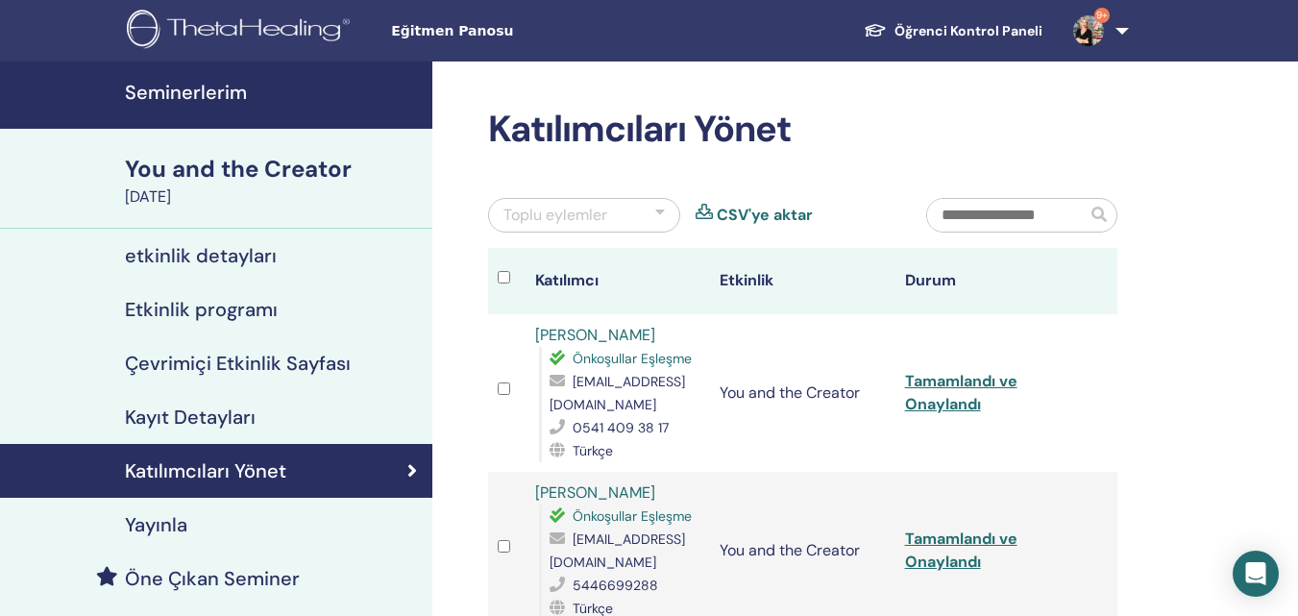
click at [216, 92] on h4 "Seminerlerim" at bounding box center [273, 92] width 296 height 23
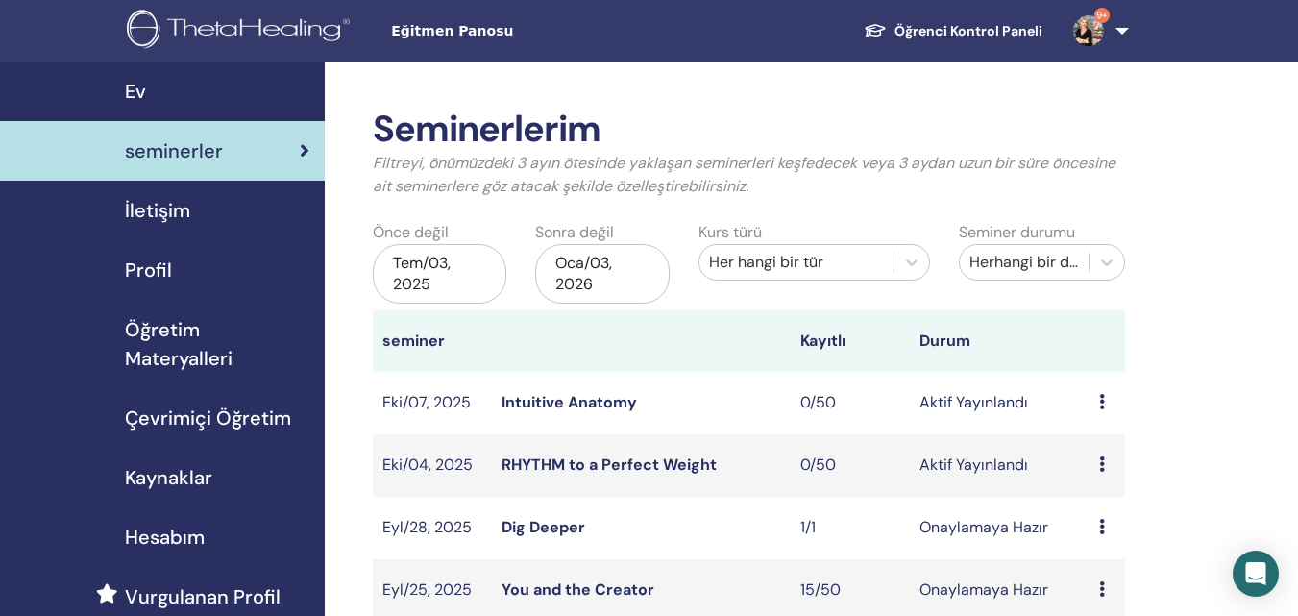
click at [834, 269] on div "Her hangi bir tür" at bounding box center [796, 262] width 175 height 23
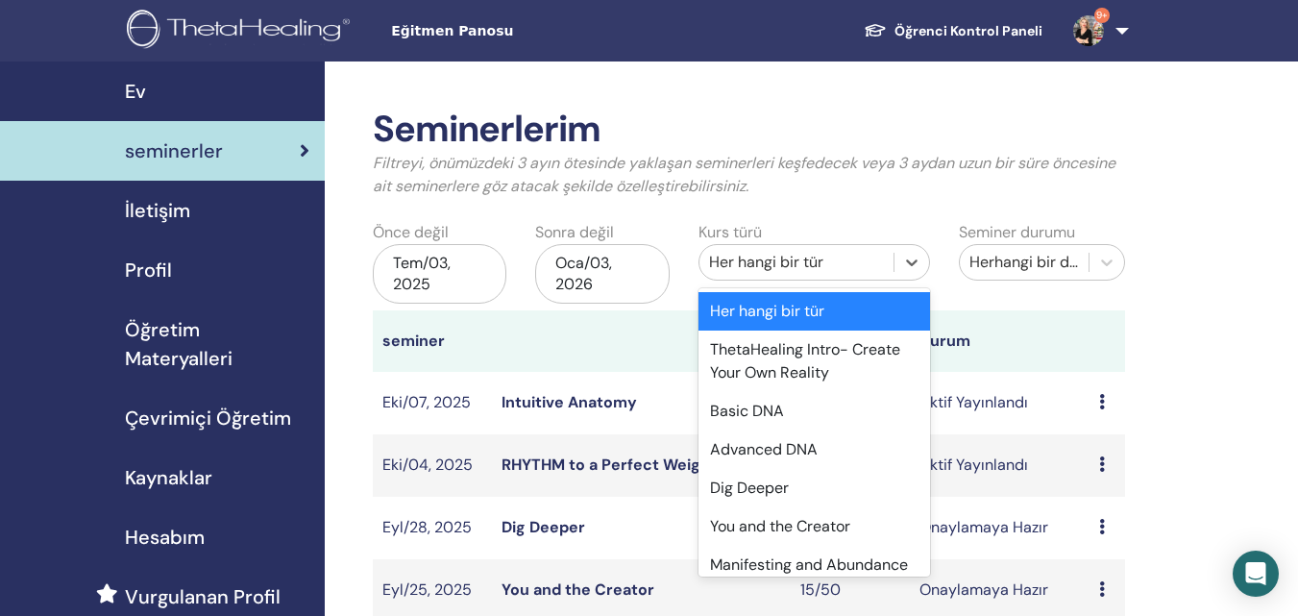
click at [860, 265] on div "Her hangi bir tür" at bounding box center [796, 262] width 175 height 23
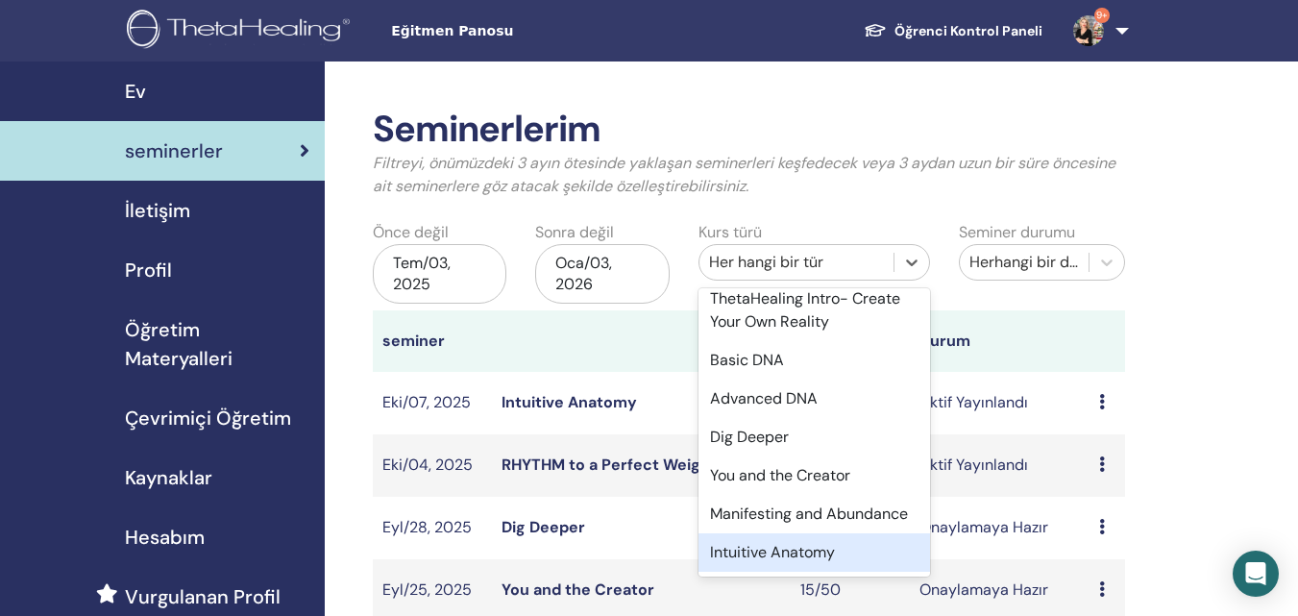
scroll to position [96, 0]
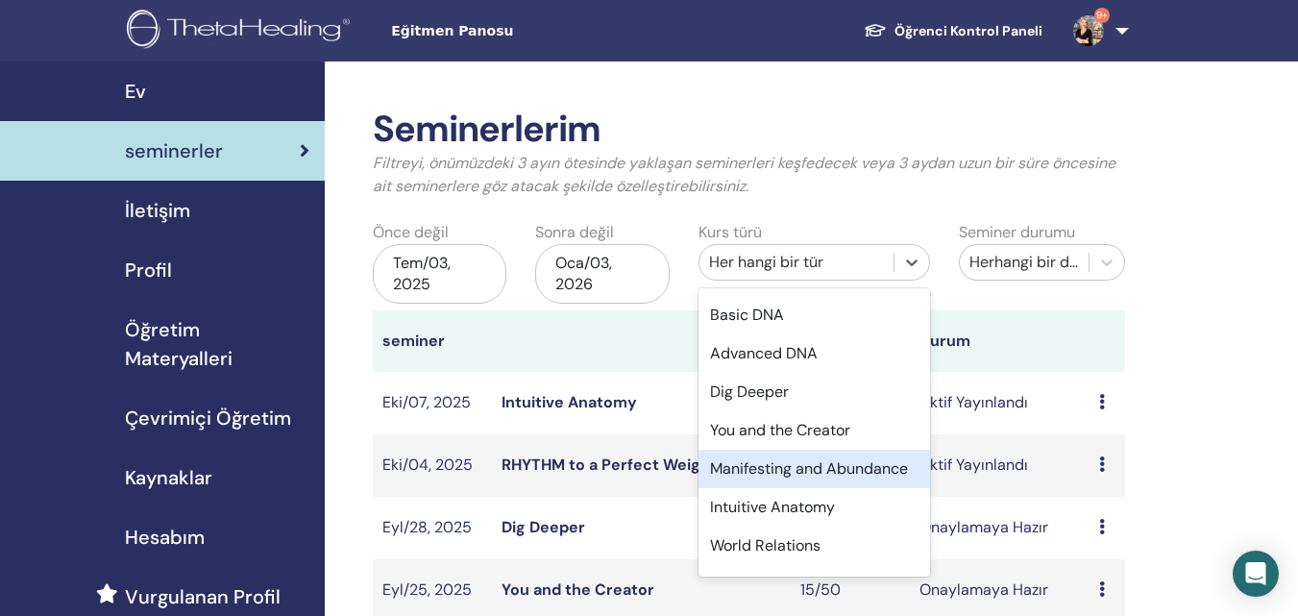
click at [821, 475] on div "Manifesting and Abundance" at bounding box center [813, 469] width 231 height 38
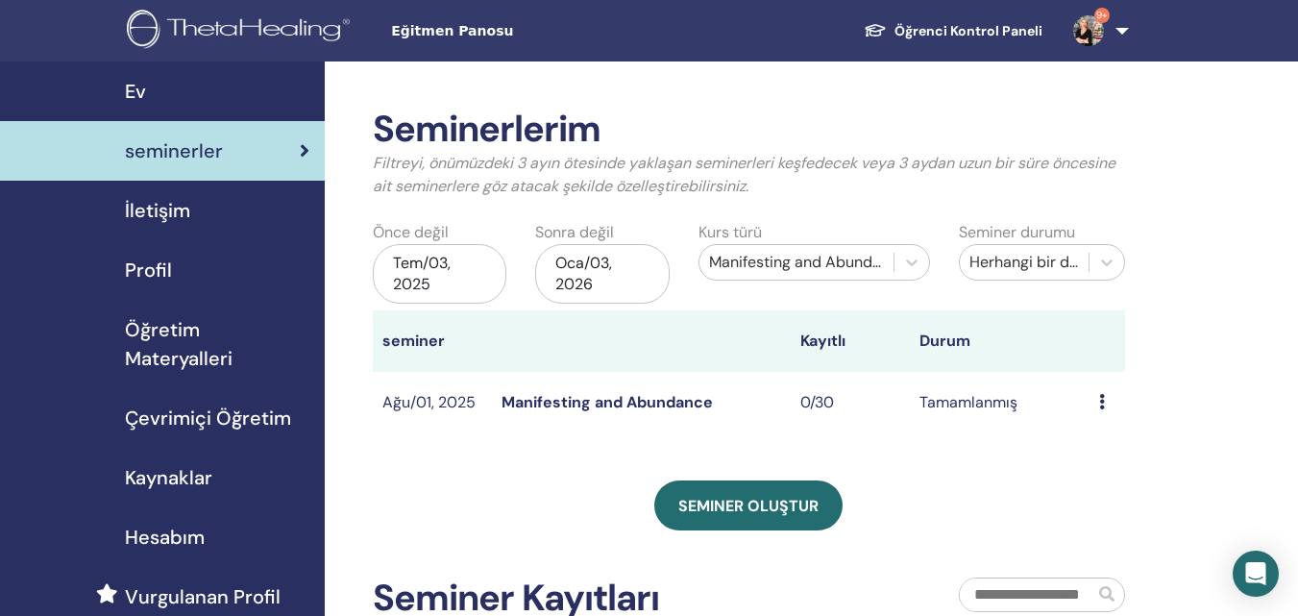
click at [439, 272] on div "Tem/03, 2025" at bounding box center [440, 274] width 134 height 60
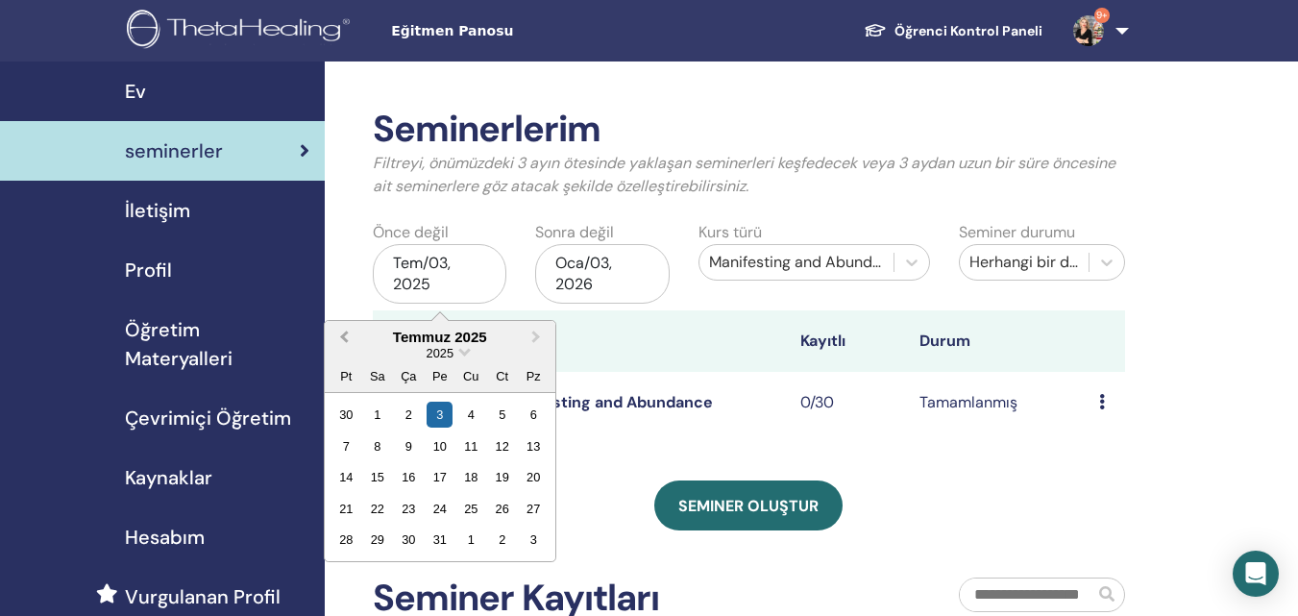
click at [340, 332] on button "Previous Month" at bounding box center [342, 338] width 31 height 31
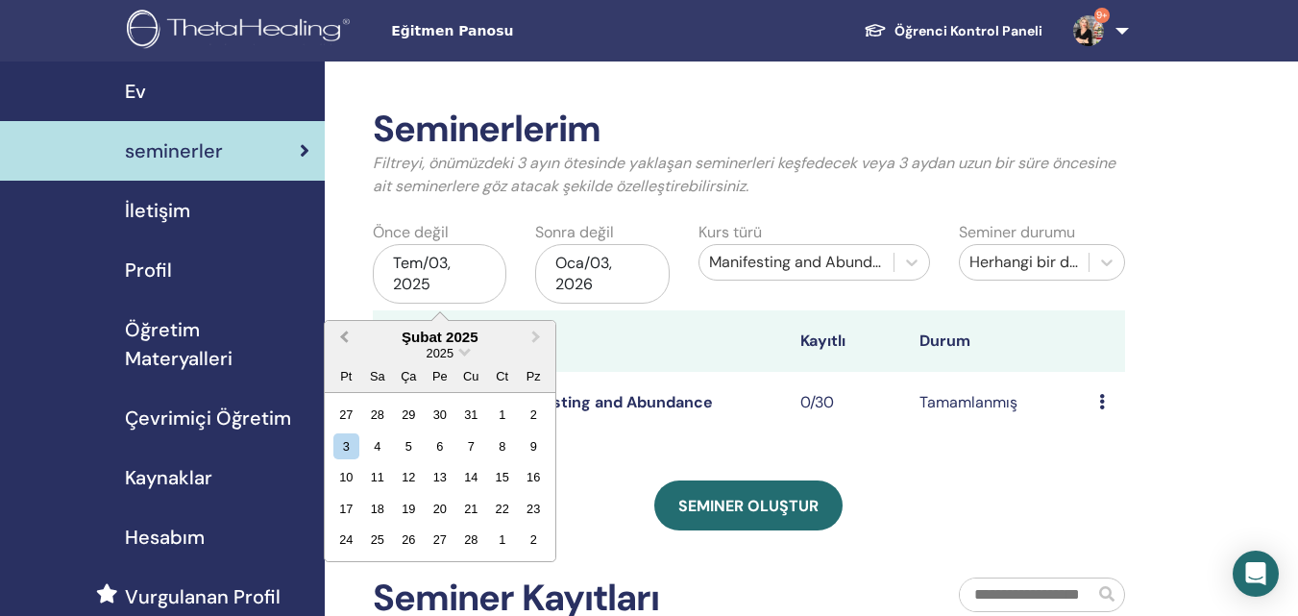
click at [340, 332] on button "Previous Month" at bounding box center [342, 338] width 31 height 31
click at [411, 406] on div "1" at bounding box center [409, 415] width 26 height 26
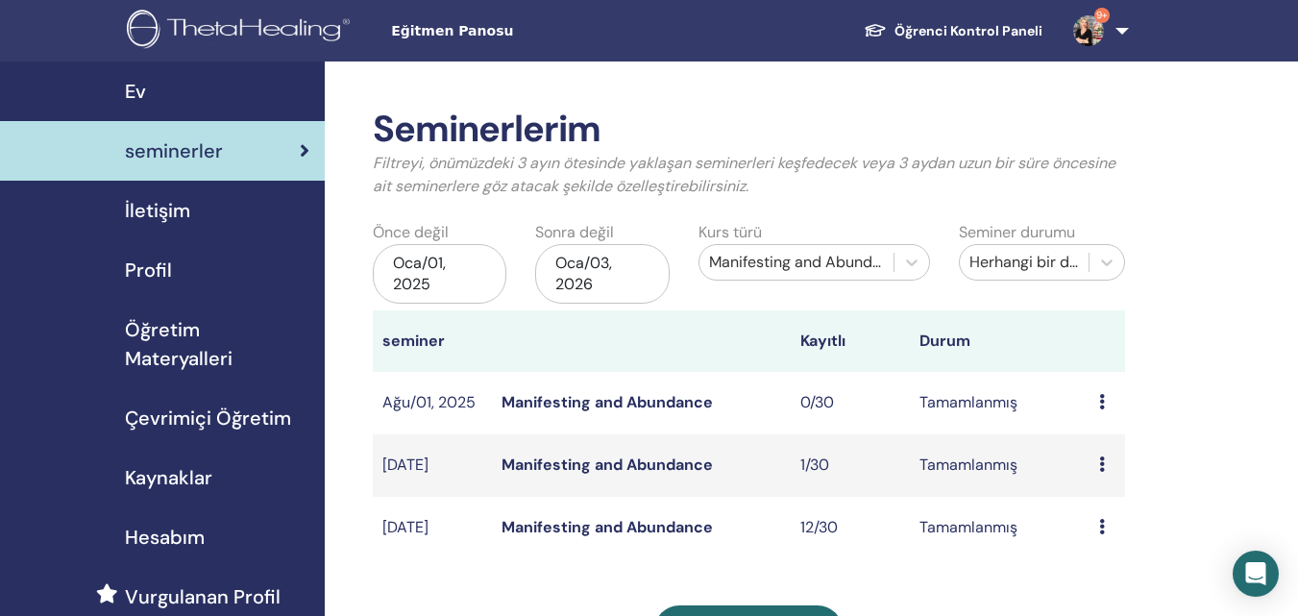
click at [581, 522] on link "Manifesting and Abundance" at bounding box center [606, 527] width 211 height 20
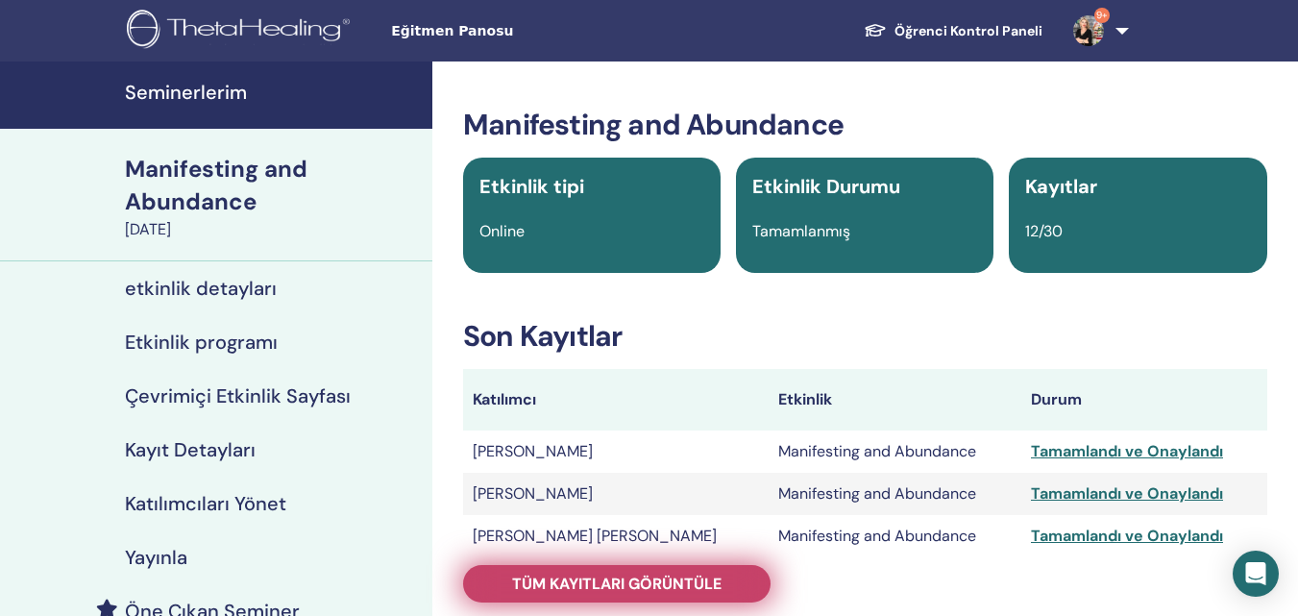
click at [654, 581] on span "Tüm kayıtları görüntüle" at bounding box center [616, 583] width 209 height 20
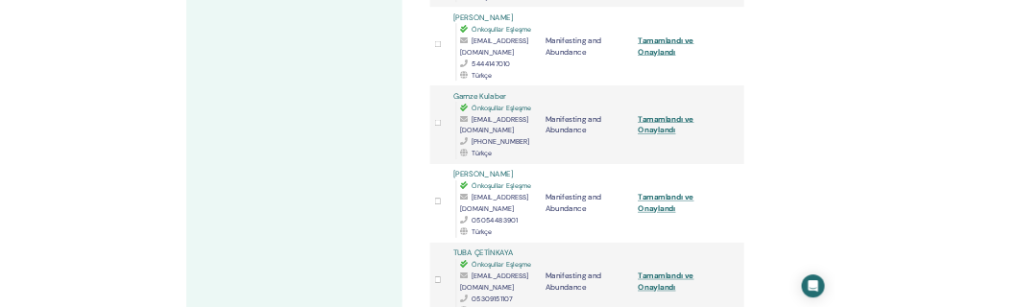
scroll to position [1633, 0]
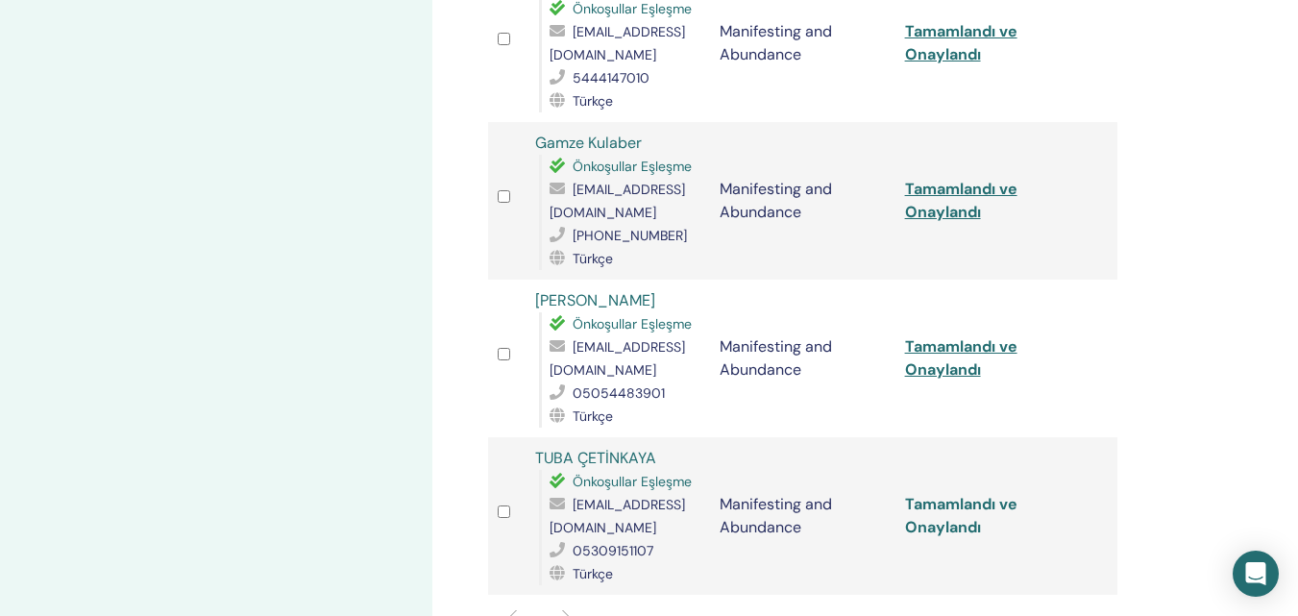
click at [935, 494] on link "Tamamlandı ve Onaylandı" at bounding box center [961, 515] width 112 height 43
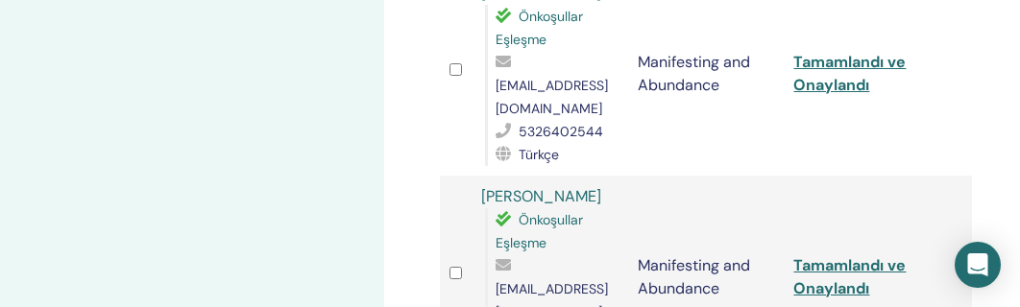
click at [958, 25] on td at bounding box center [956, 74] width 32 height 204
click at [941, 15] on td at bounding box center [956, 74] width 32 height 204
